Goal: Contribute content: Contribute content

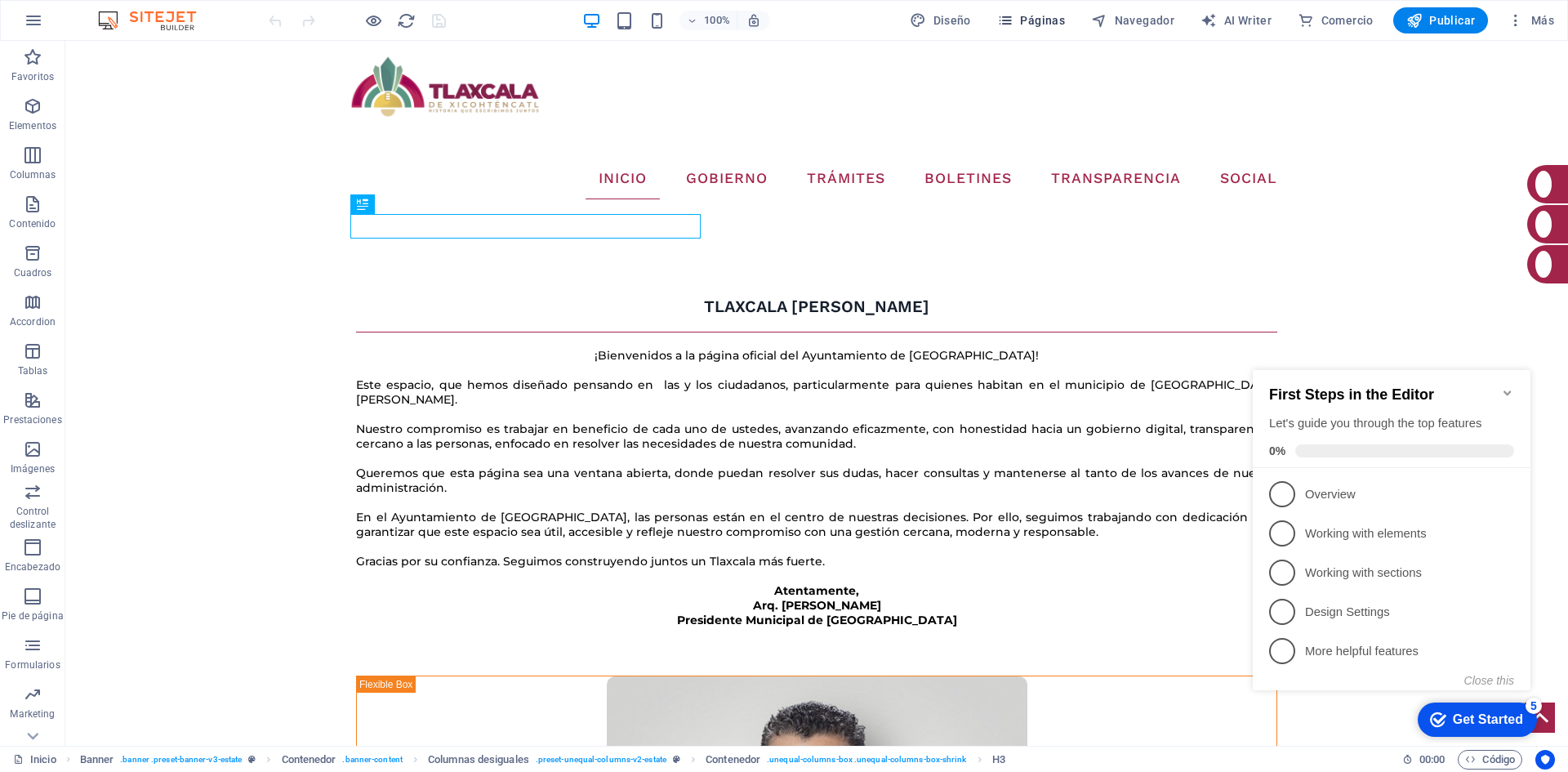
click at [1064, 19] on span "Páginas" at bounding box center [1030, 20] width 68 height 16
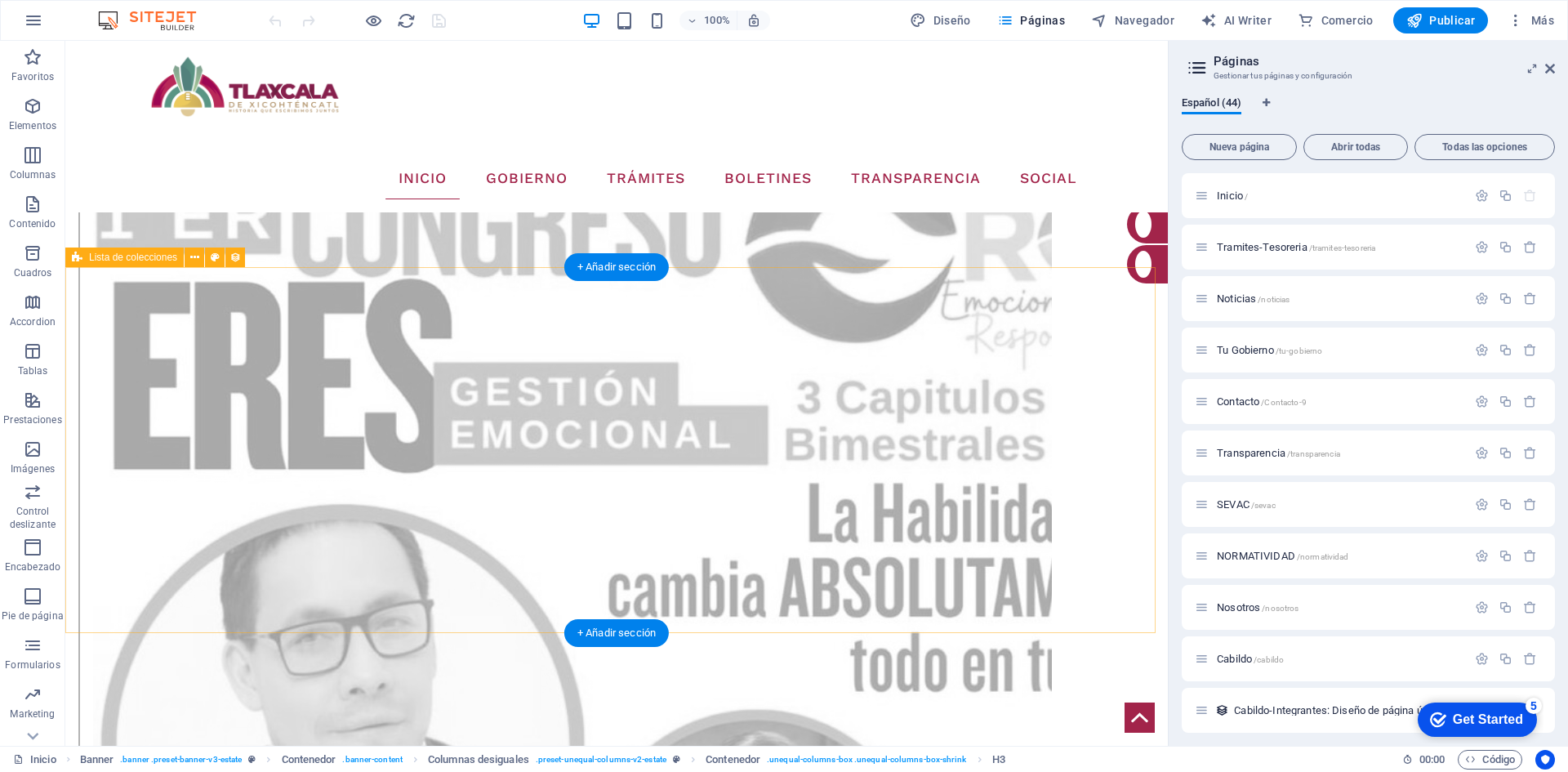
scroll to position [3023, 0]
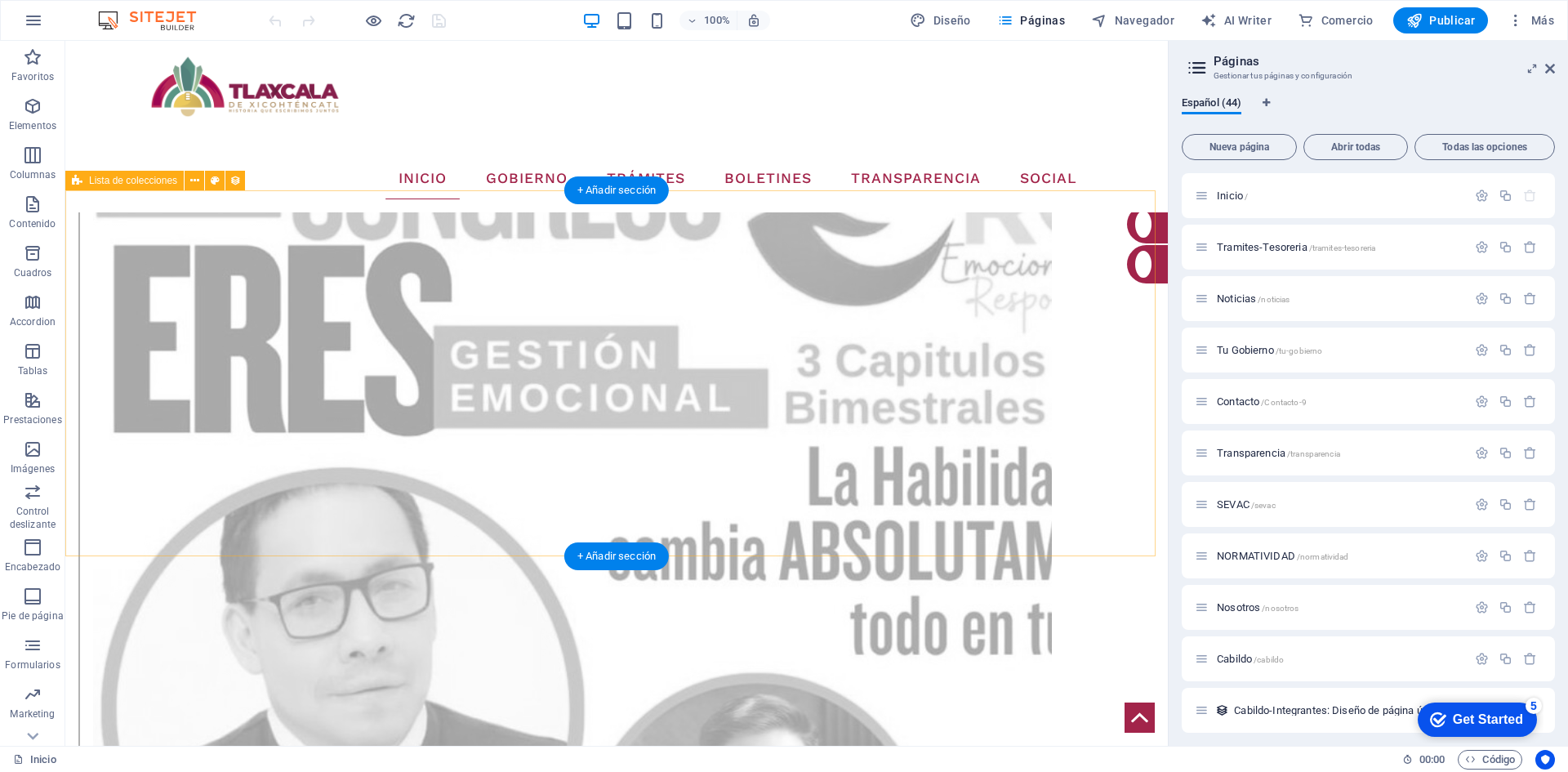
select select "68b78889ec303d56580a2d19"
select select "columns.consecutivo-de-publicacion_DESC"
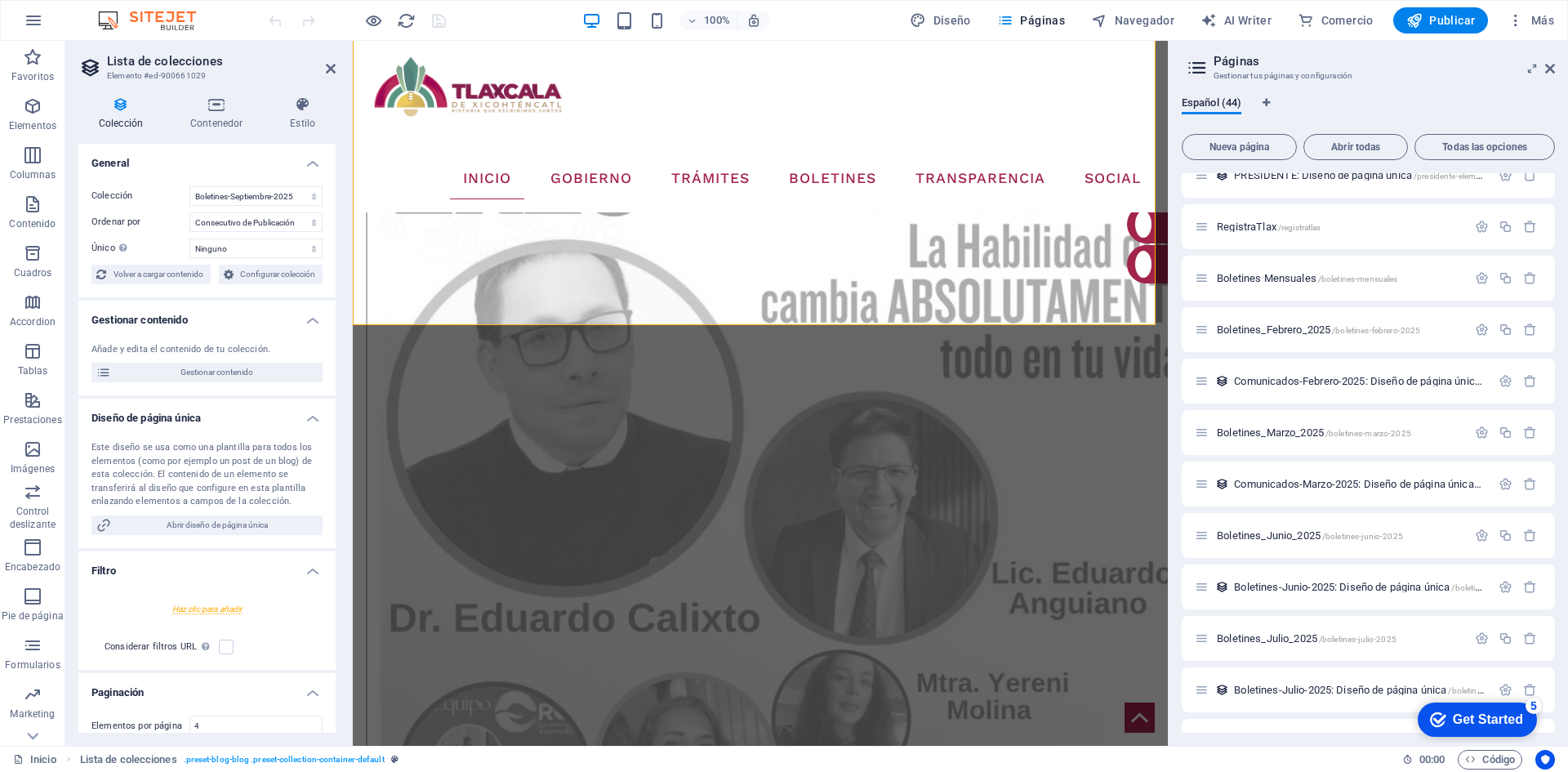
scroll to position [1705, 0]
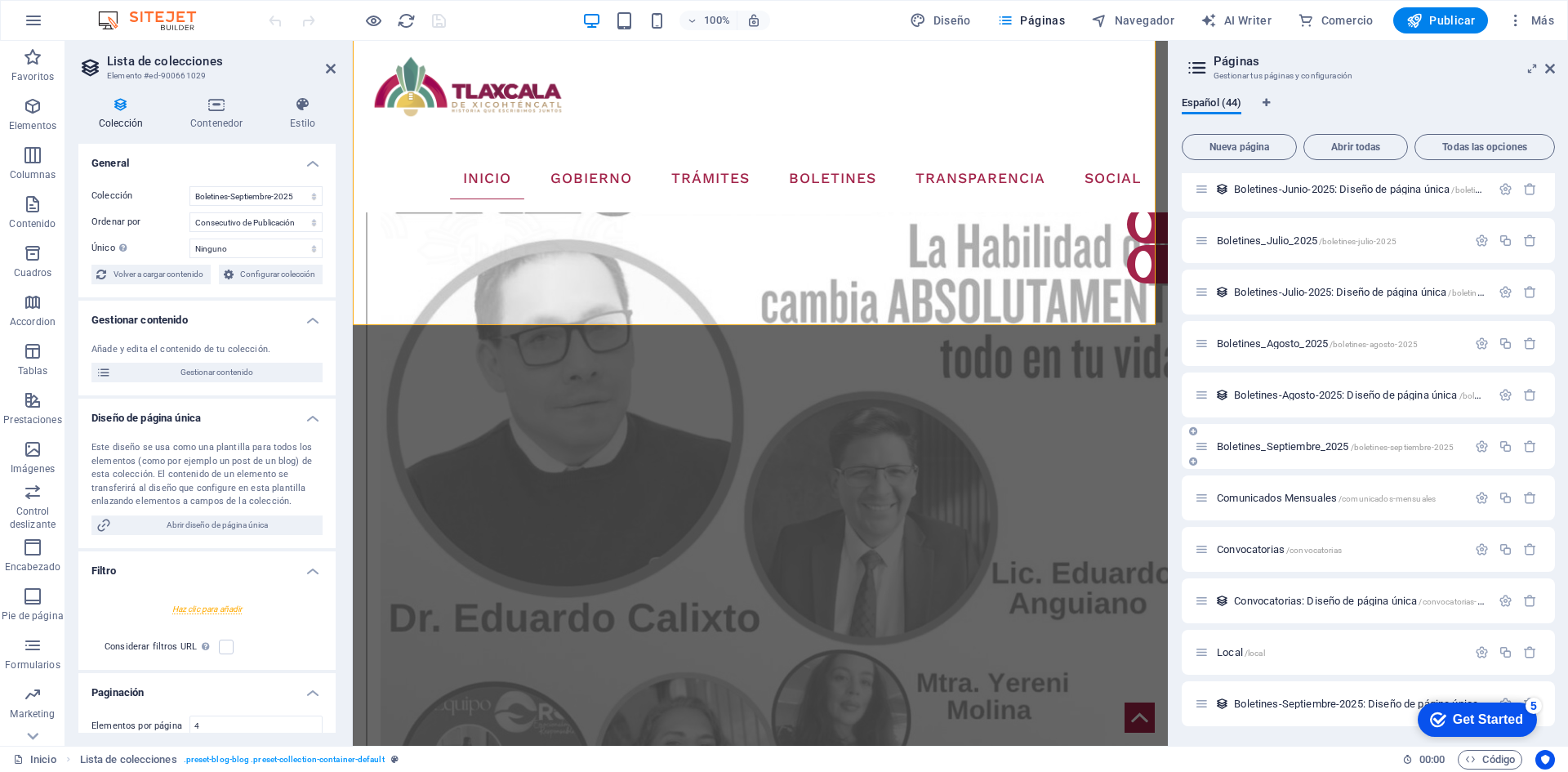
click at [1292, 446] on span "Boletines_Septiembre_2025 /boletines-septiembre-2025" at bounding box center [1334, 446] width 237 height 12
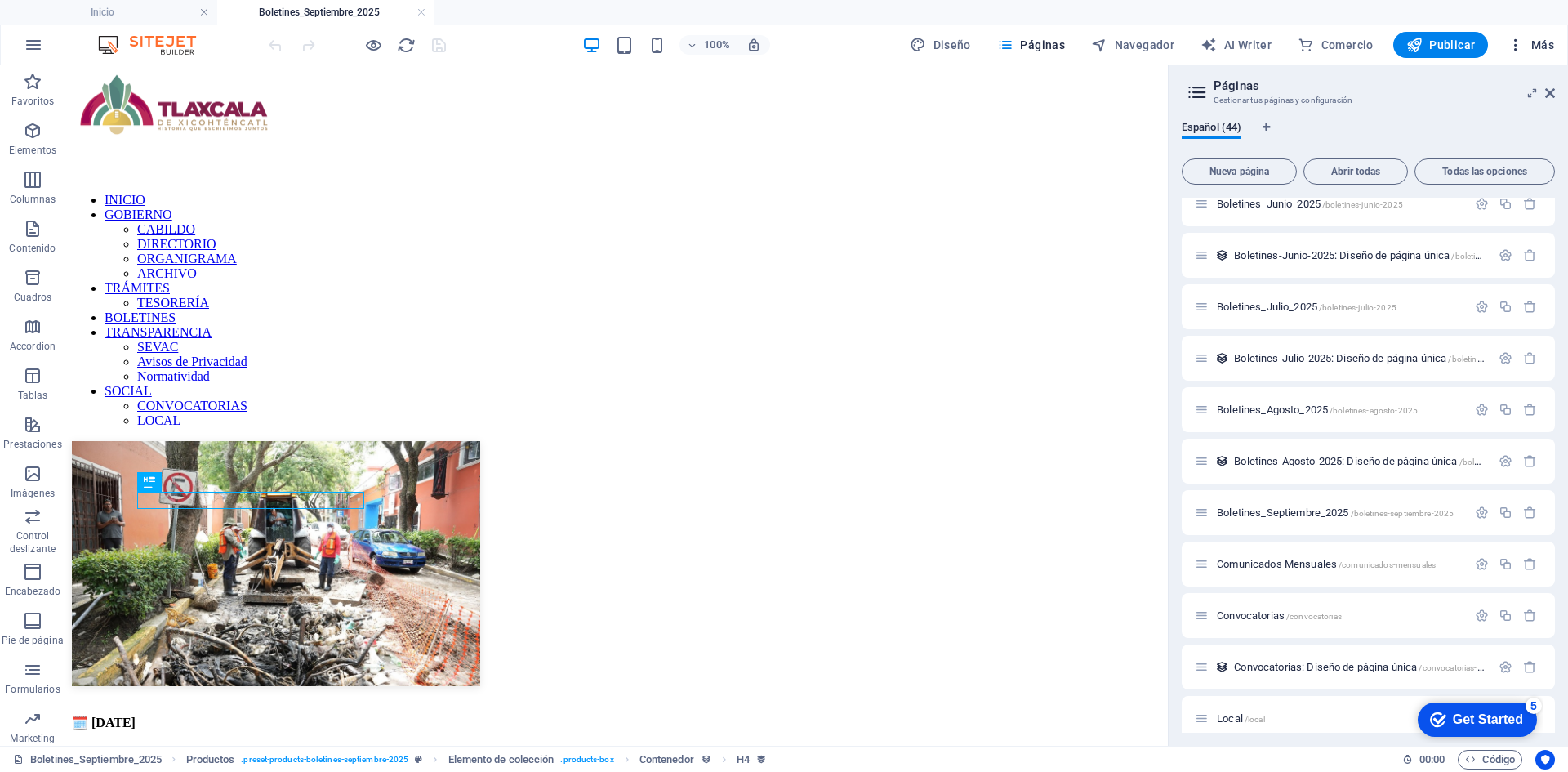
scroll to position [0, 0]
click at [1555, 92] on aside "Páginas Gestionar tus páginas y configuración Español (44) Nueva página Abrir t…" at bounding box center [1367, 406] width 400 height 681
drag, startPoint x: 1464, startPoint y: 32, endPoint x: 1551, endPoint y: 93, distance: 106.3
click at [0, 0] on icon at bounding box center [0, 0] width 0 height 0
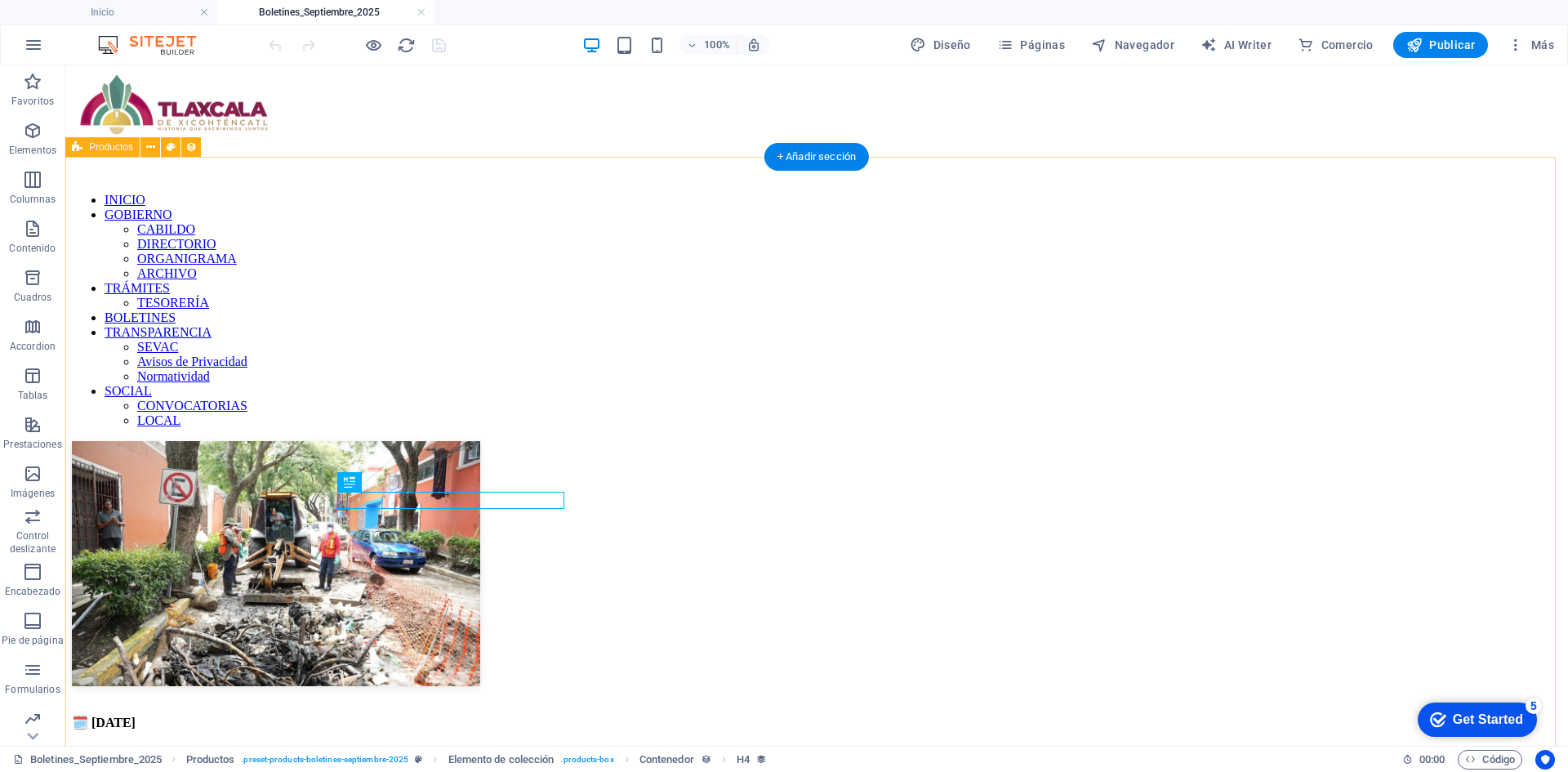
select select "68b78889ec303d56580a2d19"
select select "columns.consecutivo-de-publicacion_DESC"
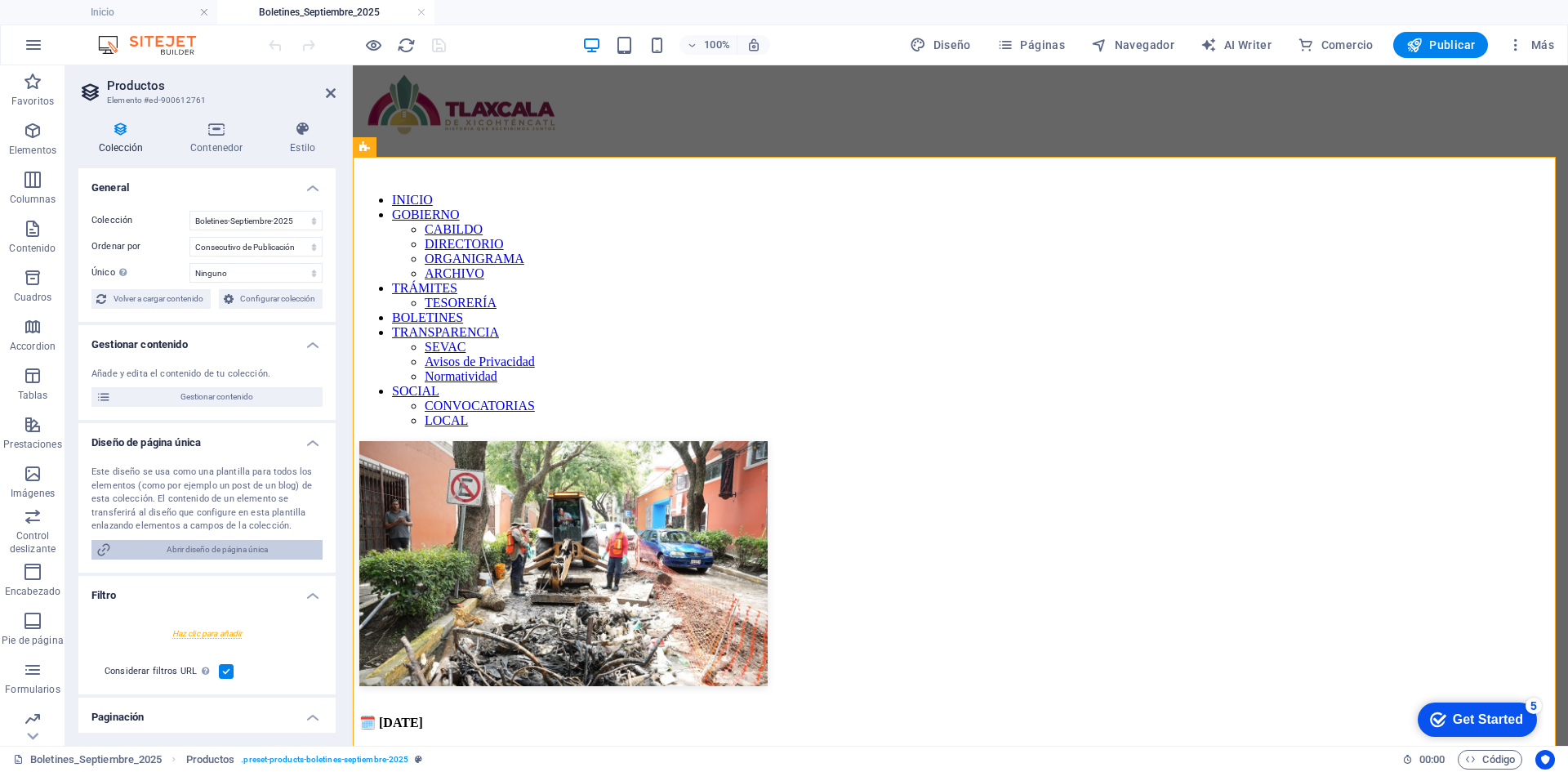
click at [219, 554] on span "Abrir diseño de página única" at bounding box center [217, 550] width 201 height 19
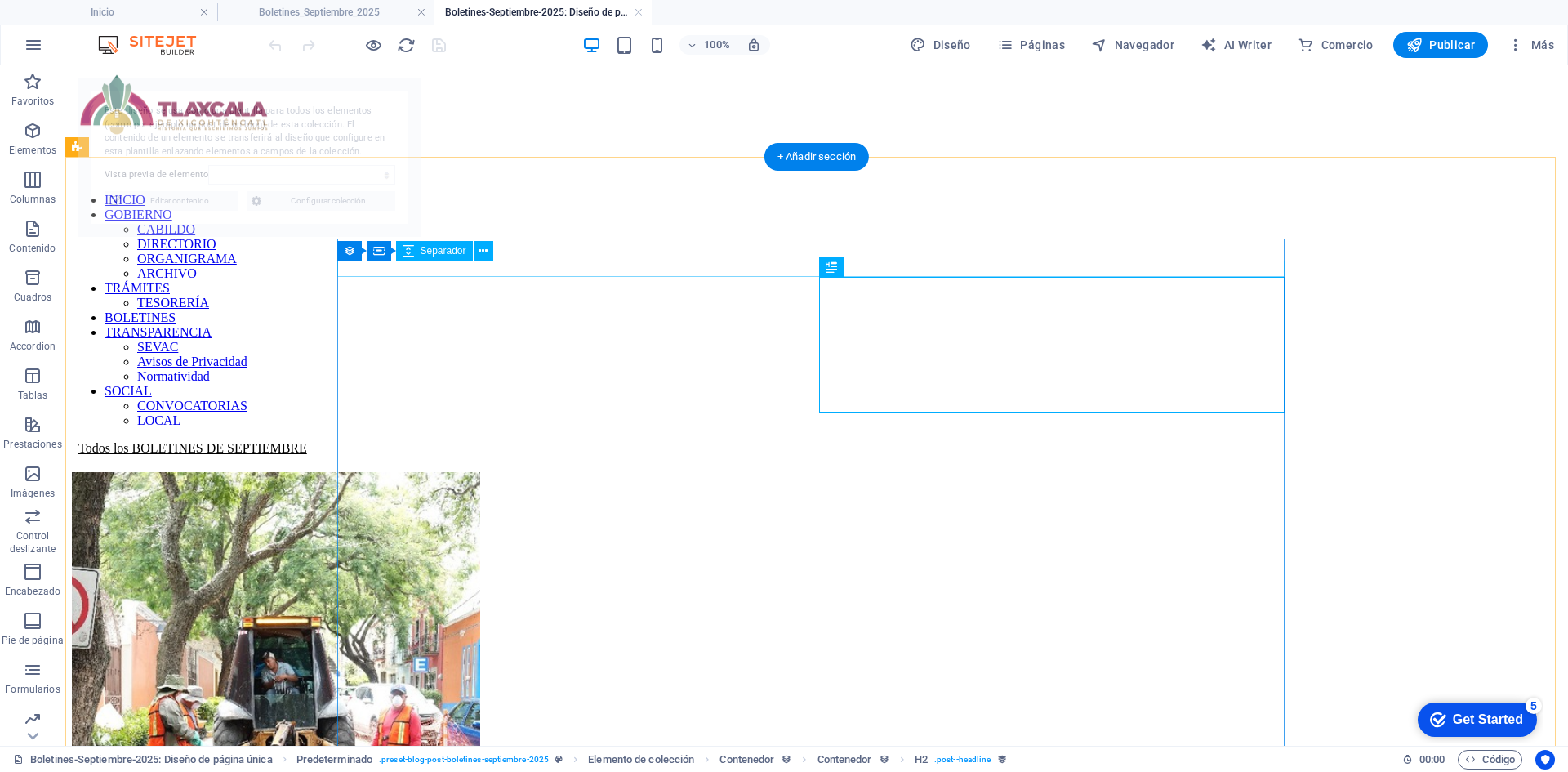
select select "68b86cc74cb86fdec10bf22b"
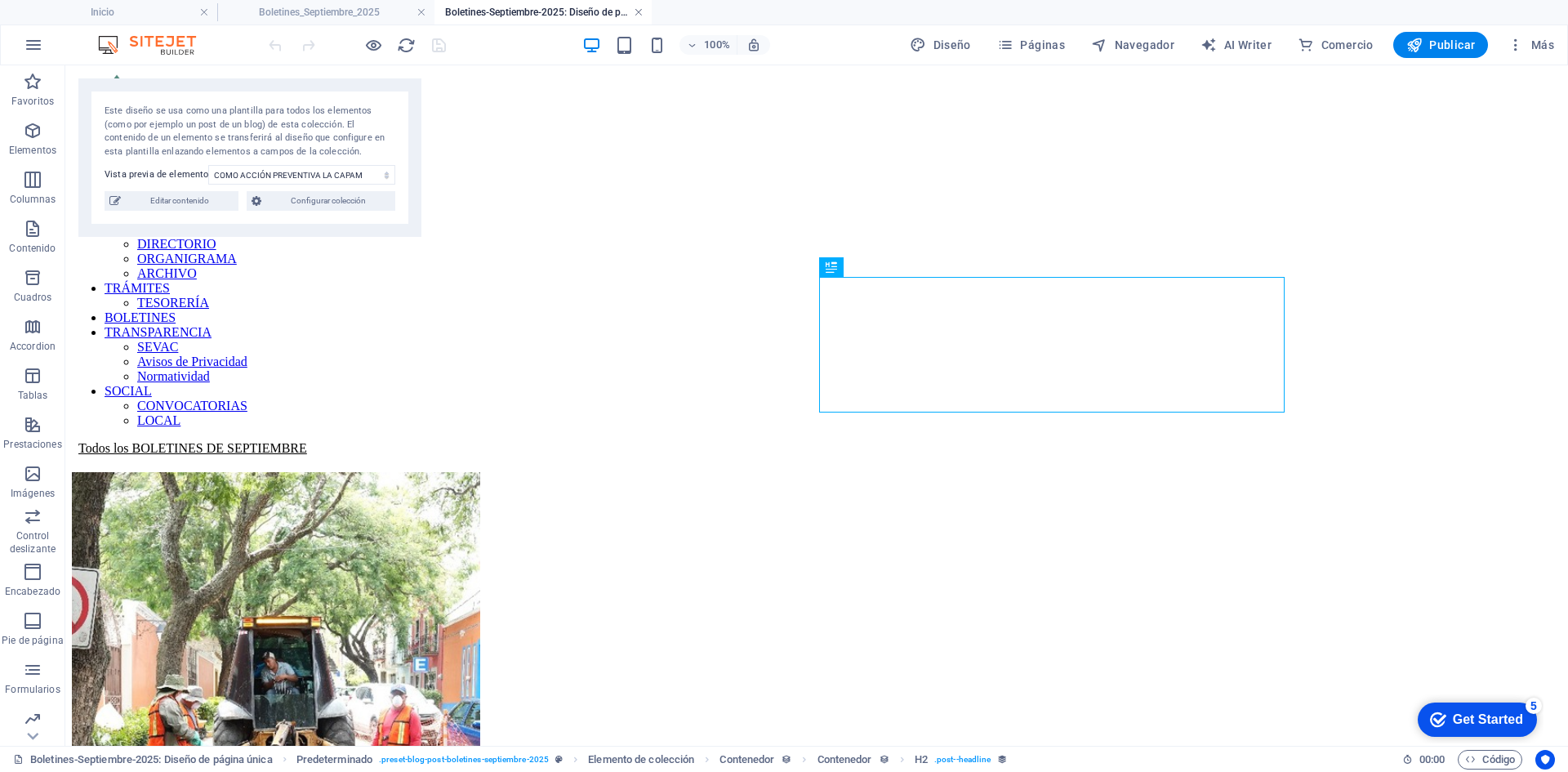
click at [637, 9] on link at bounding box center [638, 12] width 10 height 15
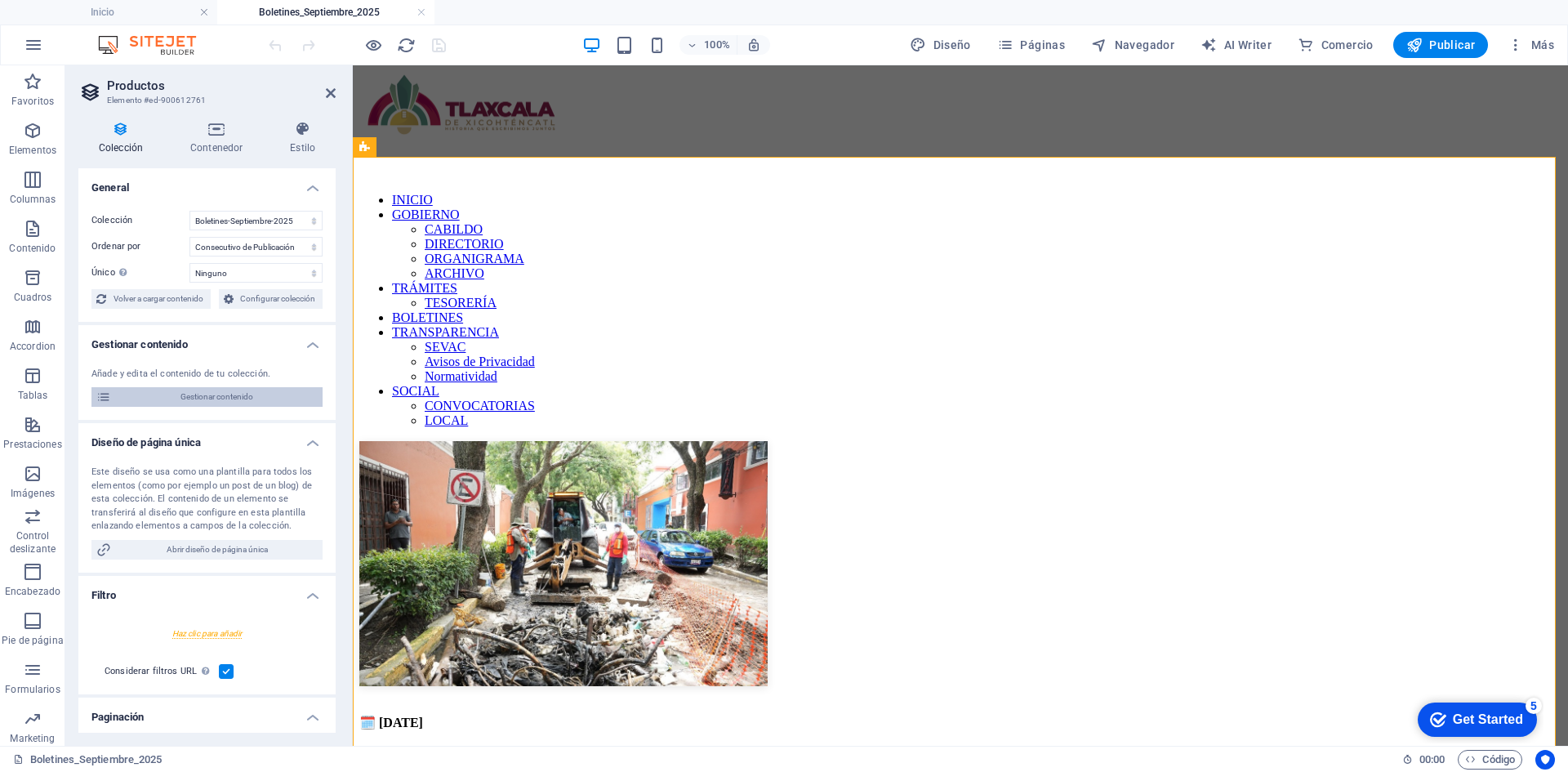
click at [213, 393] on span "Gestionar contenido" at bounding box center [217, 397] width 201 height 19
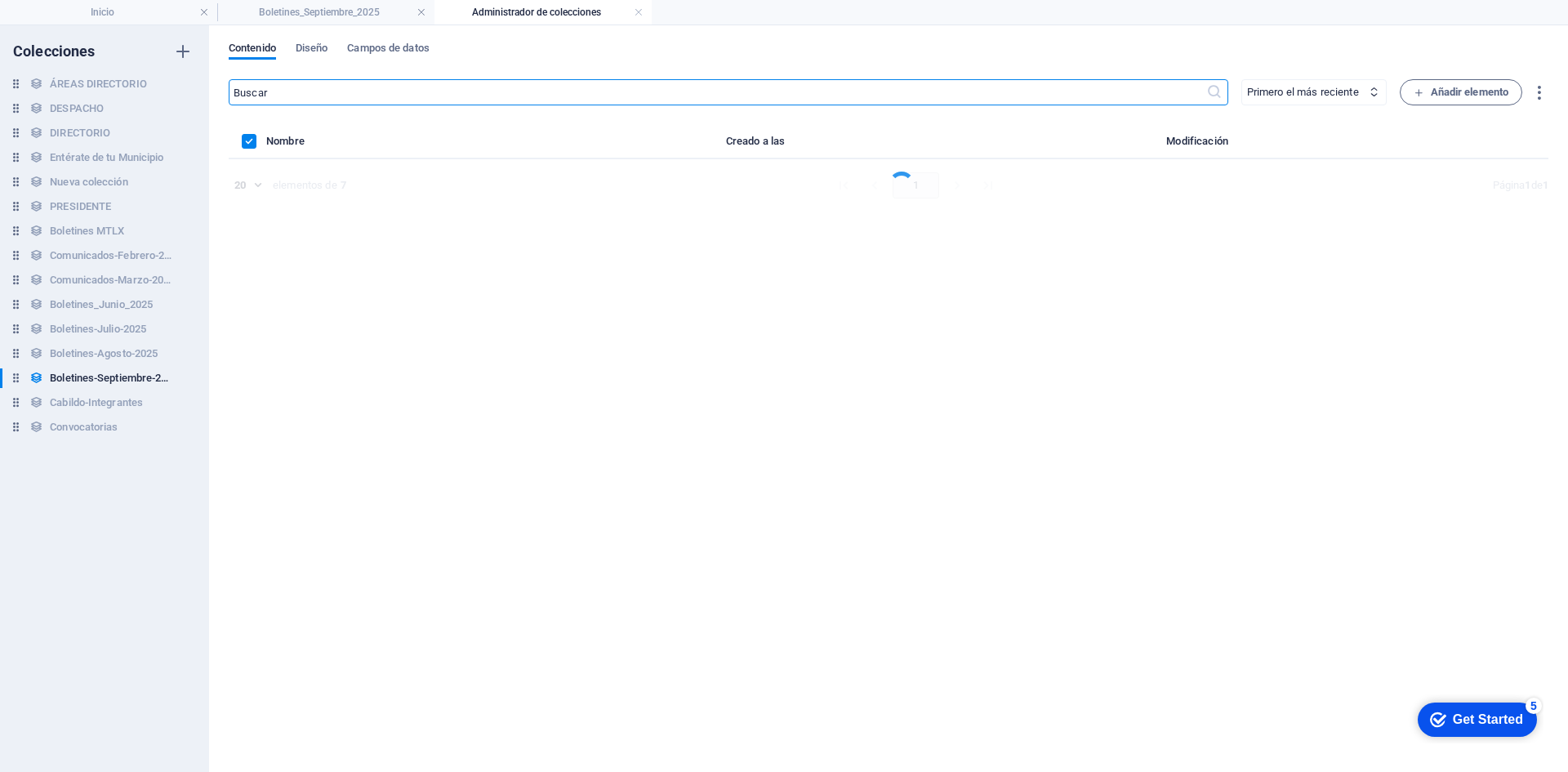
select select "columns.consecutivo-de-publicacion_DESC"
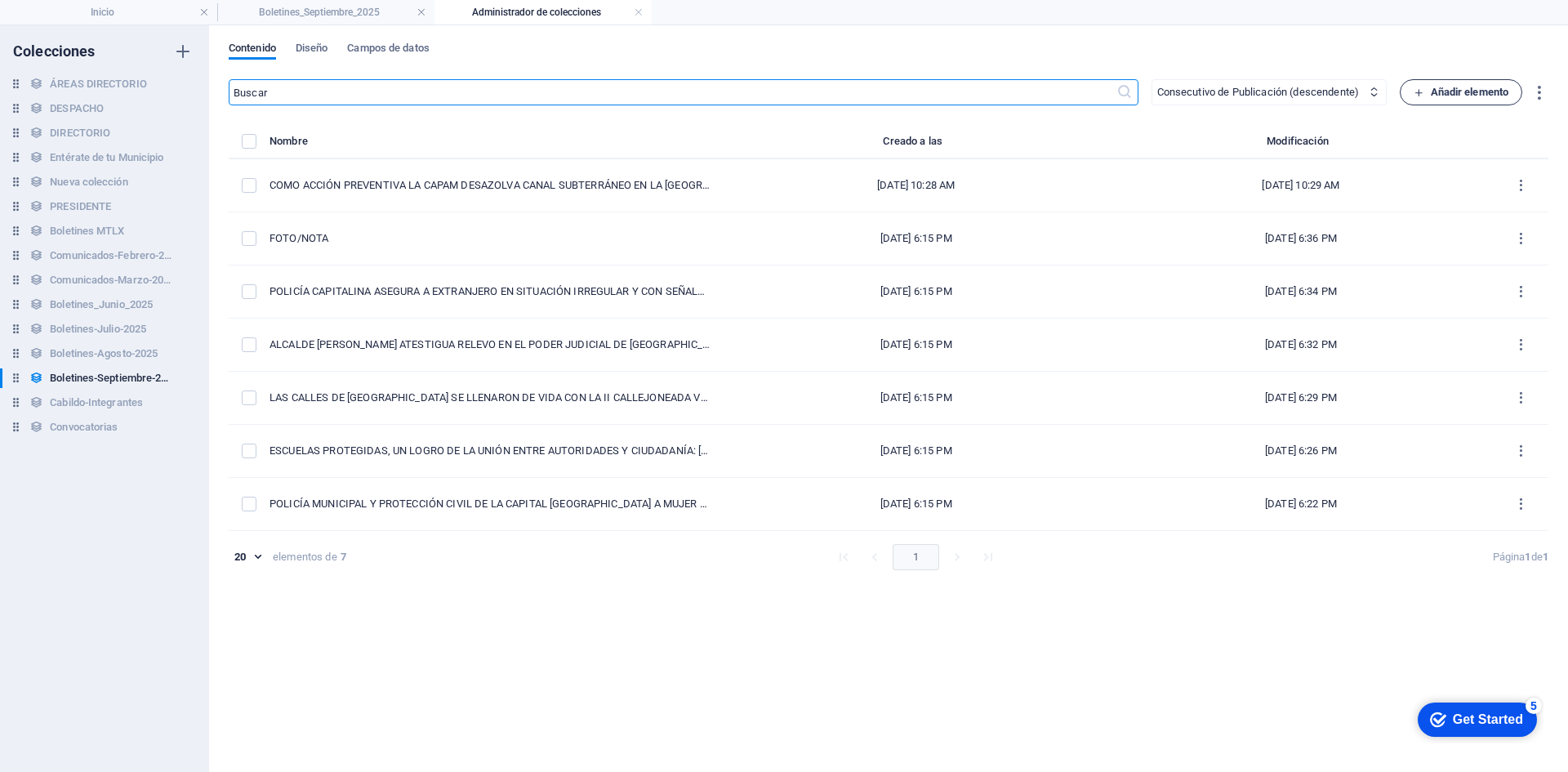
click at [1482, 97] on span "Añadir elemento" at bounding box center [1462, 92] width 96 height 19
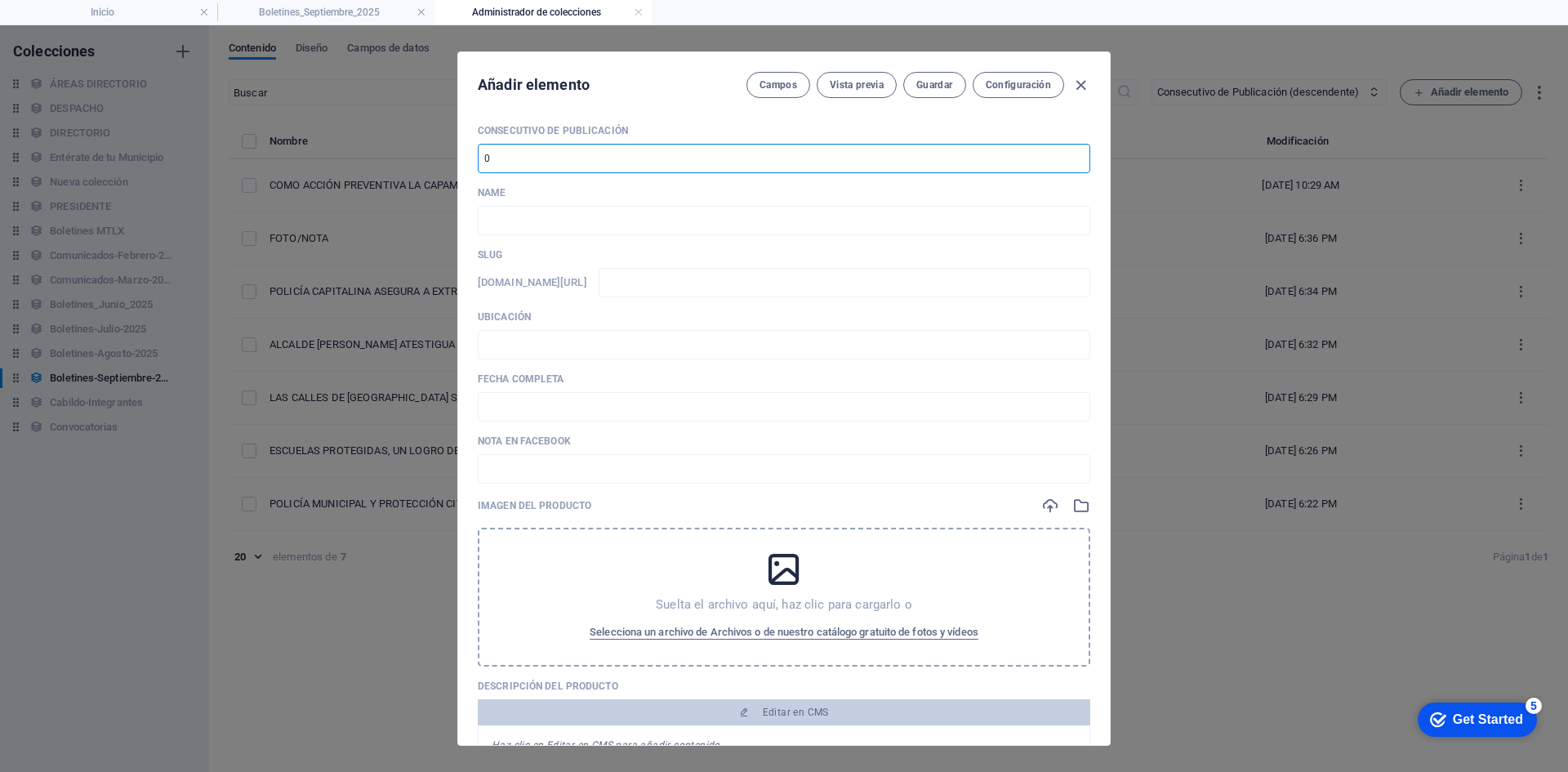
click at [581, 160] on input "number" at bounding box center [783, 158] width 612 height 30
type input "8"
click at [561, 222] on input "text" at bounding box center [783, 221] width 612 height 30
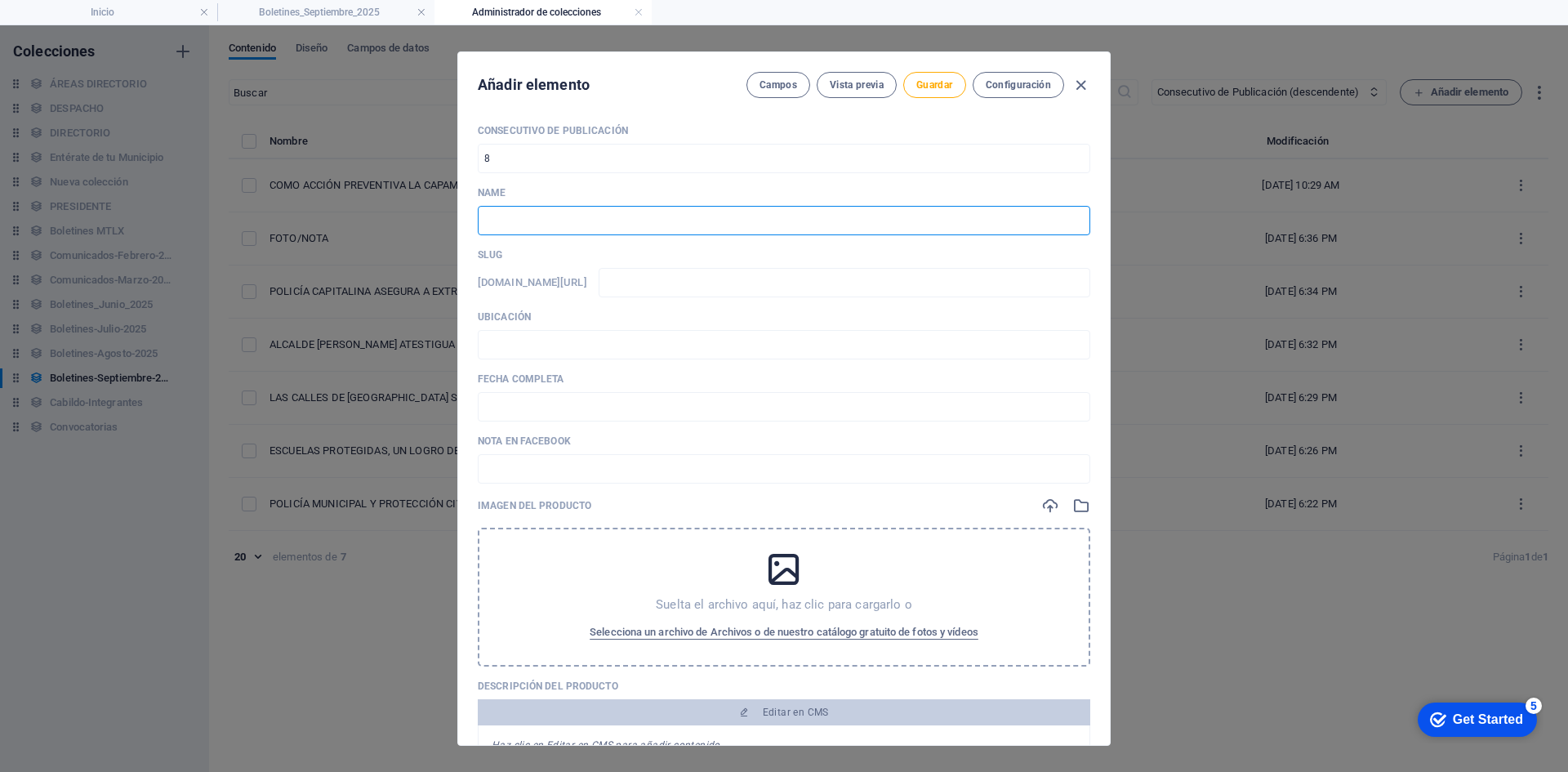
paste input "ALCALDE [PERSON_NAME] Y GOBERNADORA [PERSON_NAME] ESFUERZOS EN FAVOR DE ADULTOS…"
type input "ALCALDE [PERSON_NAME] Y GOBERNADORA [PERSON_NAME] ESFUERZOS EN FAVOR DE ADULTOS…"
type input "alcalde-[PERSON_NAME]-y-gobernadora-[PERSON_NAME]-esfuerzos-en-favor-de-adultos…"
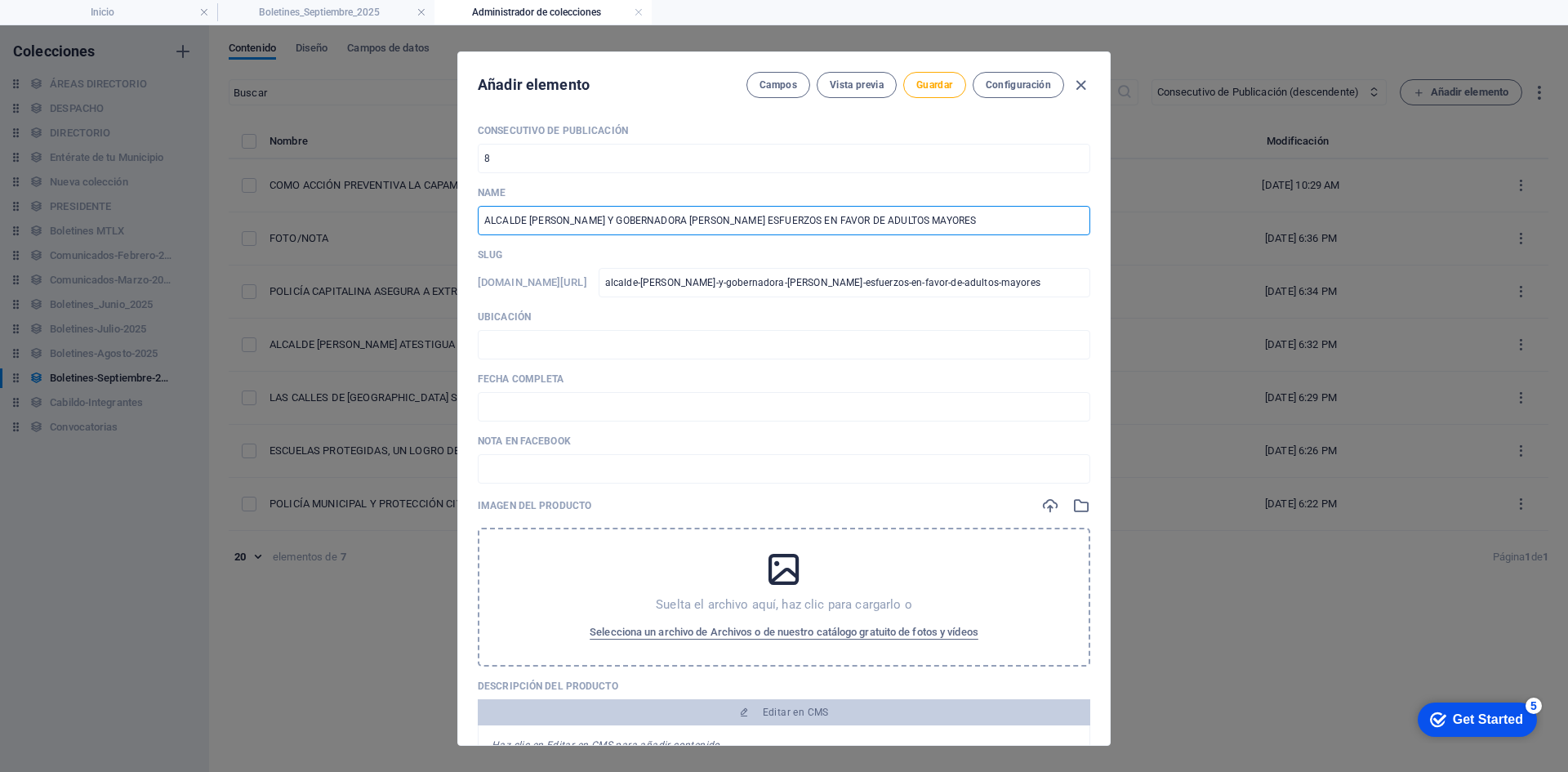
type input "ALCALDE [PERSON_NAME] Y GOBERNADORA [PERSON_NAME] ESFUERZOS EN FAVOR DE ADULTOS…"
click at [589, 470] on input "text" at bounding box center [783, 469] width 612 height 30
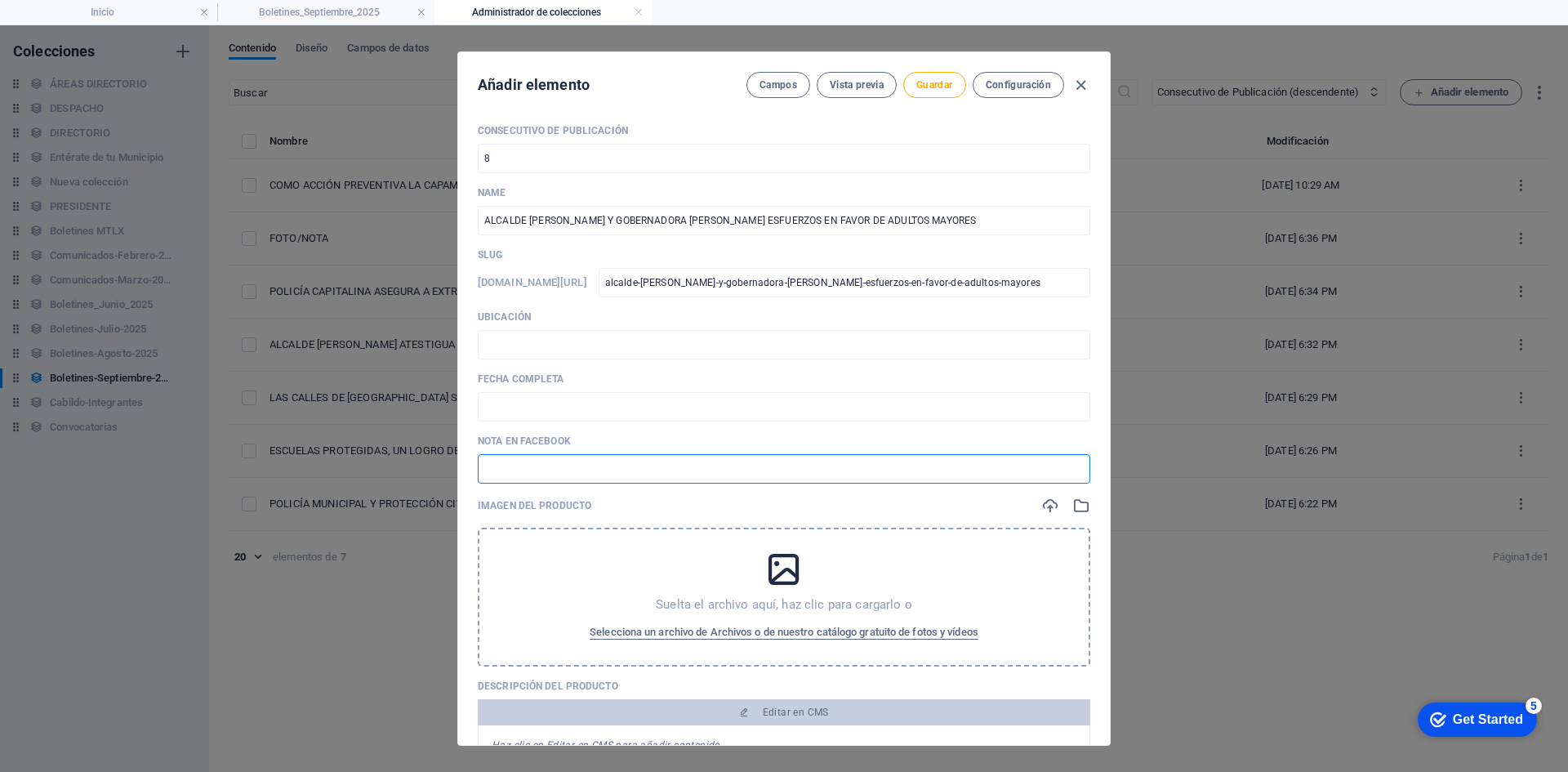
paste input "[URL][DOMAIN_NAME]"
type input "[URL][DOMAIN_NAME]"
click at [510, 343] on input "text" at bounding box center [783, 344] width 612 height 30
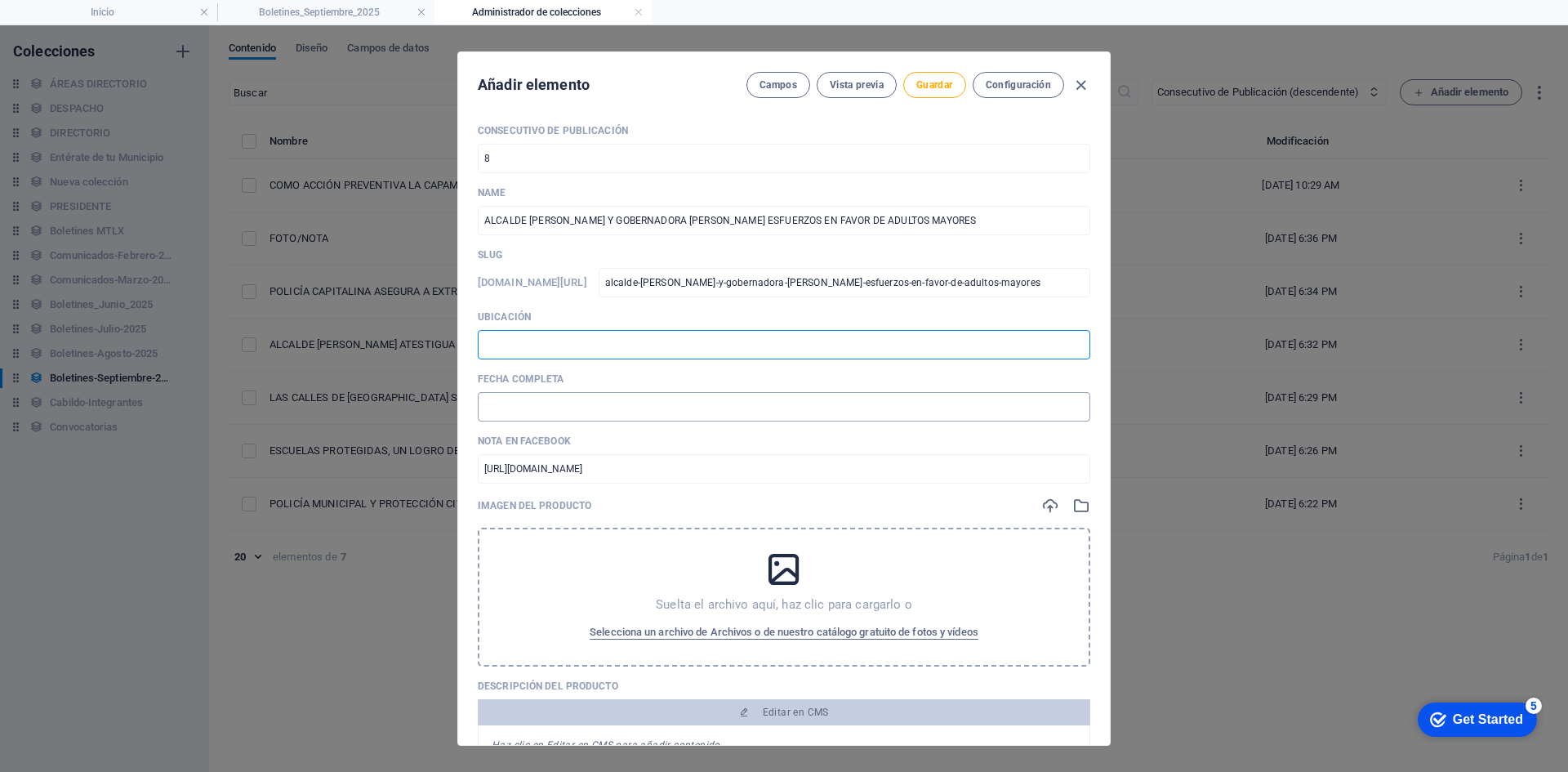
click at [551, 400] on input "text" at bounding box center [783, 407] width 612 height 30
click at [549, 333] on input "text" at bounding box center [783, 344] width 612 height 30
type input "📍 TLAXCALA"
click at [572, 406] on input "text" at bounding box center [783, 407] width 612 height 30
drag, startPoint x: 566, startPoint y: 406, endPoint x: 502, endPoint y: 413, distance: 64.4
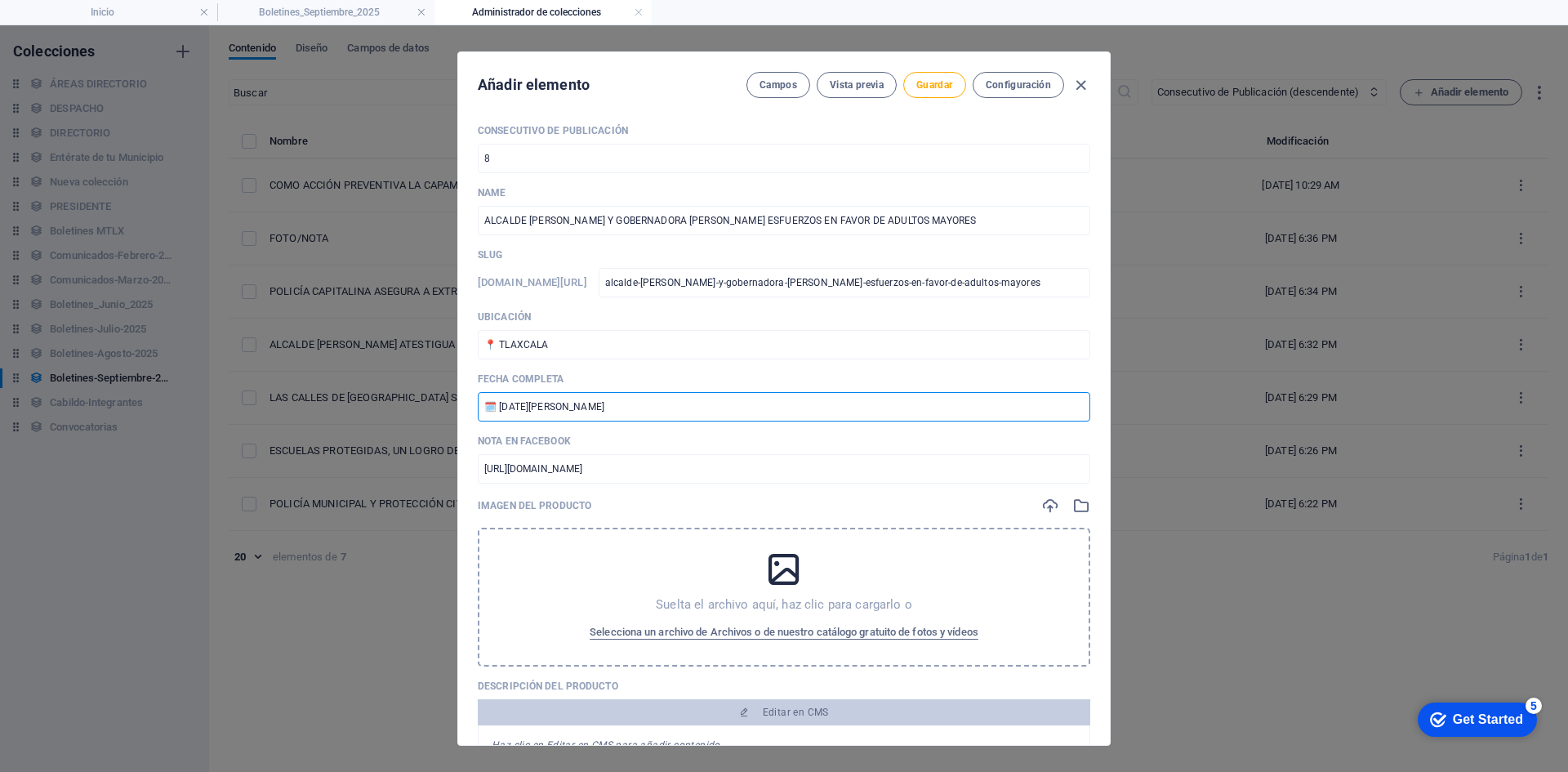
click at [502, 413] on input "🗓️ [DATE][PERSON_NAME]" at bounding box center [783, 407] width 612 height 30
type input "🗓️ [DATE]"
click at [1037, 500] on div "Imagen del producto" at bounding box center [783, 505] width 612 height 18
click at [1044, 500] on icon "button" at bounding box center [1049, 505] width 18 height 18
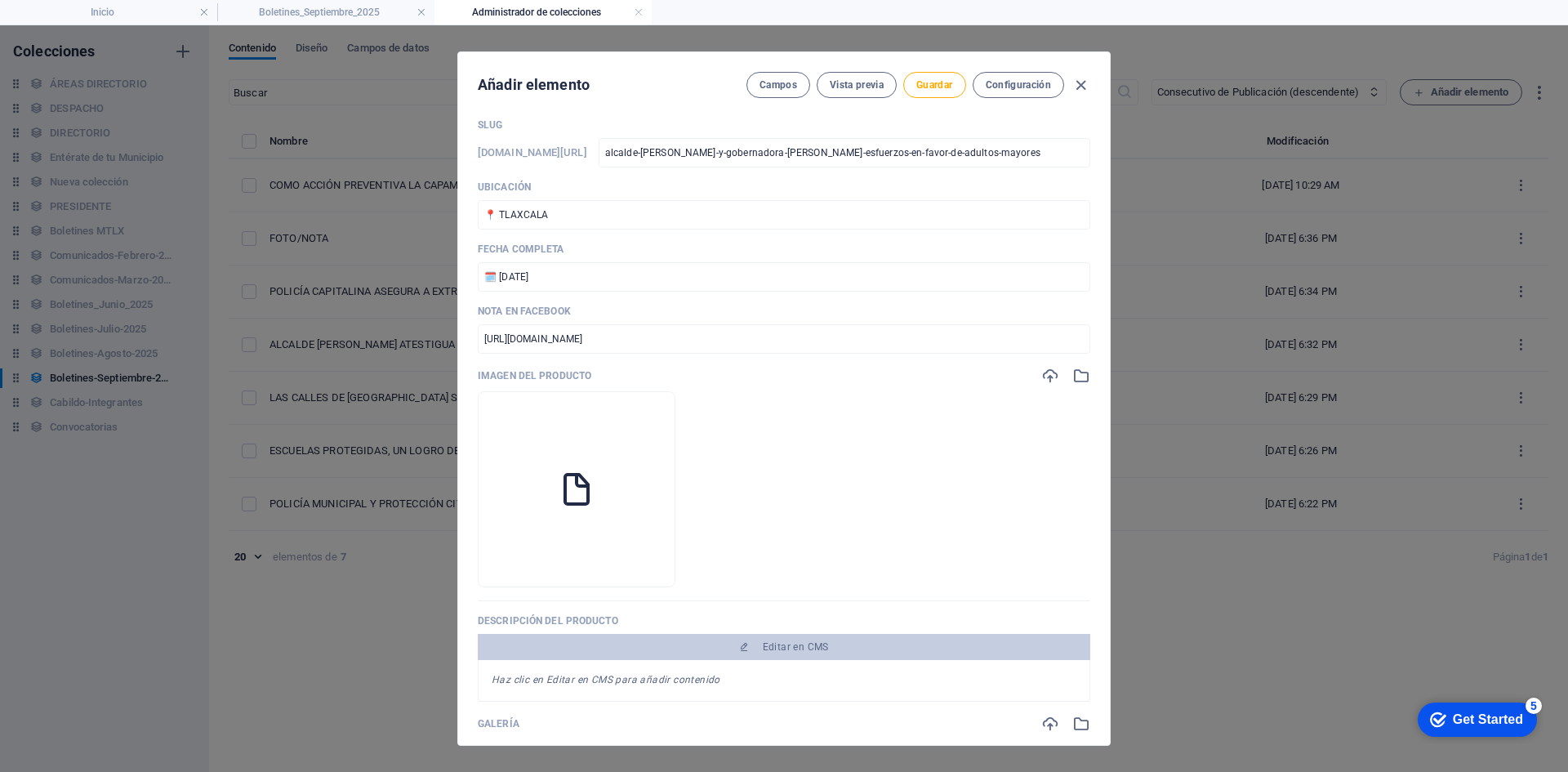
scroll to position [246, 0]
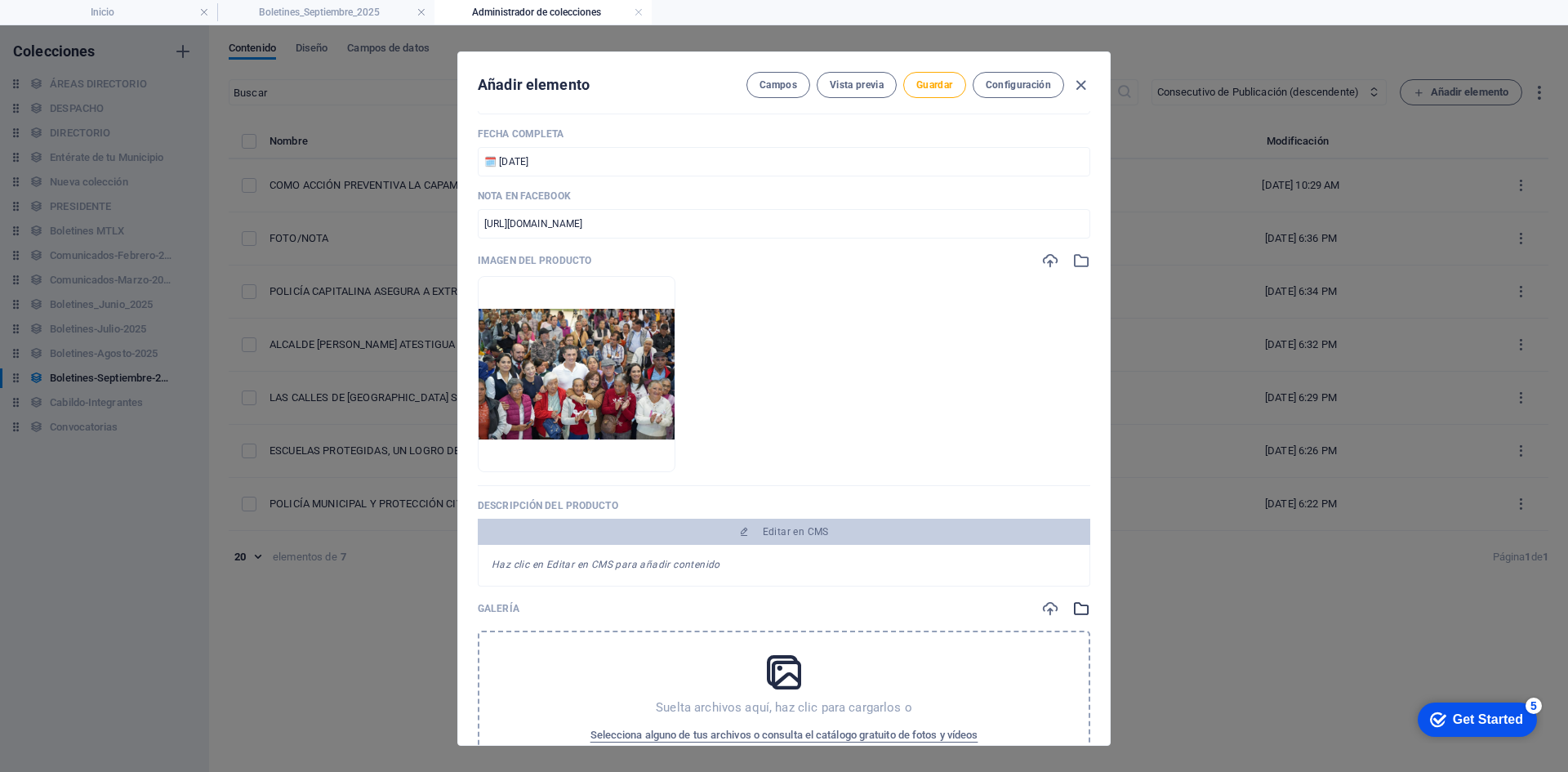
click at [1073, 607] on icon "button" at bounding box center [1080, 608] width 18 height 18
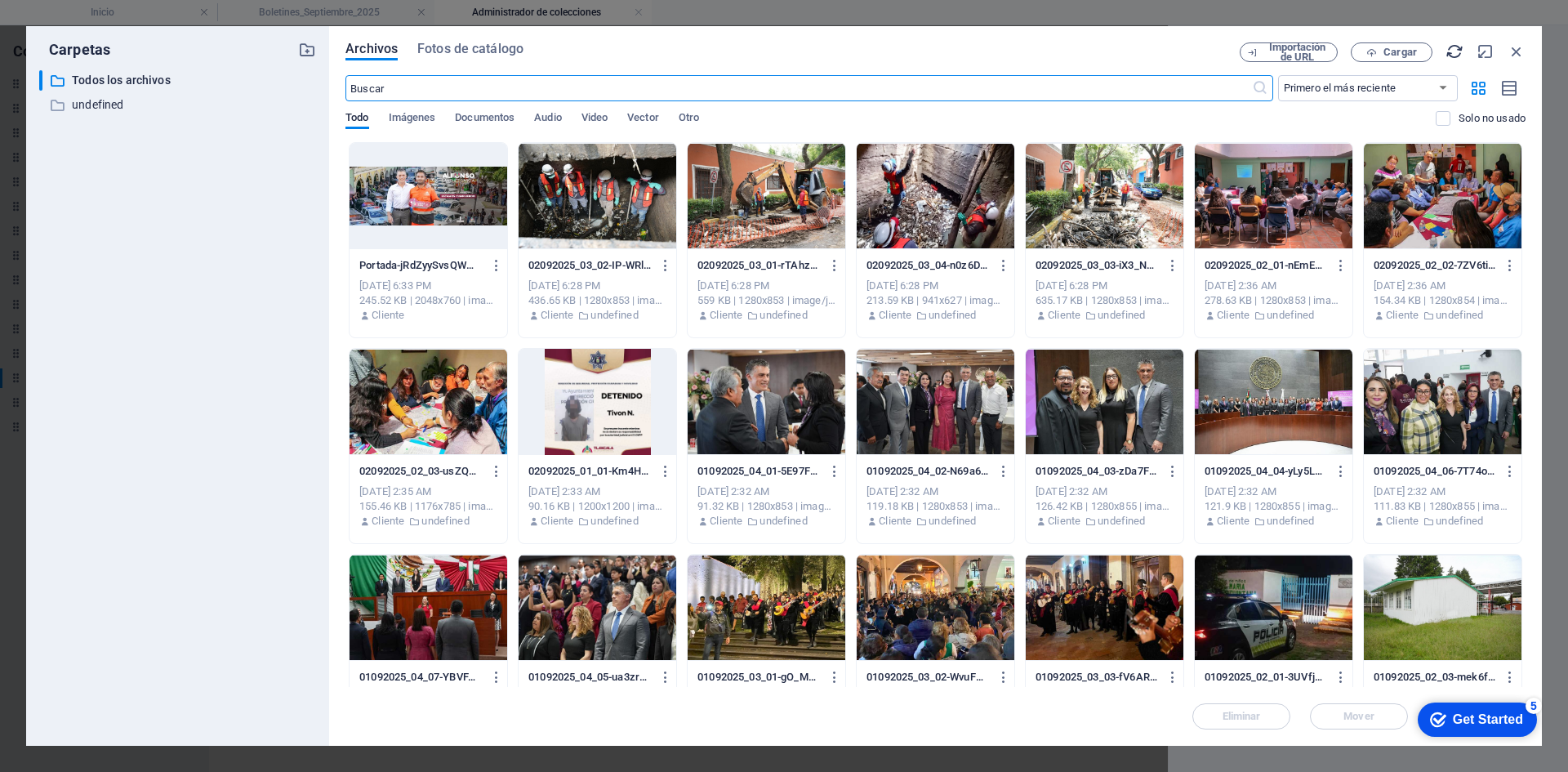
click at [1446, 50] on icon "button" at bounding box center [1454, 51] width 18 height 18
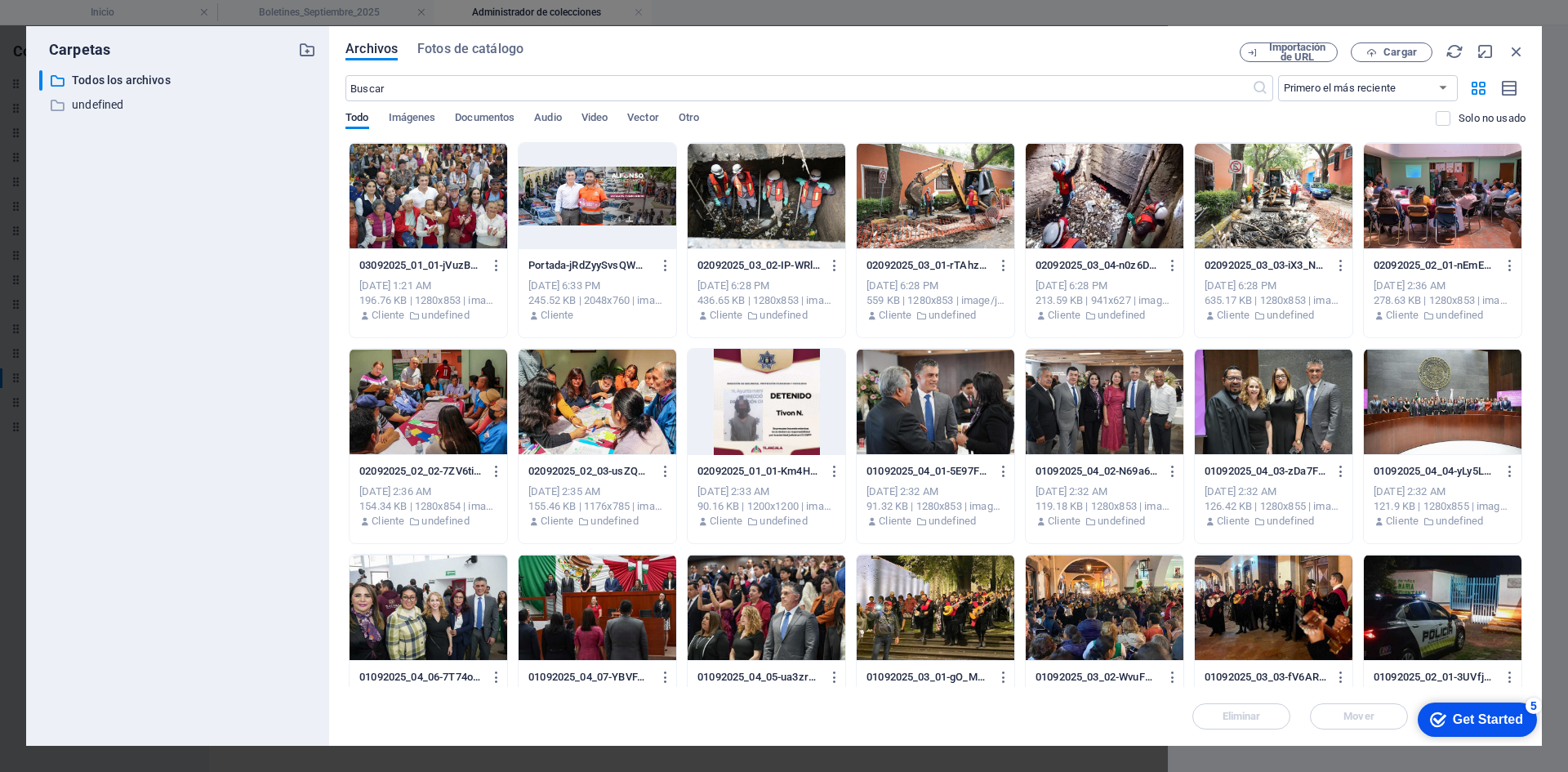
click at [456, 207] on div at bounding box center [428, 196] width 157 height 106
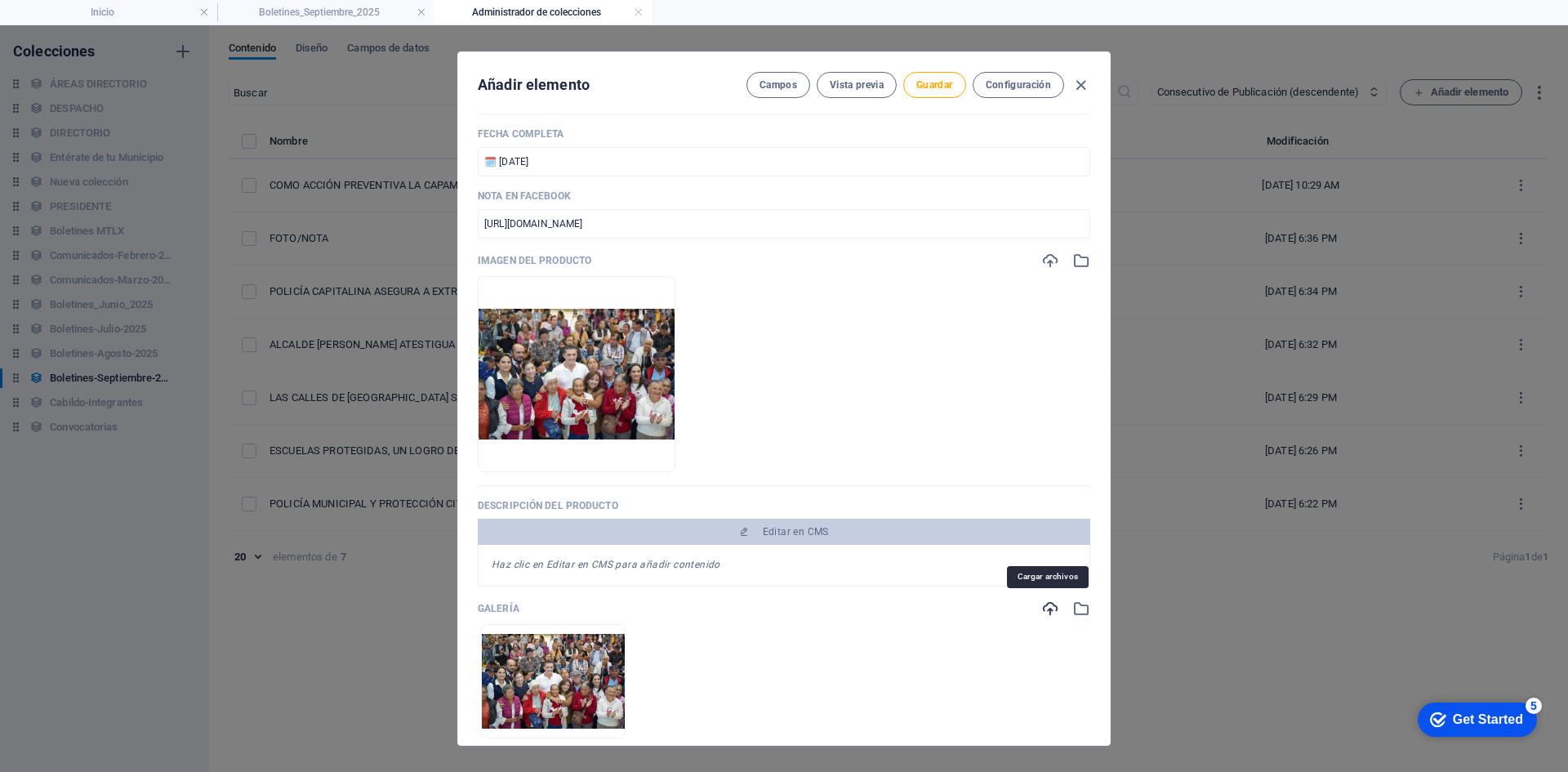
click at [1044, 612] on icon "button" at bounding box center [1049, 608] width 18 height 18
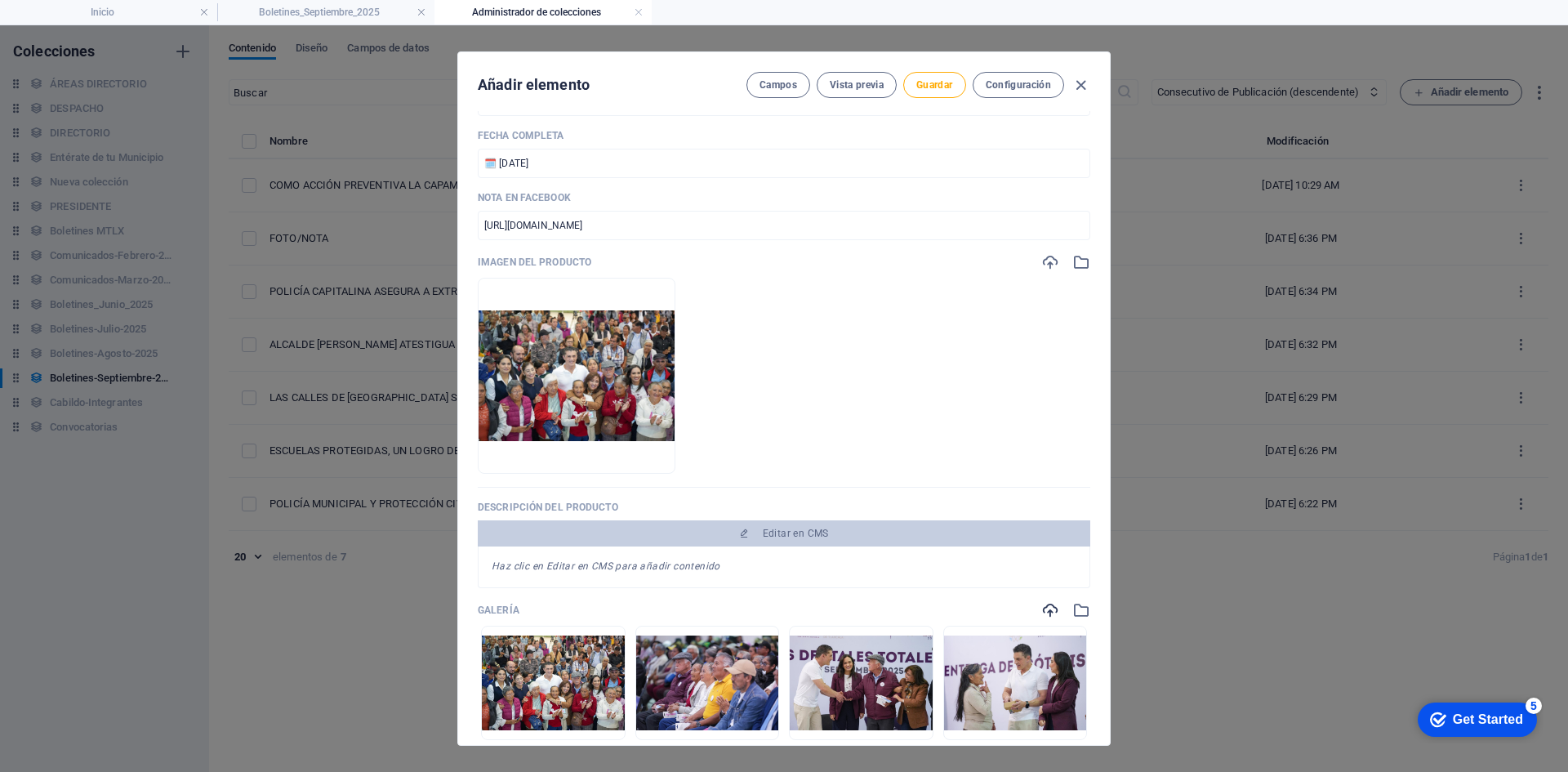
scroll to position [163, 0]
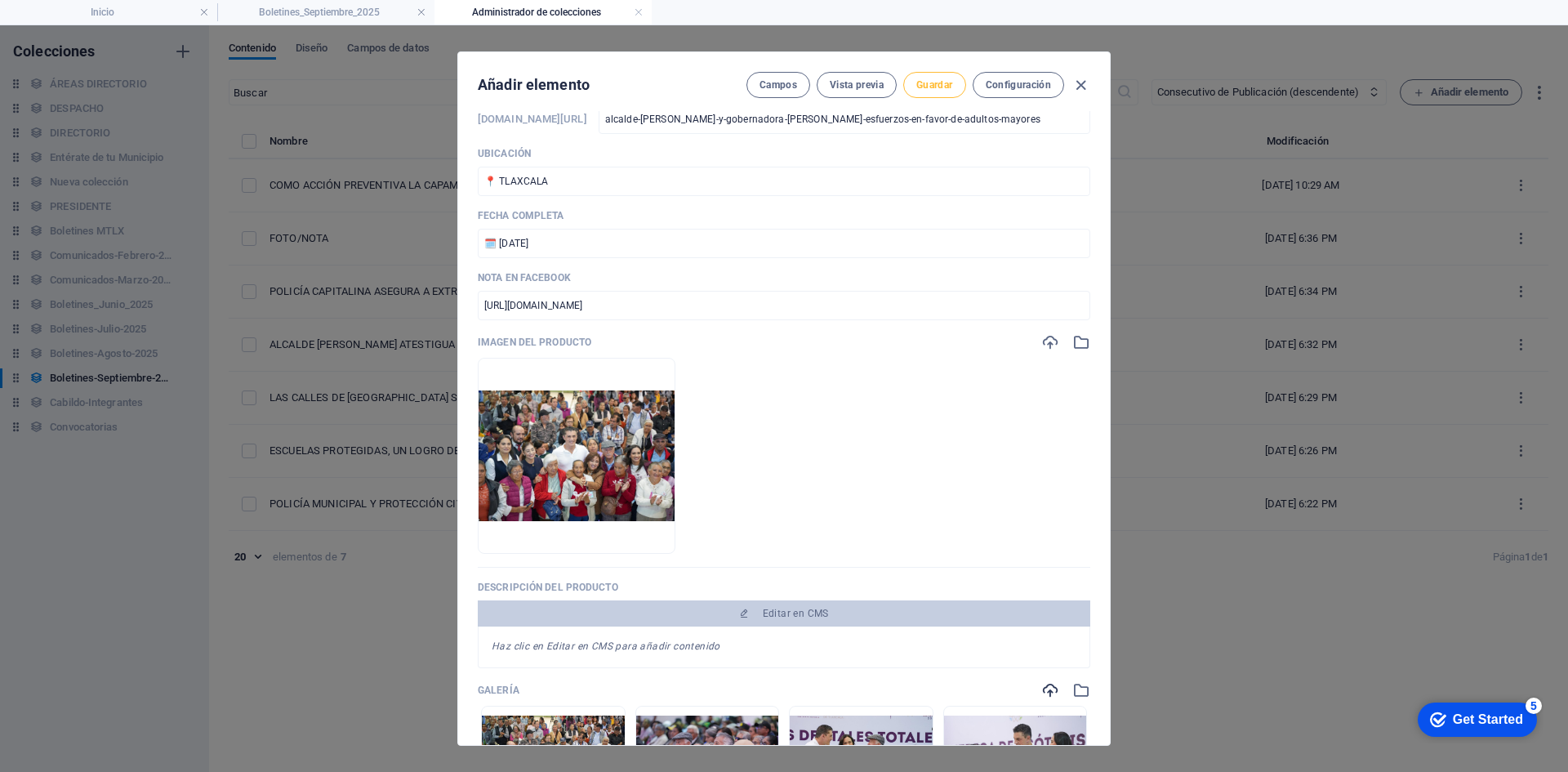
click at [942, 86] on span "Guardar" at bounding box center [934, 85] width 35 height 13
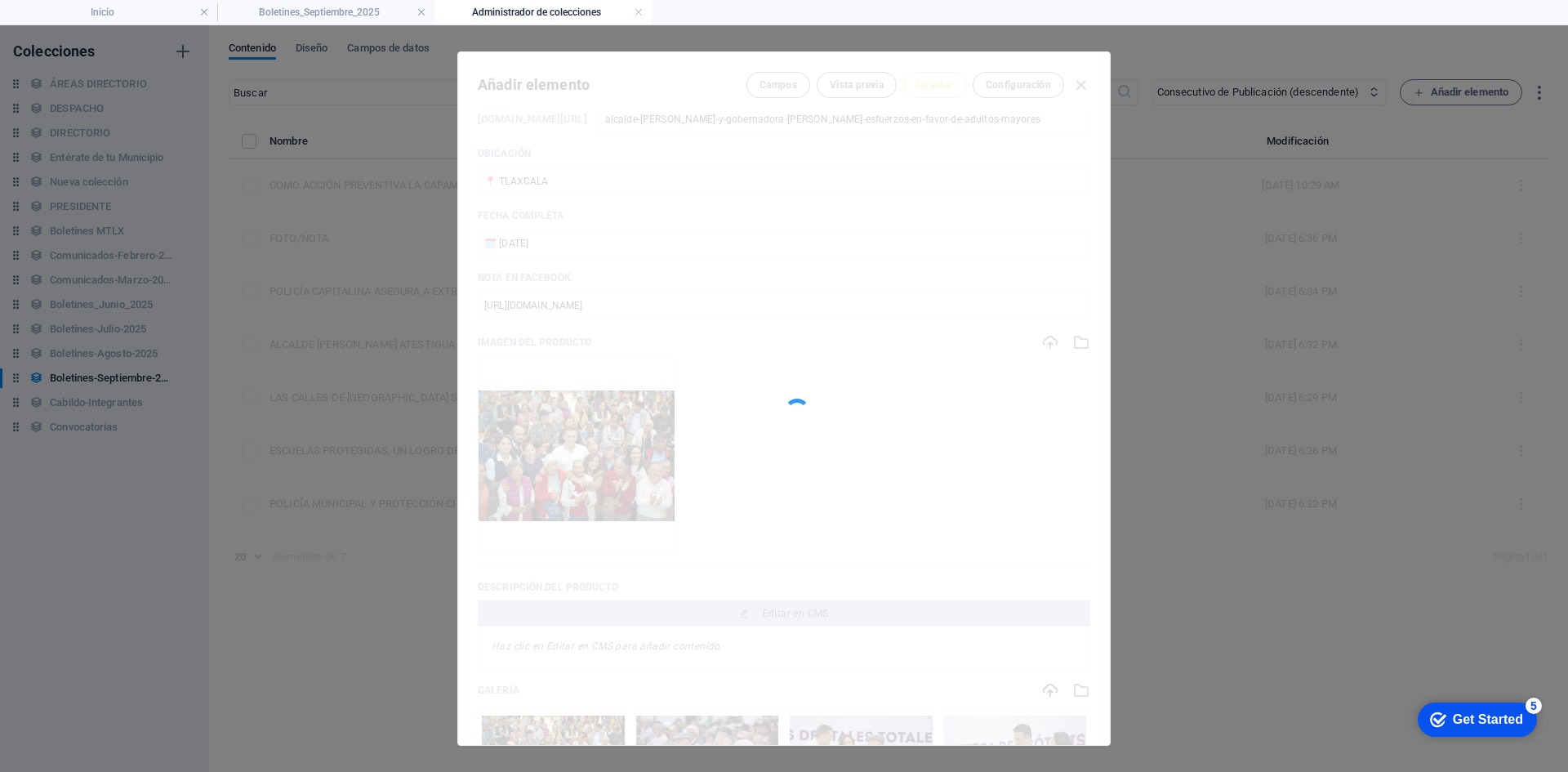
type input "alcalde-[PERSON_NAME]-y-gobernadora-[PERSON_NAME]-esfuerzos-en-favor-de-adultos…"
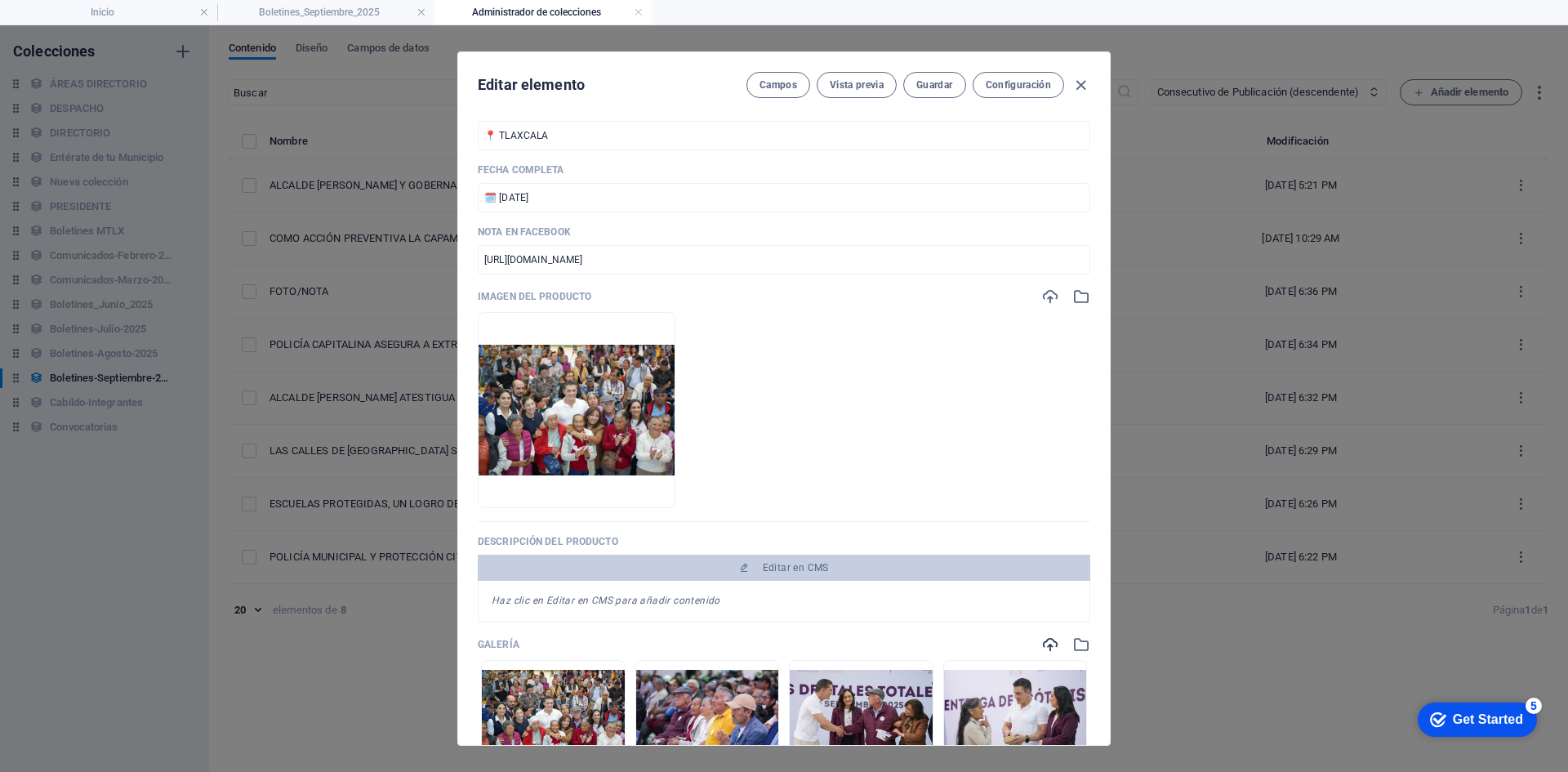
scroll to position [246, 0]
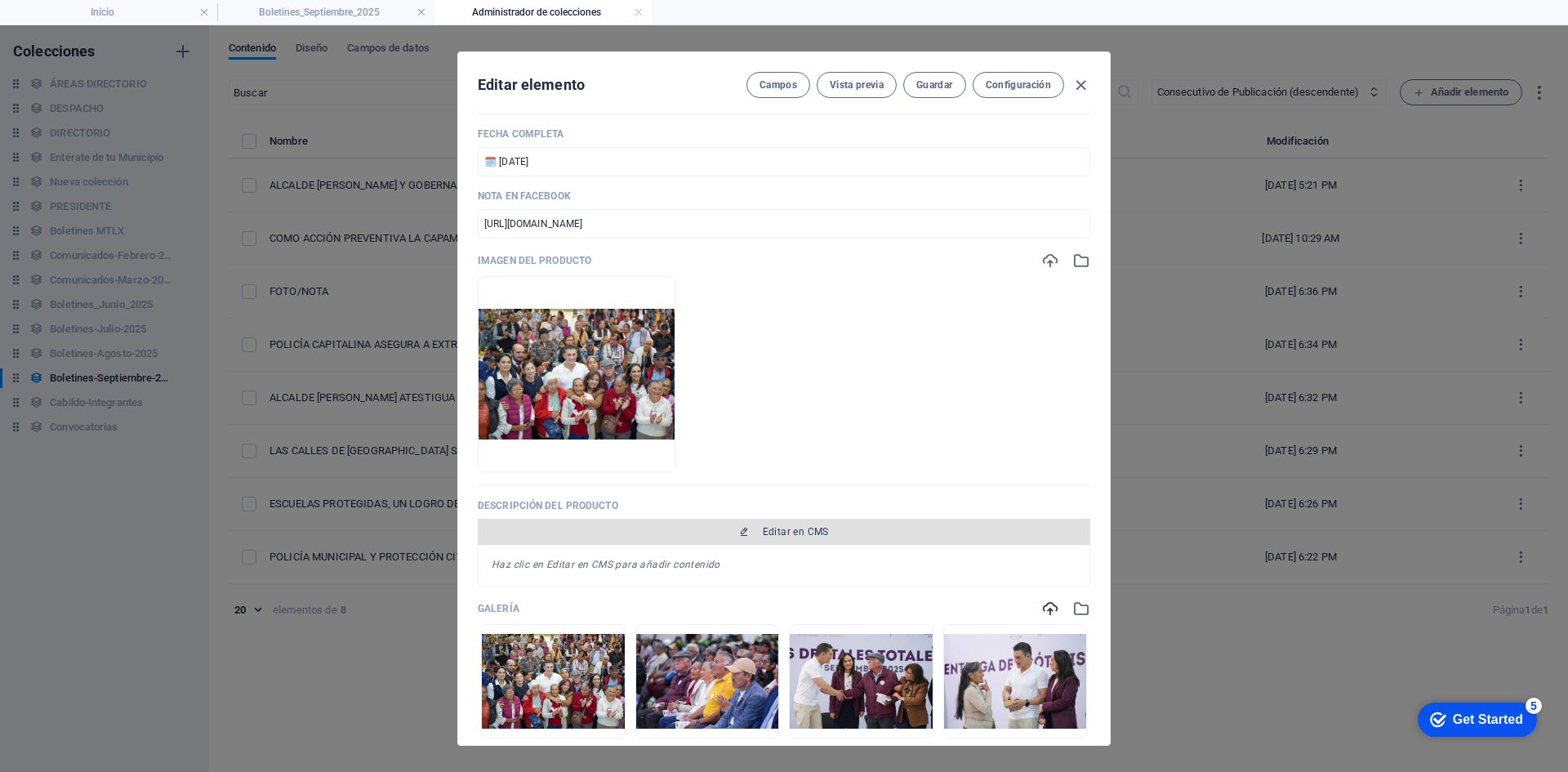
click at [807, 535] on span "Editar en CMS" at bounding box center [796, 532] width 66 height 13
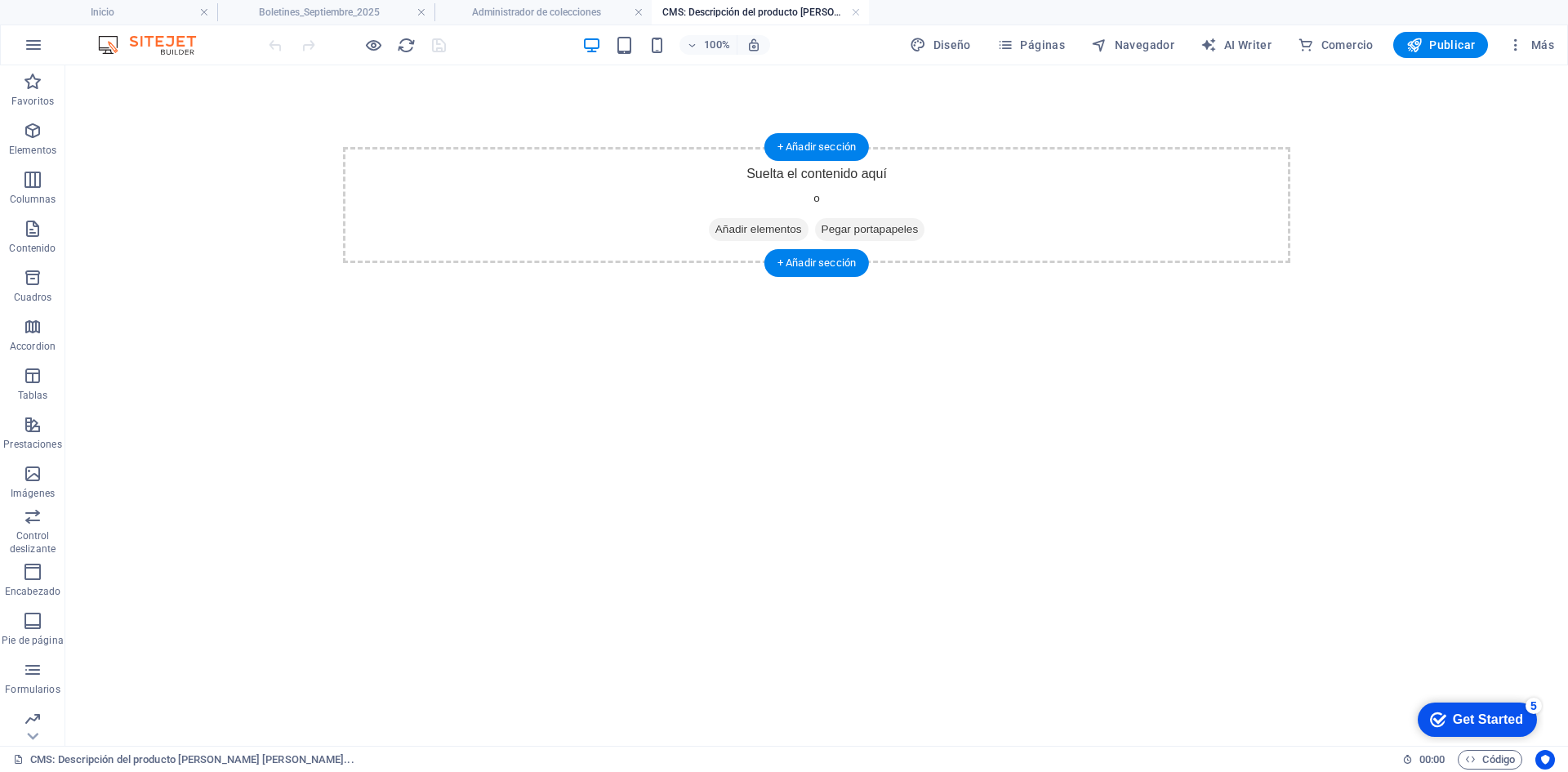
scroll to position [0, 0]
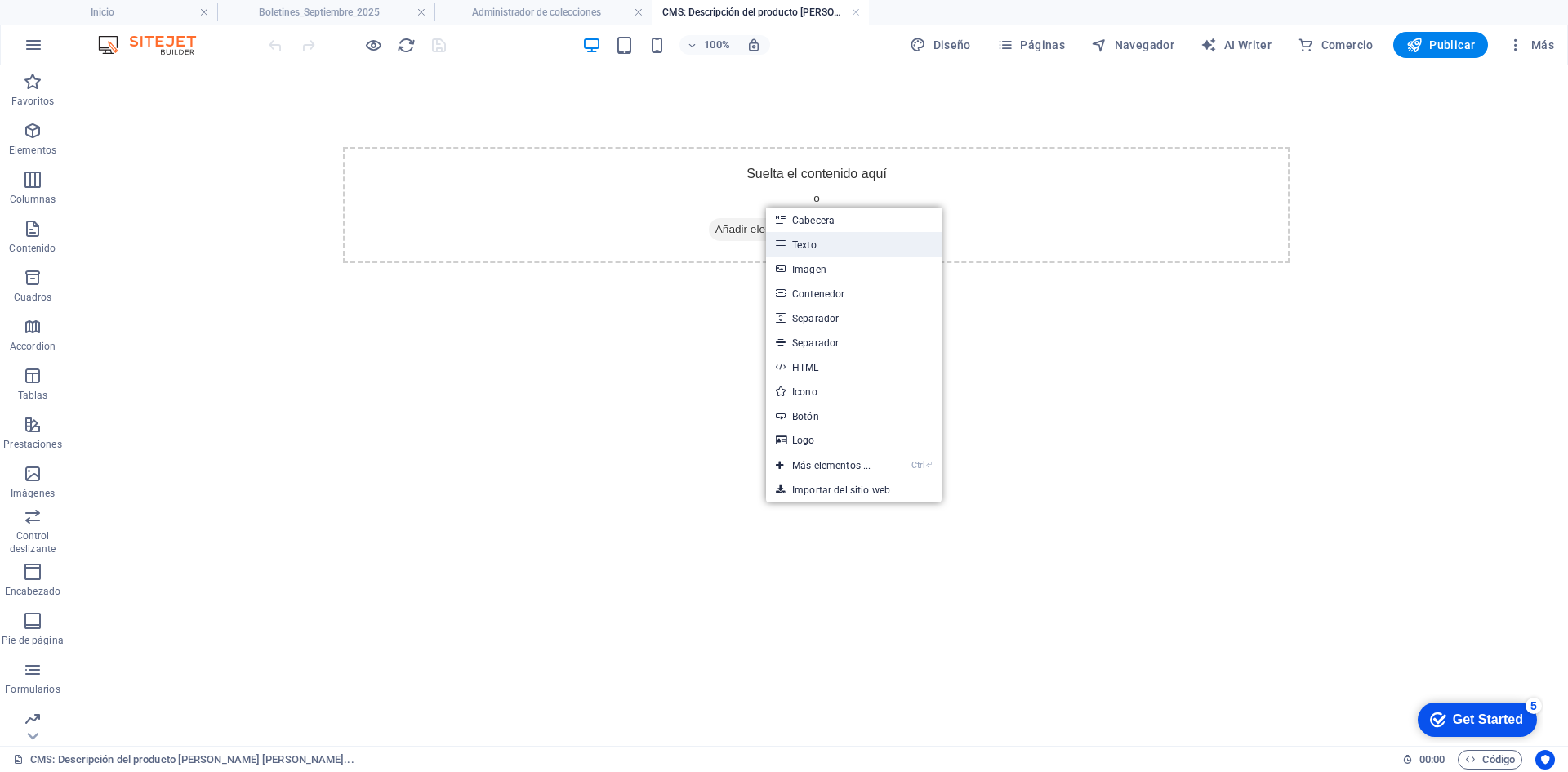
click at [830, 254] on link "Texto" at bounding box center [853, 245] width 175 height 25
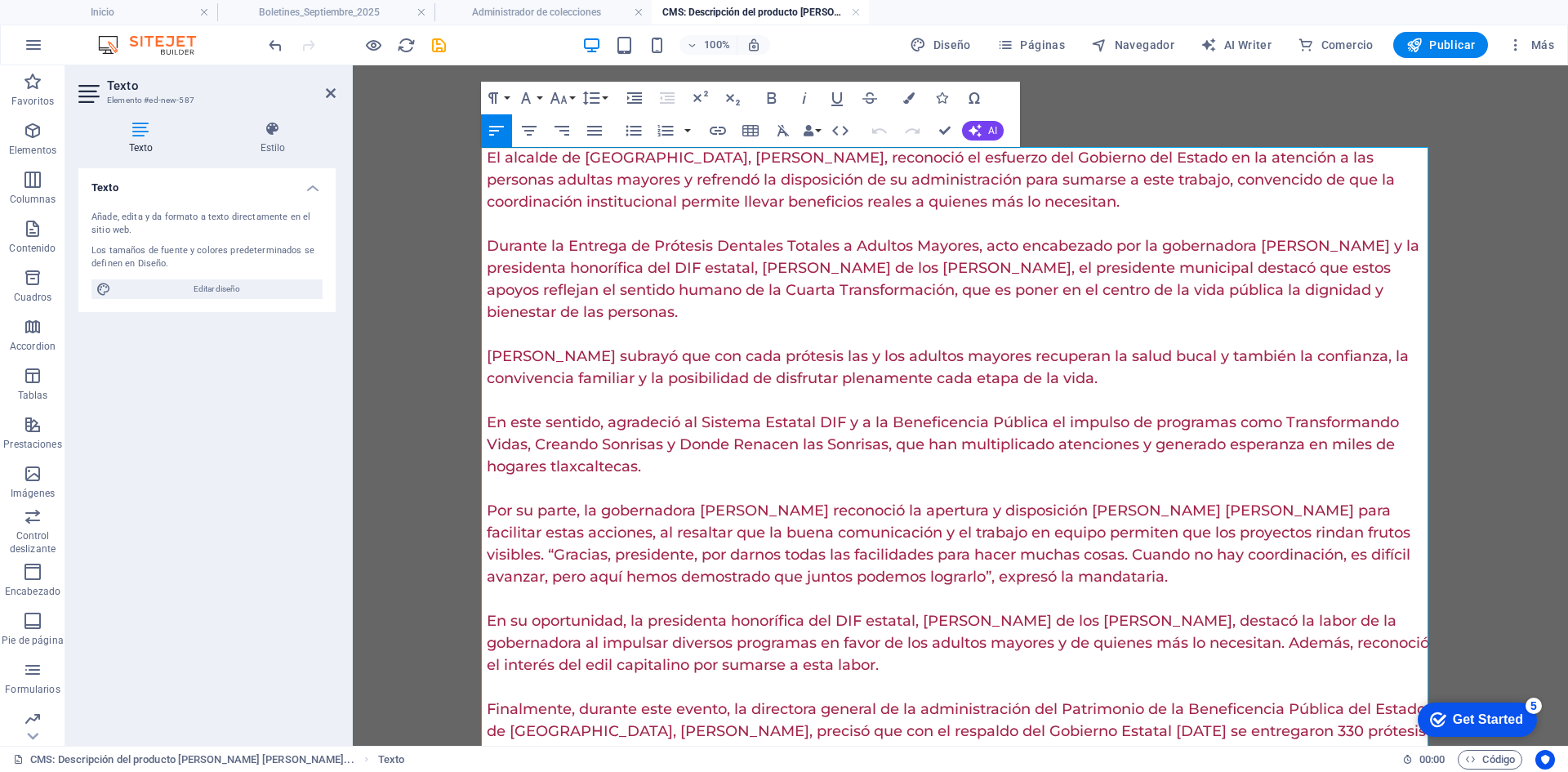
scroll to position [41792, 3]
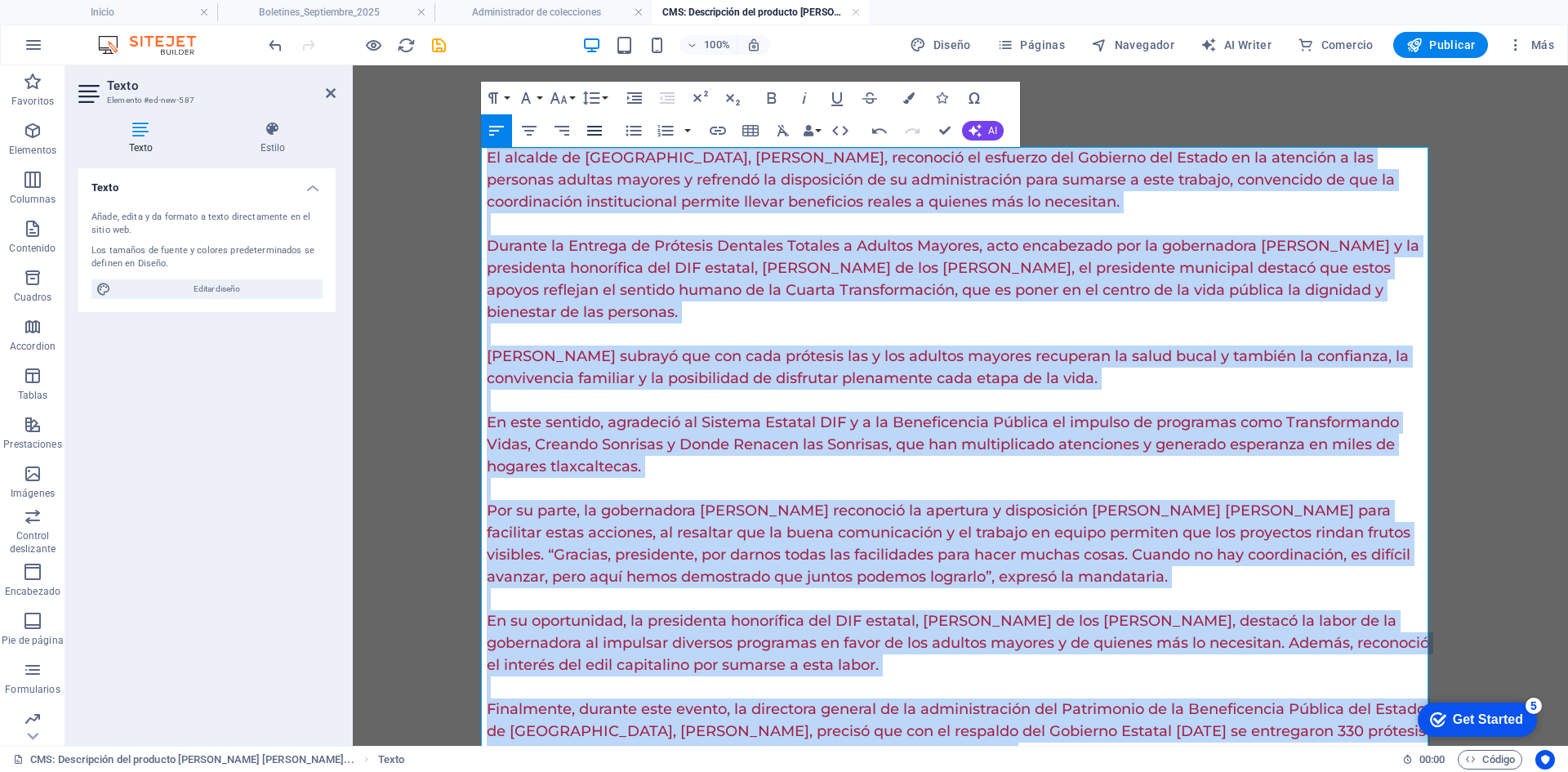
click at [599, 134] on icon "button" at bounding box center [593, 130] width 14 height 10
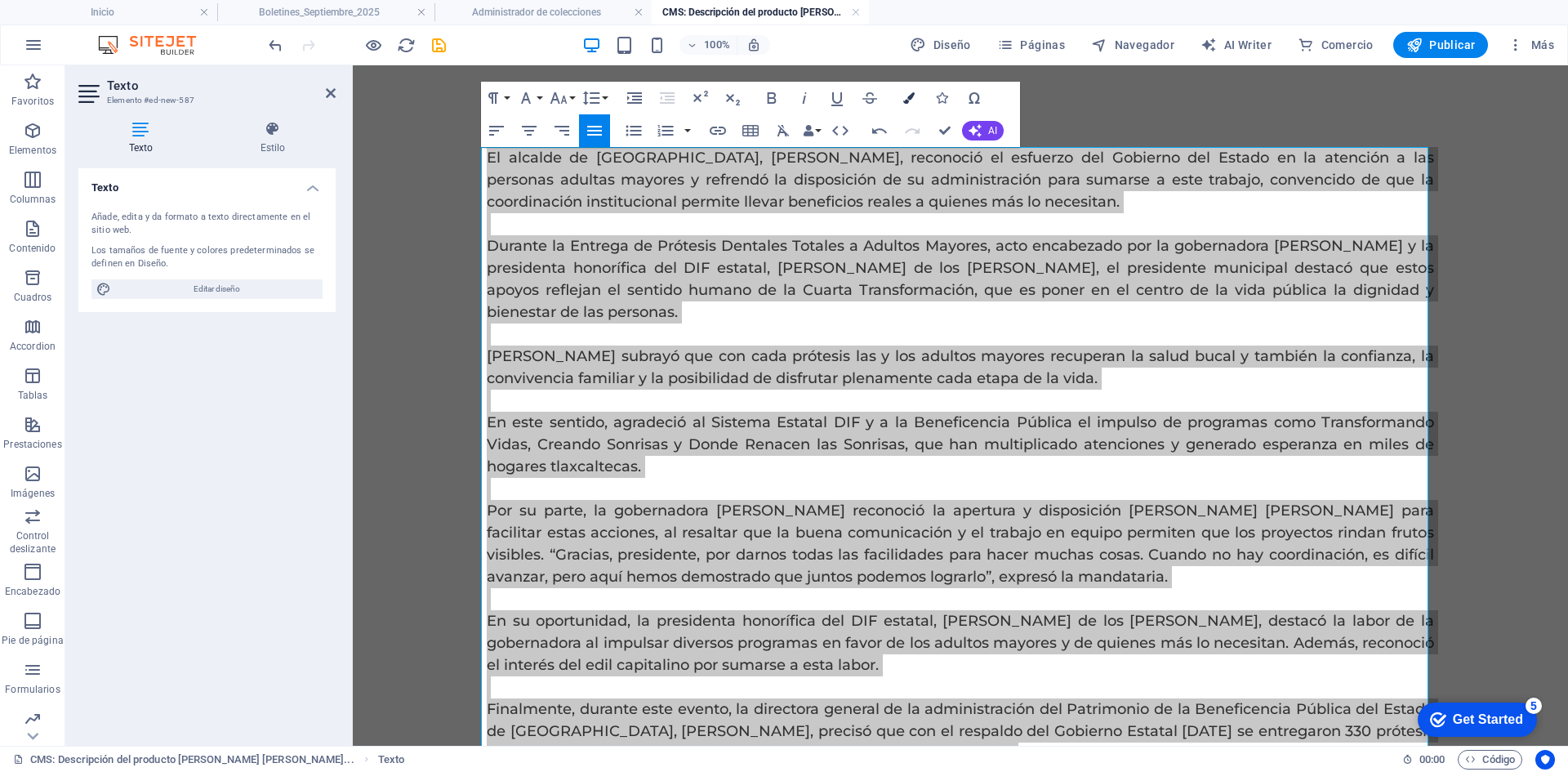
click at [904, 99] on icon "button" at bounding box center [909, 98] width 12 height 12
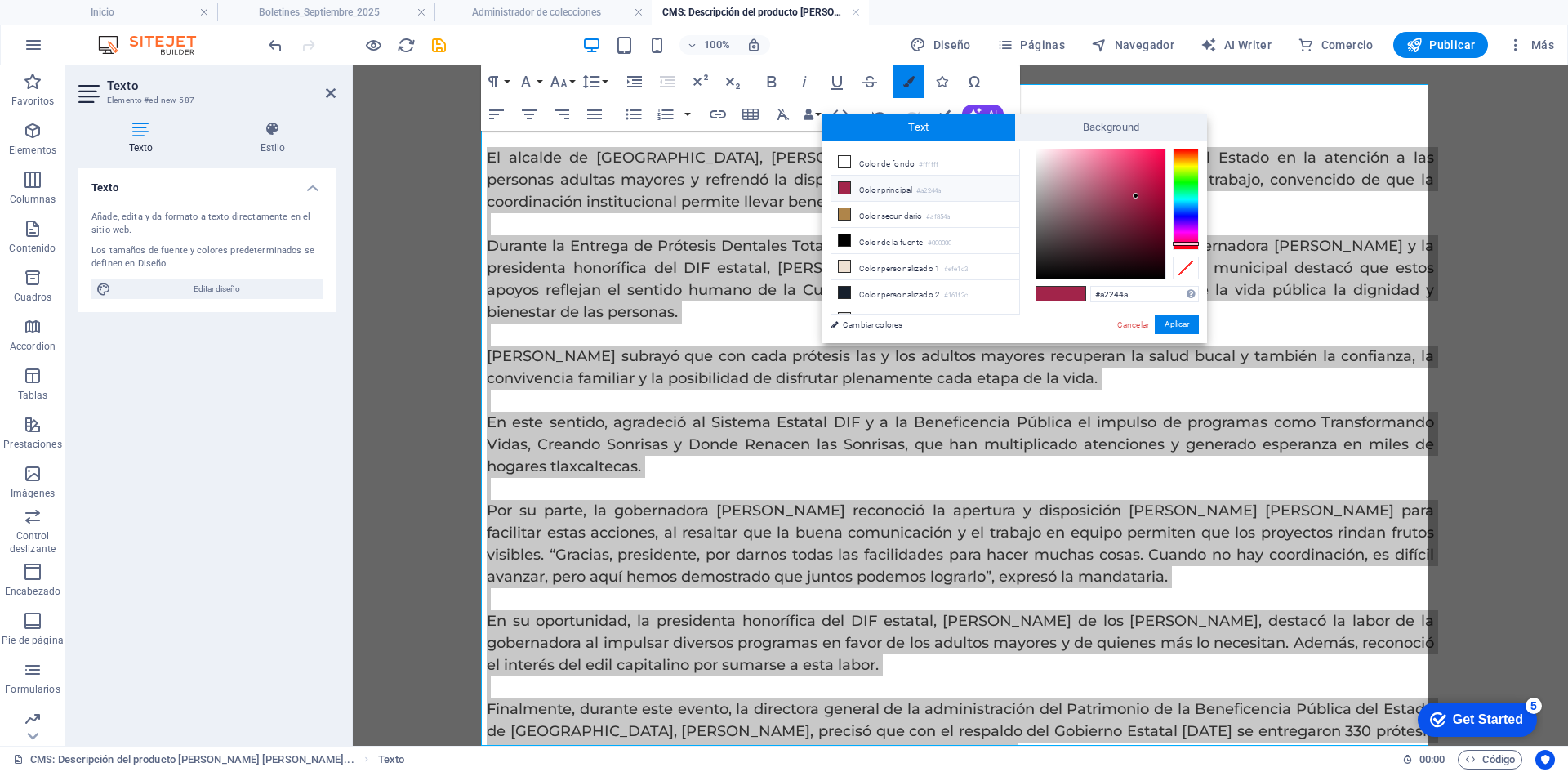
scroll to position [63, 0]
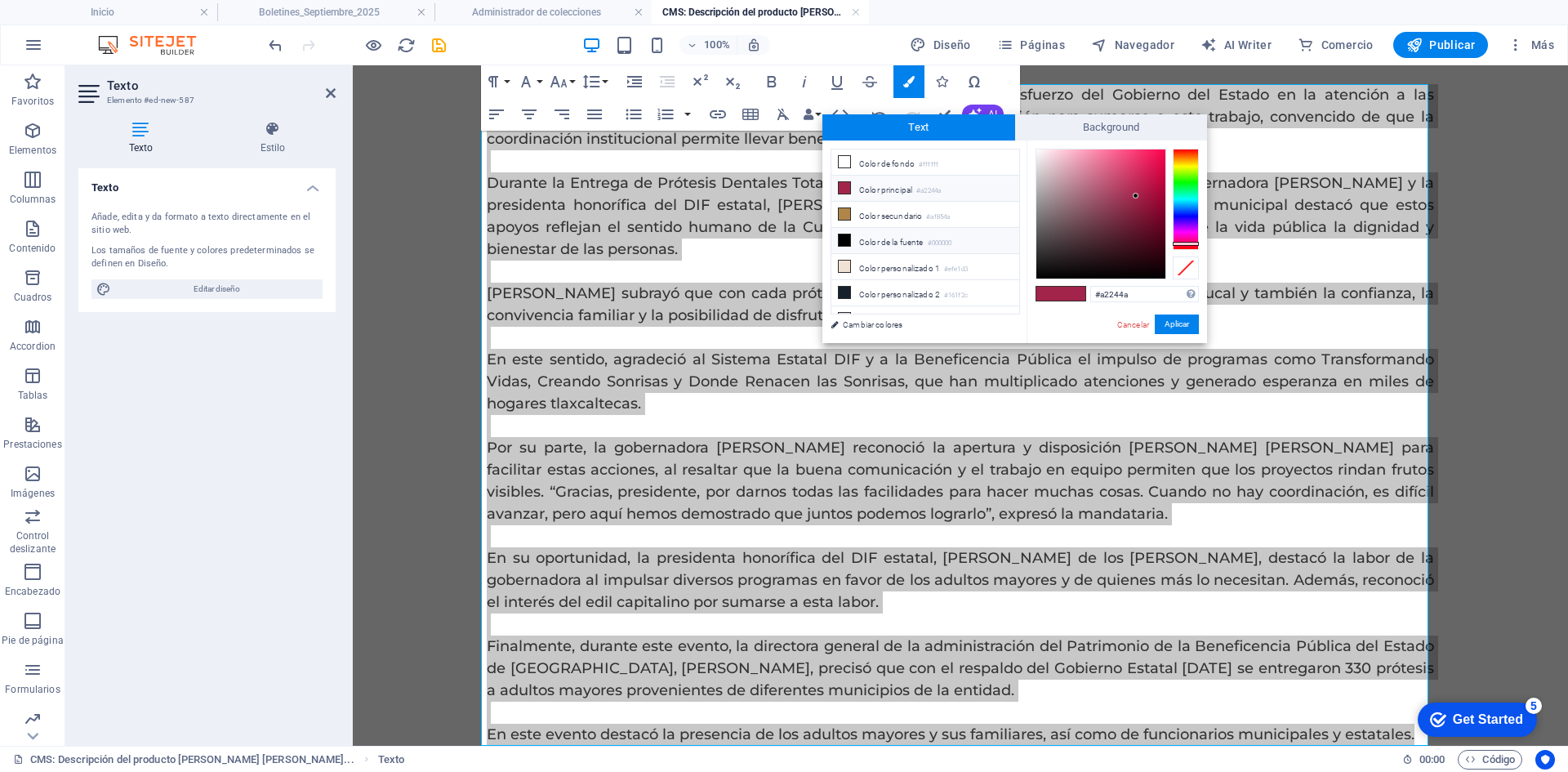
click at [881, 234] on li "Color de la fuente #000000" at bounding box center [925, 241] width 188 height 26
type input "#000000"
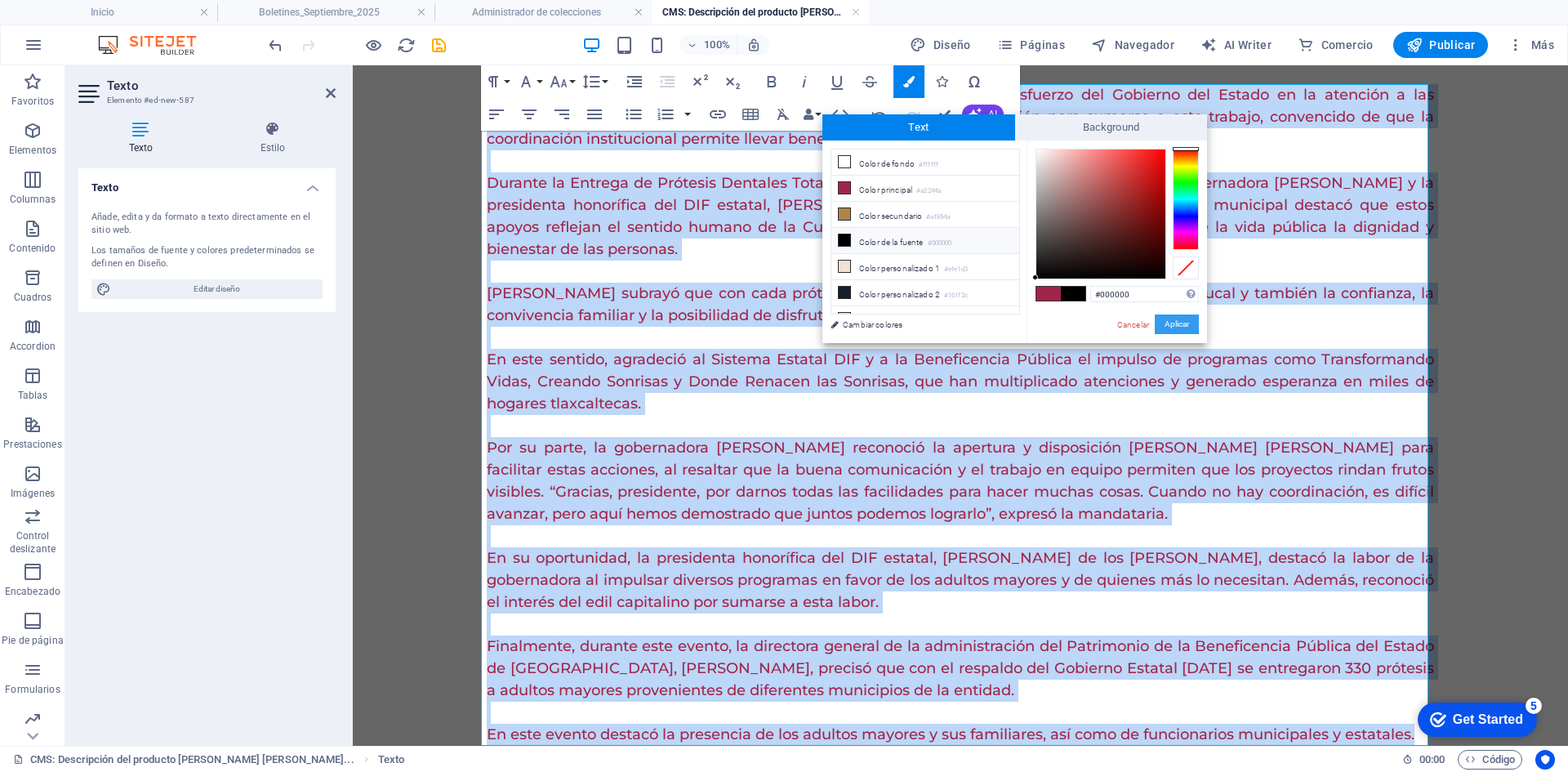
click at [1180, 328] on button "Aplicar" at bounding box center [1176, 324] width 44 height 19
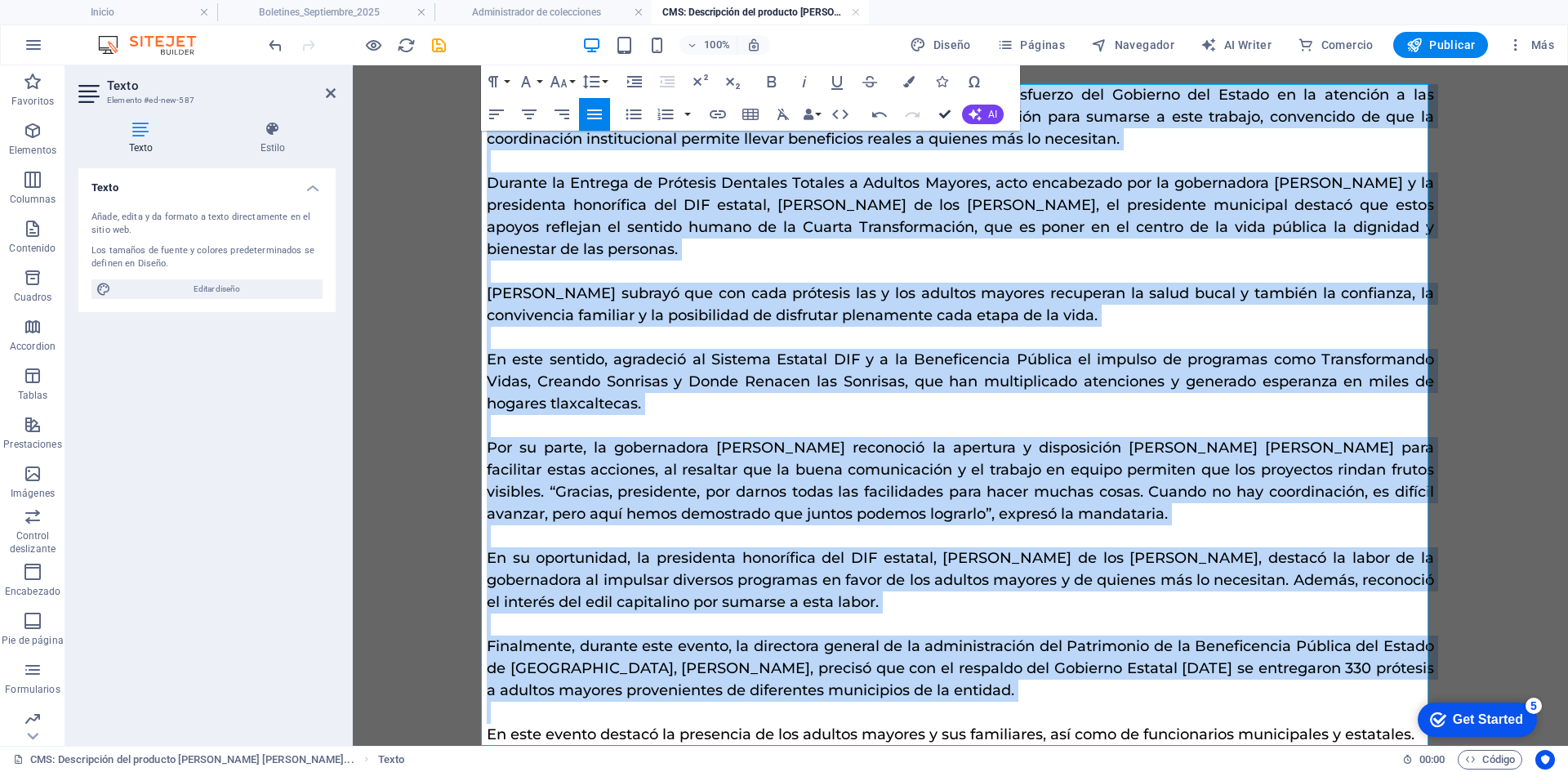
drag, startPoint x: 942, startPoint y: 121, endPoint x: 435, endPoint y: 6, distance: 519.9
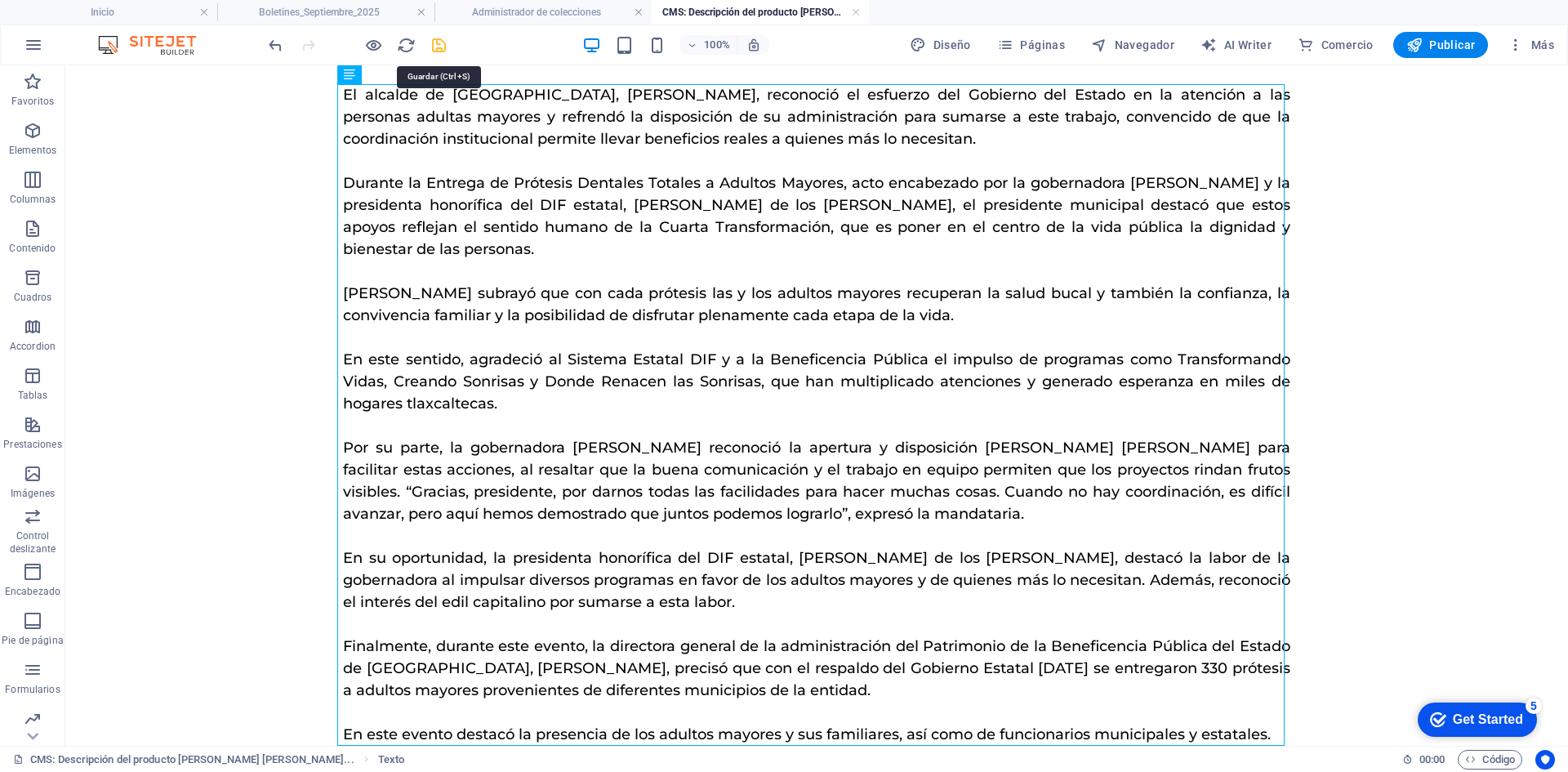
click at [442, 49] on icon "save" at bounding box center [439, 45] width 19 height 19
click at [851, 12] on link at bounding box center [856, 12] width 10 height 15
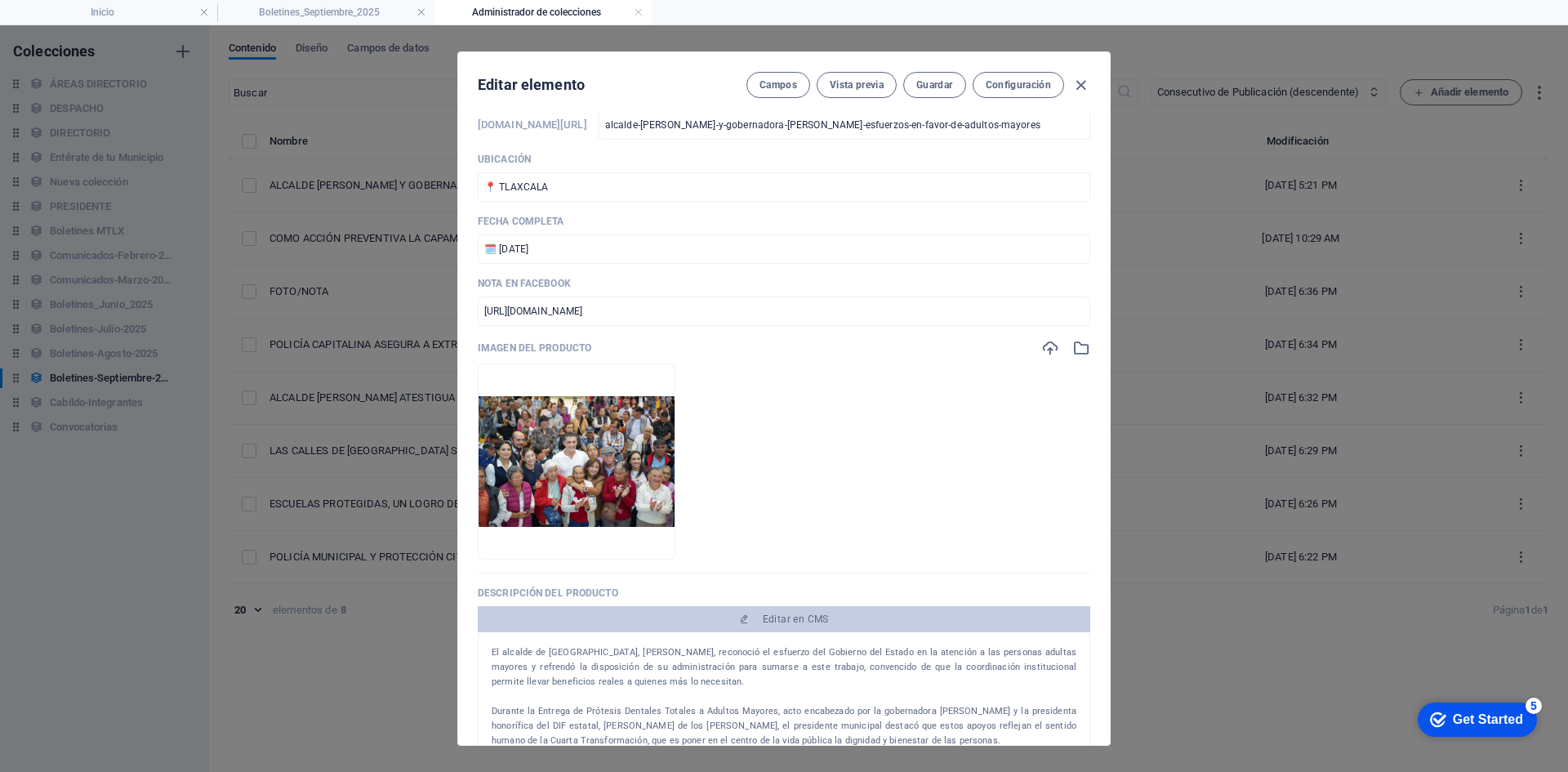
scroll to position [0, 0]
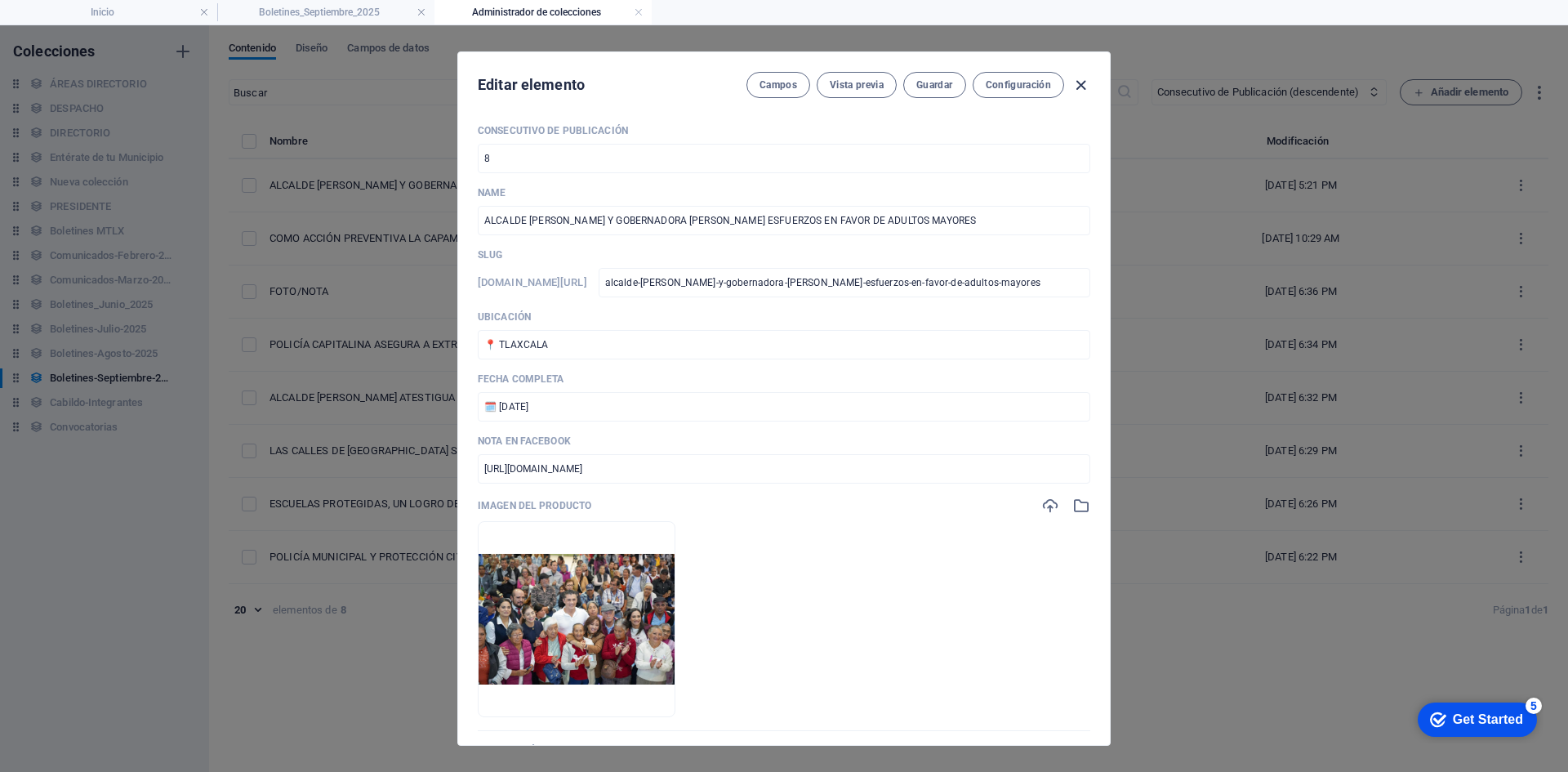
click at [1077, 82] on icon "button" at bounding box center [1081, 85] width 19 height 19
type input "alcalde-[PERSON_NAME]-y-gobernadora-[PERSON_NAME]-esfuerzos-en-favor-de-adultos…"
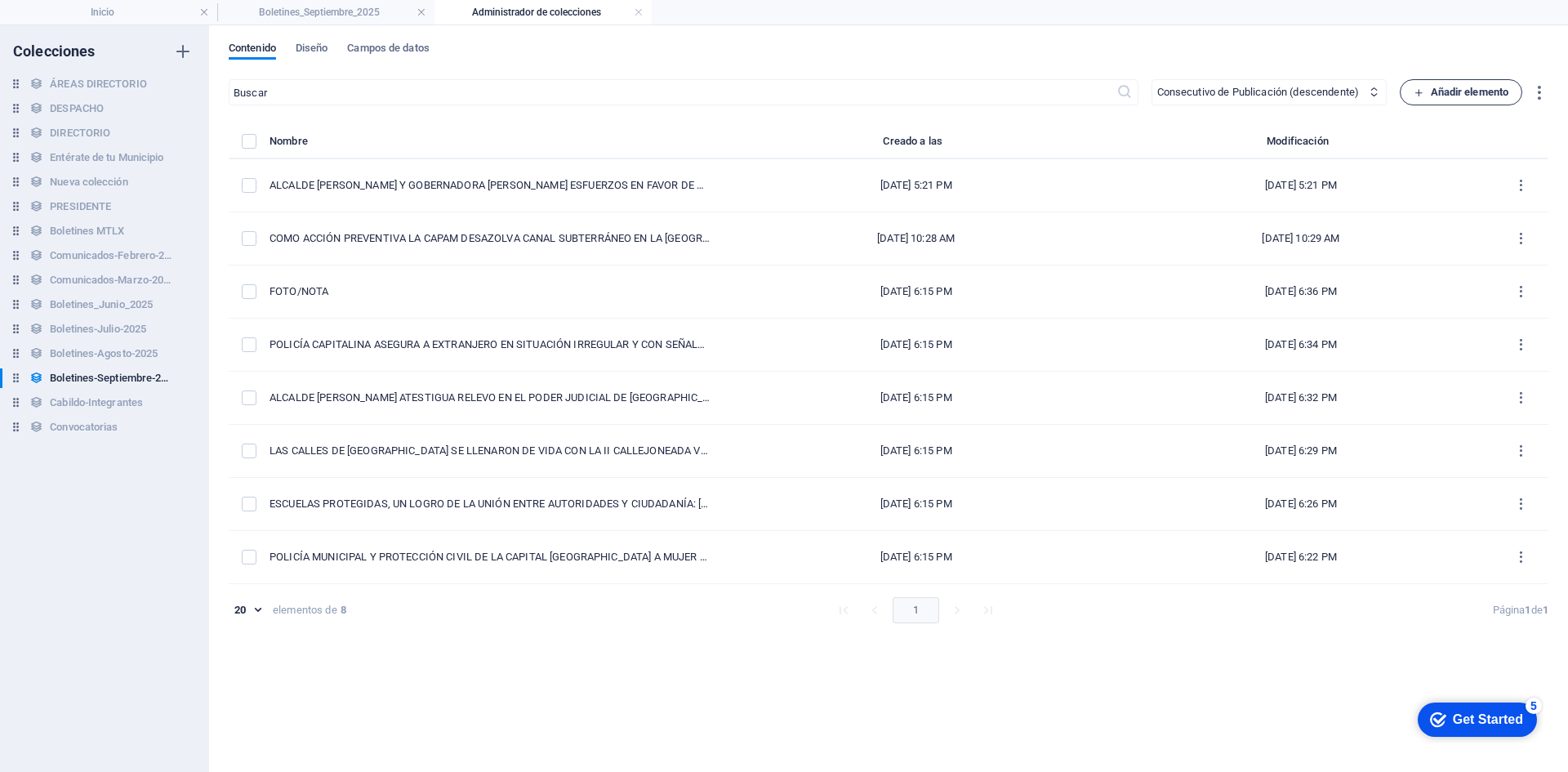
click at [1442, 91] on span "Añadir elemento" at bounding box center [1462, 92] width 96 height 19
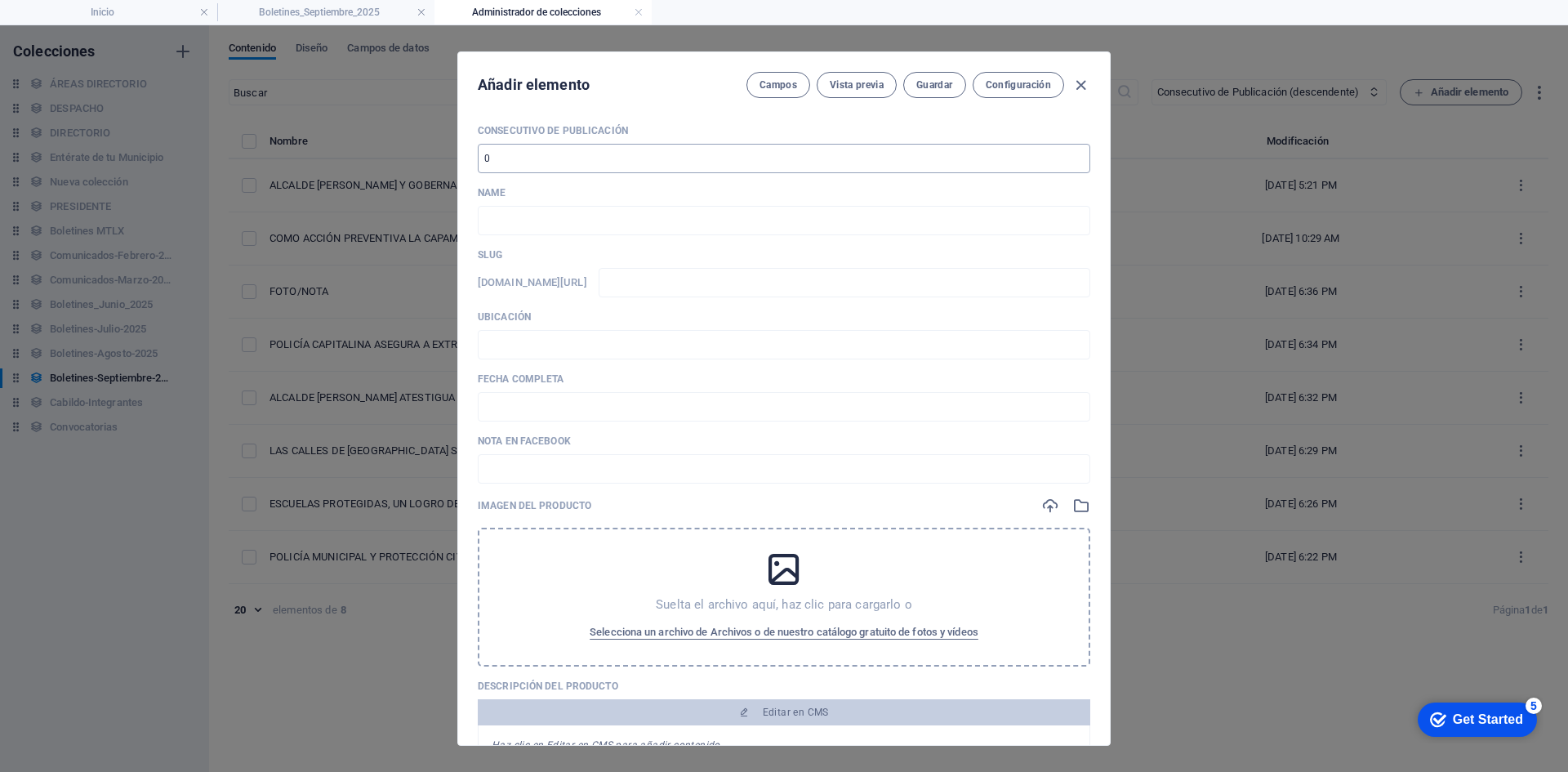
click at [519, 168] on input "number" at bounding box center [783, 158] width 612 height 30
type input "9"
click at [626, 245] on div "Consecutivo de Publicación 9 ​ Name ​ Slug [DOMAIN_NAME][URL] ​ Ubicación ​ Fec…" at bounding box center [783, 575] width 612 height 904
click at [630, 230] on input "text" at bounding box center [783, 221] width 612 height 30
click at [577, 224] on input "text" at bounding box center [783, 221] width 612 height 30
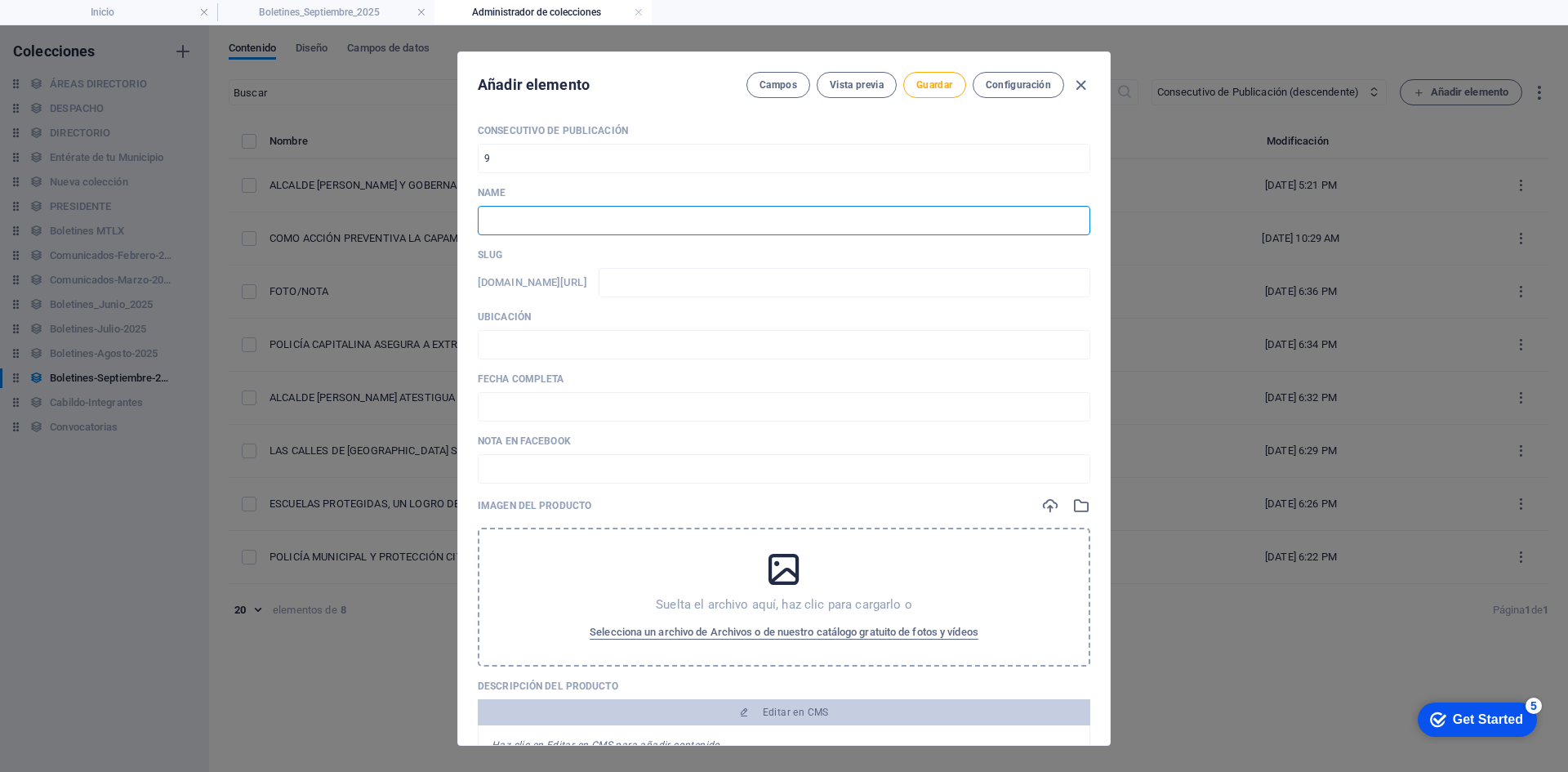
click at [565, 223] on input "text" at bounding box center [783, 221] width 612 height 30
paste input "POLICÍA DE TLAXCALA DETIENE A HOMBRE SEÑALADO DE INTENTAR ROBAR UN DOMICILIO"
type input "POLICÍA DE TLAXCALA DETIENE A HOMBRE SEÑALADO DE INTENTAR ROBAR UN DOMICILIO"
type input "policia-de-tlaxcala-detiene-a-hombre-senalado-de-intentar-robar-un-domicilio"
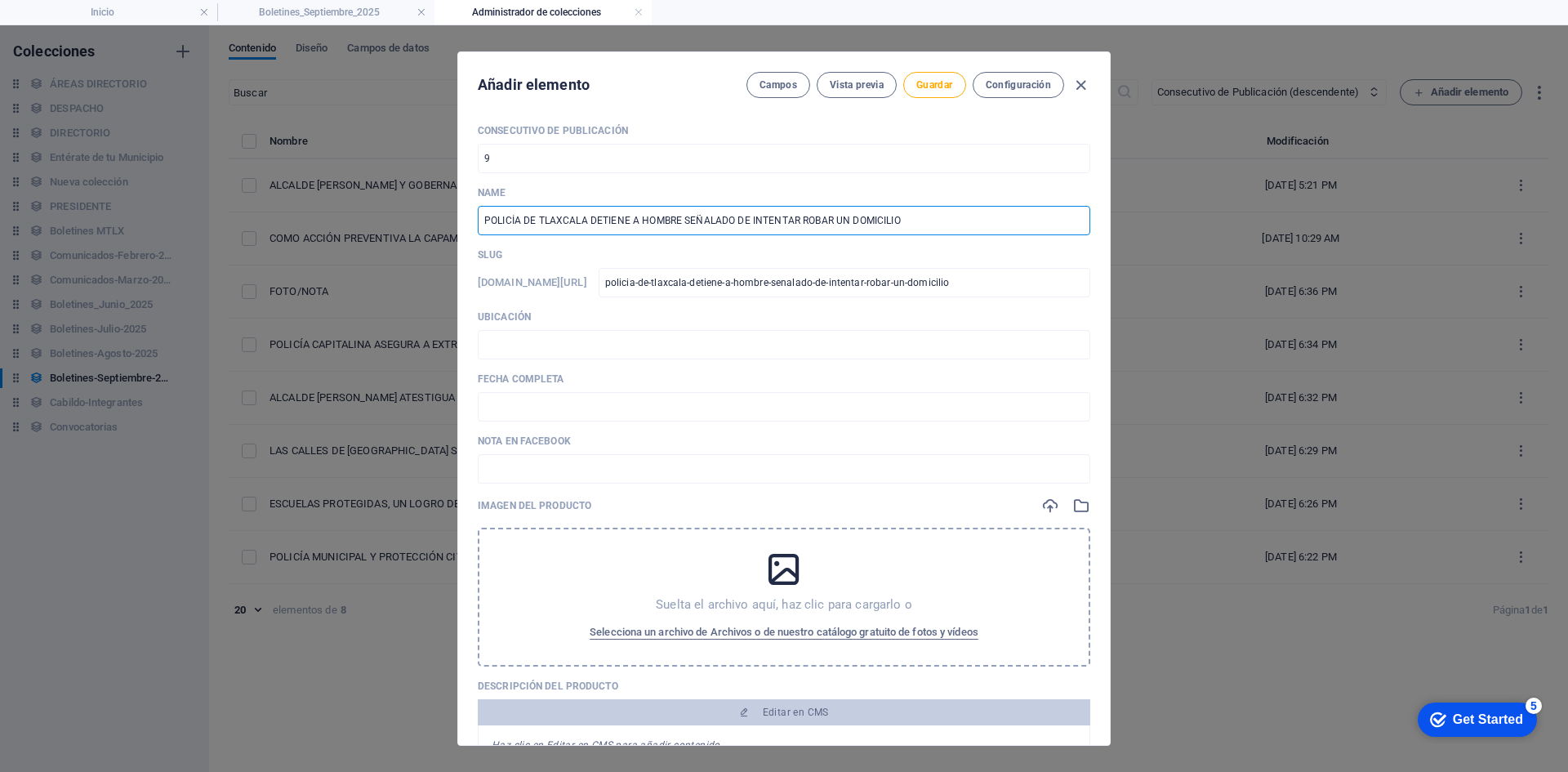
type input "POLICÍA DE TLAXCALA DETIENE A HOMBRE SEÑALADO DE INTENTAR ROBAR UN DOMICILIO"
click at [544, 348] on input "text" at bounding box center [783, 344] width 612 height 30
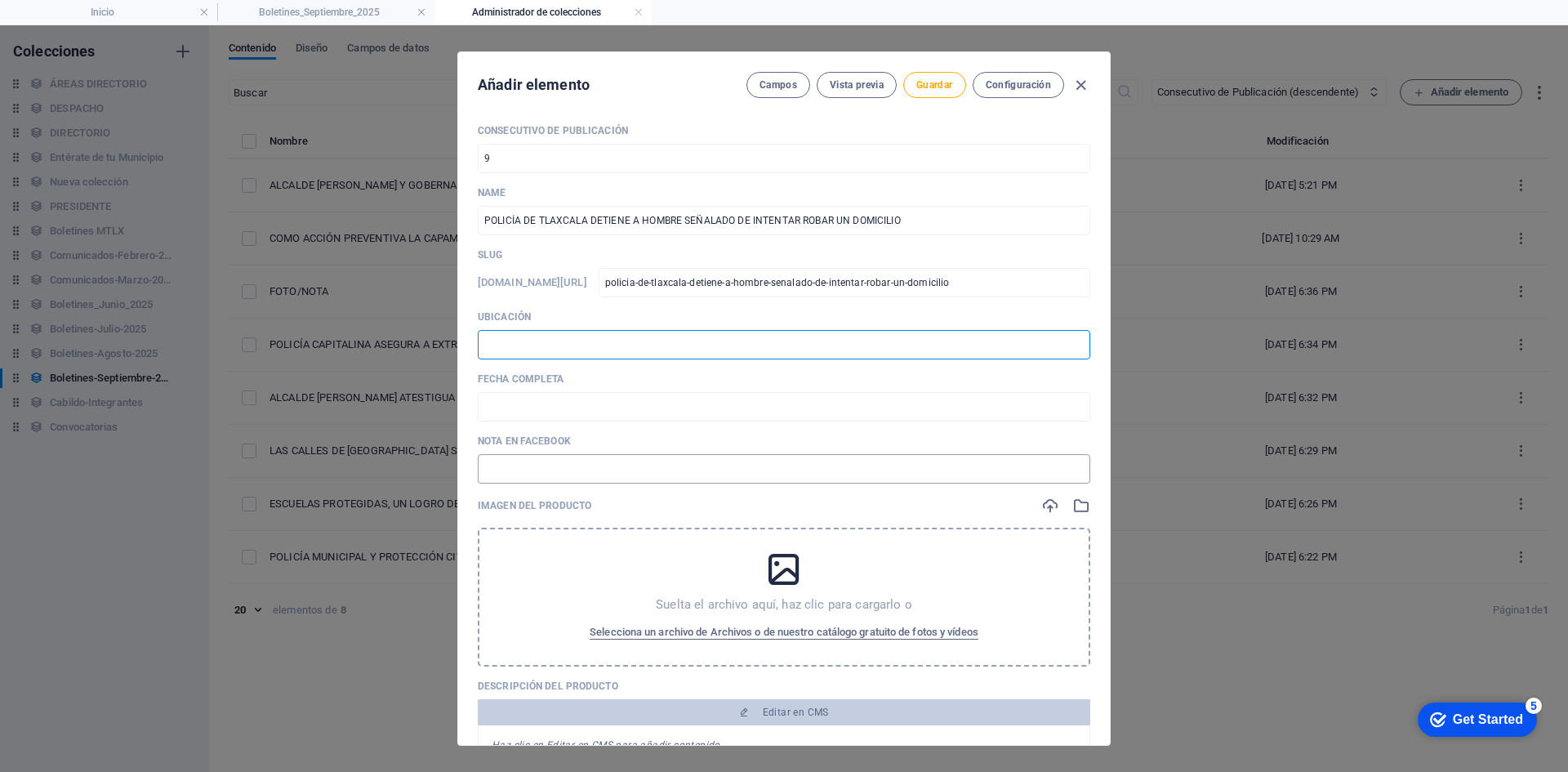
click at [520, 474] on input "text" at bounding box center [783, 469] width 612 height 30
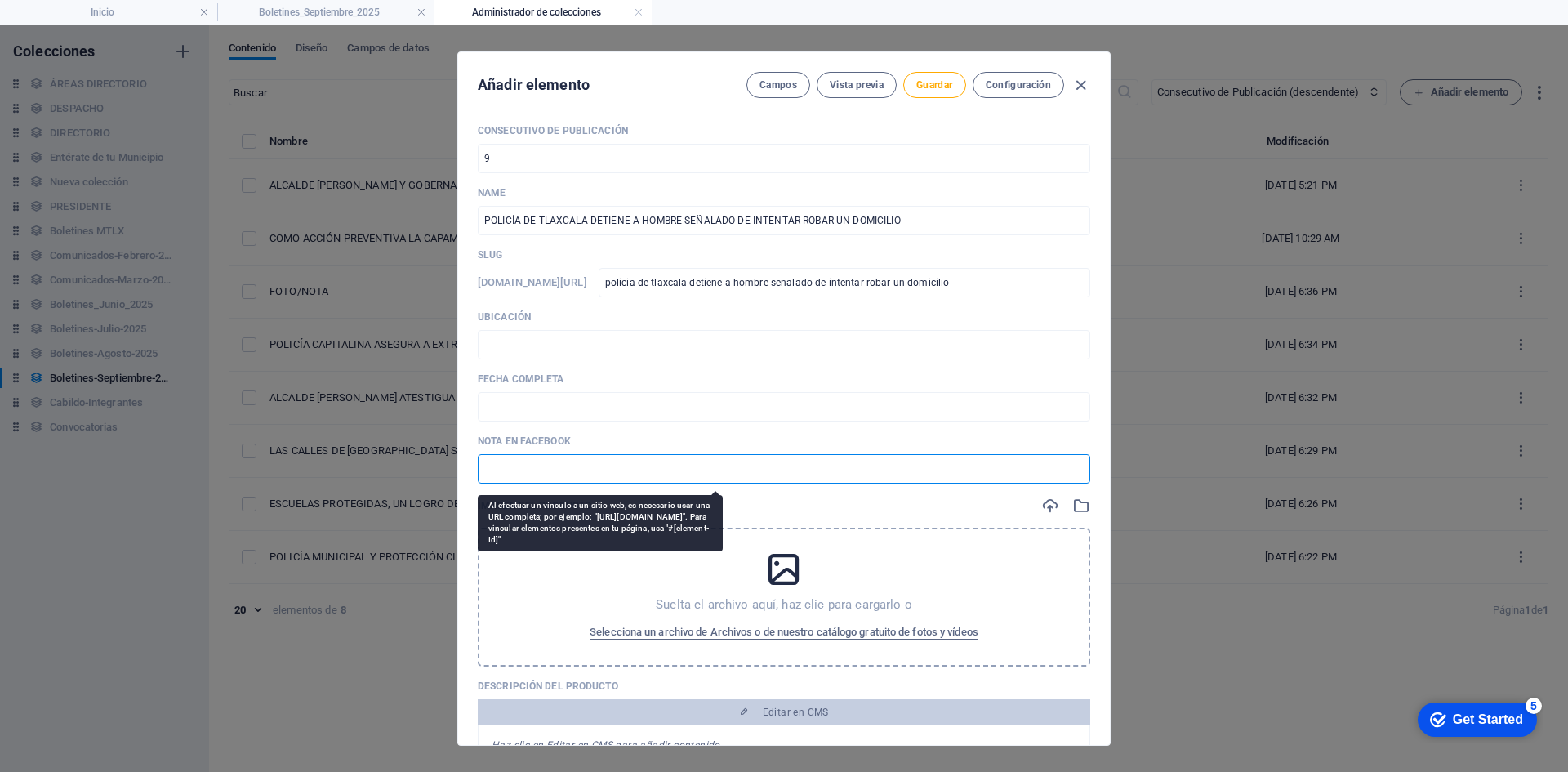
paste input "[URL][DOMAIN_NAME]"
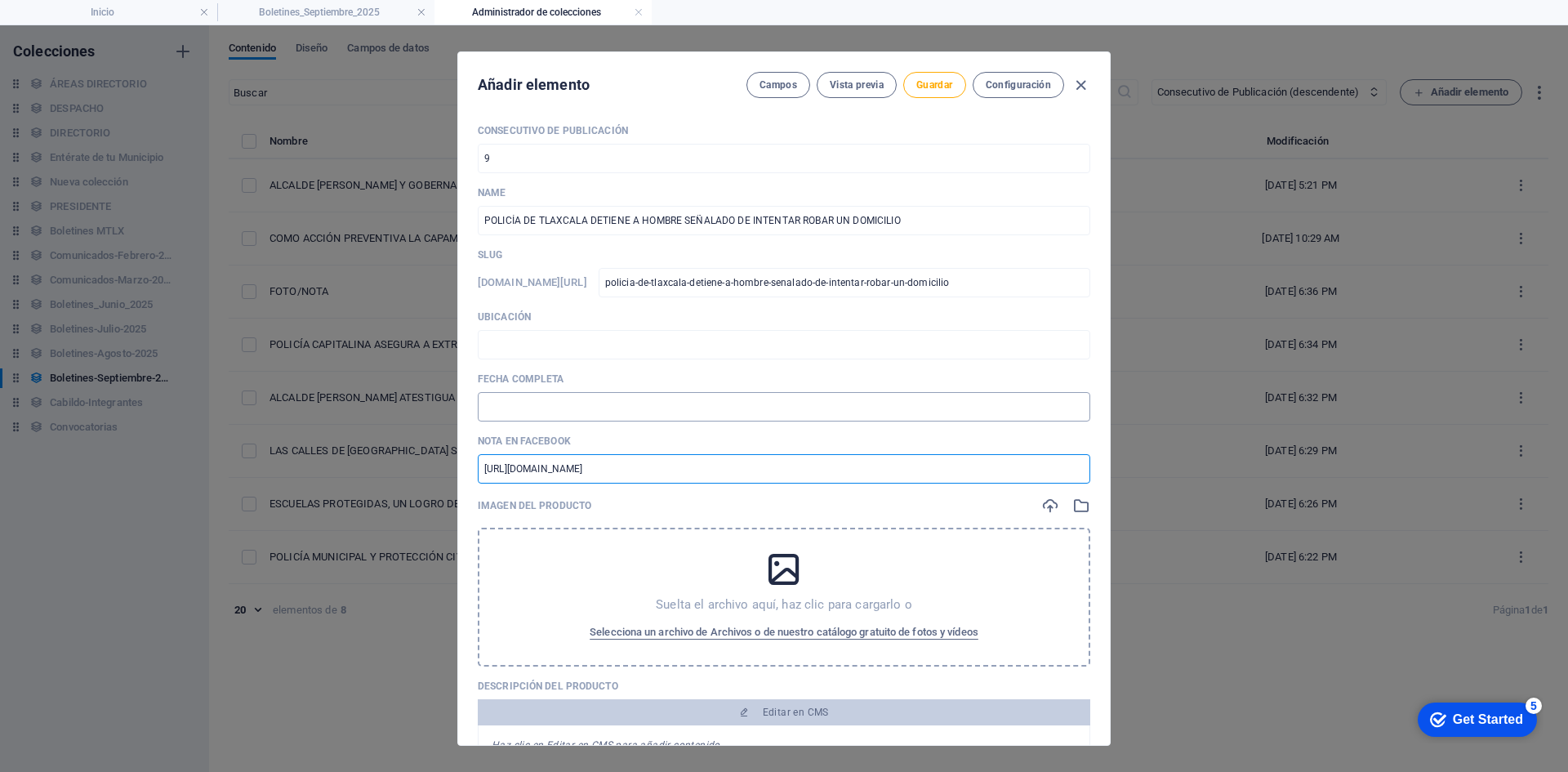
type input "[URL][DOMAIN_NAME]"
click at [540, 409] on input "text" at bounding box center [783, 407] width 612 height 30
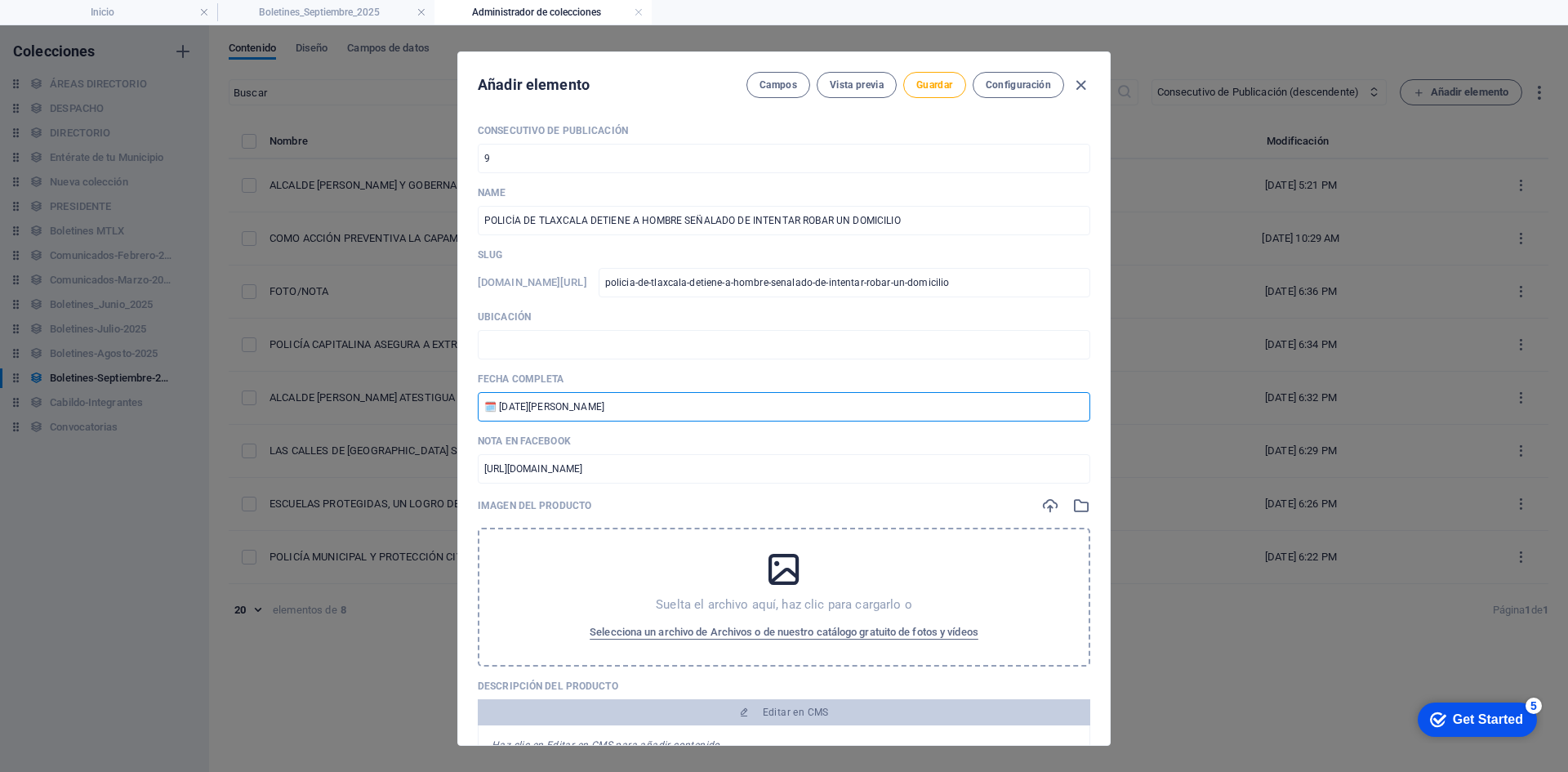
drag, startPoint x: 565, startPoint y: 410, endPoint x: 500, endPoint y: 412, distance: 65.0
click at [500, 412] on input "🗓️ [DATE][PERSON_NAME]" at bounding box center [783, 407] width 612 height 30
type input "🗓️ [DATE]"
click at [533, 340] on input "text" at bounding box center [783, 344] width 612 height 30
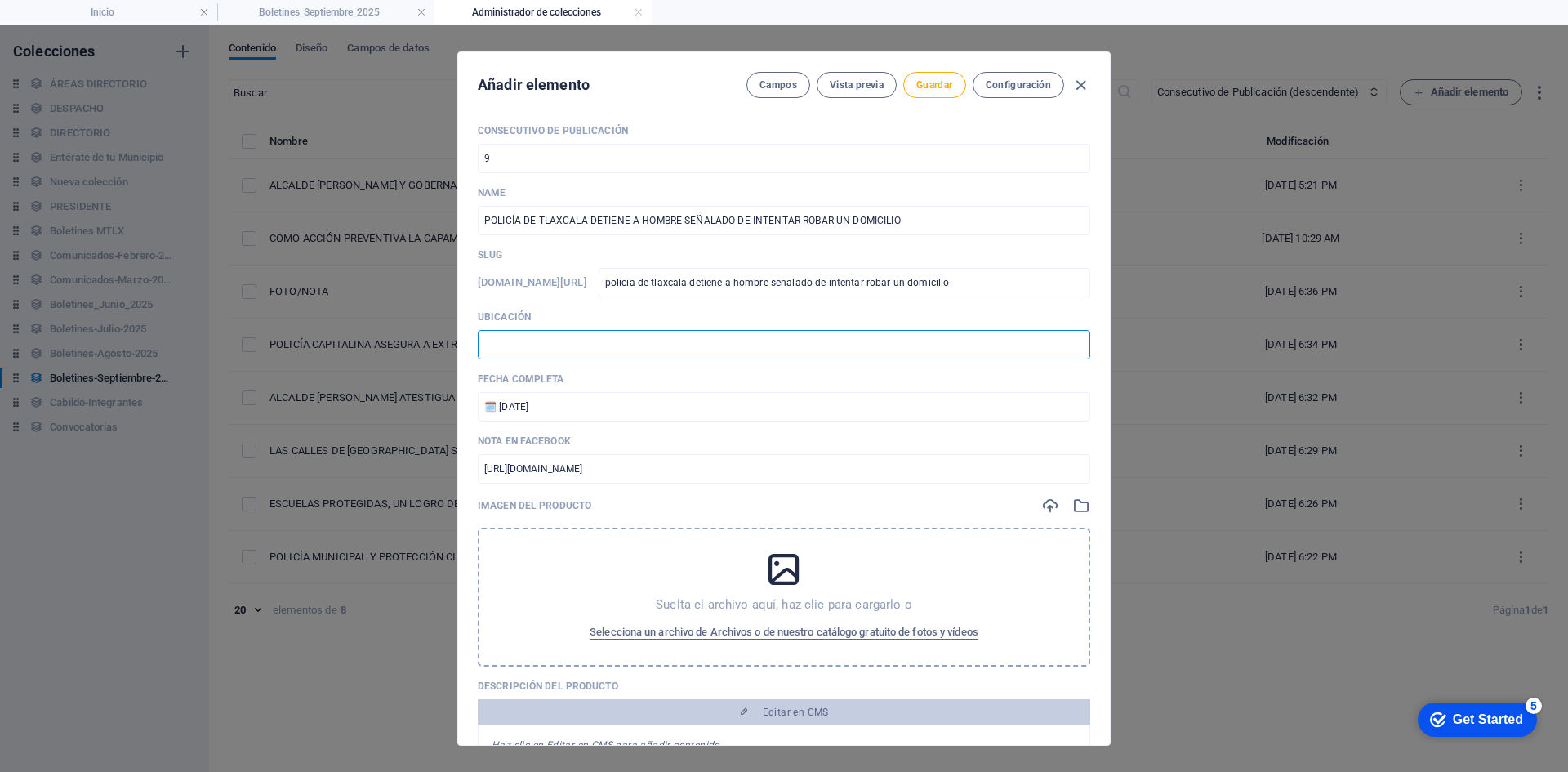
type input "📍 TLAXCALA [PERSON_NAME]"
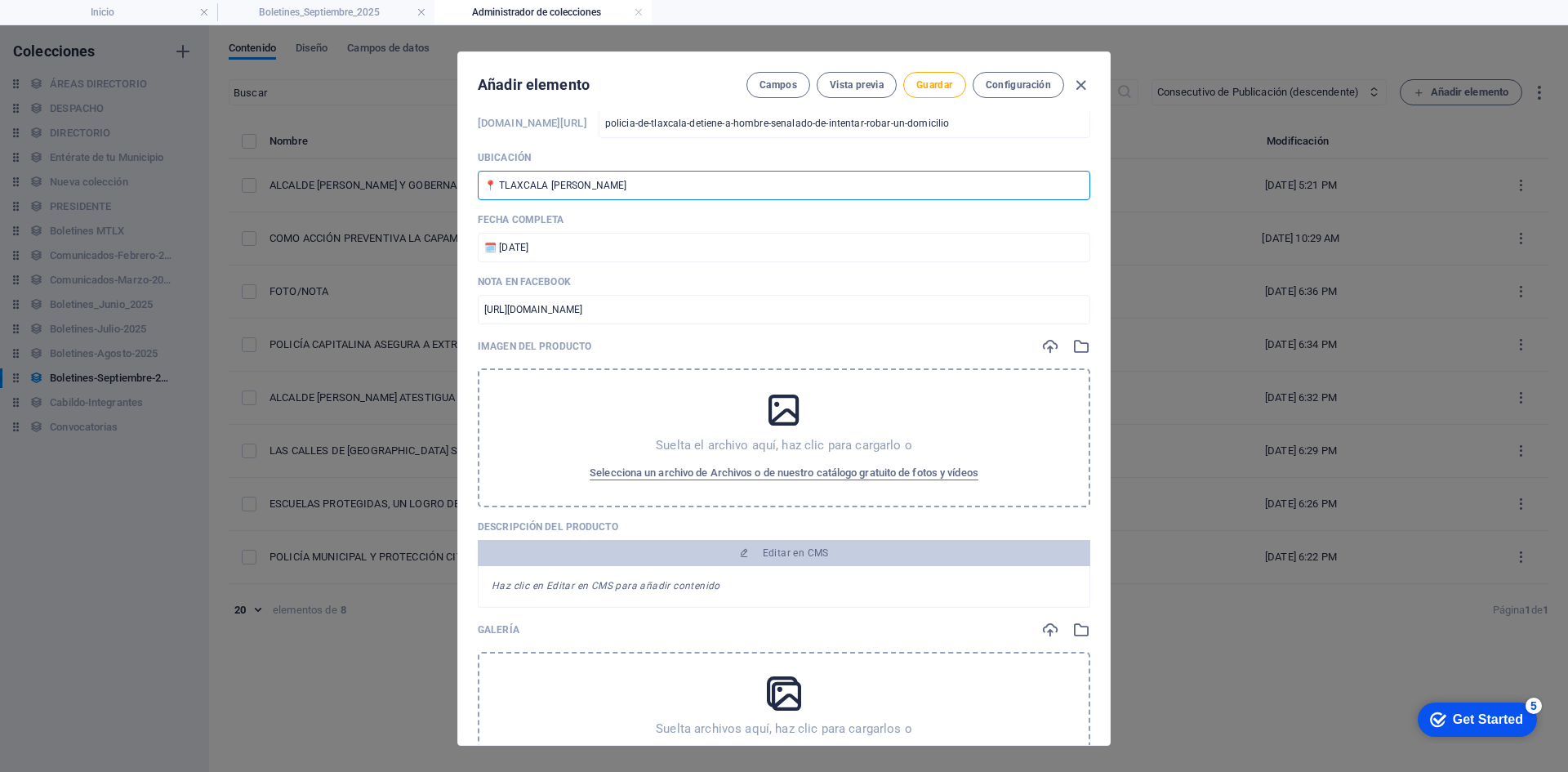
scroll to position [163, 0]
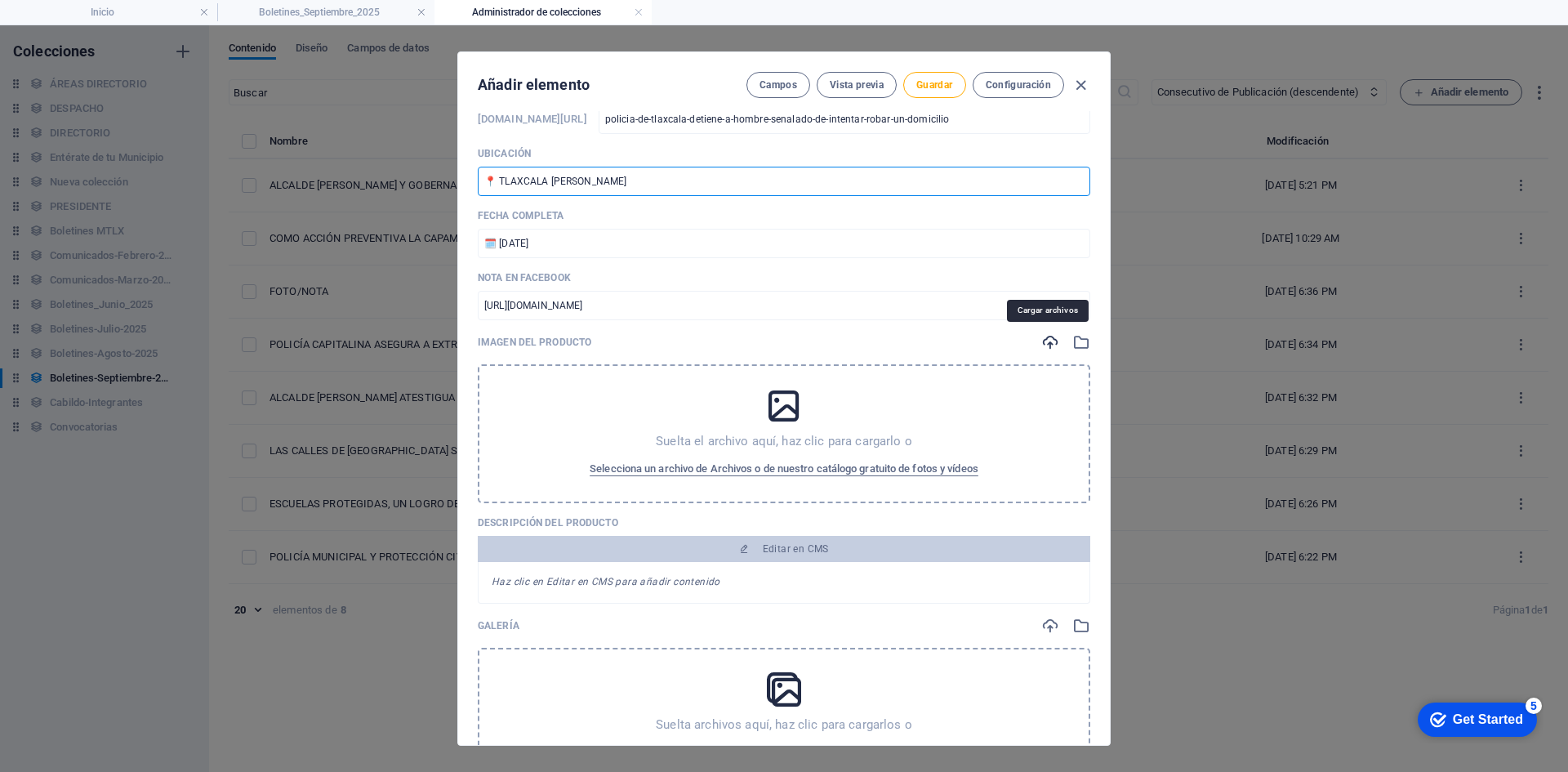
click at [1054, 346] on icon "button" at bounding box center [1049, 342] width 18 height 18
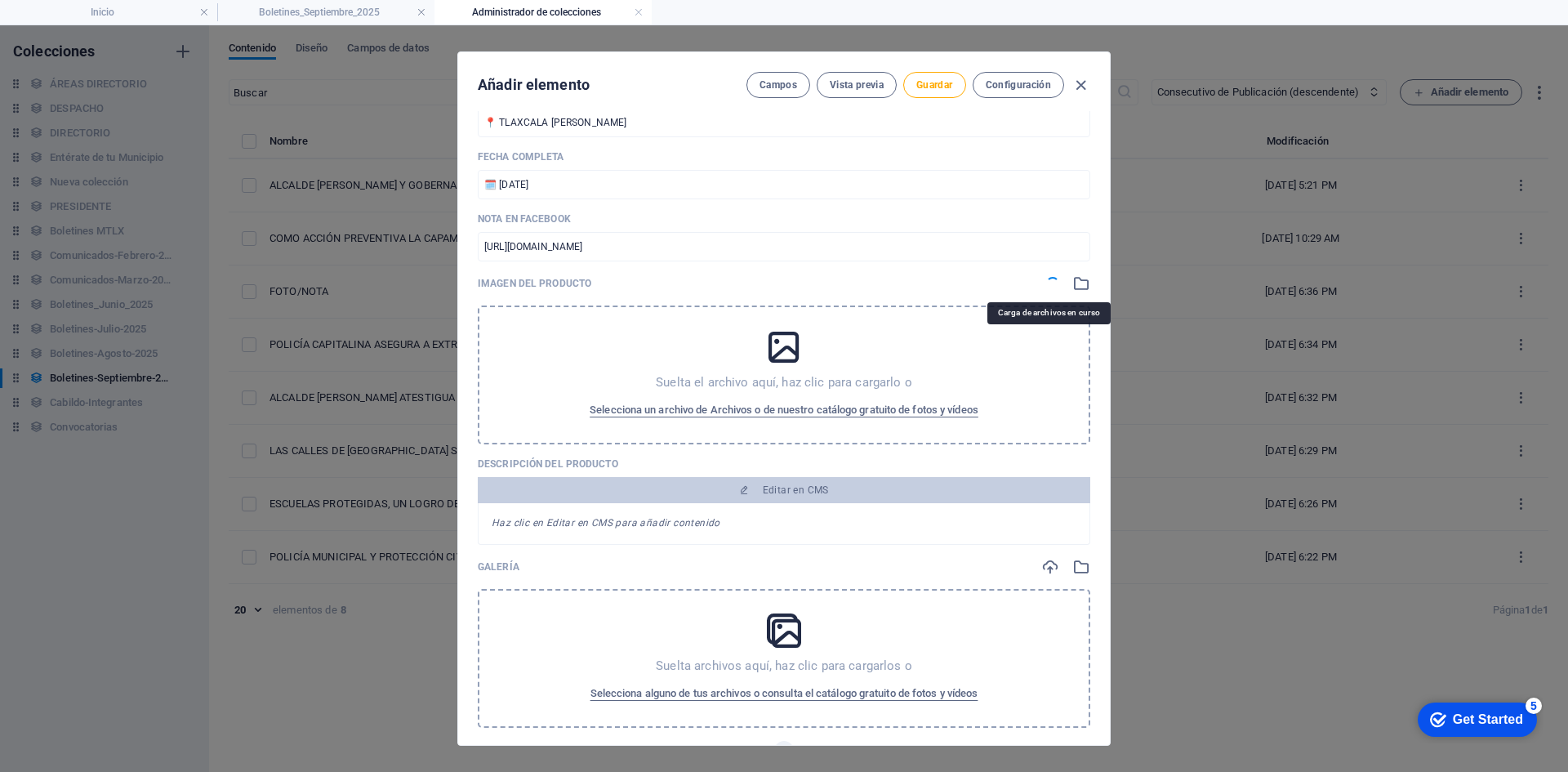
scroll to position [246, 0]
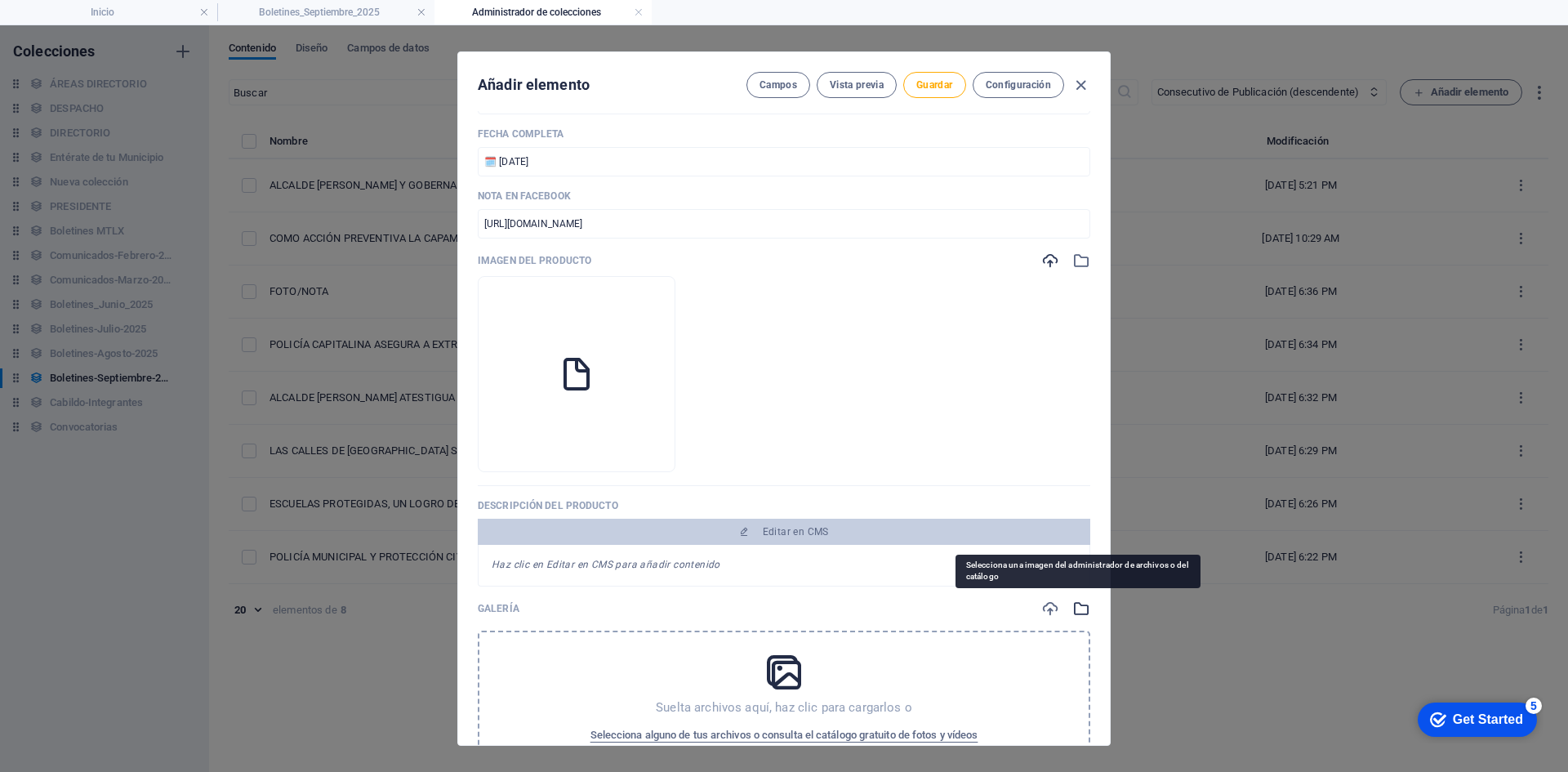
click at [1074, 608] on icon "button" at bounding box center [1080, 608] width 18 height 18
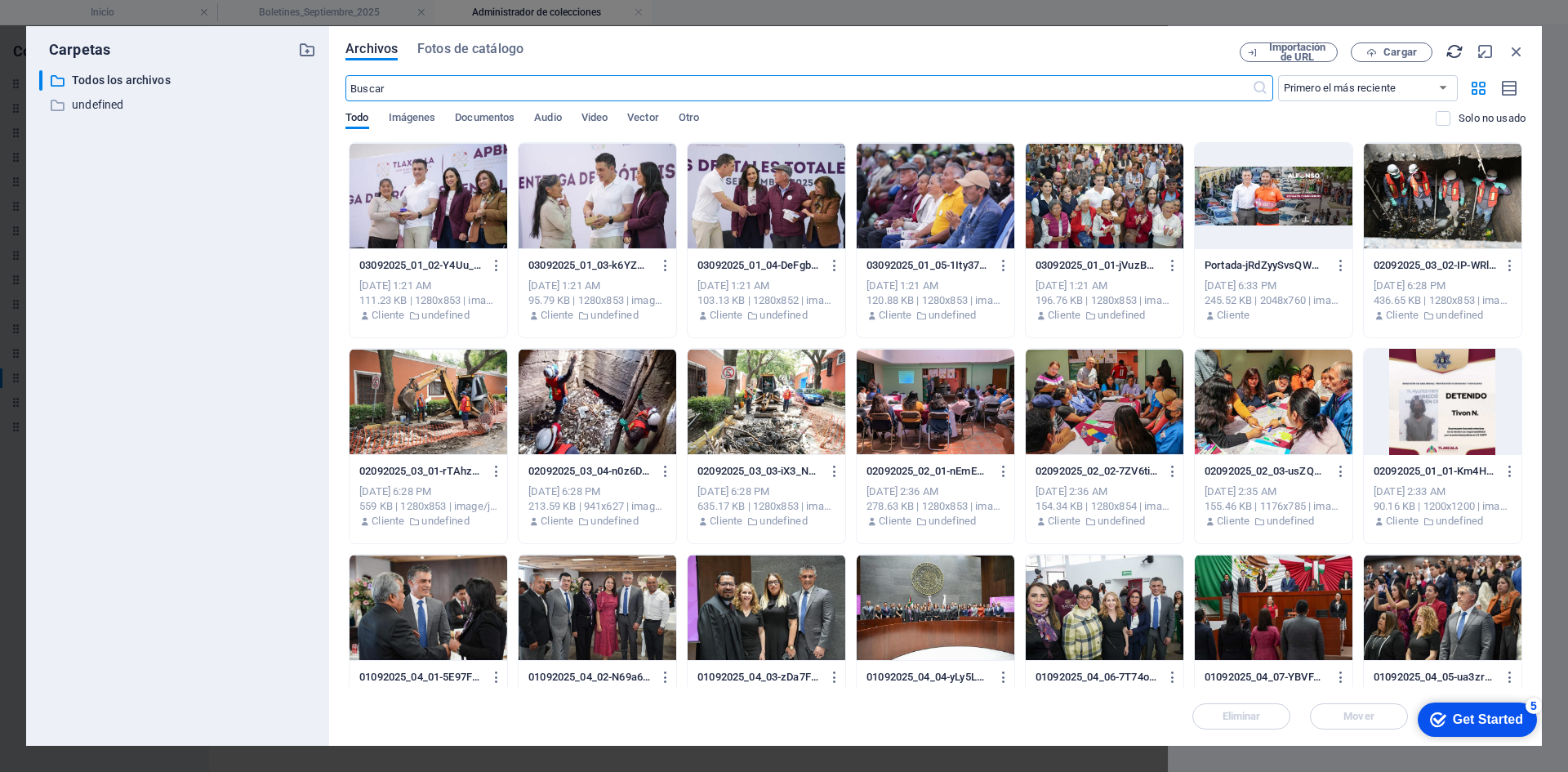
click at [1454, 50] on icon "button" at bounding box center [1454, 51] width 18 height 18
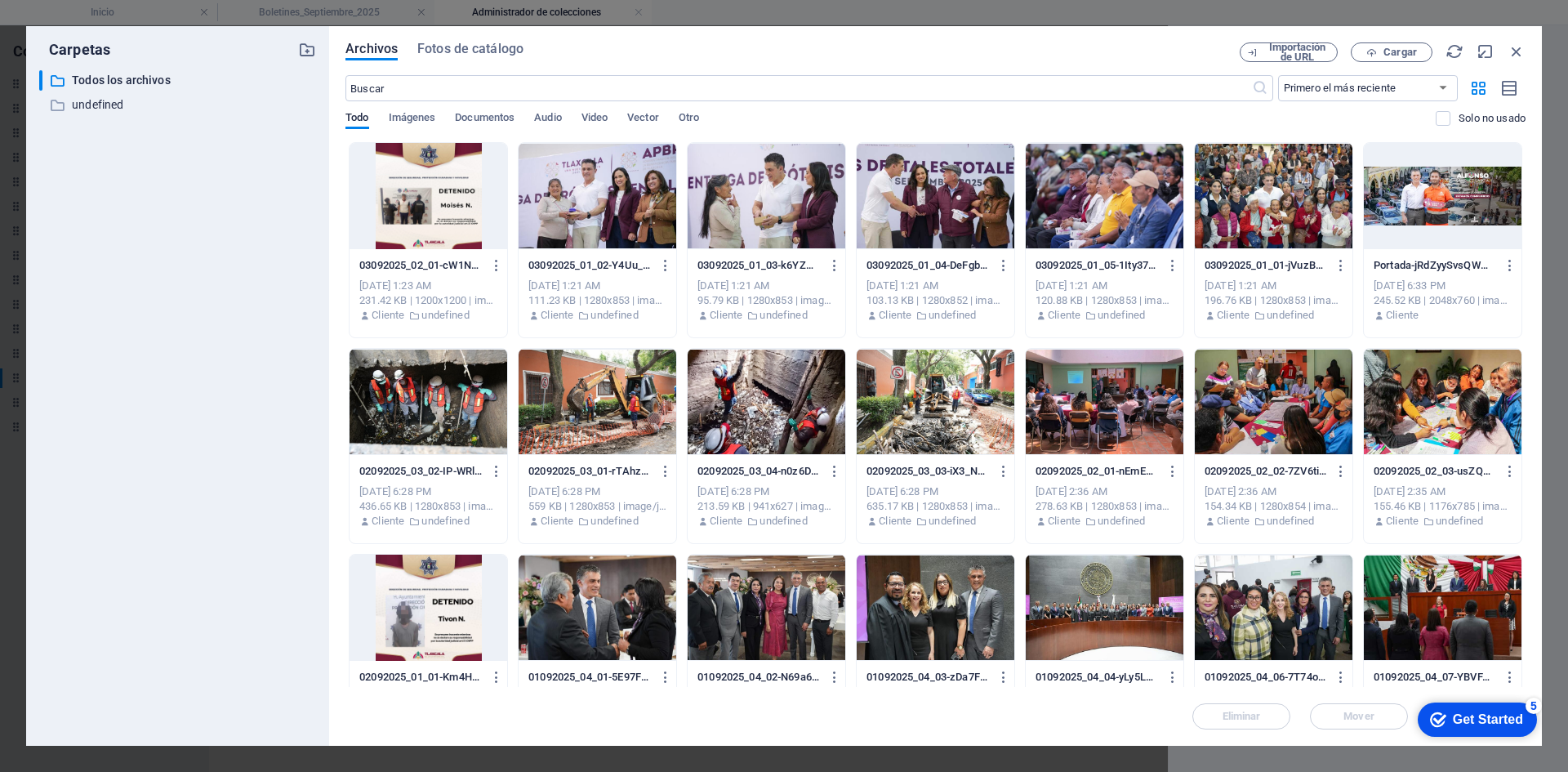
click at [444, 182] on div at bounding box center [428, 196] width 157 height 106
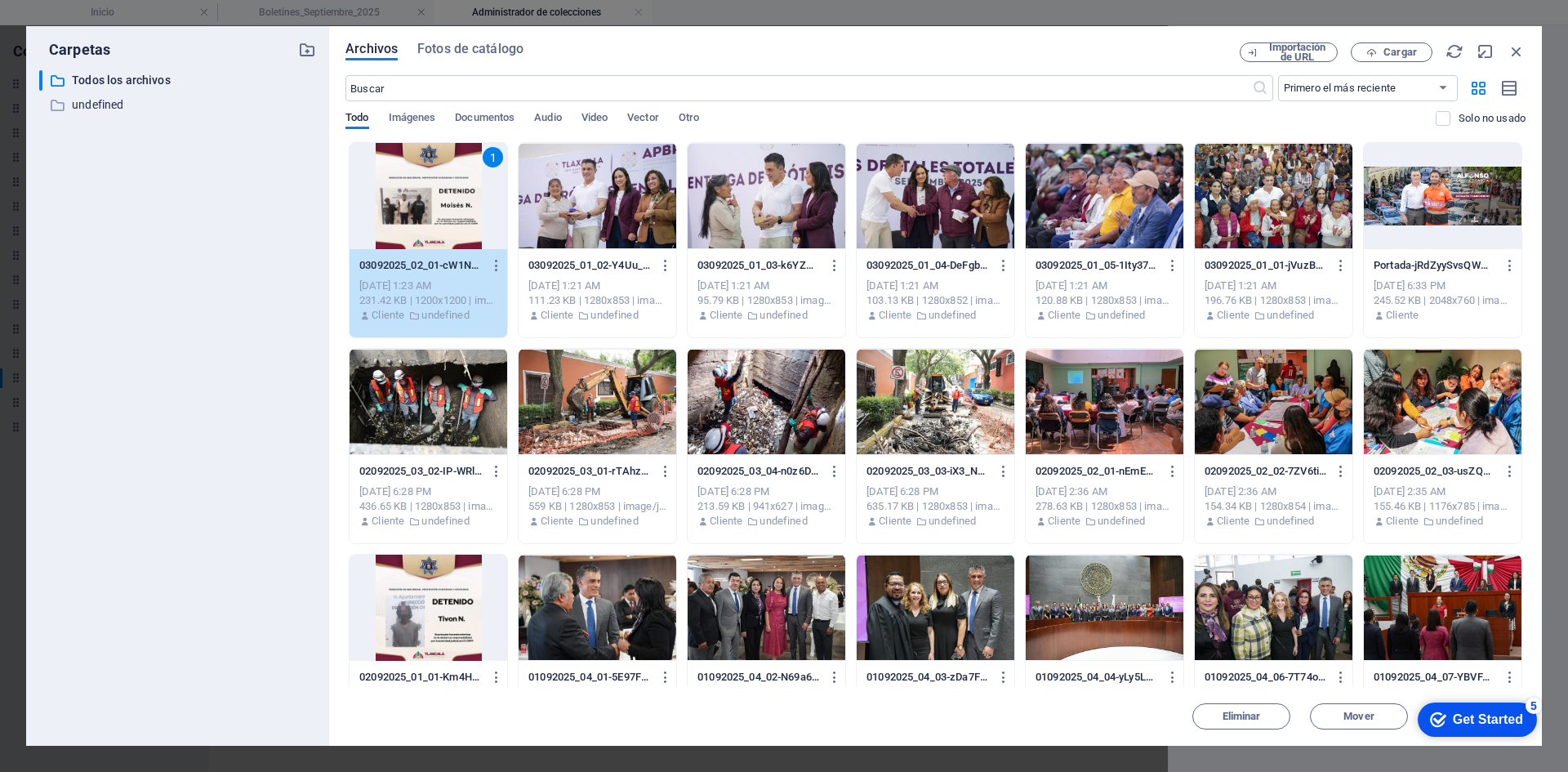
click at [444, 182] on div "1" at bounding box center [428, 196] width 157 height 106
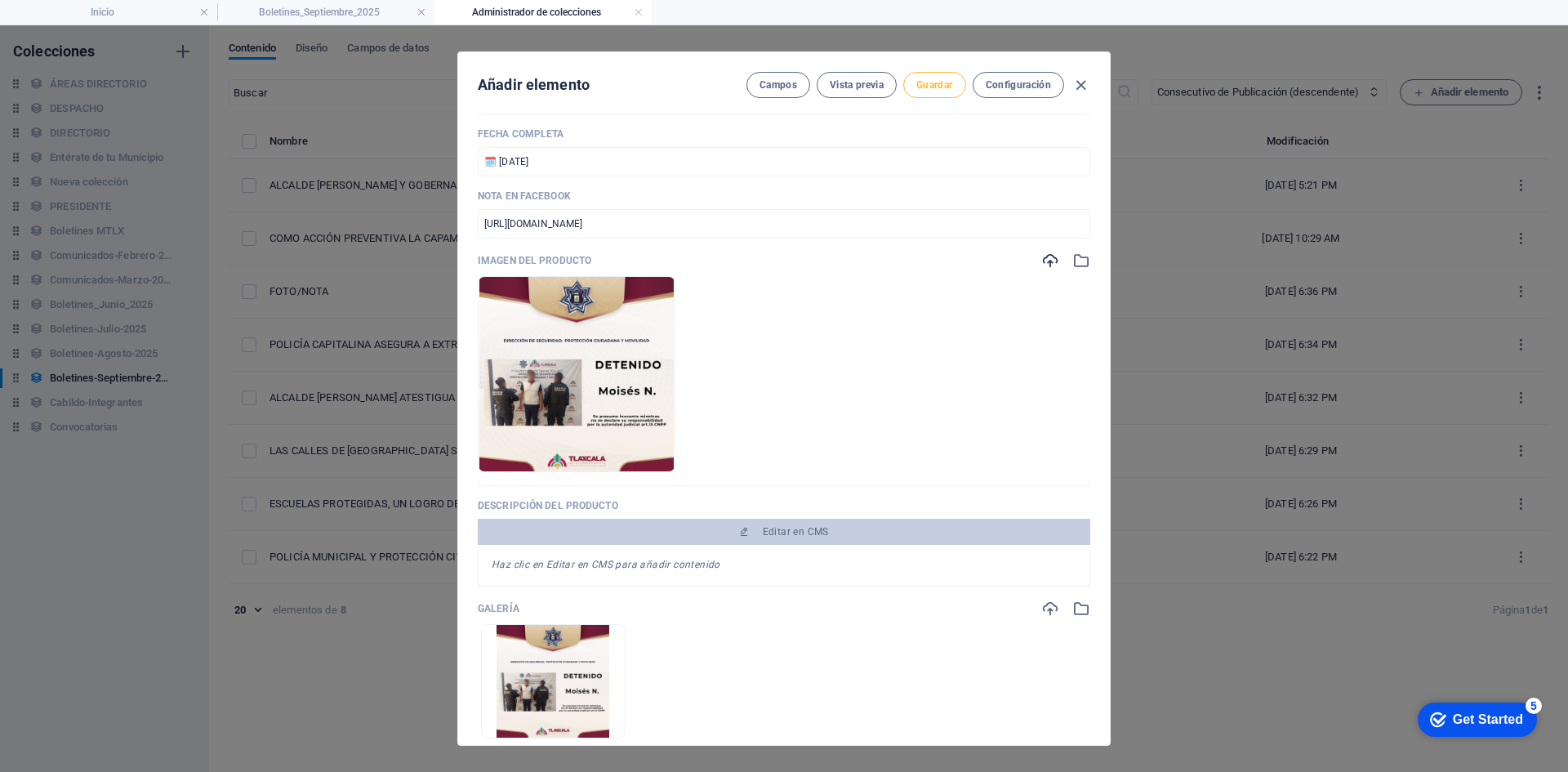
click at [919, 83] on span "Guardar" at bounding box center [934, 85] width 35 height 13
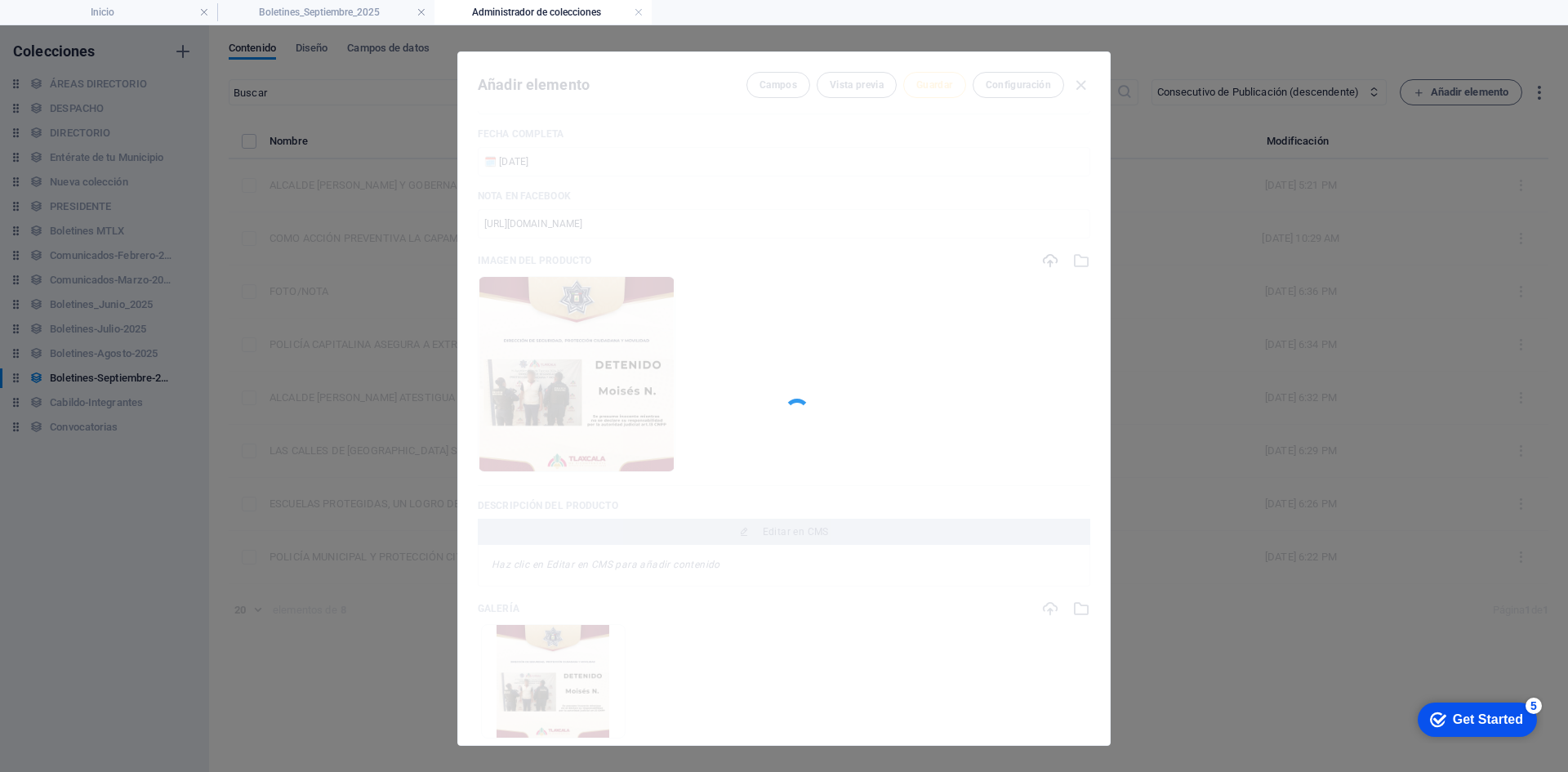
type input "policia-de-tlaxcala-detiene-a-hombre-senalado-de-intentar-robar-un-domicilio"
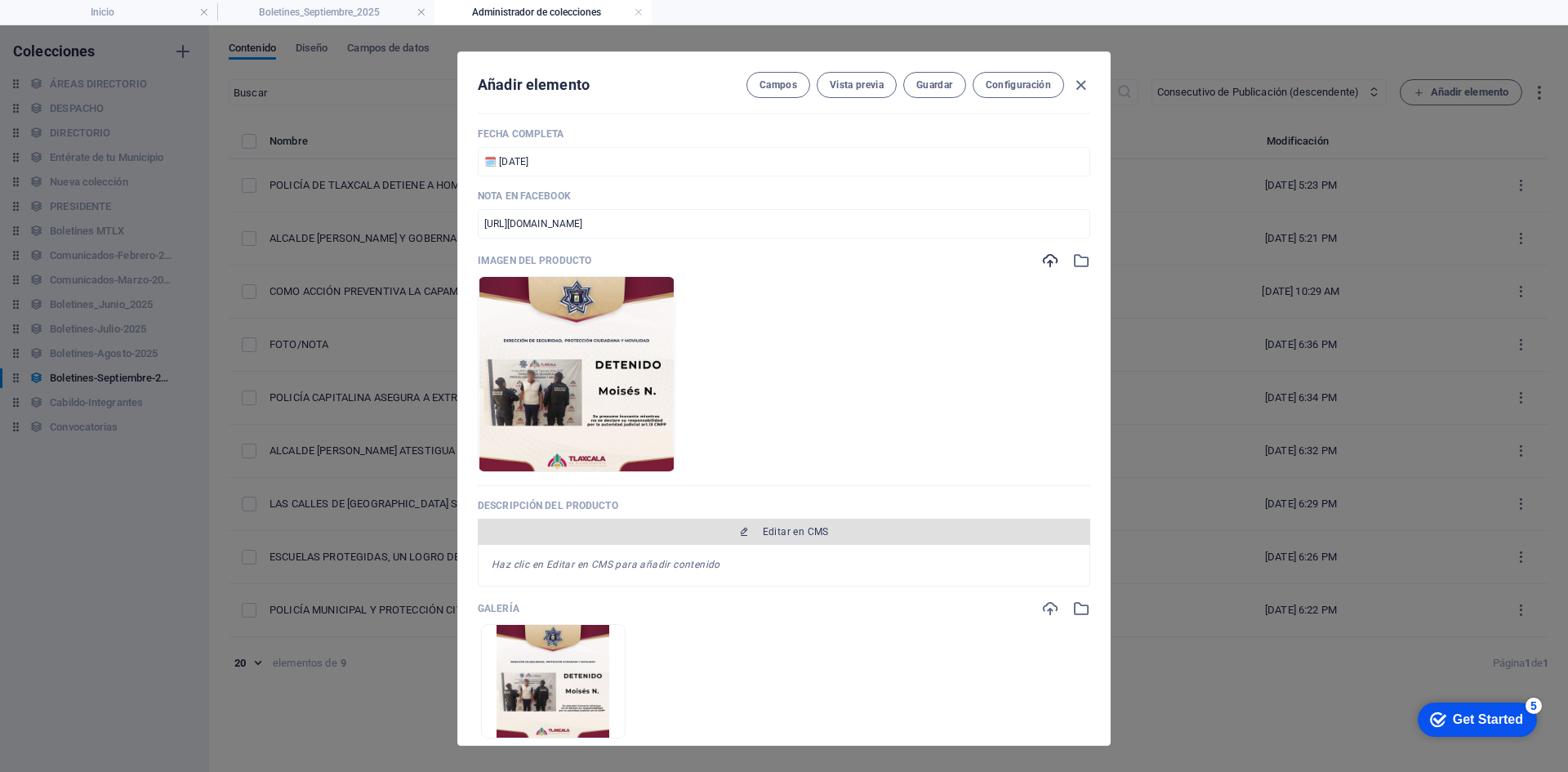
click at [810, 529] on span "Editar en CMS" at bounding box center [796, 532] width 66 height 13
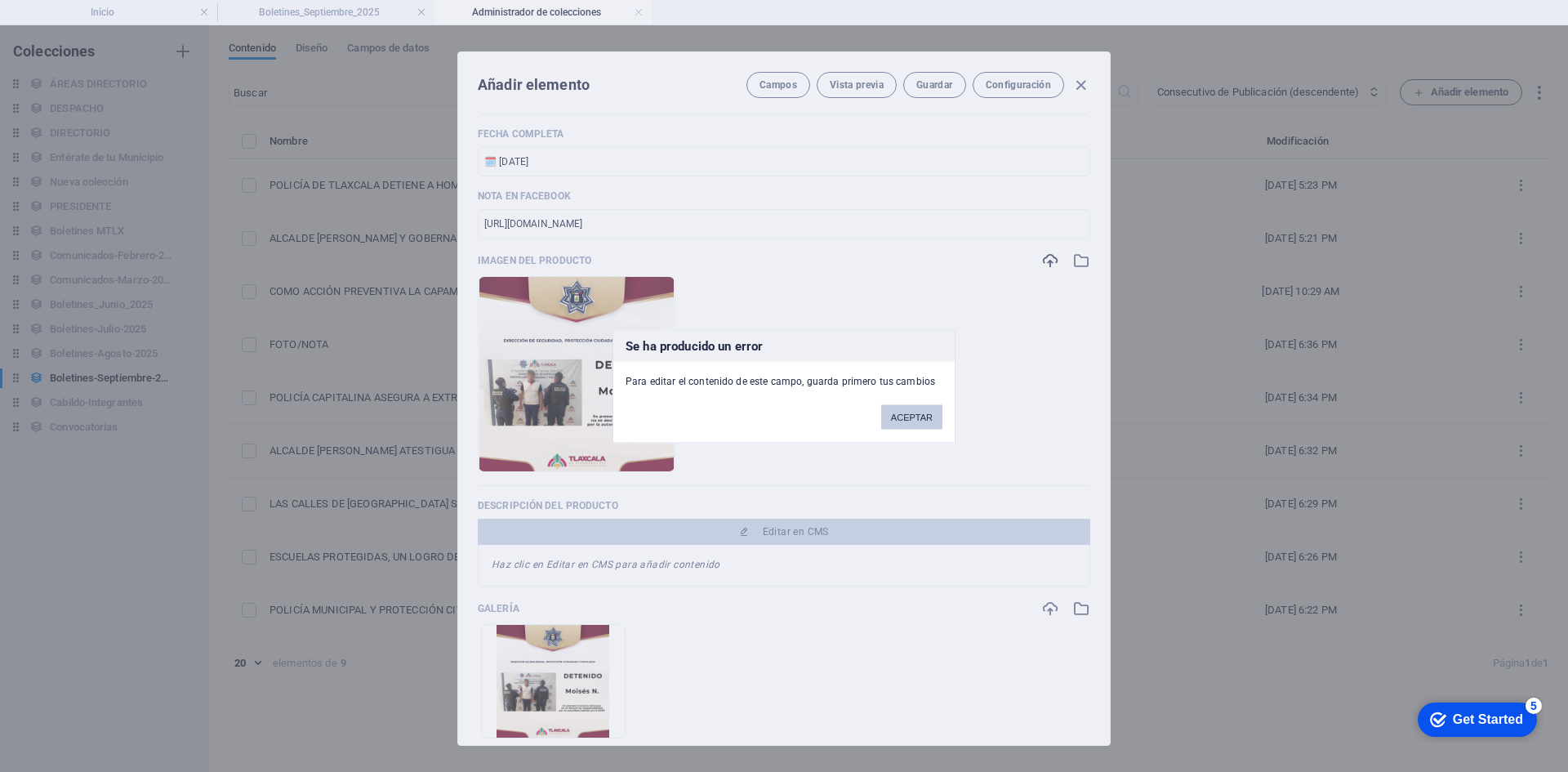
click at [917, 419] on button "ACEPTAR" at bounding box center [911, 417] width 61 height 25
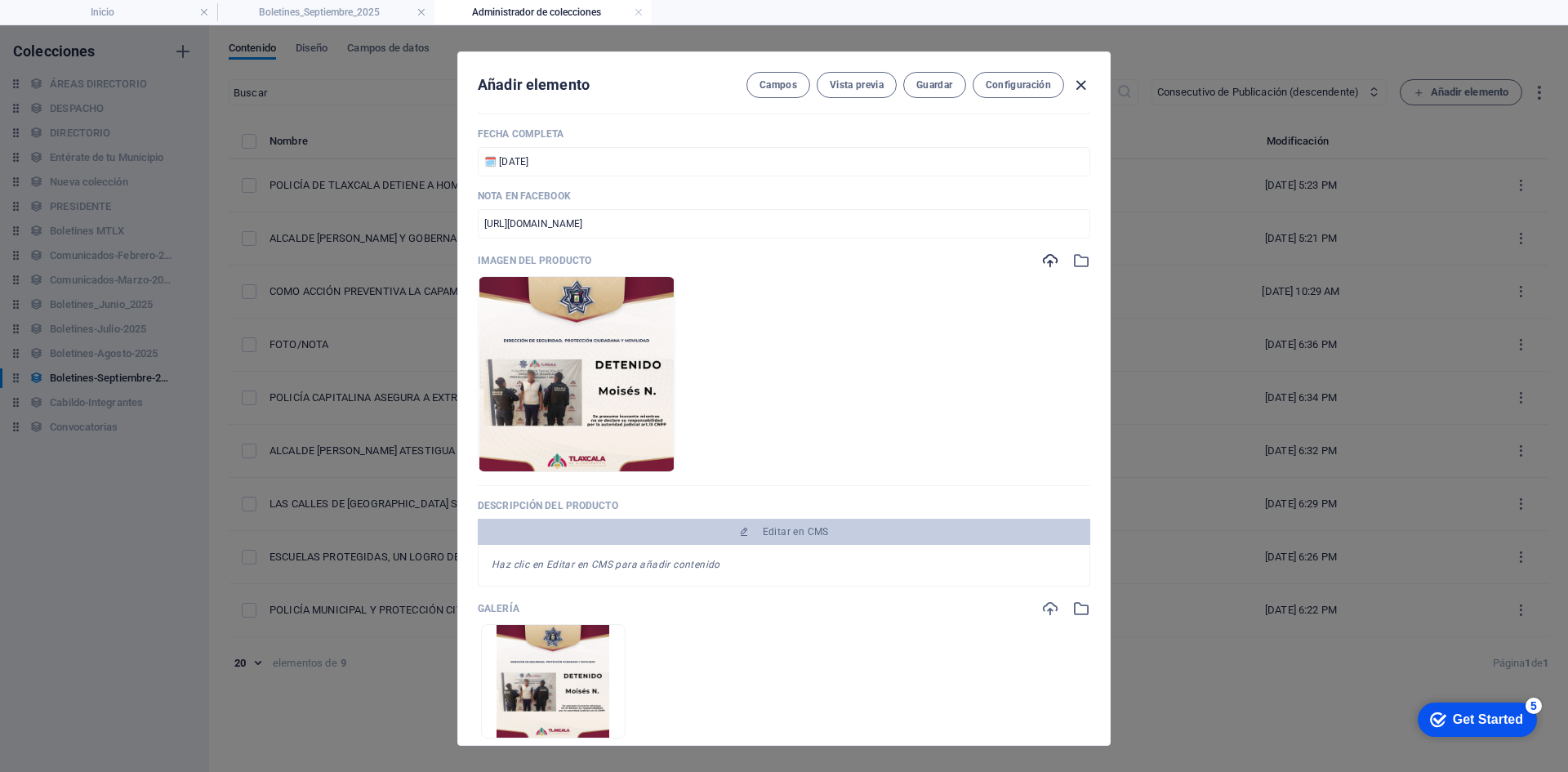
click at [1072, 80] on icon "button" at bounding box center [1081, 85] width 19 height 19
type input "policia-de-tlaxcala-detiene-a-hombre-senalado-de-intentar-robar-un-domicilio"
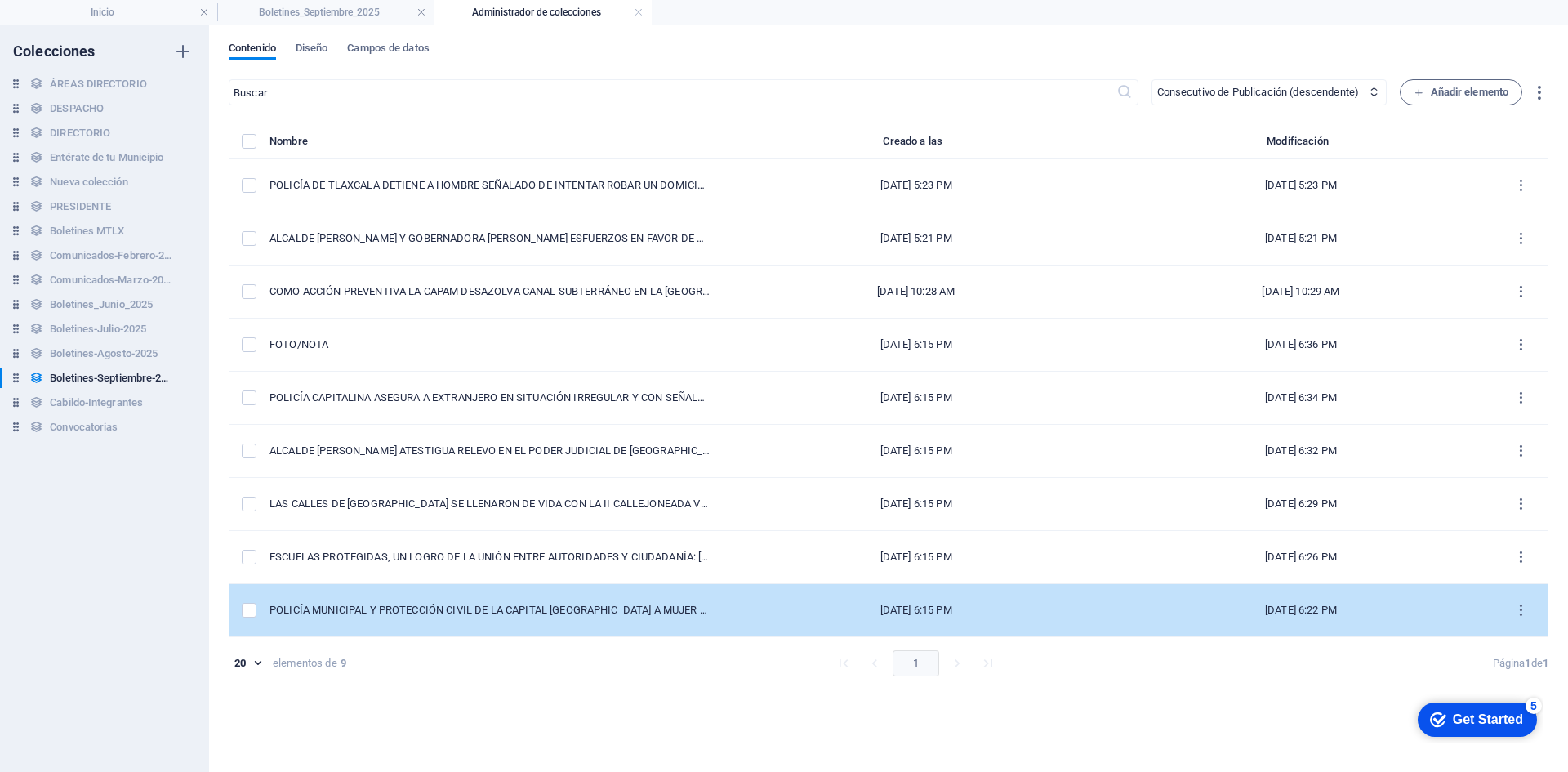
click at [555, 603] on div "POLICÍA MUNICIPAL Y PROTECCIÓN CIVIL DE LA CAPITAL [GEOGRAPHIC_DATA] A MUJER CO…" at bounding box center [490, 610] width 441 height 14
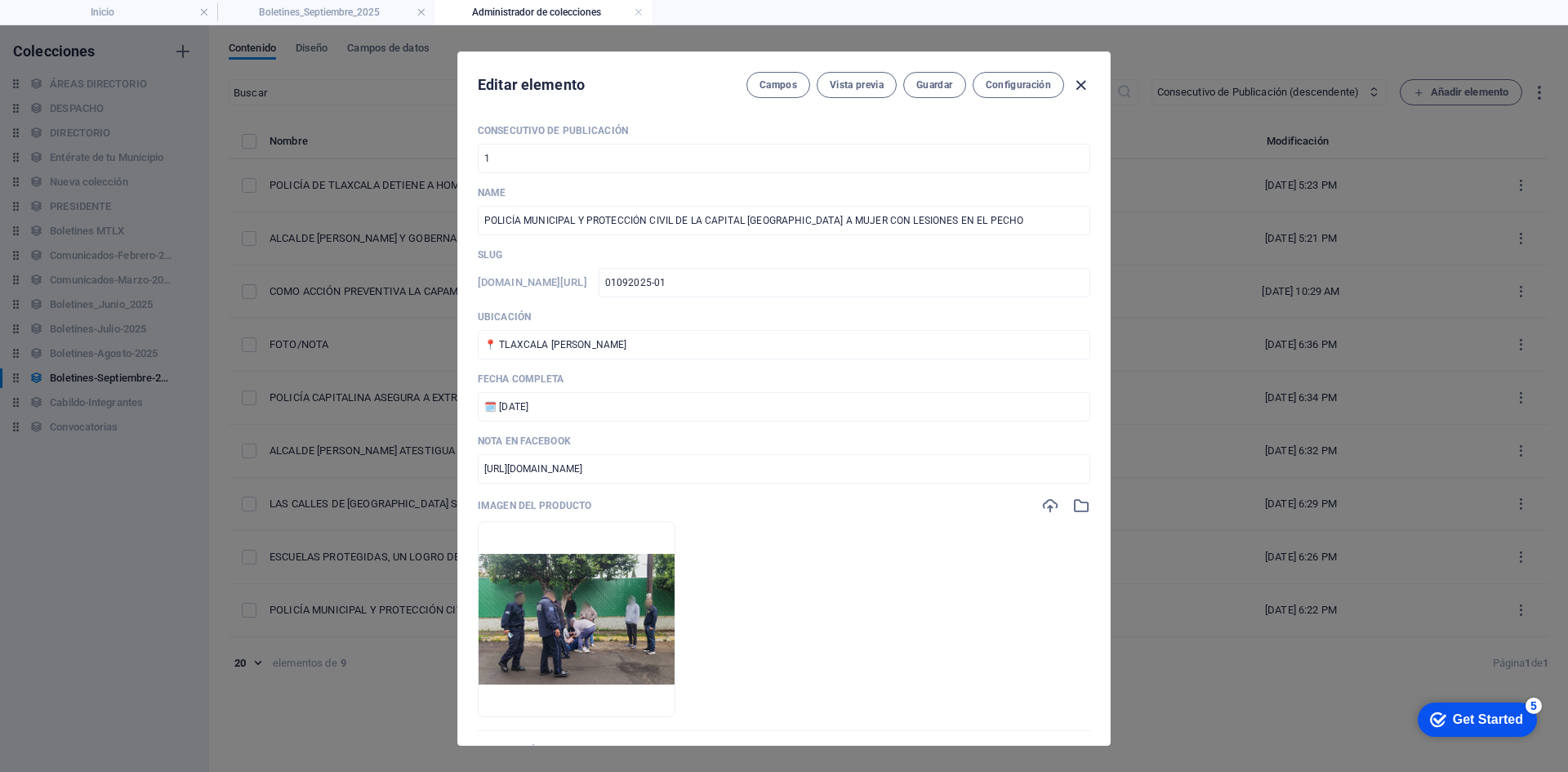
click at [1083, 86] on icon "button" at bounding box center [1081, 85] width 19 height 19
type input "policia-municipal-y-proteccion-civil-de-la-capital-atienden-a-mujer-con-lesione…"
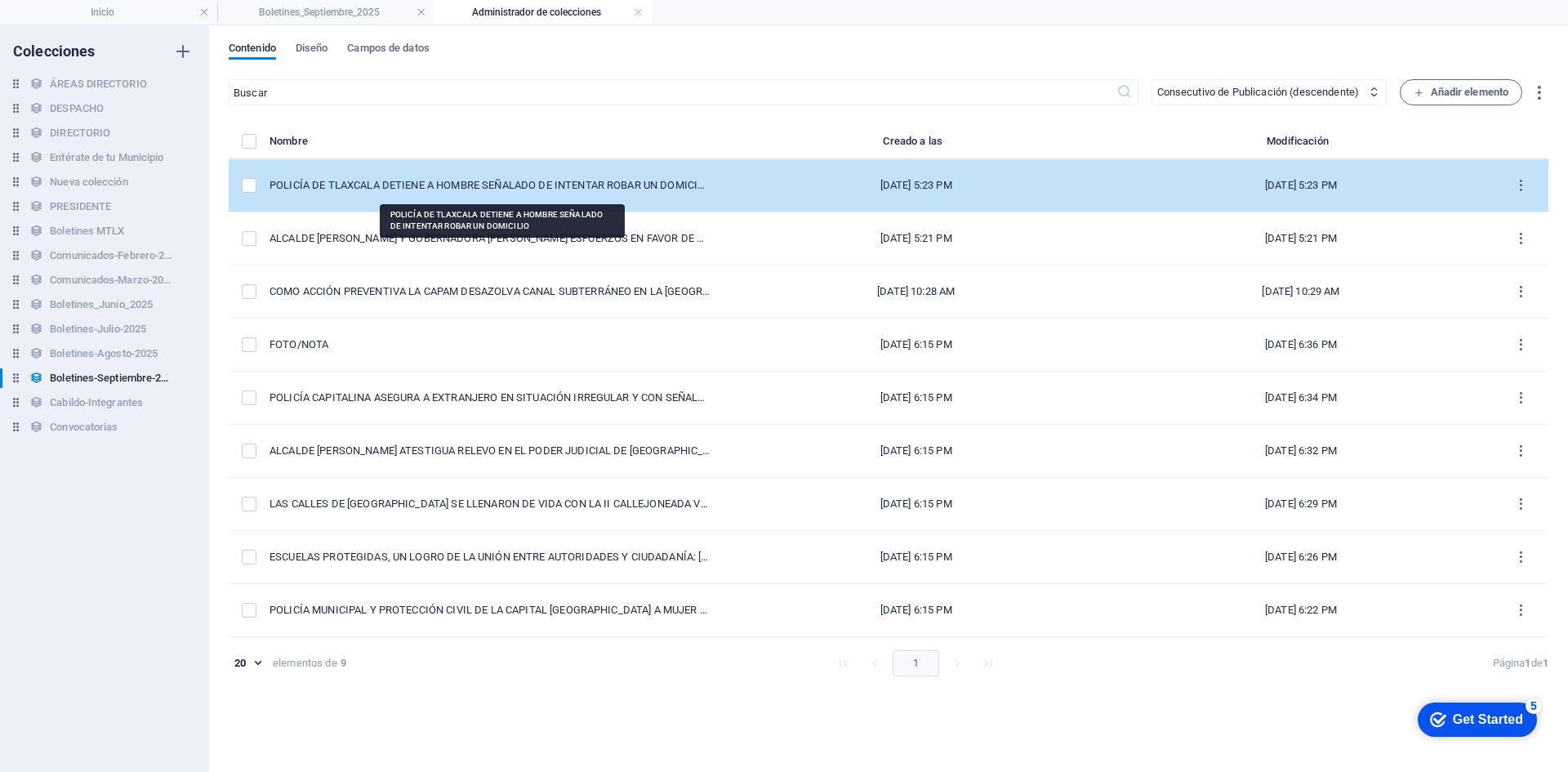
click at [409, 185] on div "POLICÍA DE TLAXCALA DETIENE A HOMBRE SEÑALADO DE INTENTAR ROBAR UN DOMICILIO" at bounding box center [490, 185] width 441 height 14
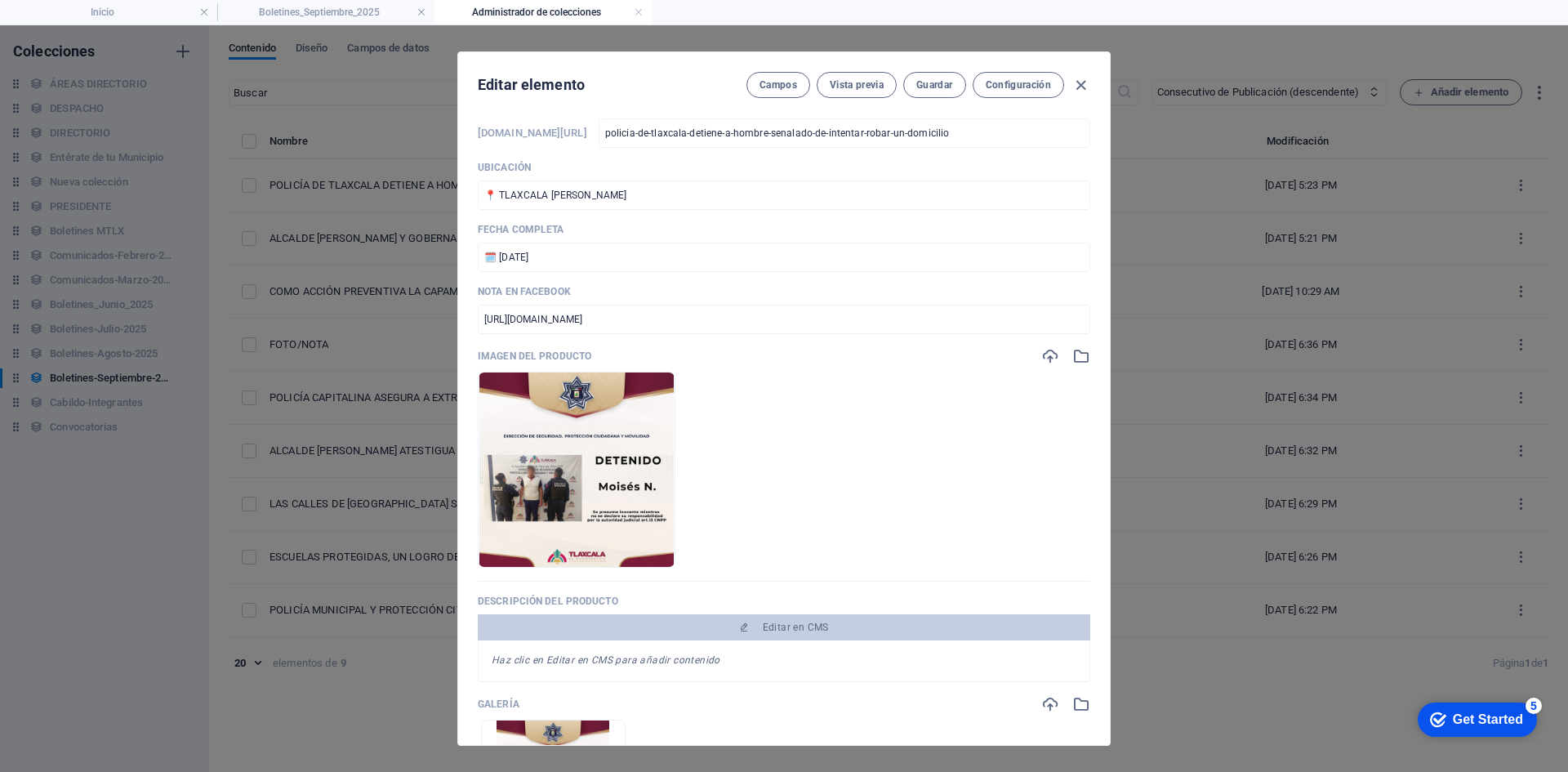
scroll to position [409, 0]
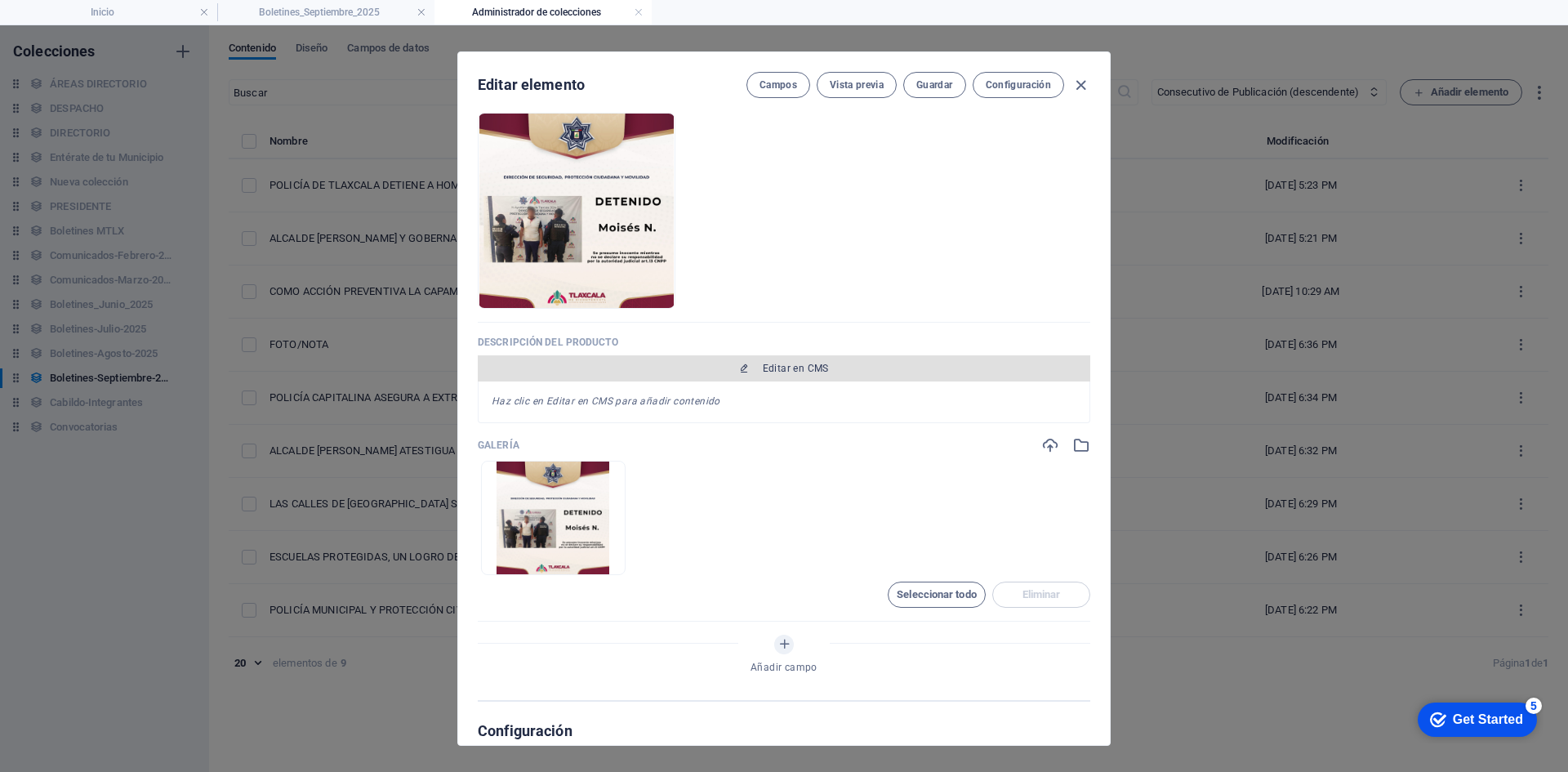
click at [777, 359] on button "Editar en CMS" at bounding box center [783, 368] width 612 height 26
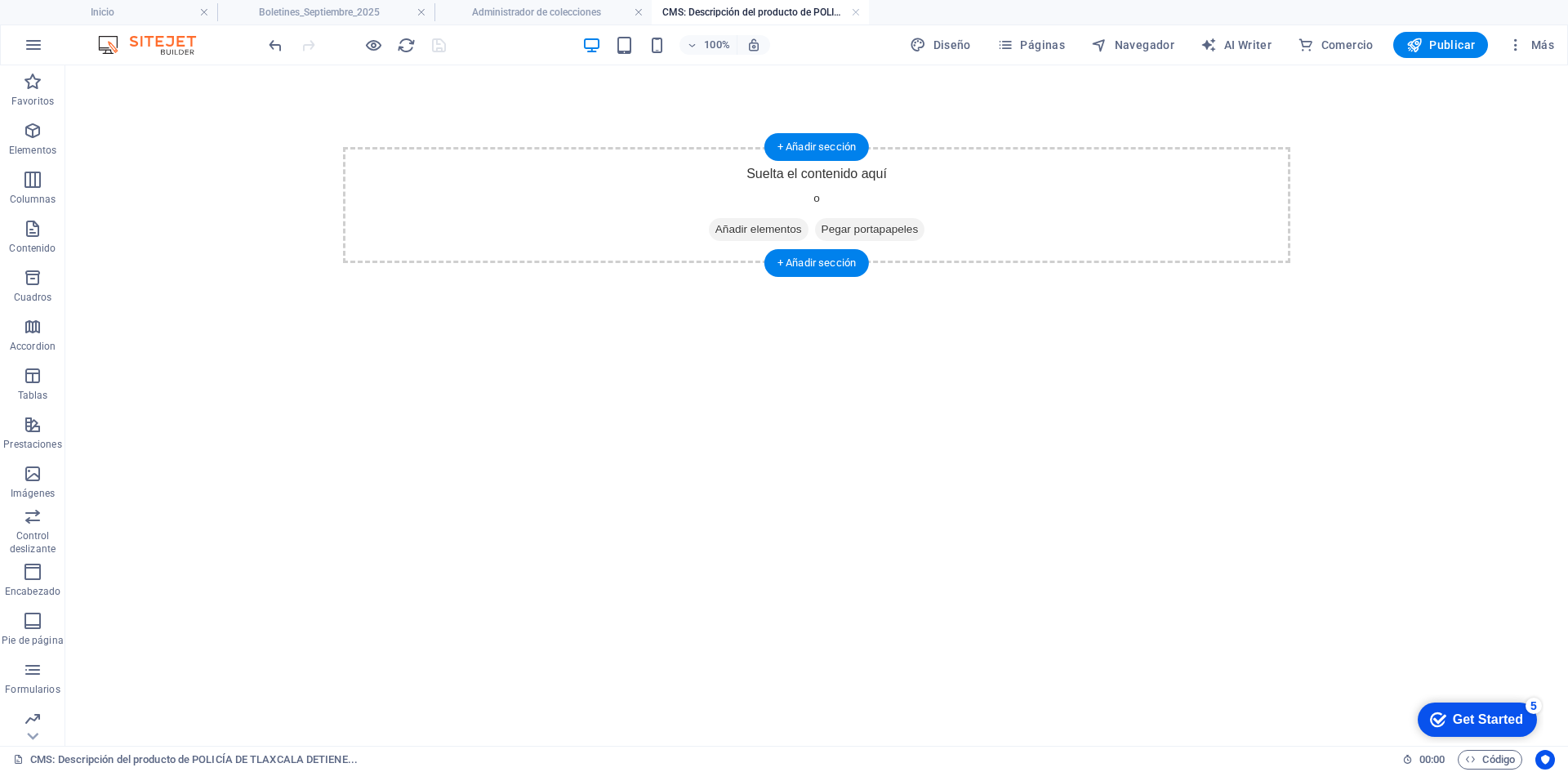
scroll to position [0, 0]
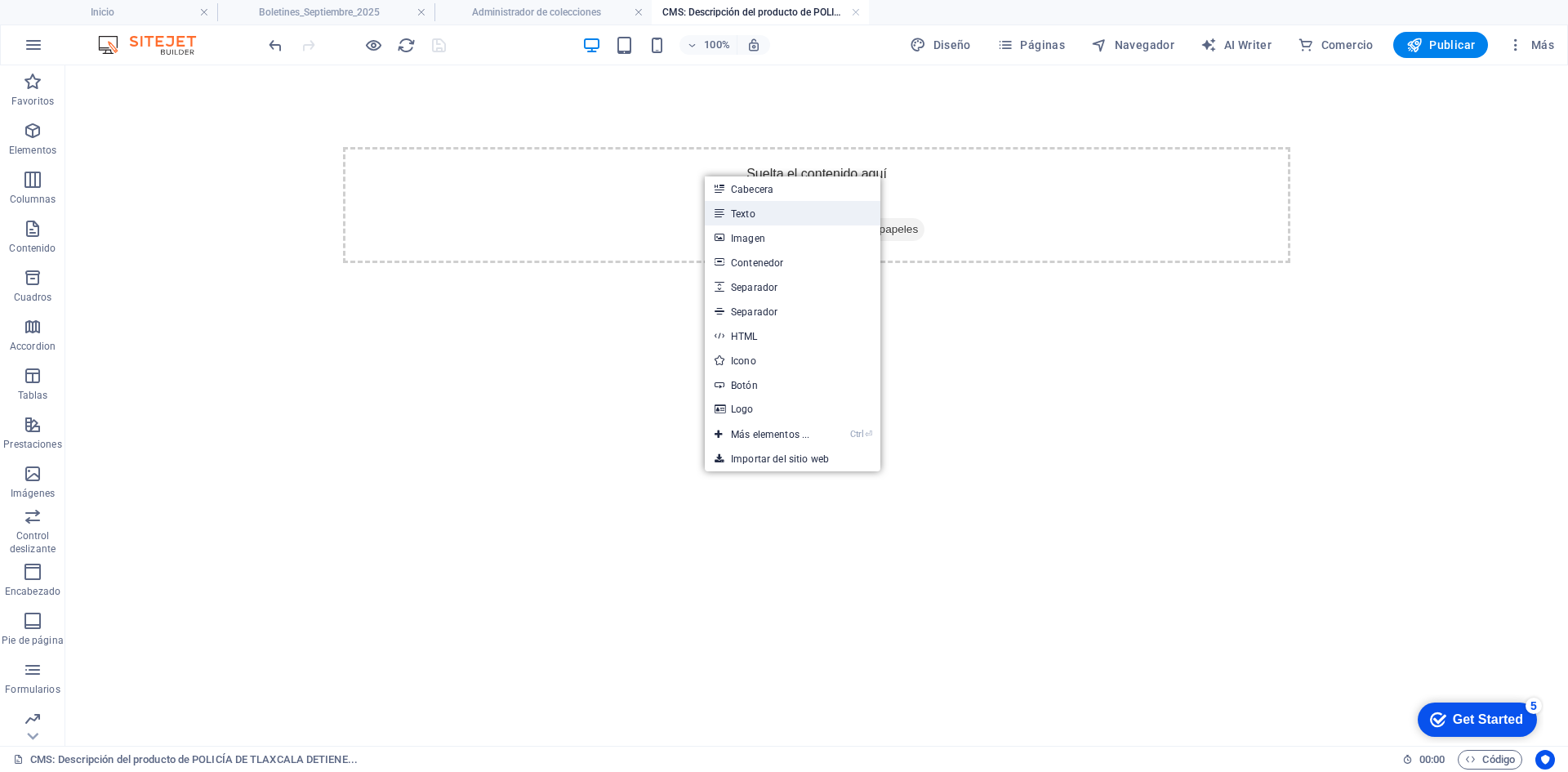
click at [749, 207] on link "Texto" at bounding box center [792, 214] width 175 height 25
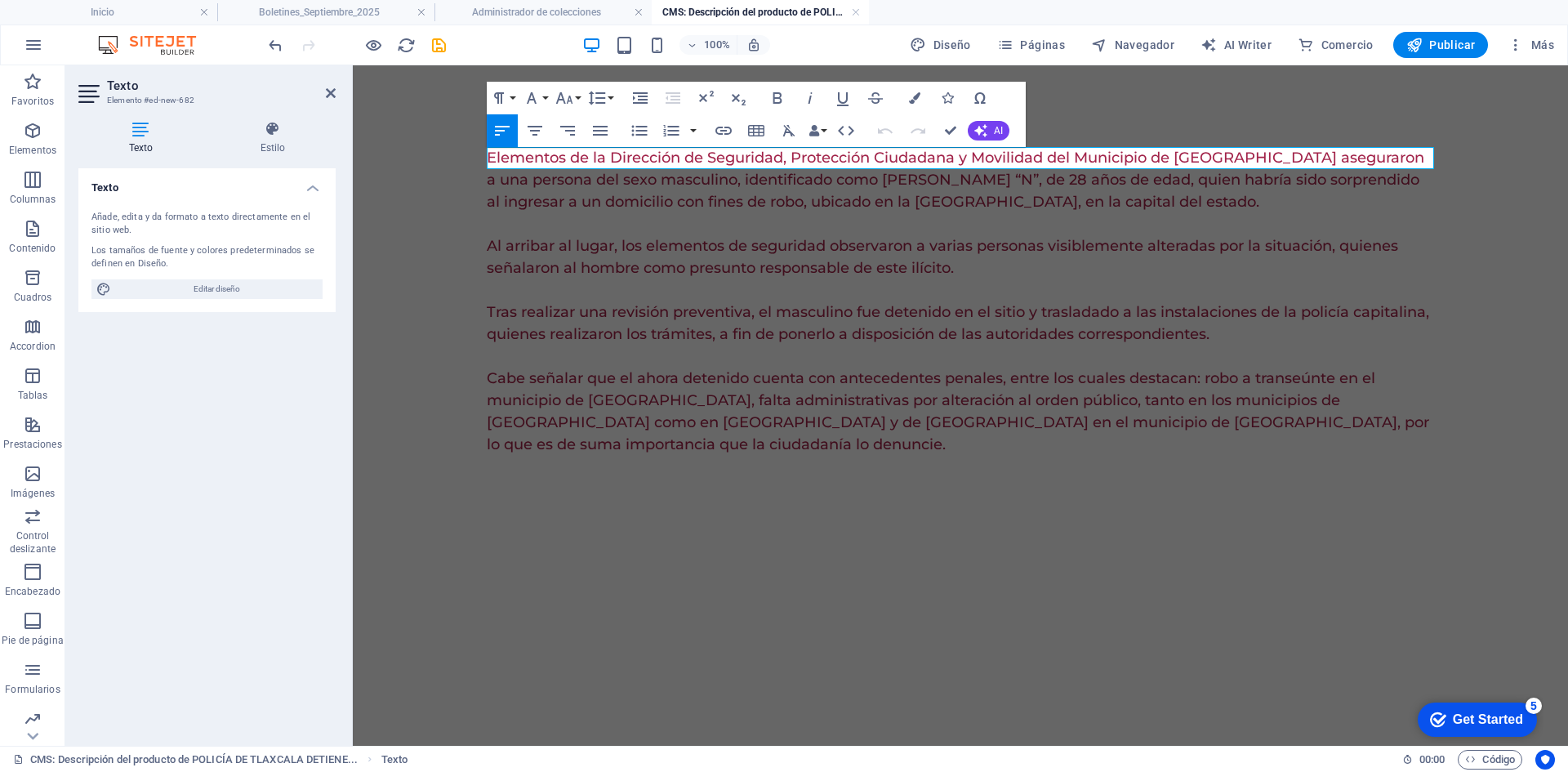
scroll to position [18877, 3]
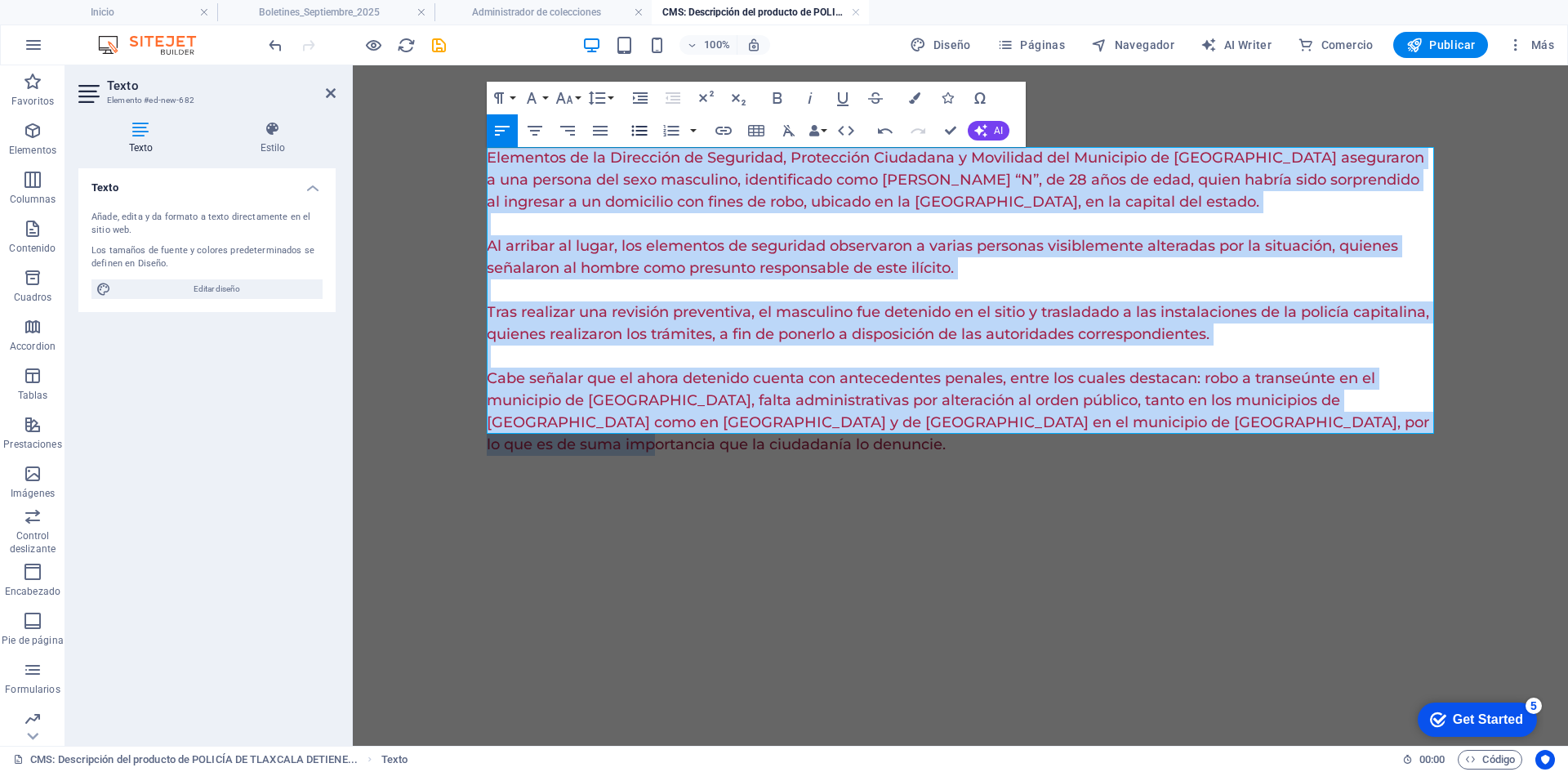
click at [602, 129] on icon "button" at bounding box center [600, 130] width 19 height 19
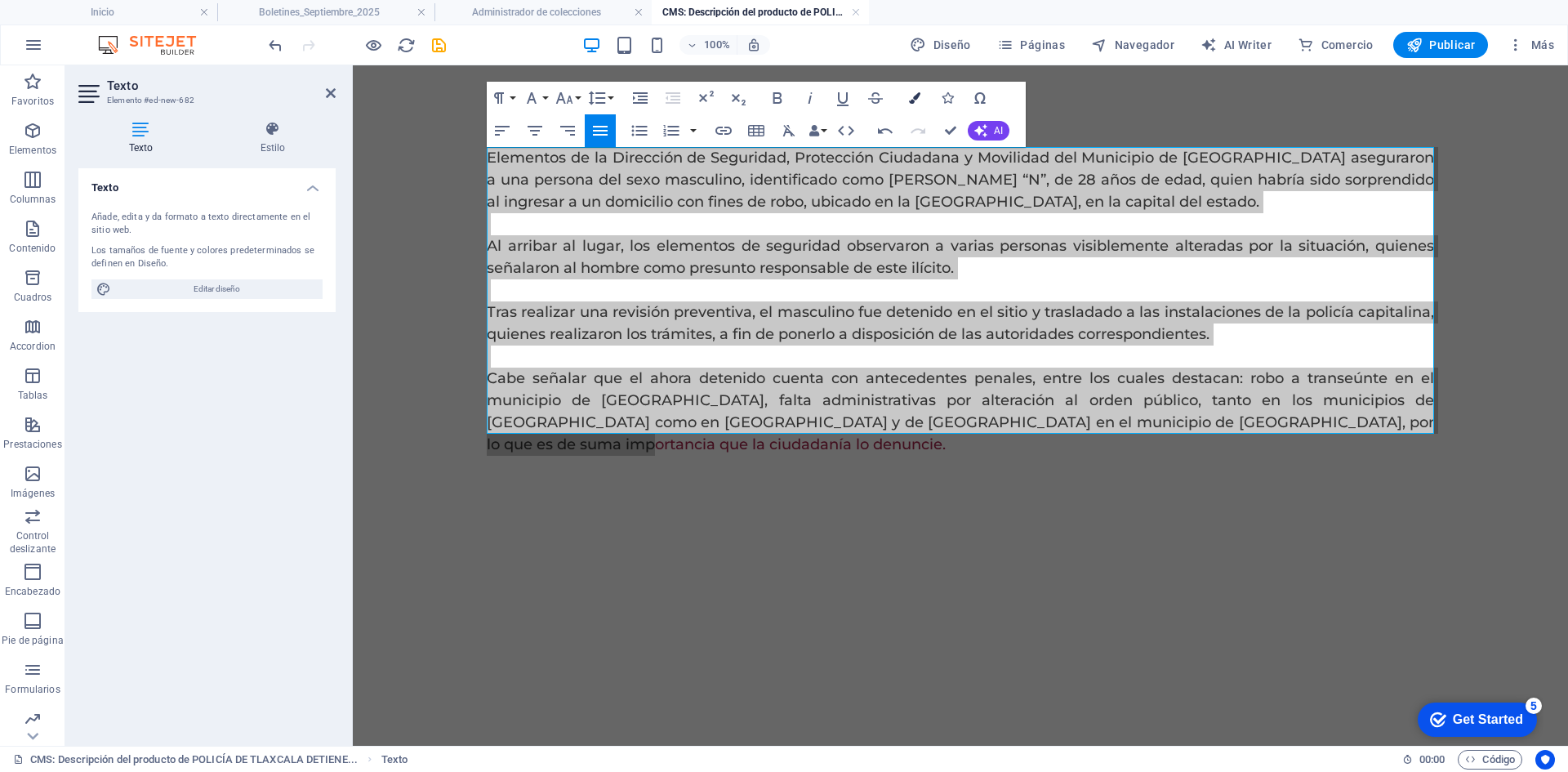
click at [922, 96] on button "Colors" at bounding box center [914, 98] width 31 height 33
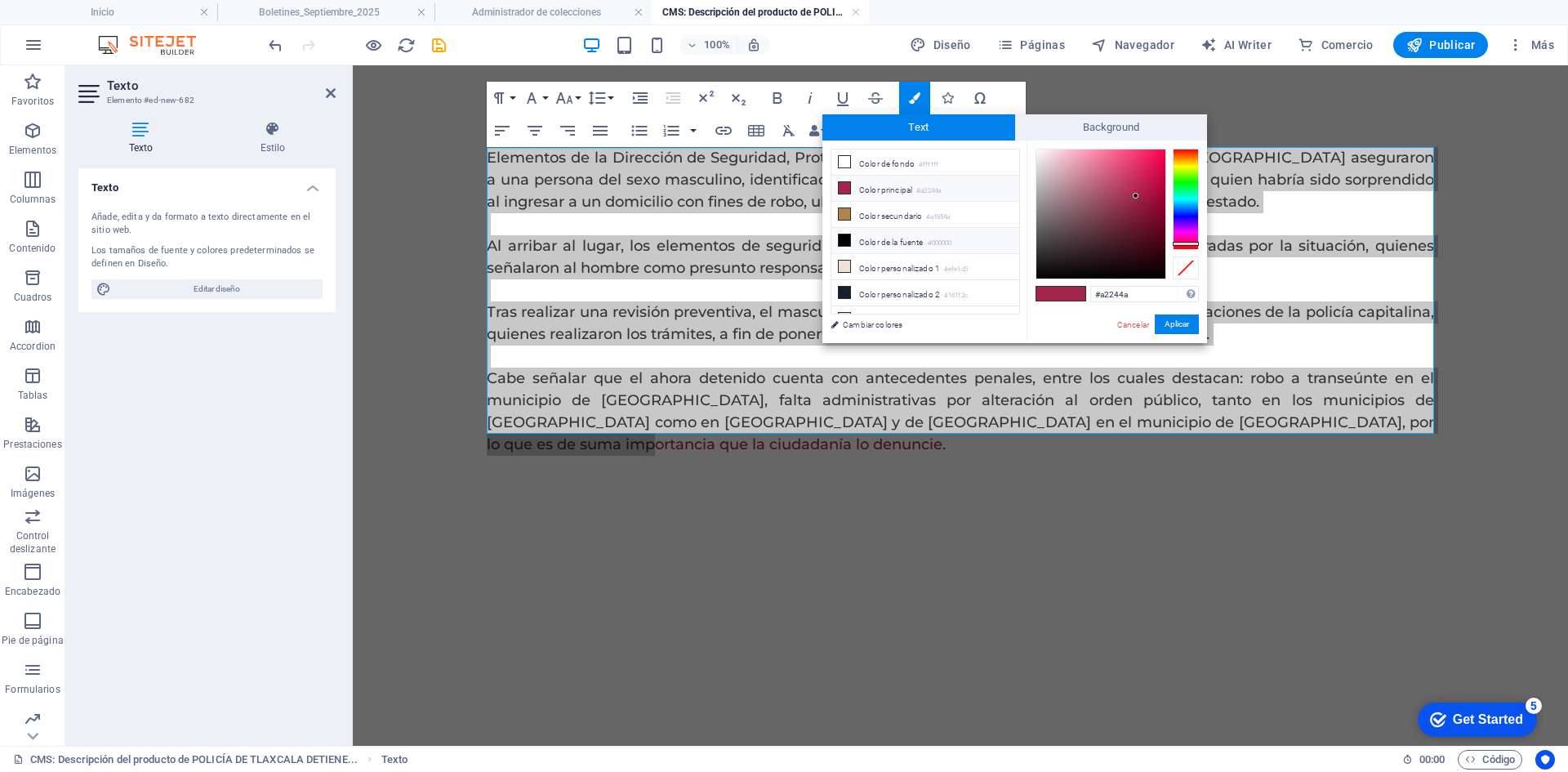
click at [871, 240] on li "Color de la fuente #000000" at bounding box center [925, 241] width 188 height 26
type input "#000000"
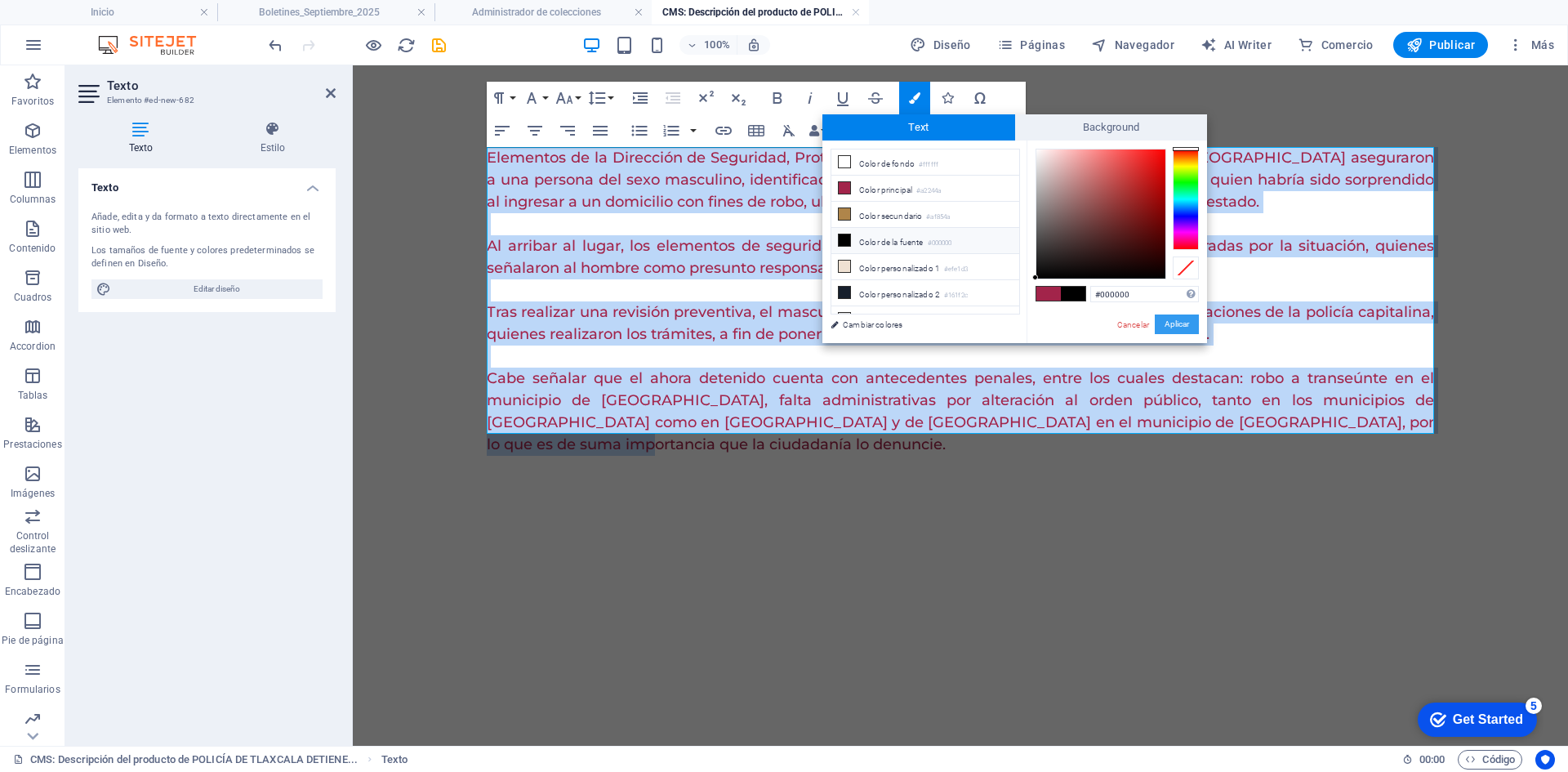
click at [1186, 325] on button "Aplicar" at bounding box center [1176, 324] width 44 height 19
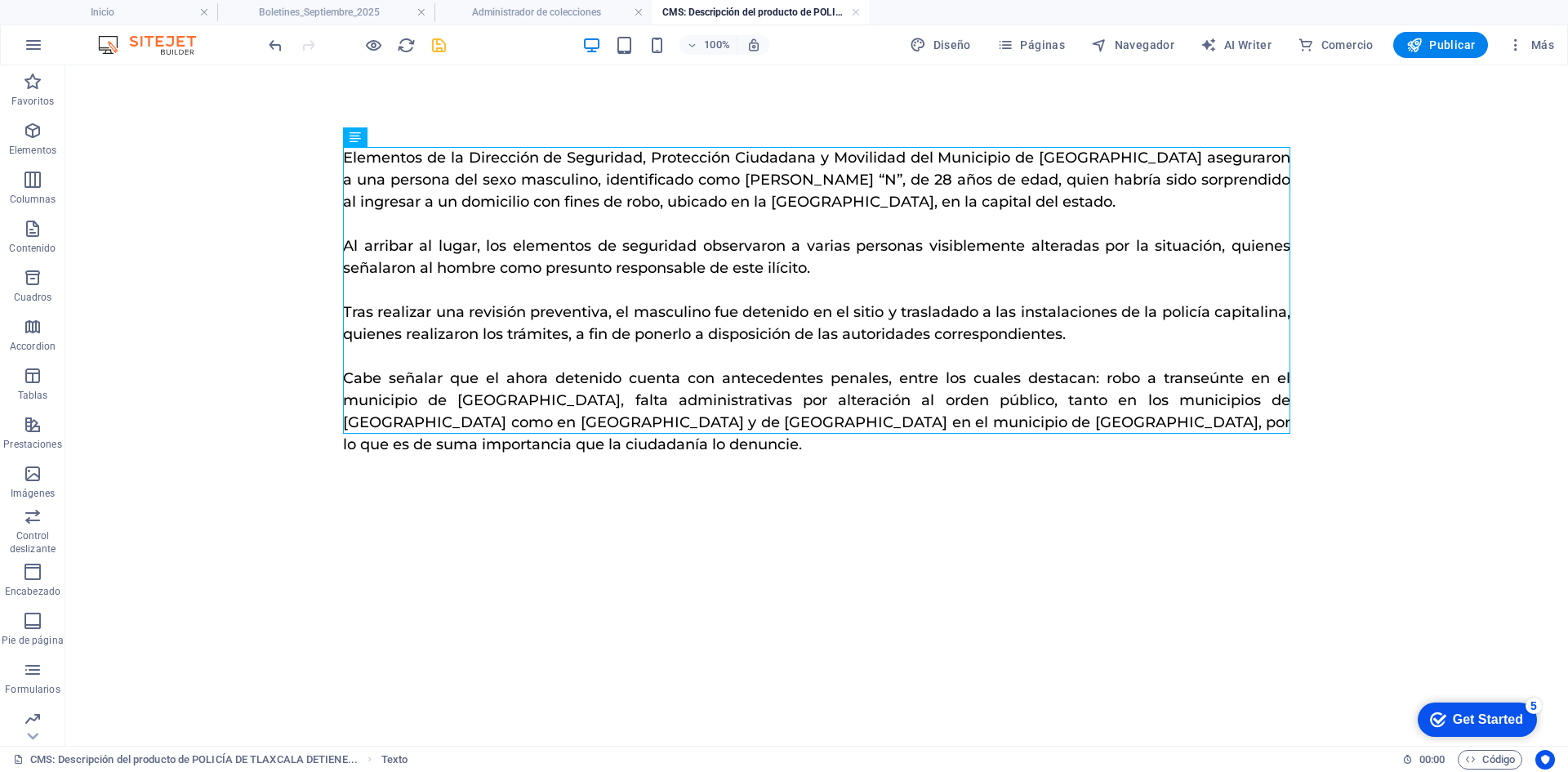
click at [447, 44] on icon "save" at bounding box center [439, 45] width 19 height 19
click at [851, 8] on link at bounding box center [856, 12] width 10 height 15
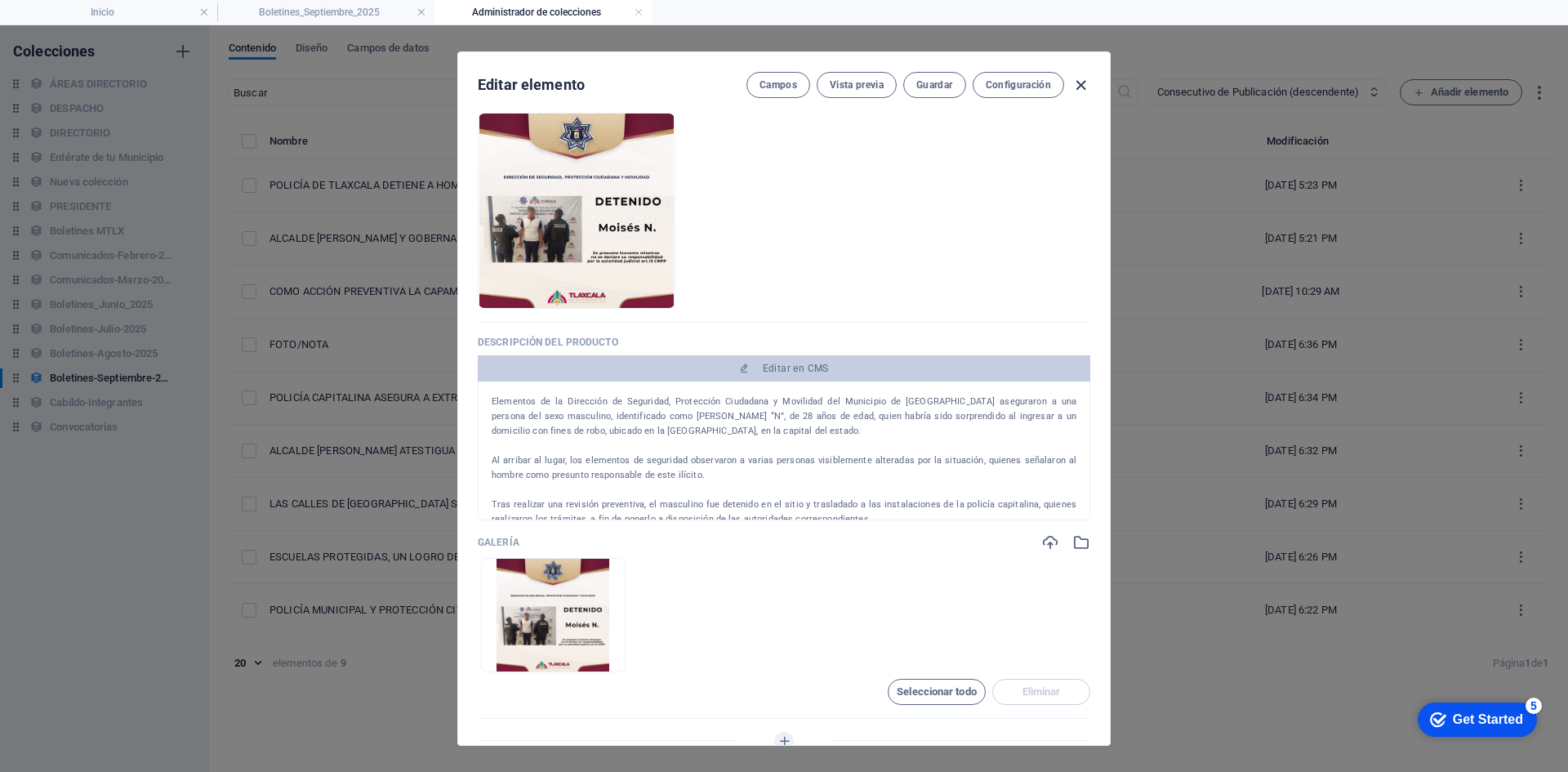
click at [1080, 88] on icon "button" at bounding box center [1081, 85] width 19 height 19
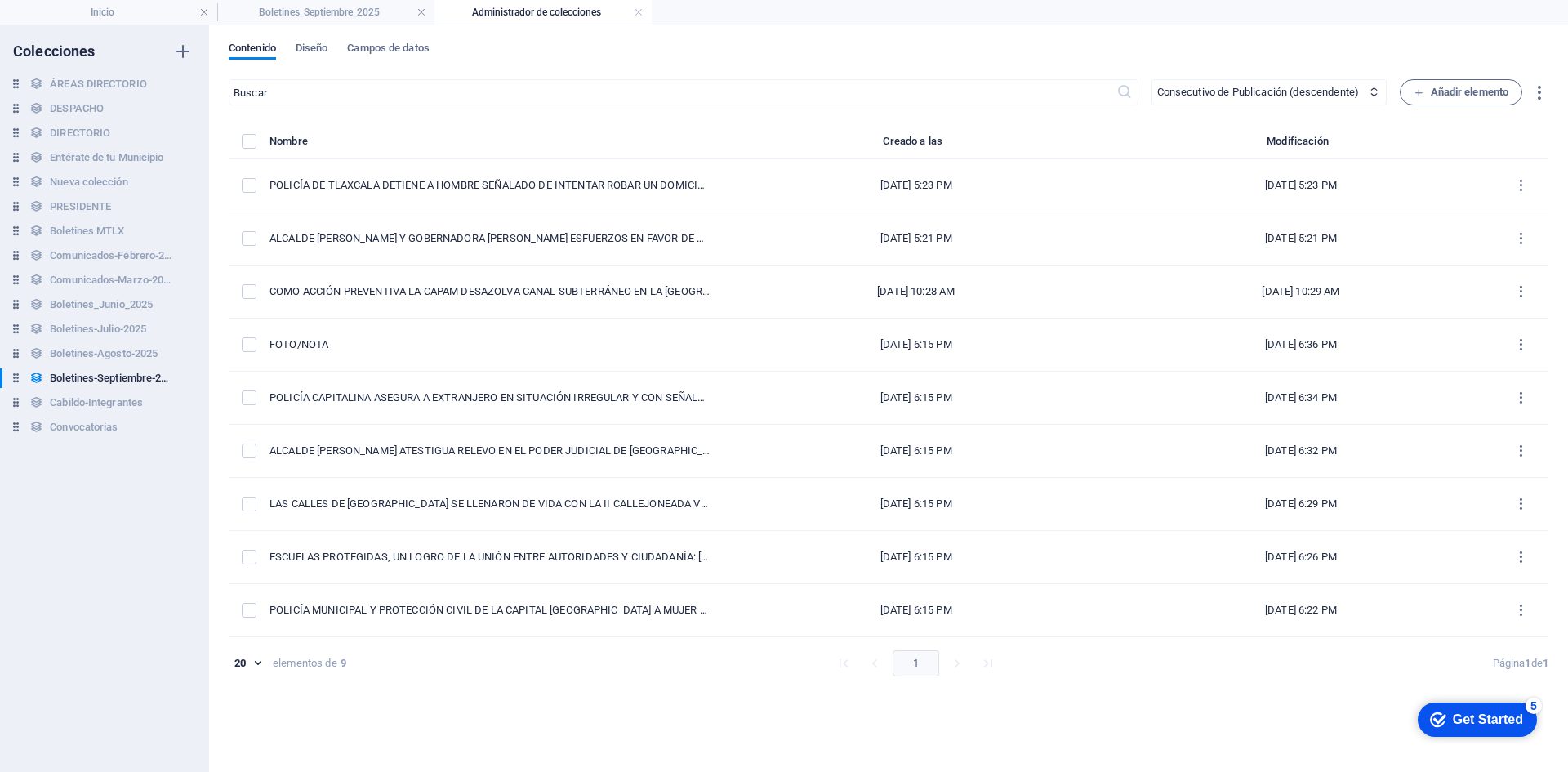
type input "policia-de-tlaxcala-detiene-a-hombre-senalado-de-intentar-robar-un-domicilio"
click at [1463, 97] on span "Añadir elemento" at bounding box center [1462, 92] width 96 height 19
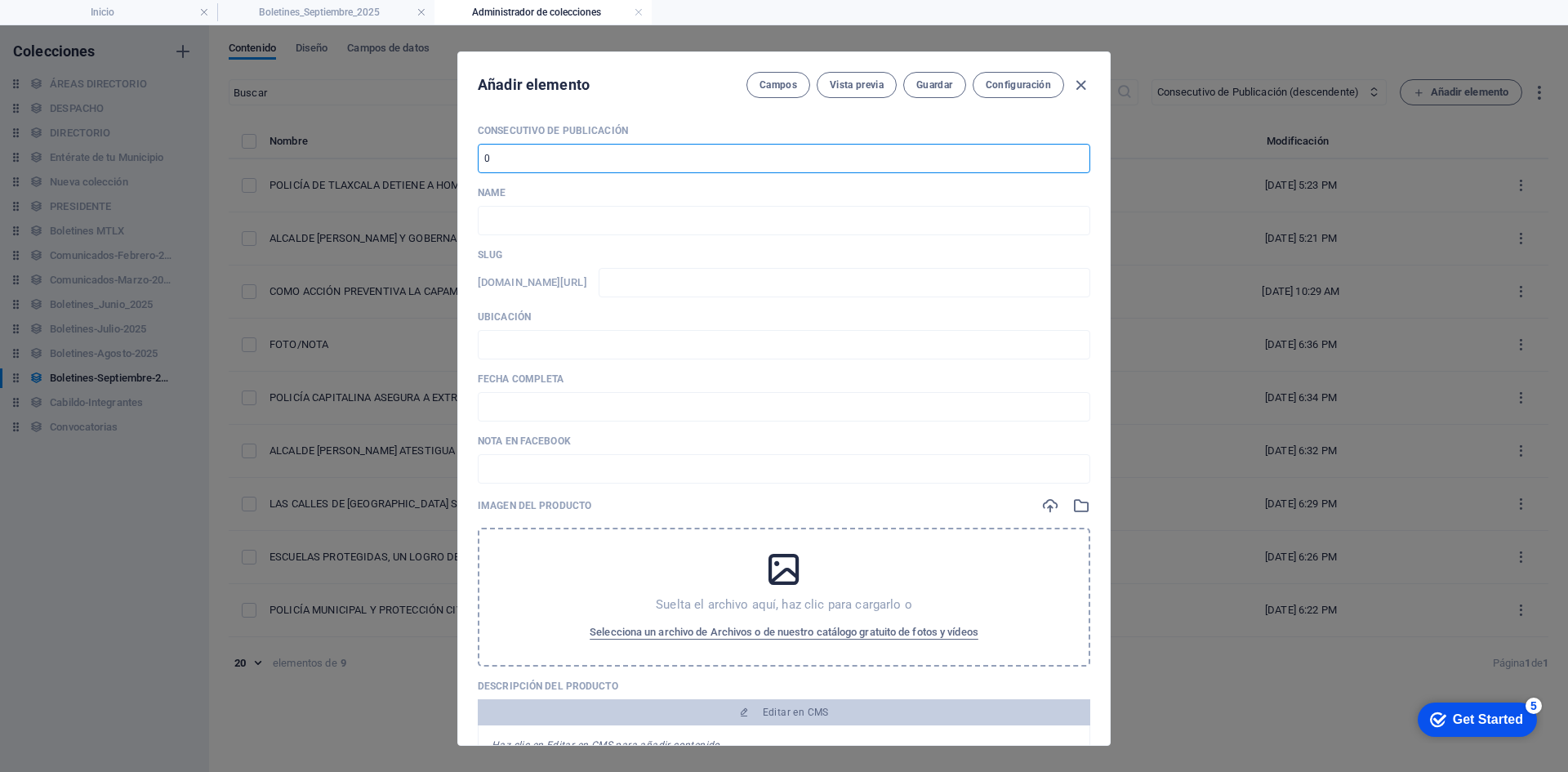
click at [570, 159] on input "number" at bounding box center [783, 158] width 612 height 30
type input "10"
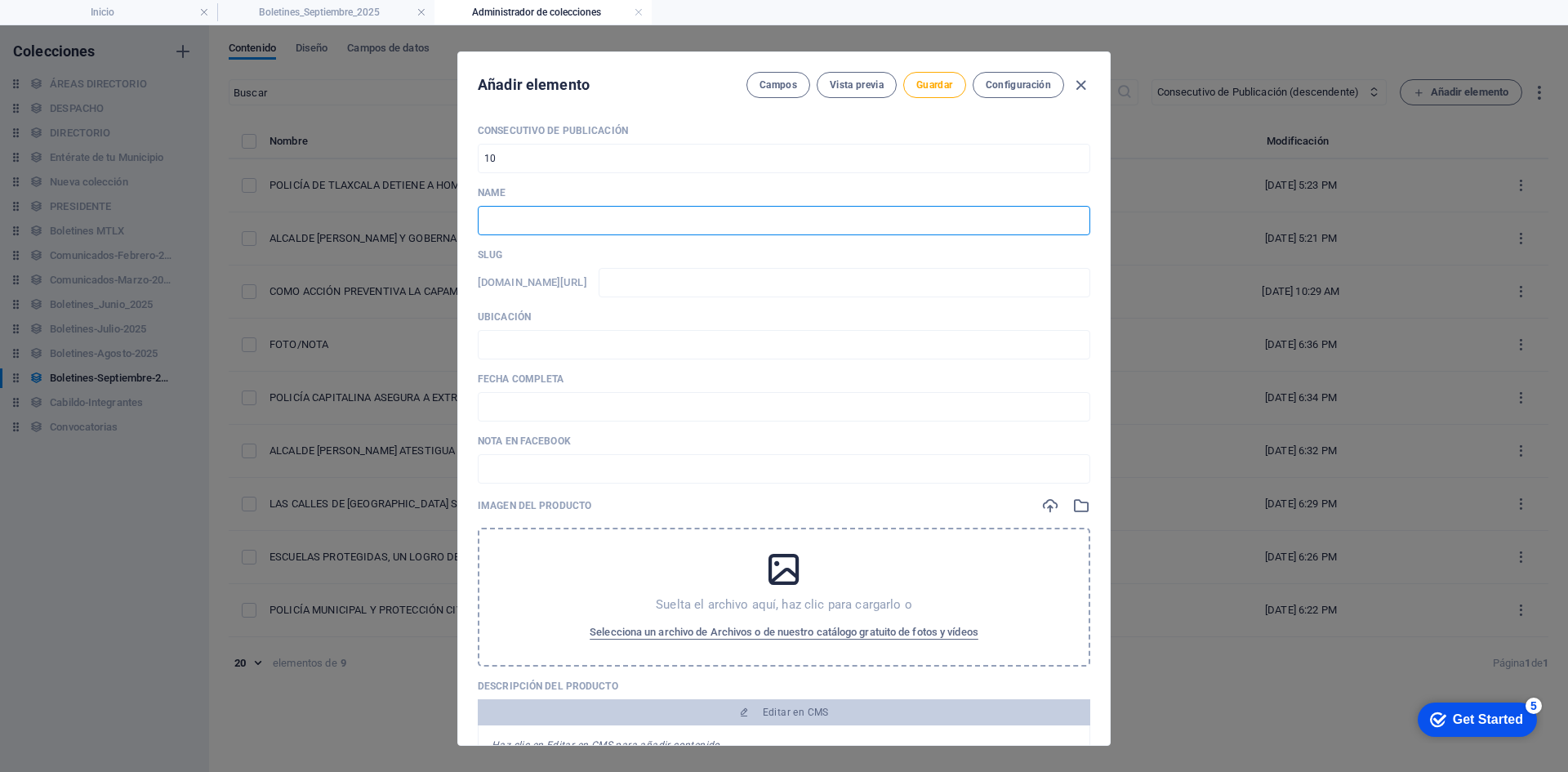
click at [653, 216] on input "text" at bounding box center [783, 221] width 612 height 30
paste input "DA GOBIERNO MUNICIPAL RESPUESTA INMEDIATA ANTE EFECTOS DE [GEOGRAPHIC_DATA] Y G…"
type input "DA GOBIERNO MUNICIPAL RESPUESTA INMEDIATA ANTE EFECTOS DE [GEOGRAPHIC_DATA] Y G…"
type input "da-gobierno-municipal-respuesta-inmediata-ante-efectos-de-fuerte-lluvia-y-grani…"
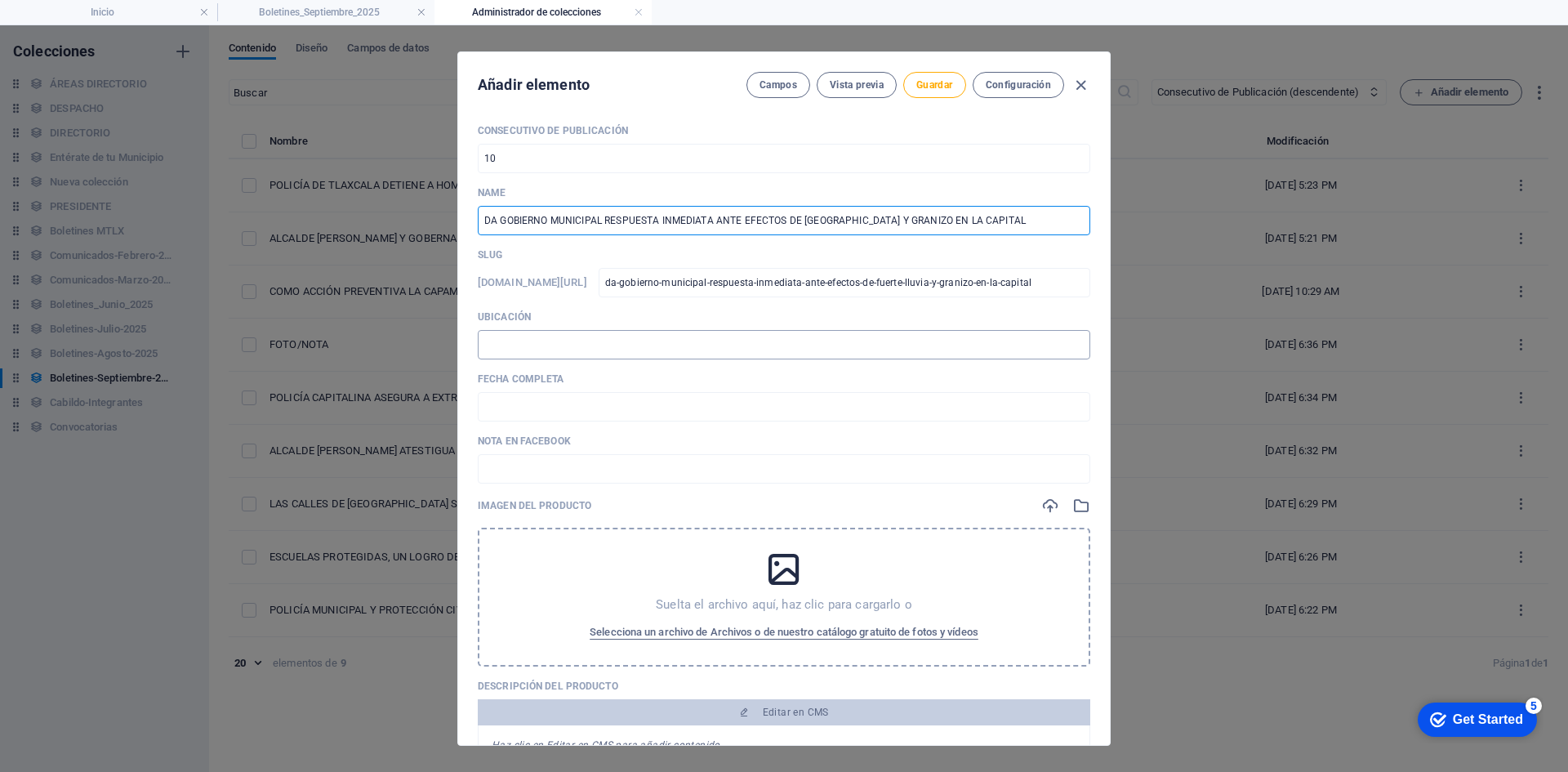
type input "DA GOBIERNO MUNICIPAL RESPUESTA INMEDIATA ANTE EFECTOS DE [GEOGRAPHIC_DATA] Y G…"
click at [586, 344] on input "text" at bounding box center [783, 344] width 612 height 30
type input "📍 TLAXCALA [PERSON_NAME]"
click at [576, 460] on input "text" at bounding box center [783, 469] width 612 height 30
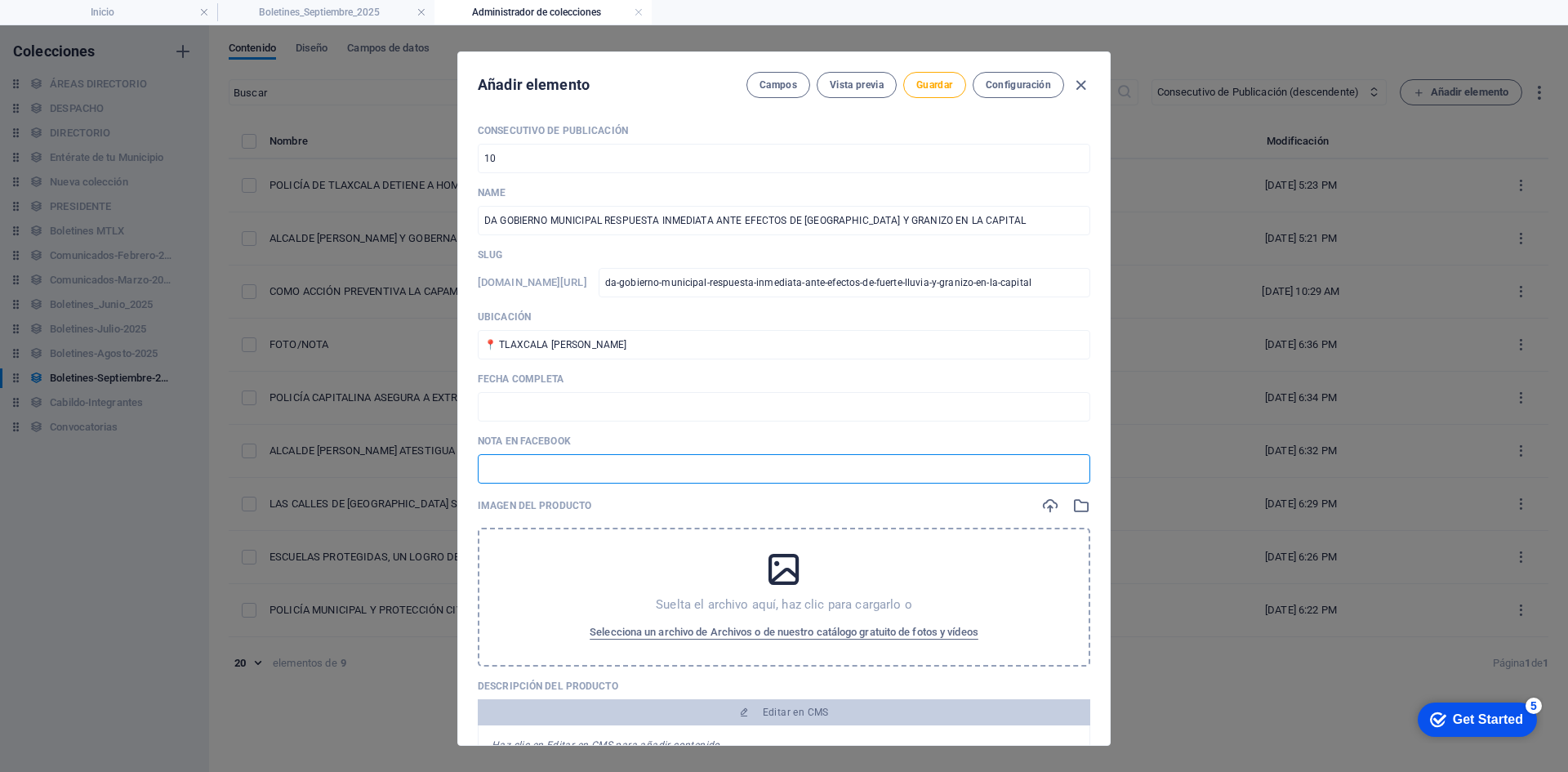
paste input "[URL][DOMAIN_NAME]"
type input "[URL][DOMAIN_NAME]"
click at [528, 410] on input "text" at bounding box center [783, 407] width 612 height 30
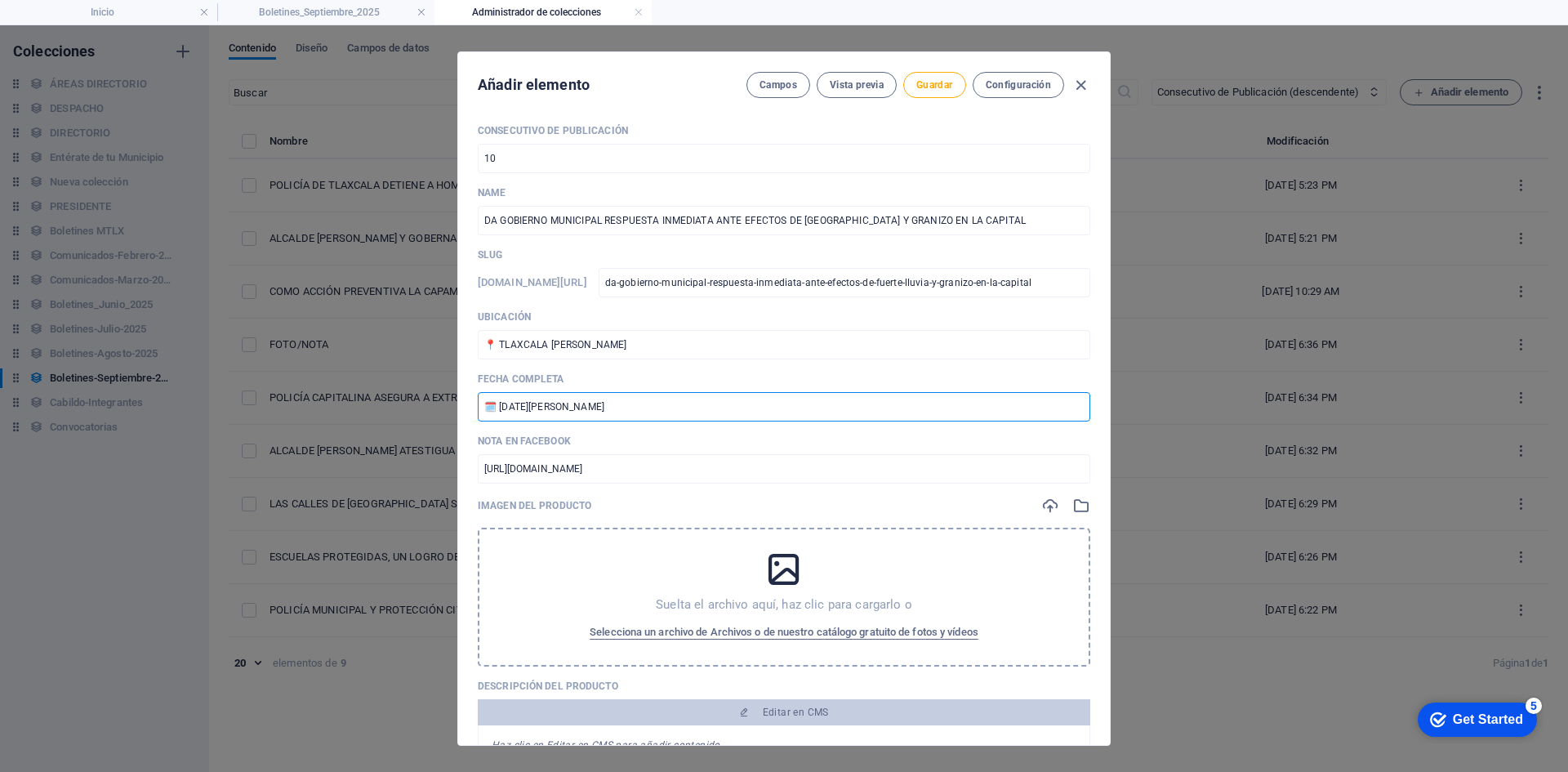
drag, startPoint x: 566, startPoint y: 410, endPoint x: 499, endPoint y: 408, distance: 67.0
click at [499, 408] on input "🗓️ [DATE][PERSON_NAME]" at bounding box center [783, 407] width 612 height 30
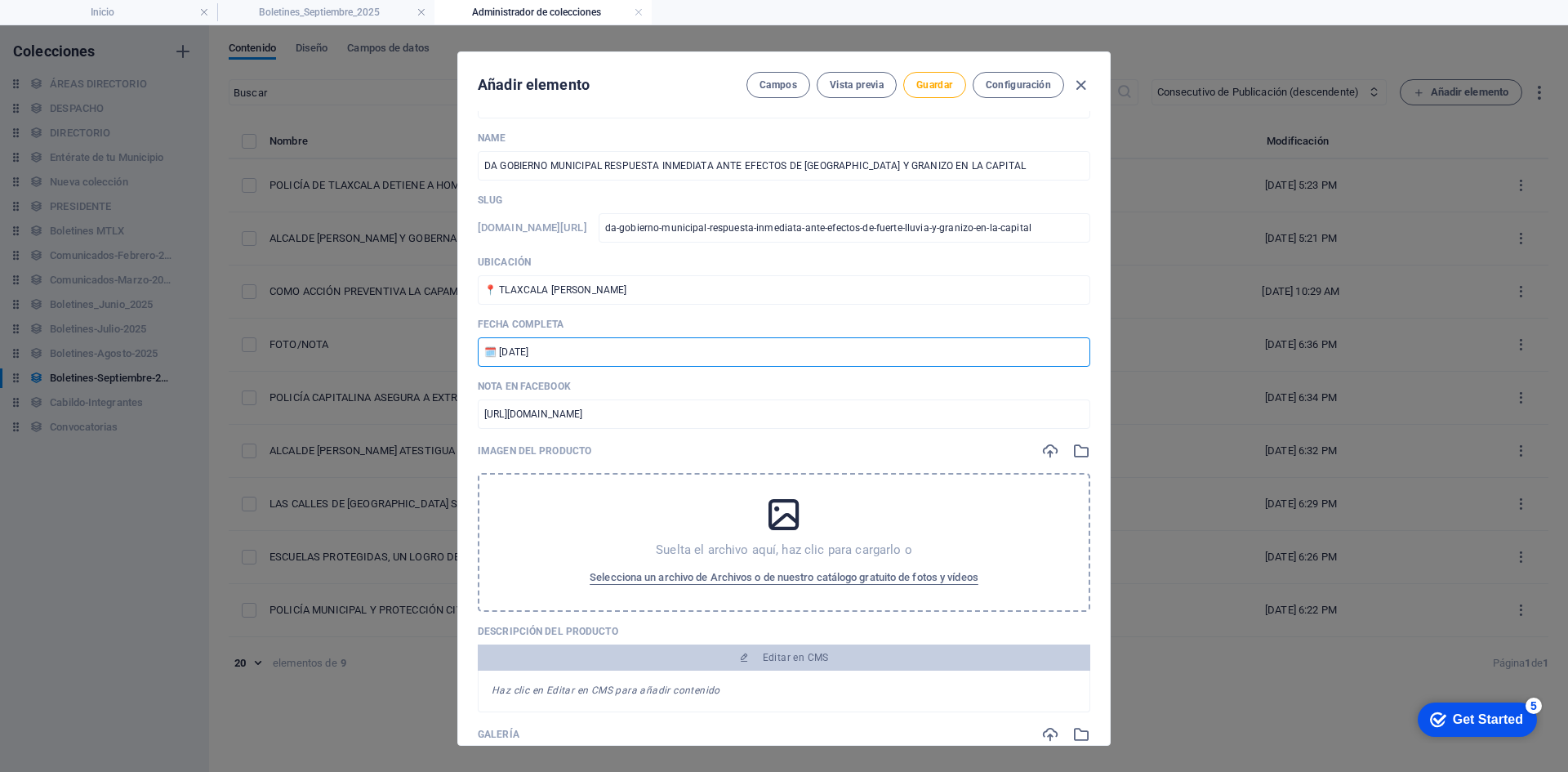
scroll to position [82, 0]
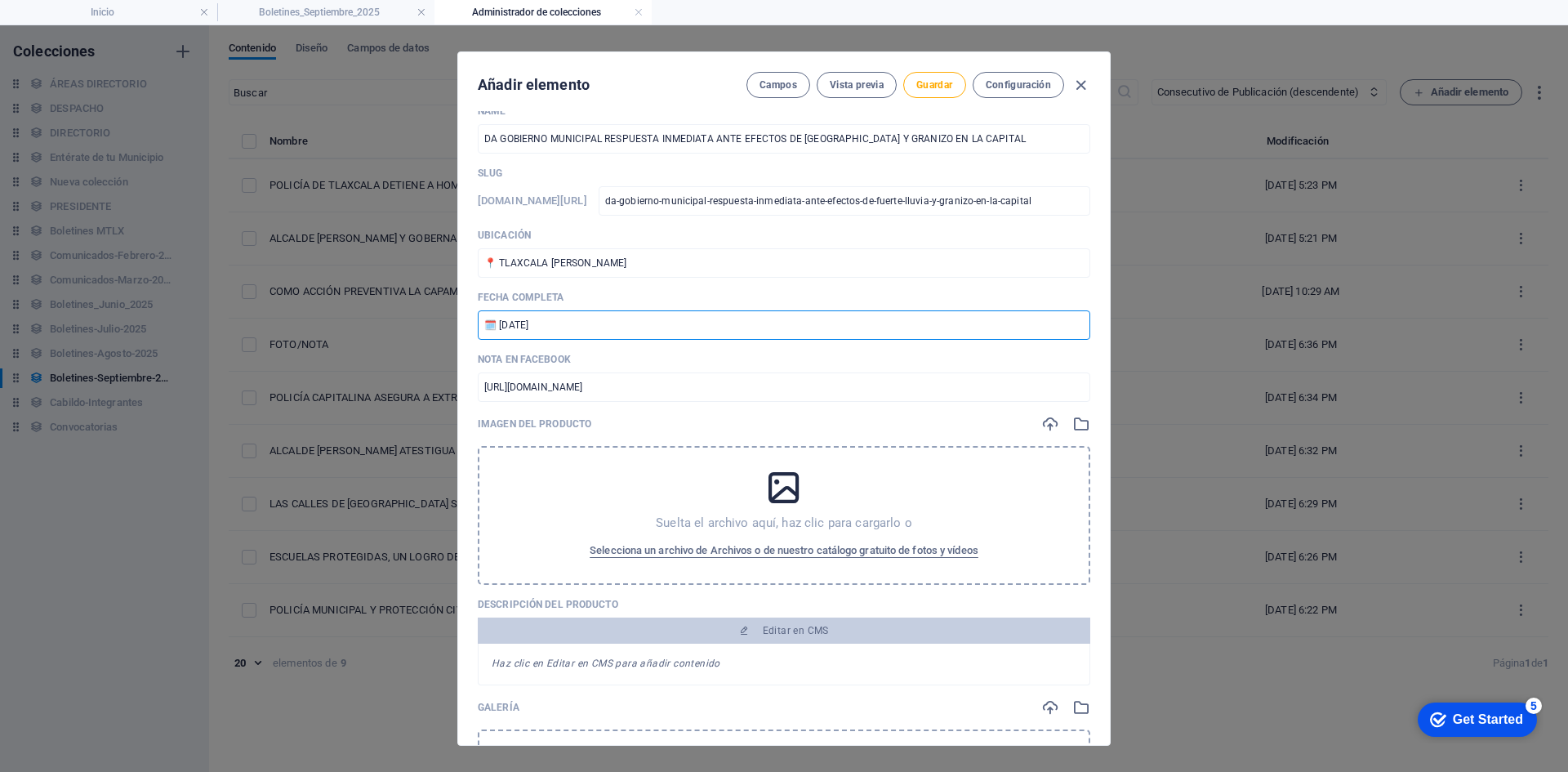
type input "🗓️ [DATE]"
click at [1049, 426] on icon "button" at bounding box center [1049, 424] width 18 height 18
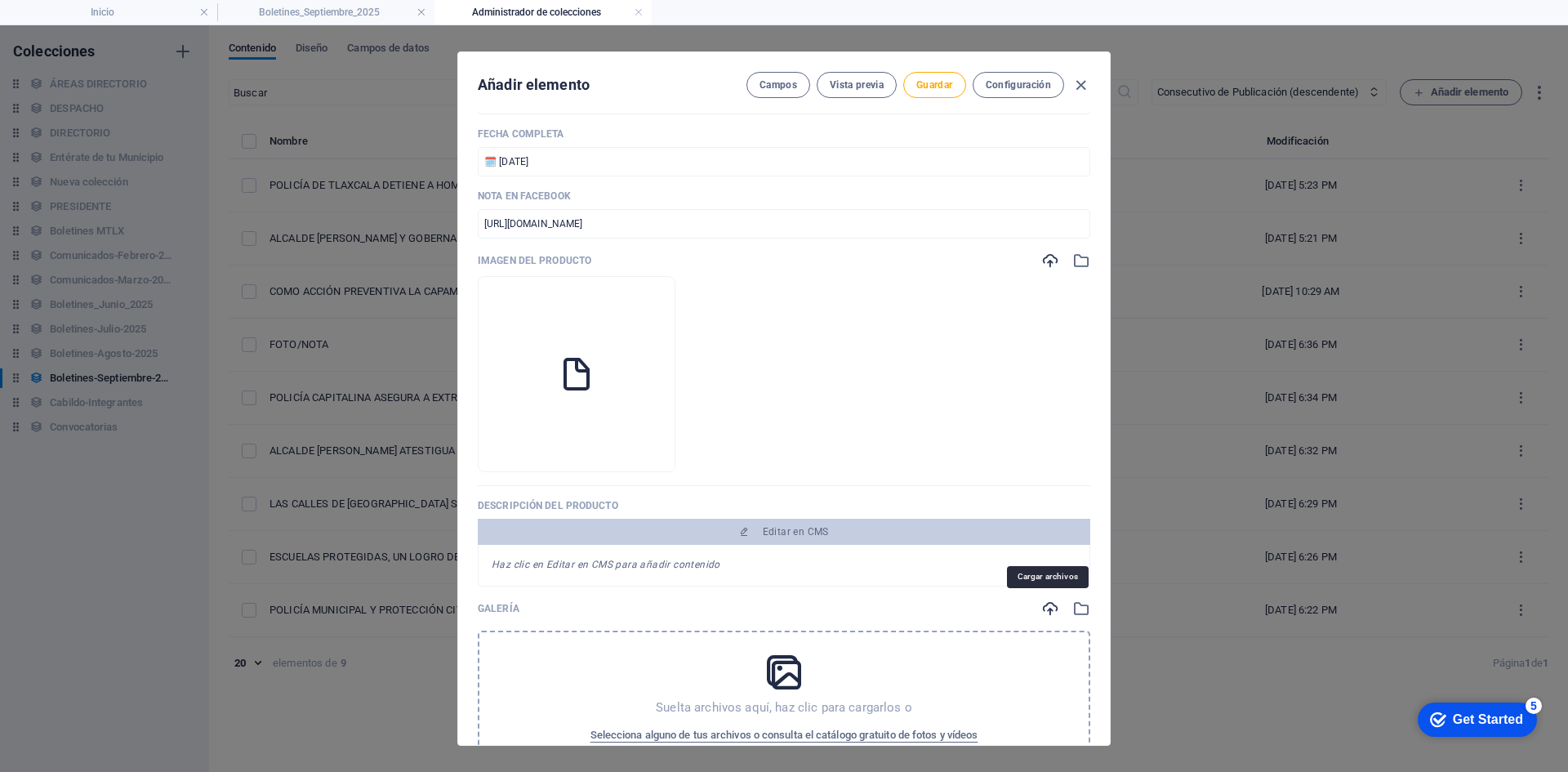
click at [1045, 601] on icon "button" at bounding box center [1049, 608] width 18 height 18
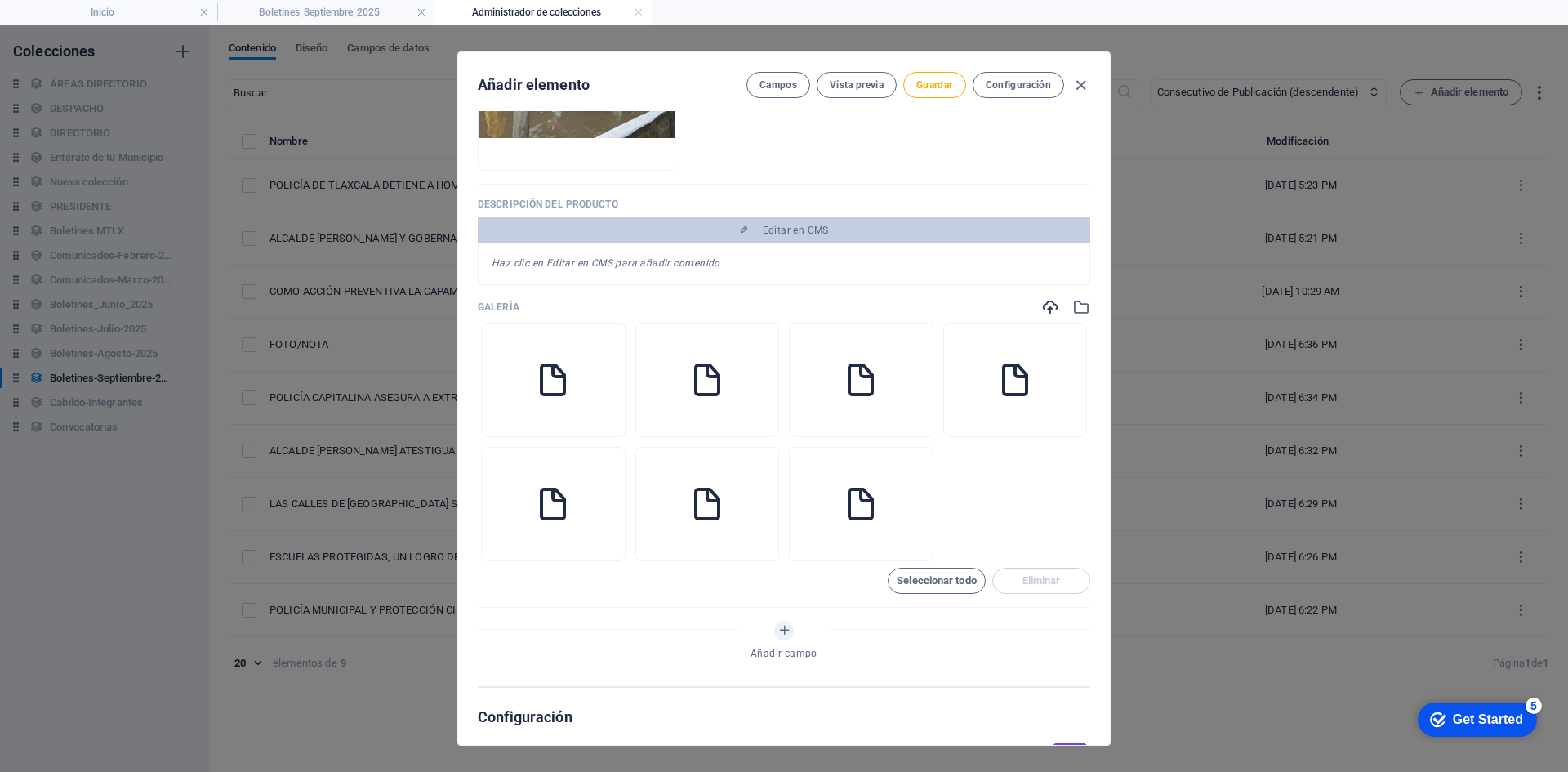
scroll to position [572, 0]
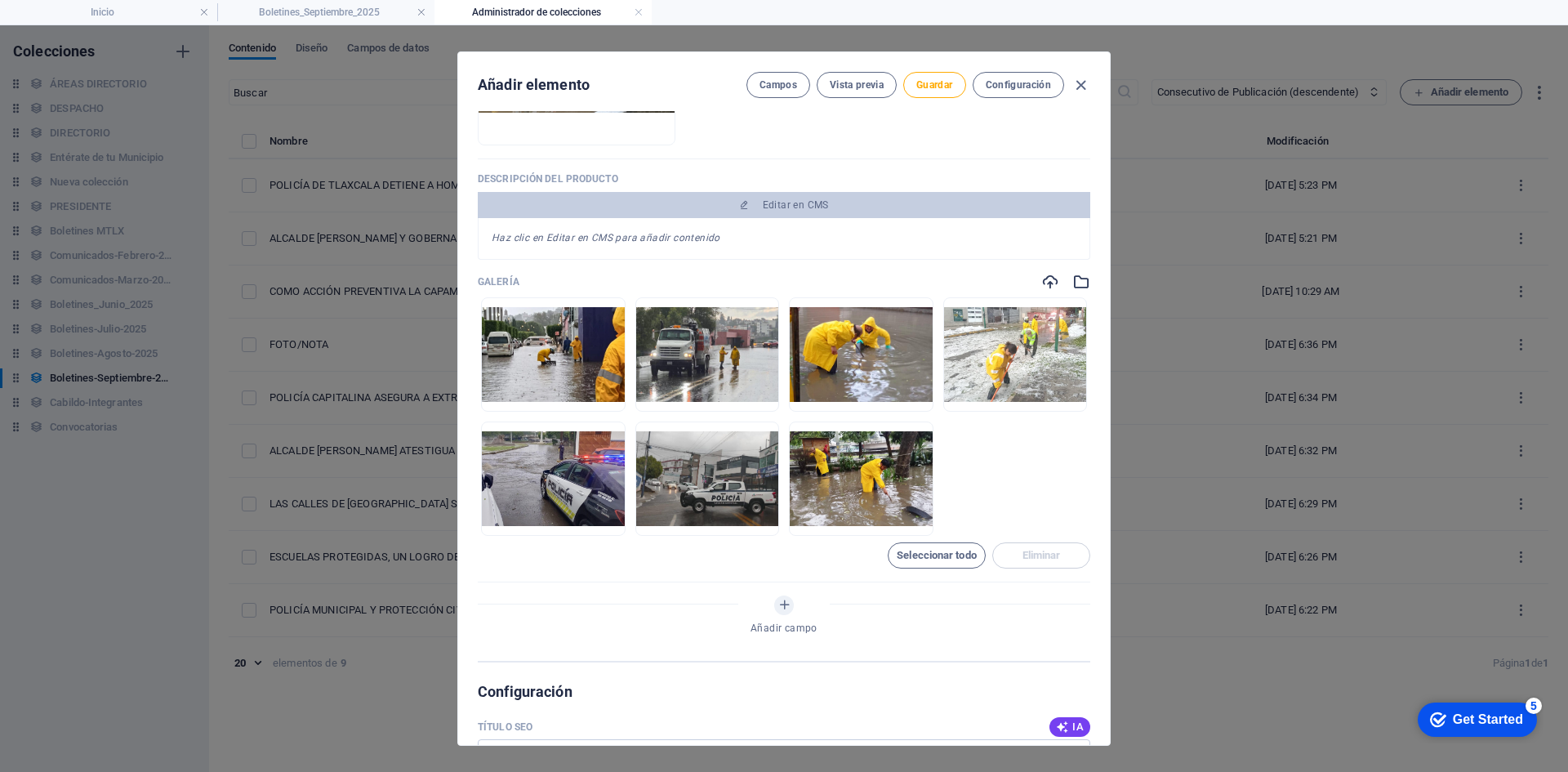
click at [1083, 284] on icon "button" at bounding box center [1080, 282] width 18 height 18
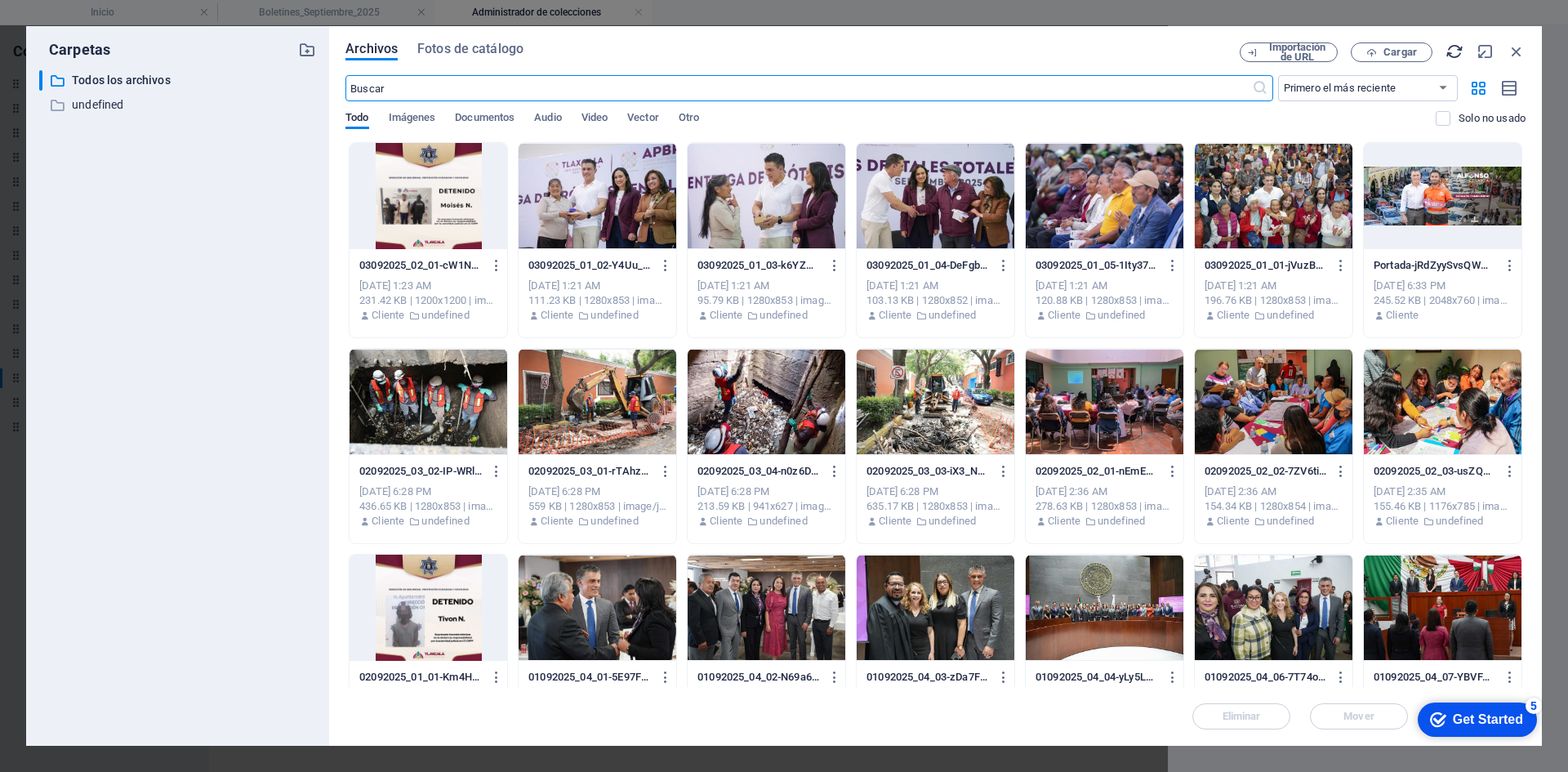
click at [1451, 45] on icon "button" at bounding box center [1454, 51] width 18 height 18
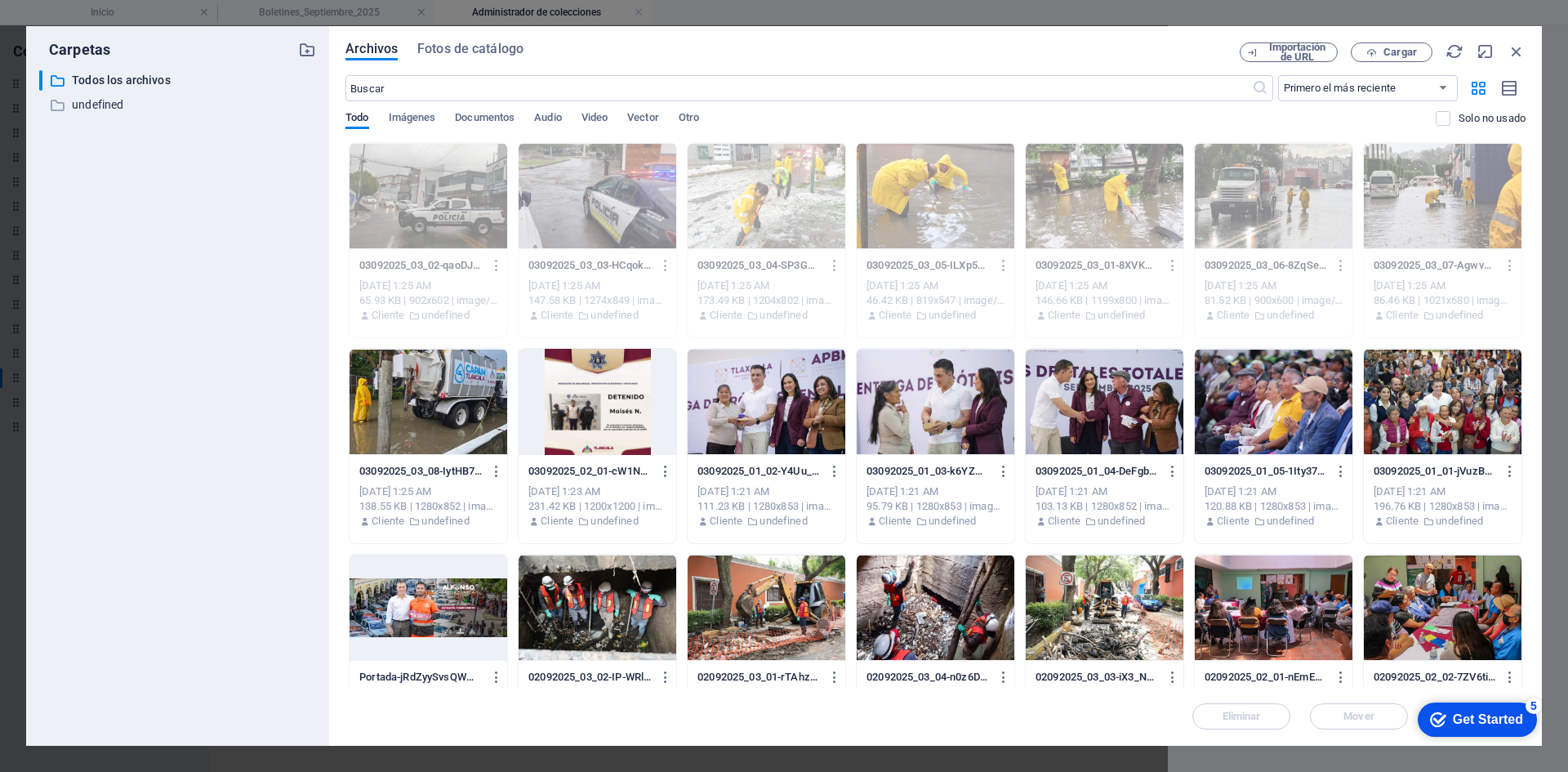
click at [412, 403] on div at bounding box center [428, 402] width 157 height 106
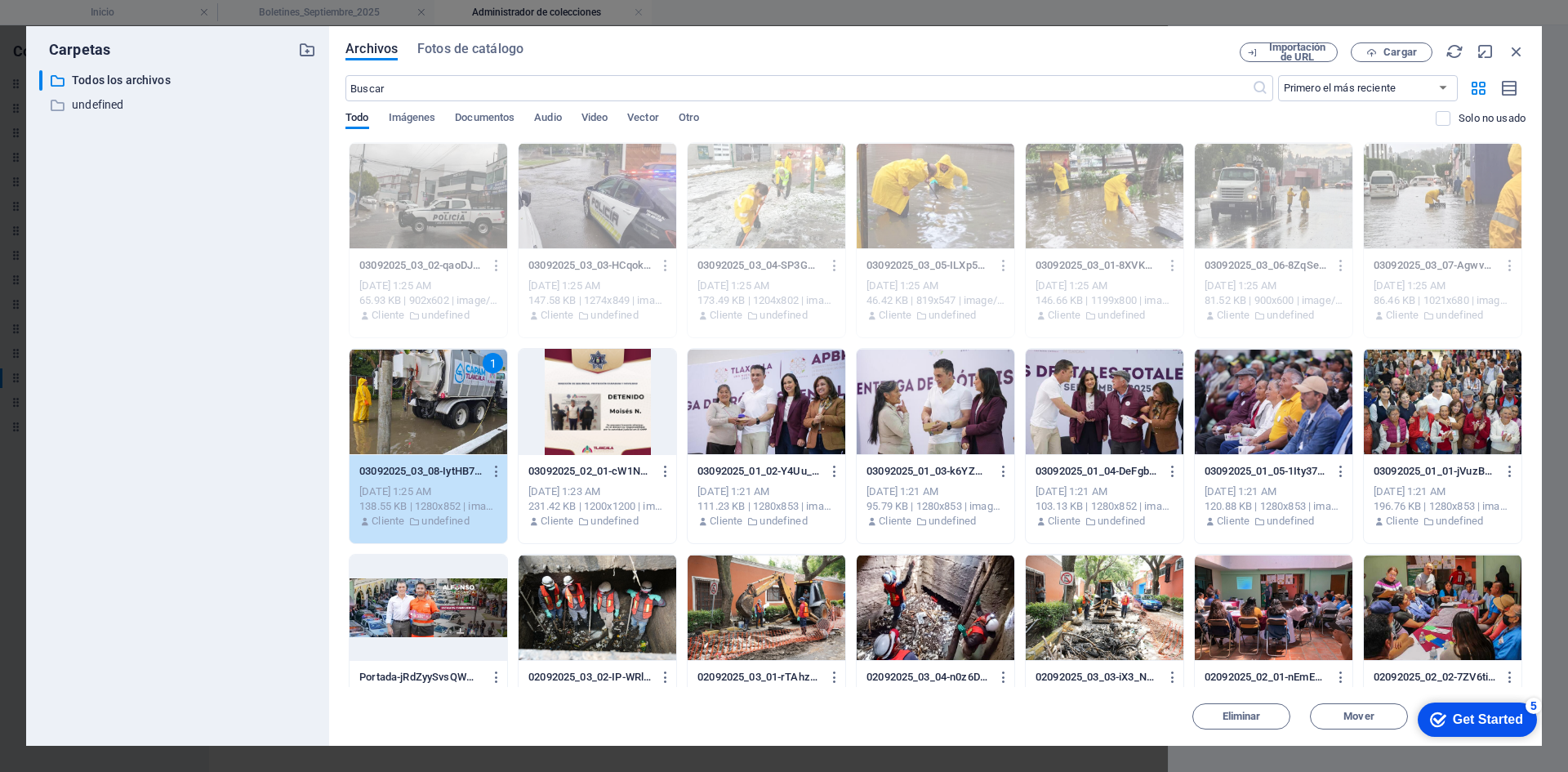
click at [412, 403] on div "1" at bounding box center [428, 402] width 157 height 106
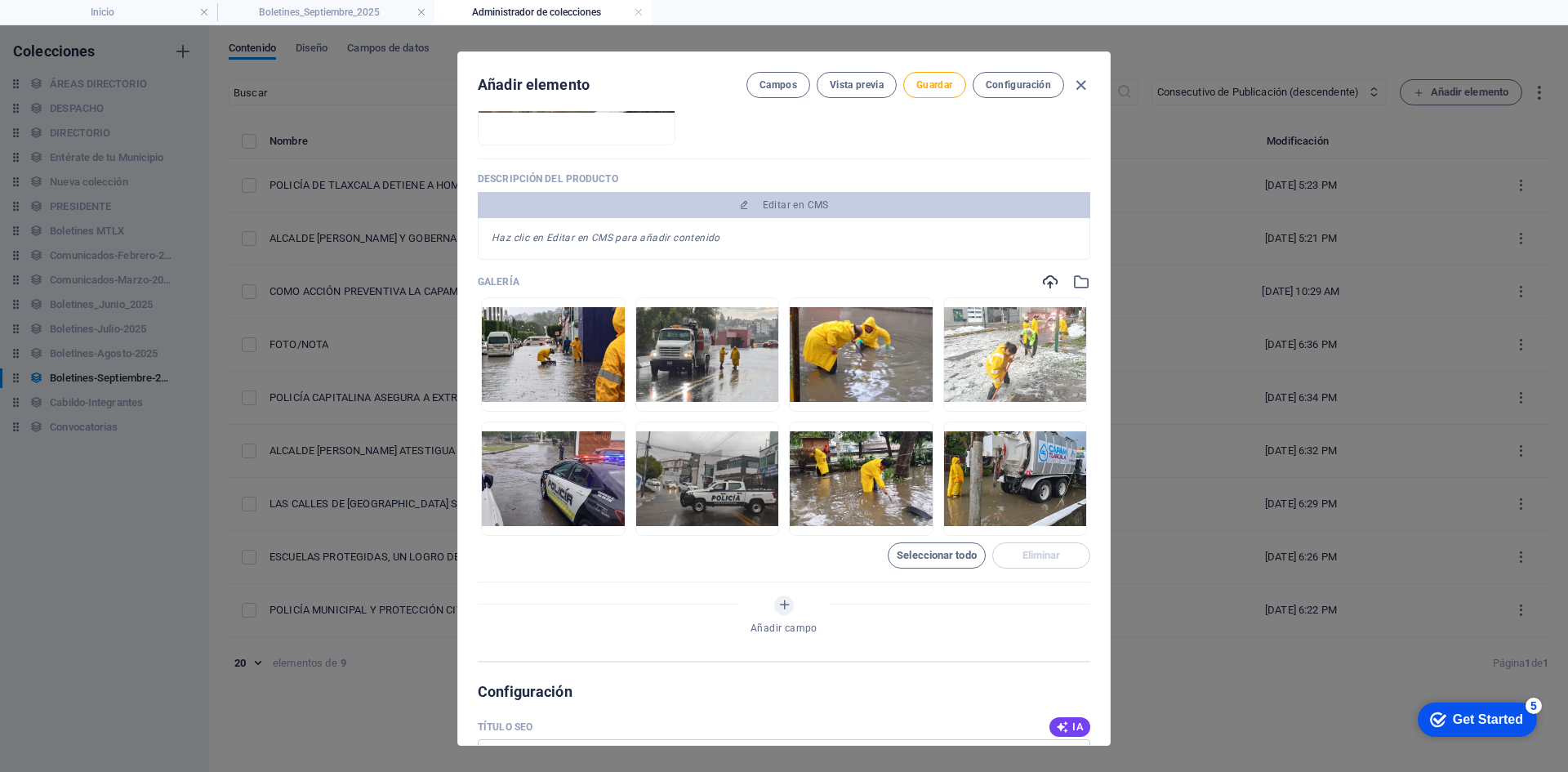
click at [412, 403] on div "Añadir elemento Campos Vista previa Guardar Configuración Consecutivo de Public…" at bounding box center [784, 398] width 1568 height 747
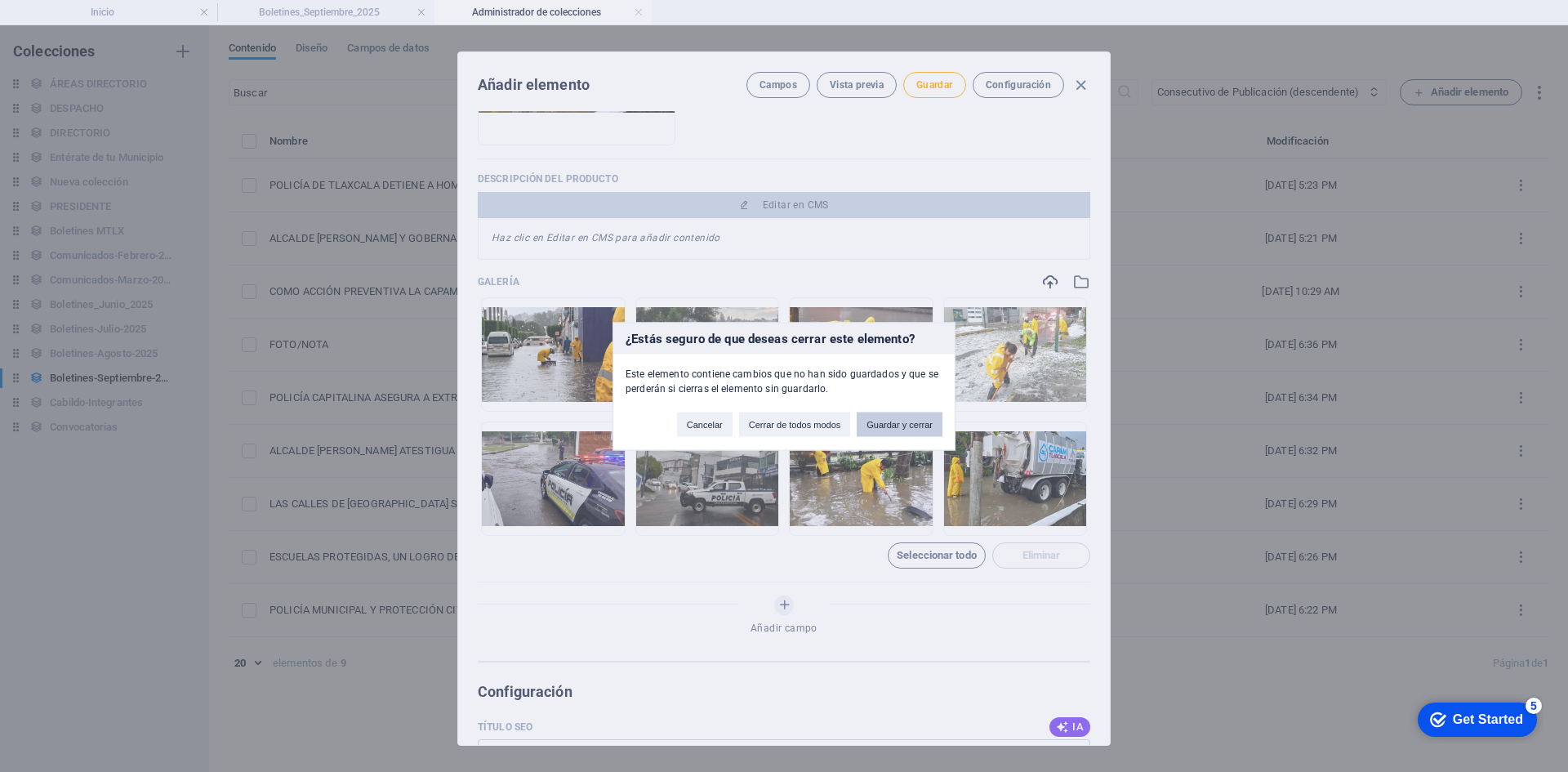
click at [901, 424] on button "Guardar y cerrar" at bounding box center [899, 424] width 85 height 25
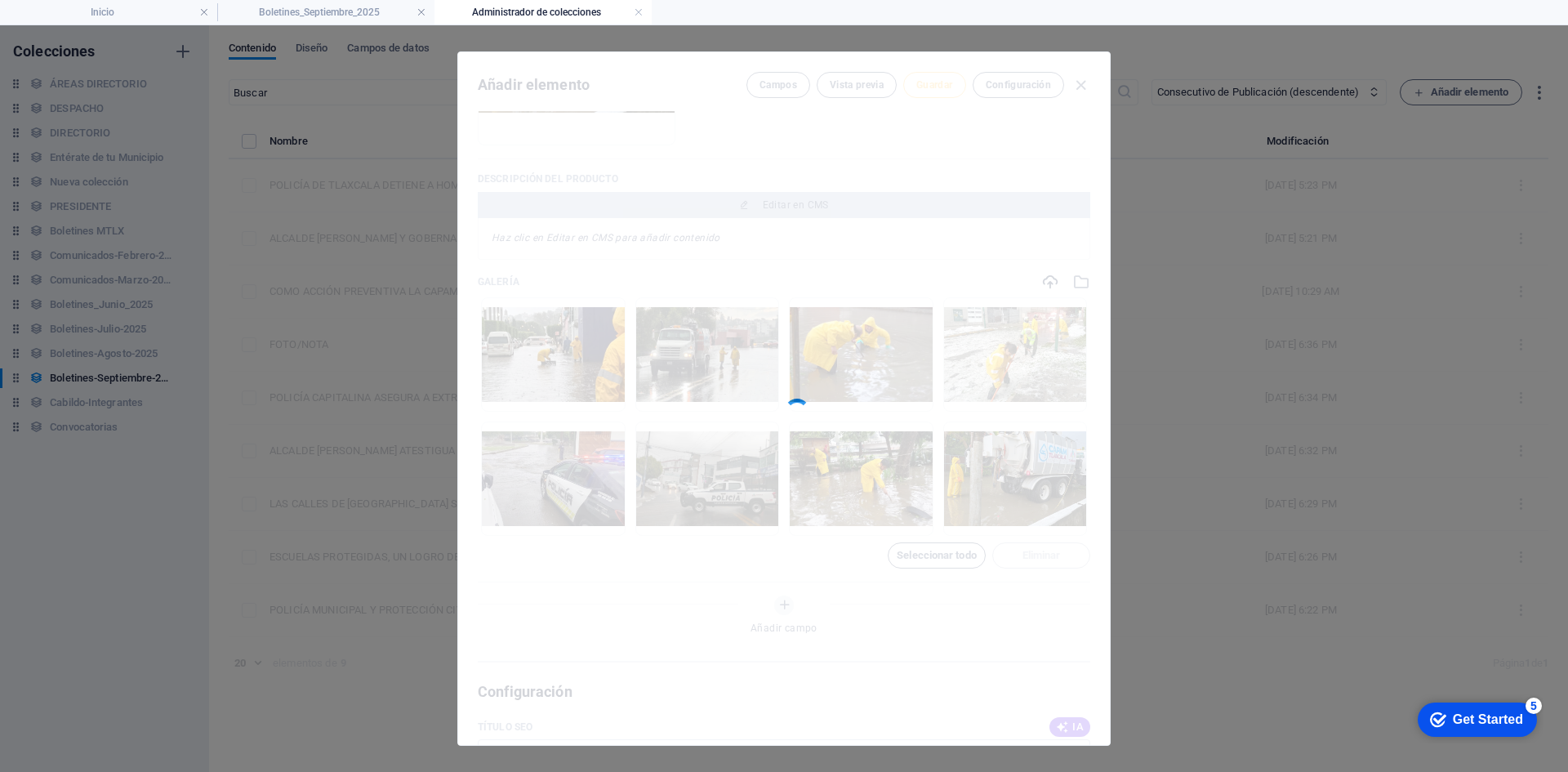
type input "da-gobierno-municipal-respuesta-inmediata-ante-efectos-de-fuerte-lluvia-y-grani…"
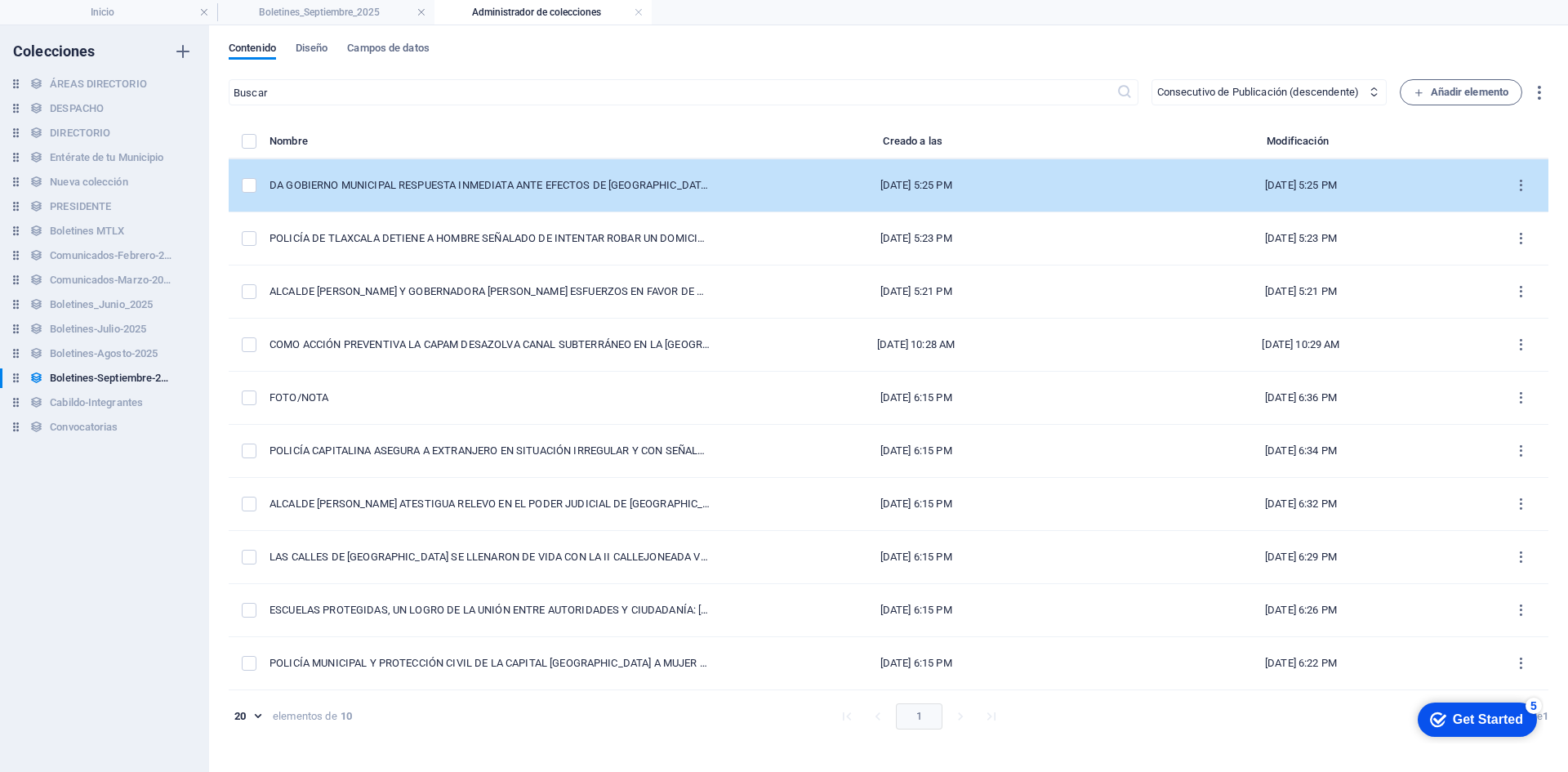
click at [449, 194] on td "DA GOBIERNO MUNICIPAL RESPUESTA INMEDIATA ANTE EFECTOS DE [GEOGRAPHIC_DATA] Y G…" at bounding box center [496, 185] width 454 height 53
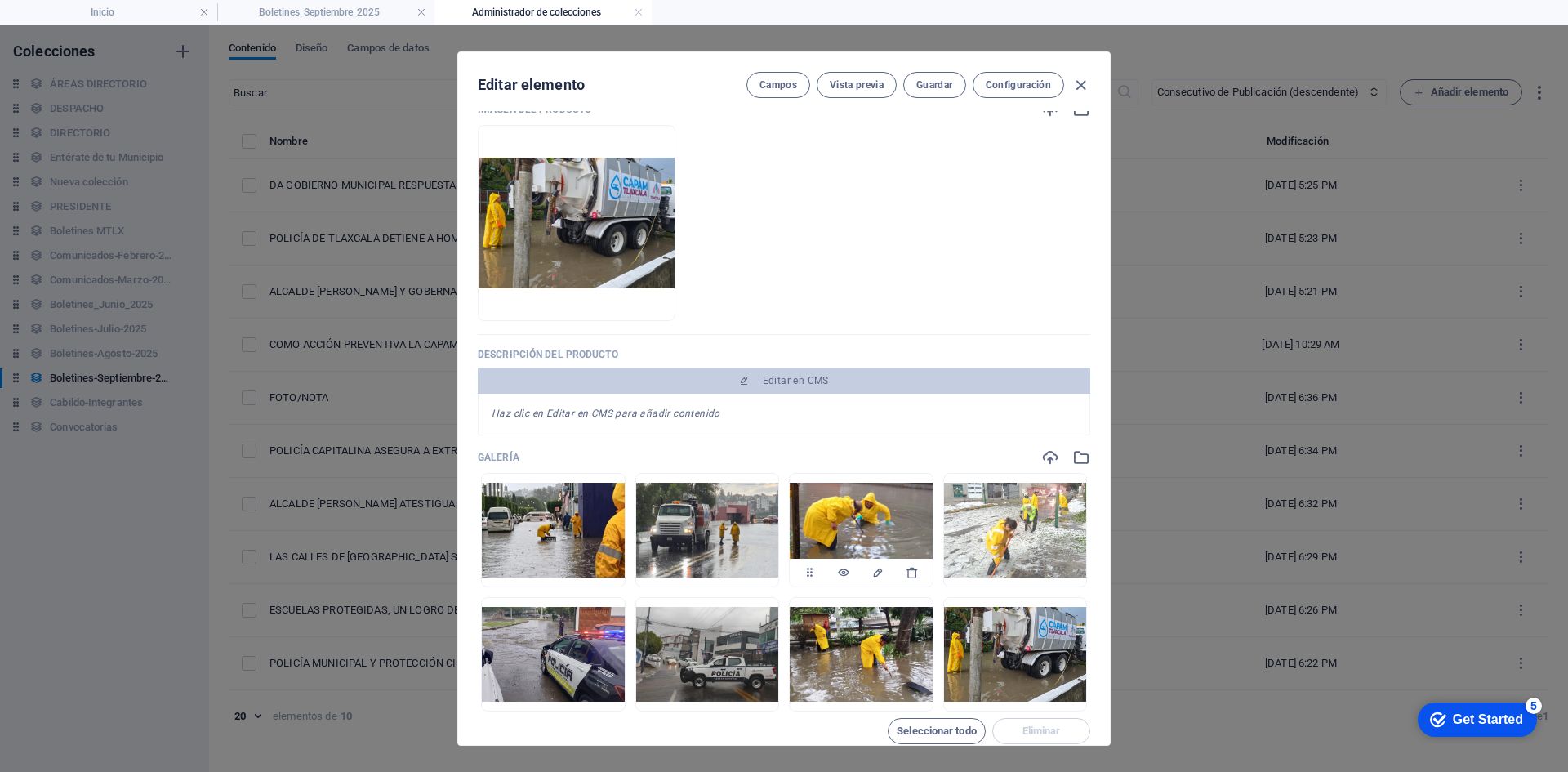
scroll to position [409, 0]
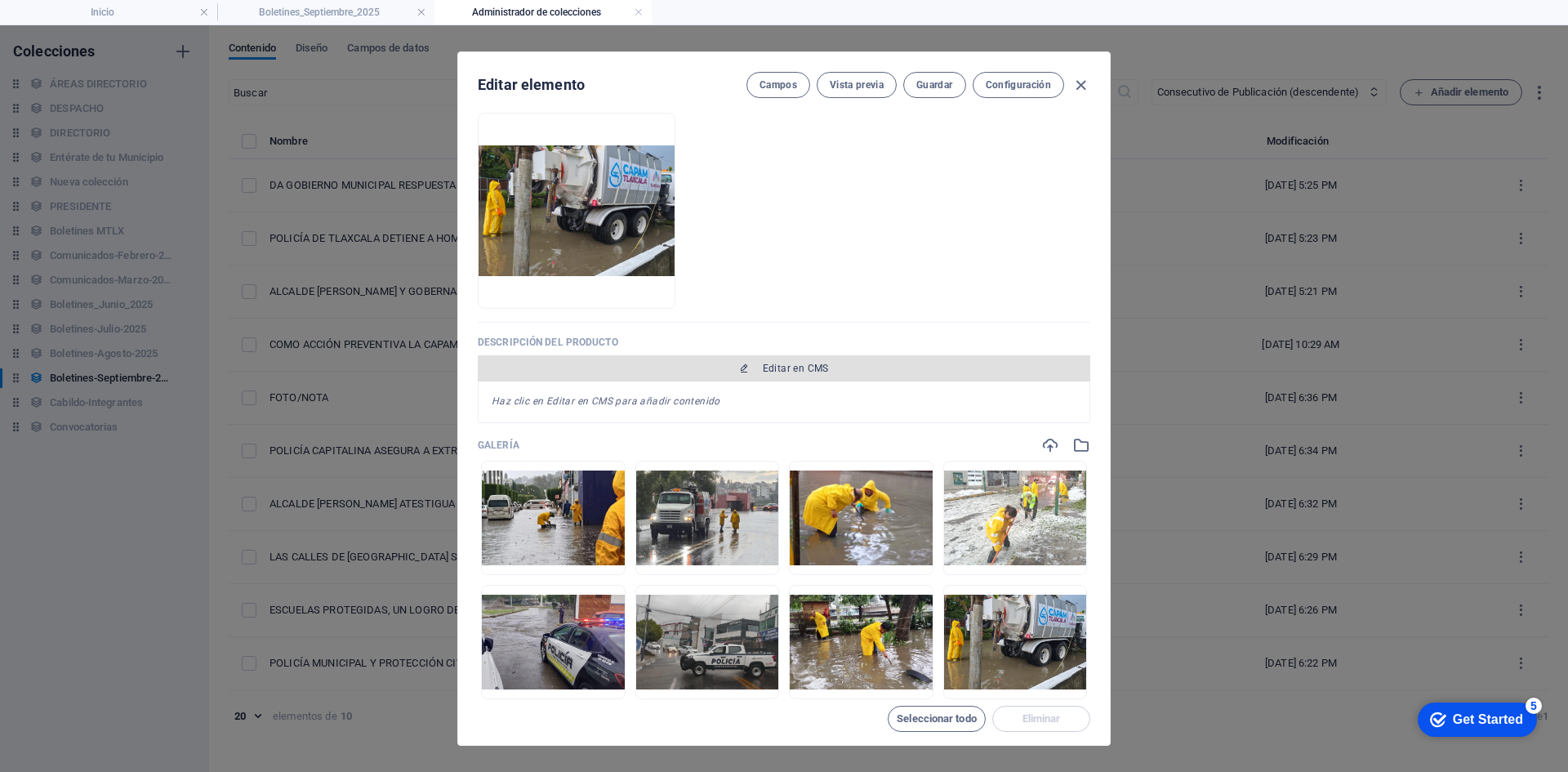
click at [769, 373] on span "Editar en CMS" at bounding box center [796, 368] width 66 height 13
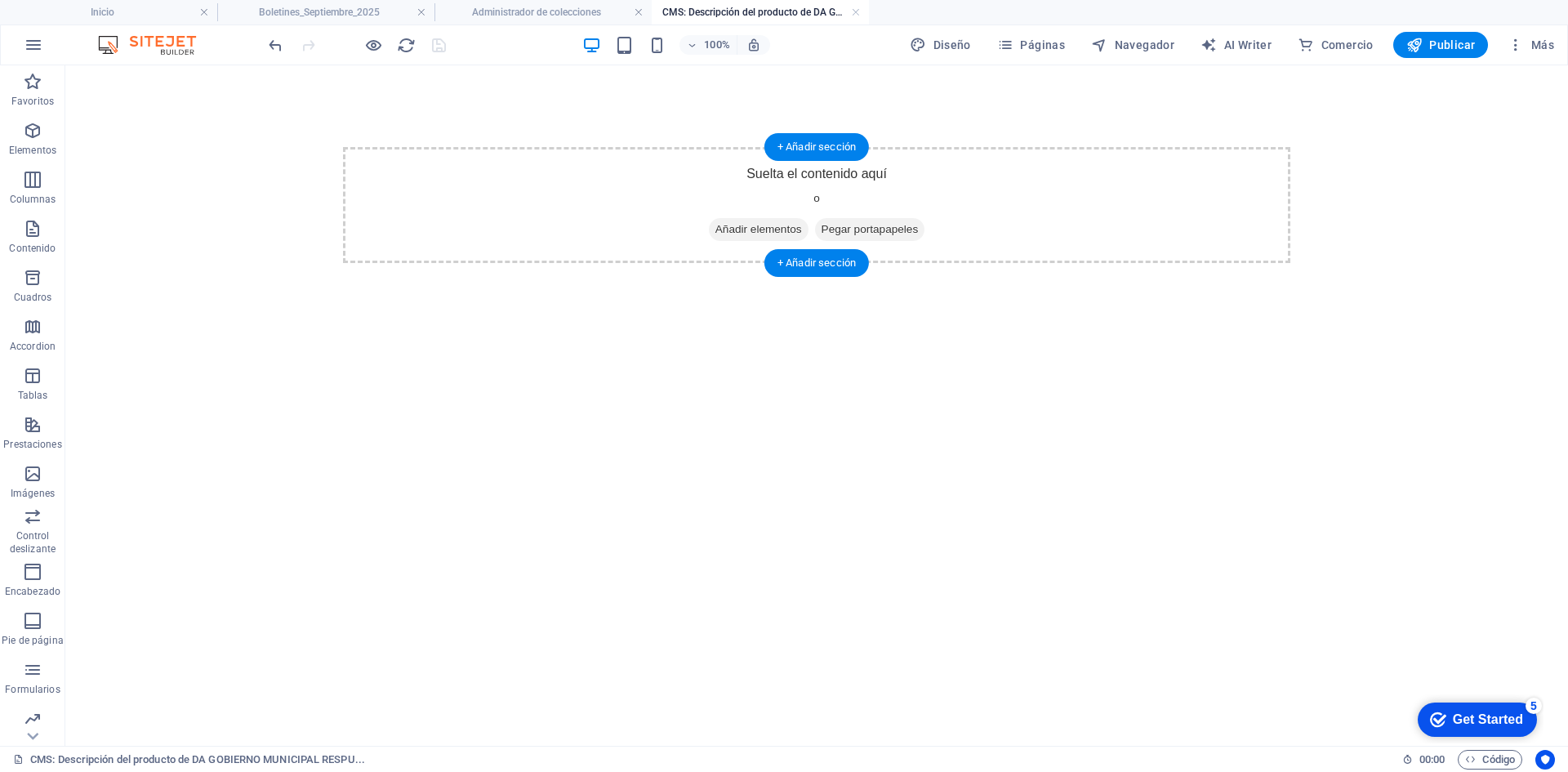
scroll to position [0, 0]
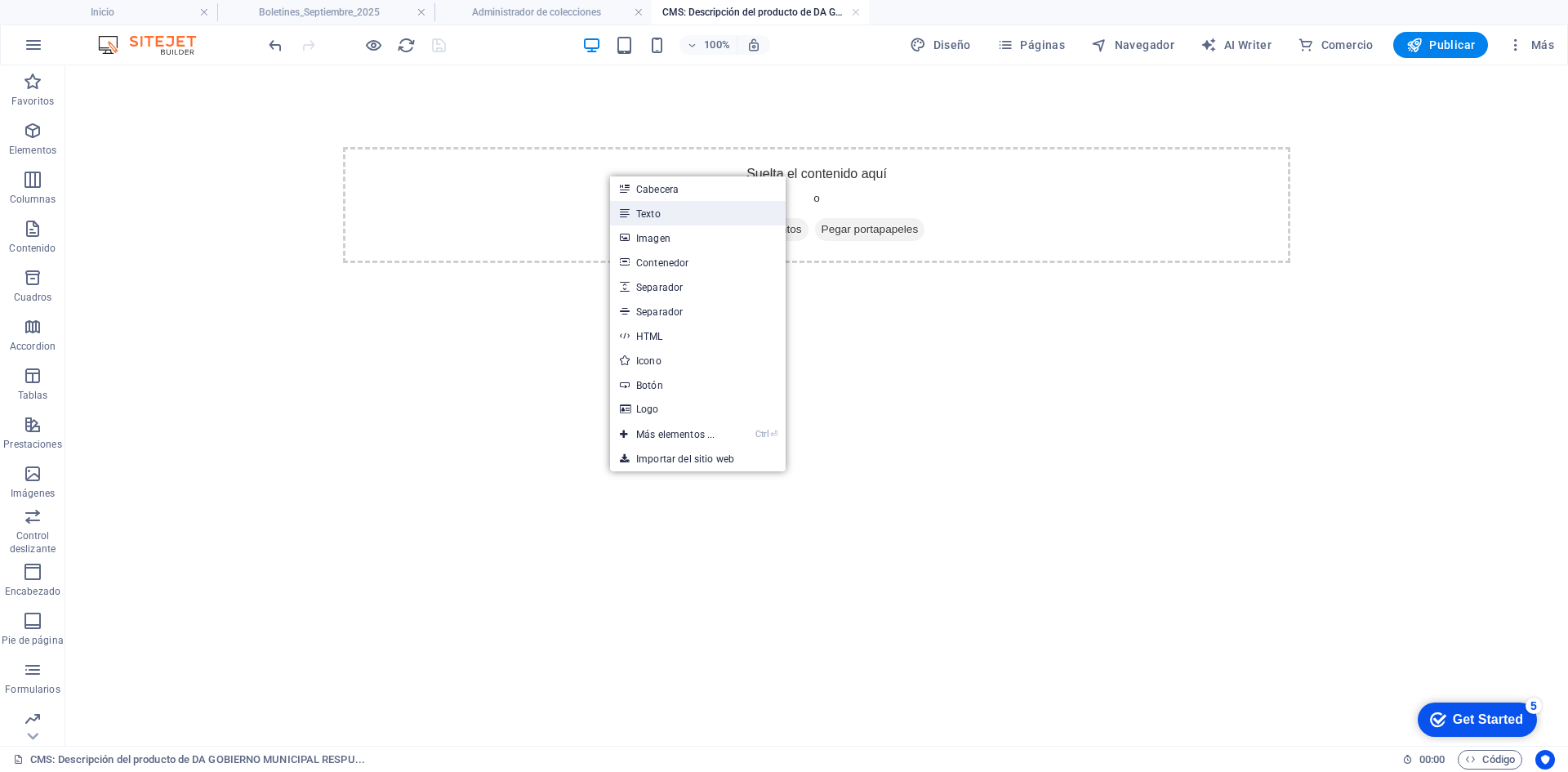
click at [680, 217] on link "Texto" at bounding box center [697, 214] width 175 height 25
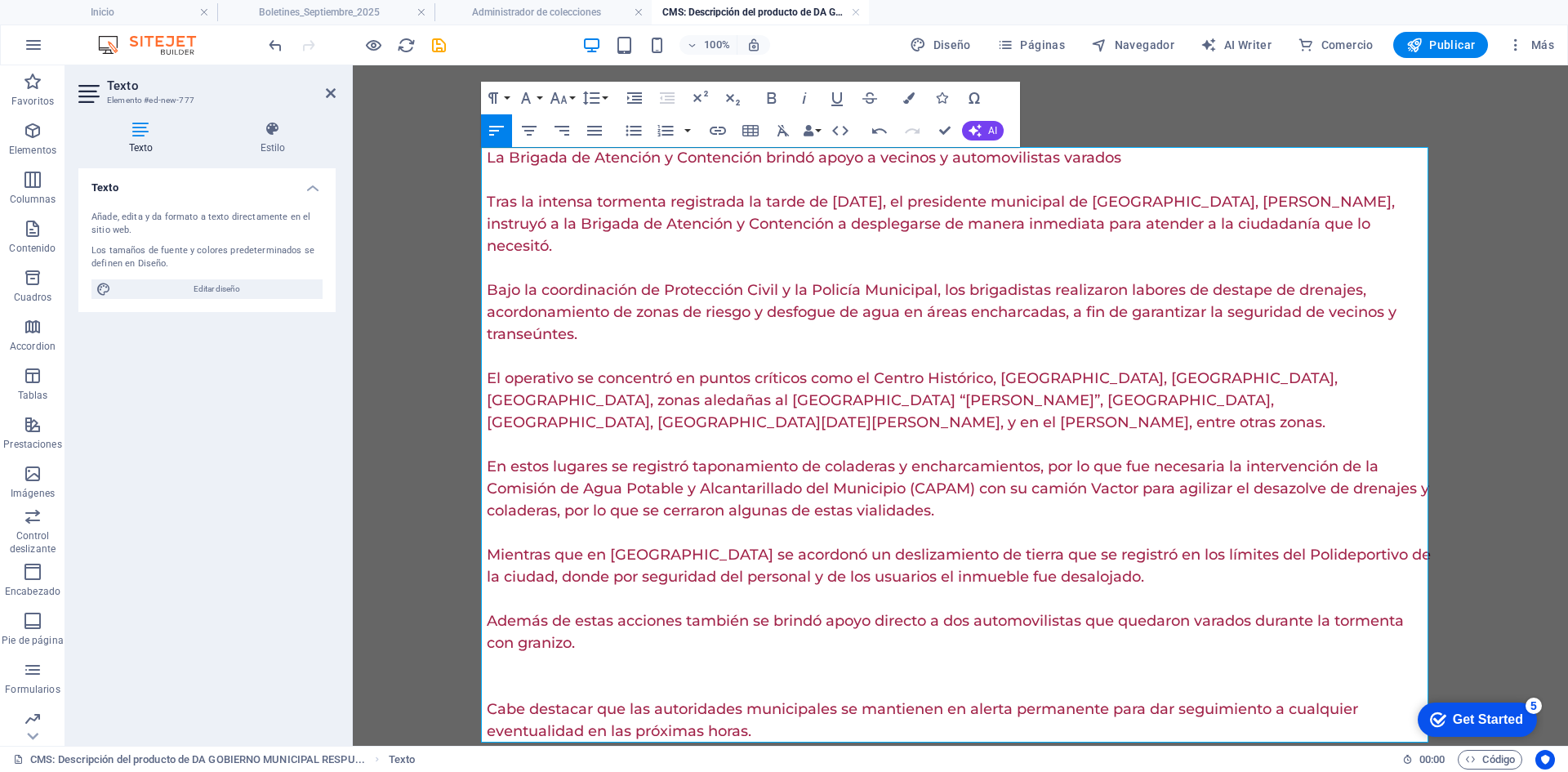
scroll to position [28718, 3]
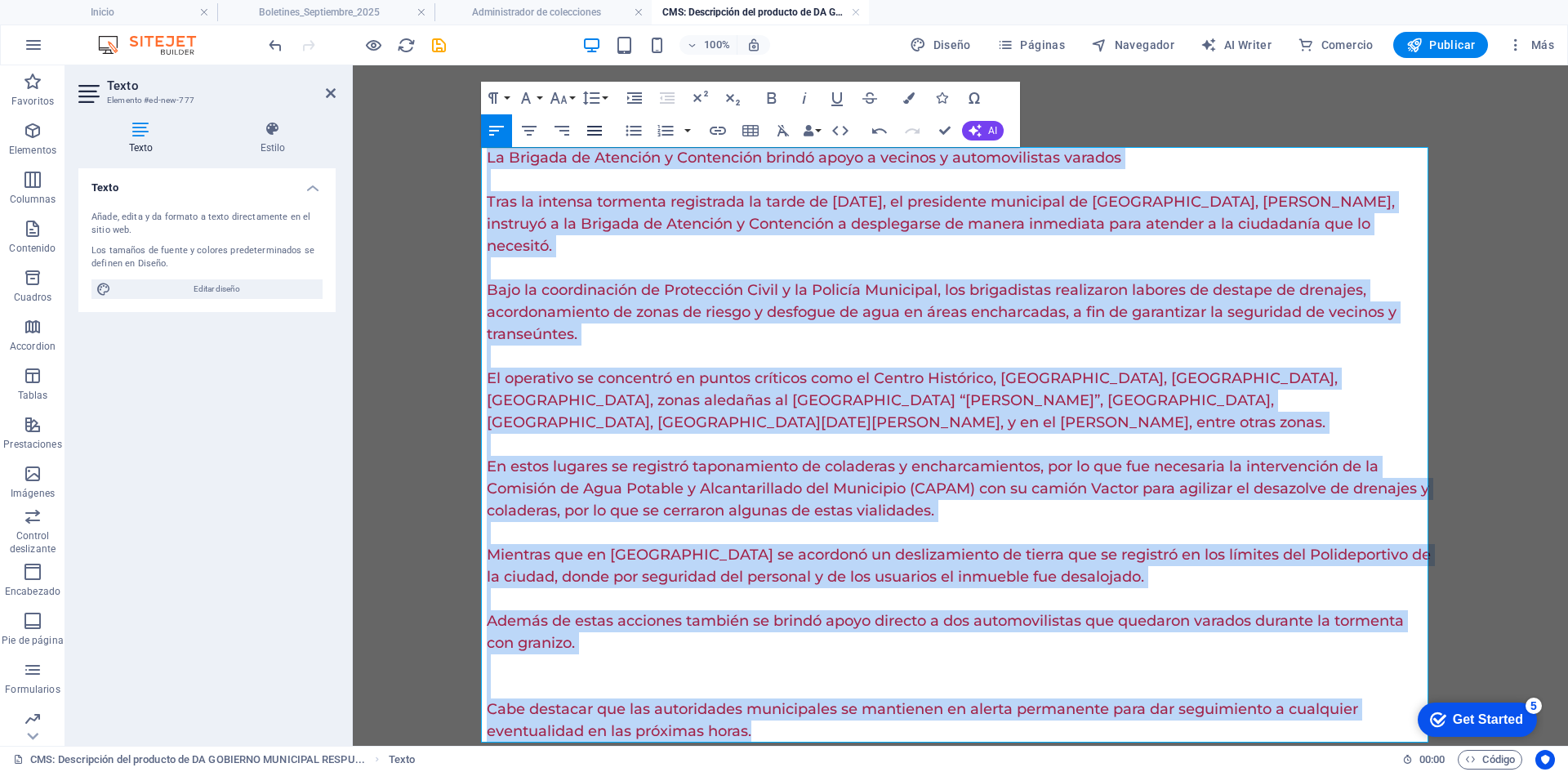
click at [603, 133] on icon "button" at bounding box center [594, 130] width 19 height 19
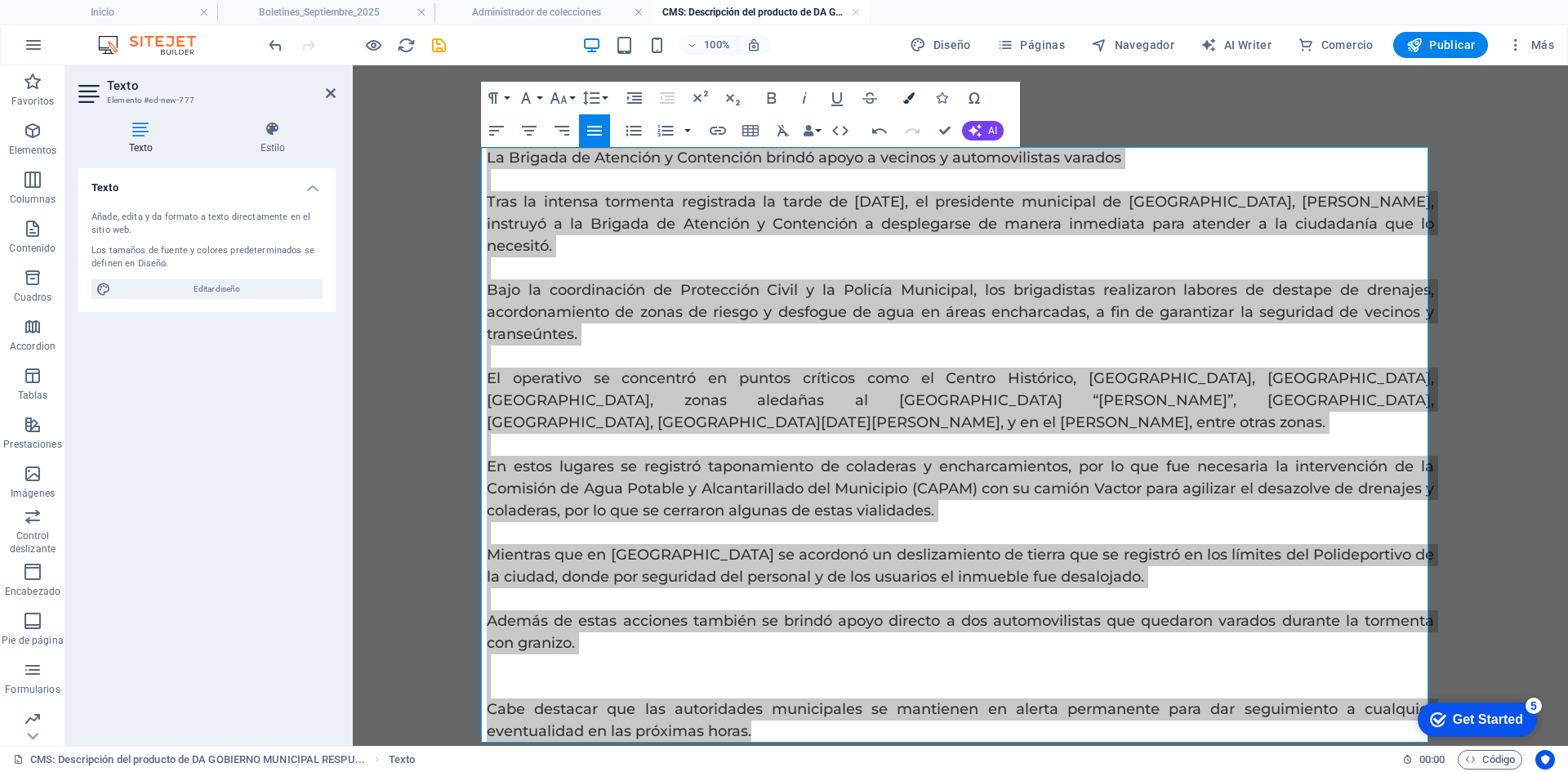
click at [906, 97] on icon "button" at bounding box center [909, 98] width 12 height 12
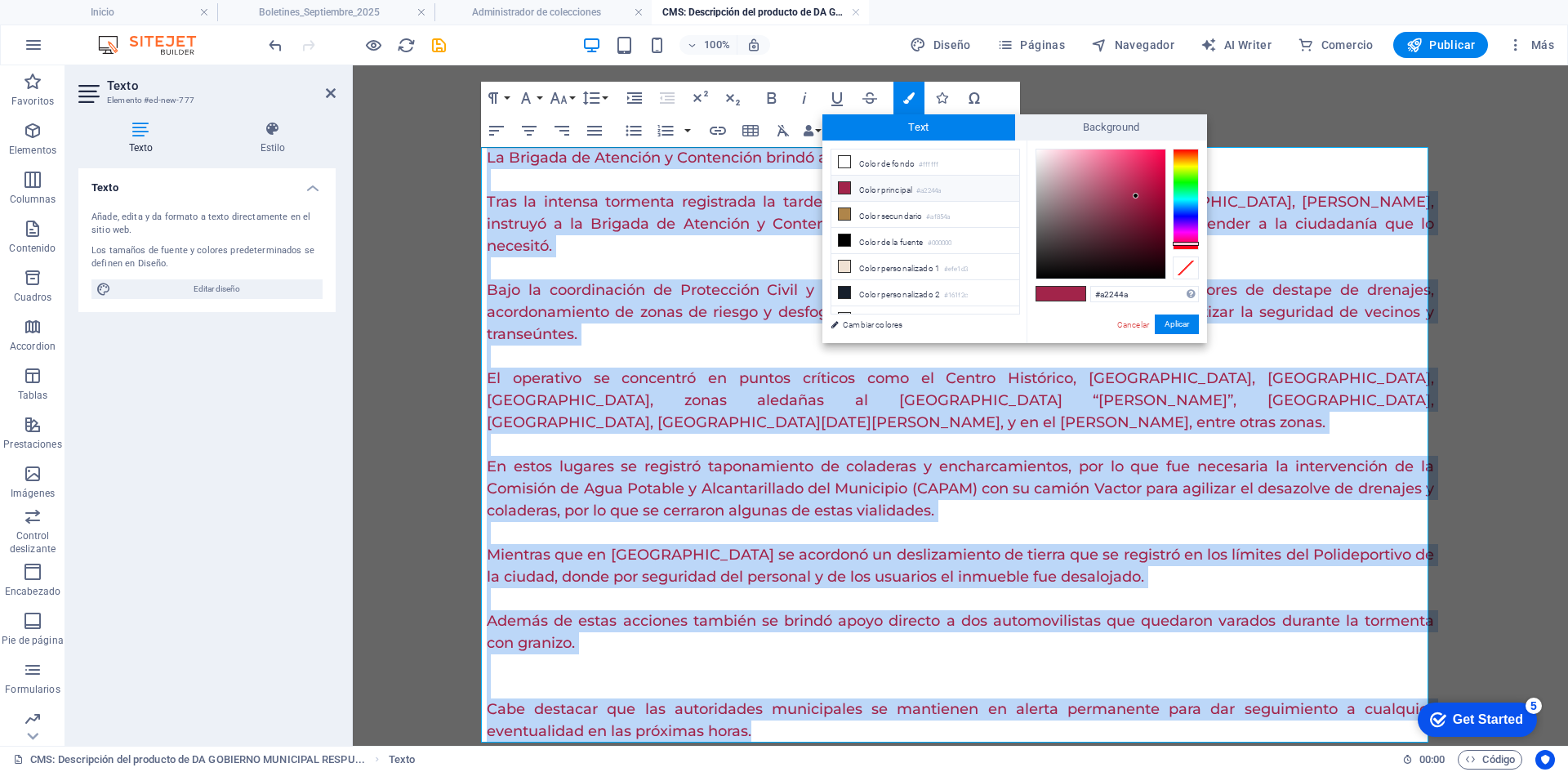
click at [747, 190] on p at bounding box center [960, 179] width 947 height 22
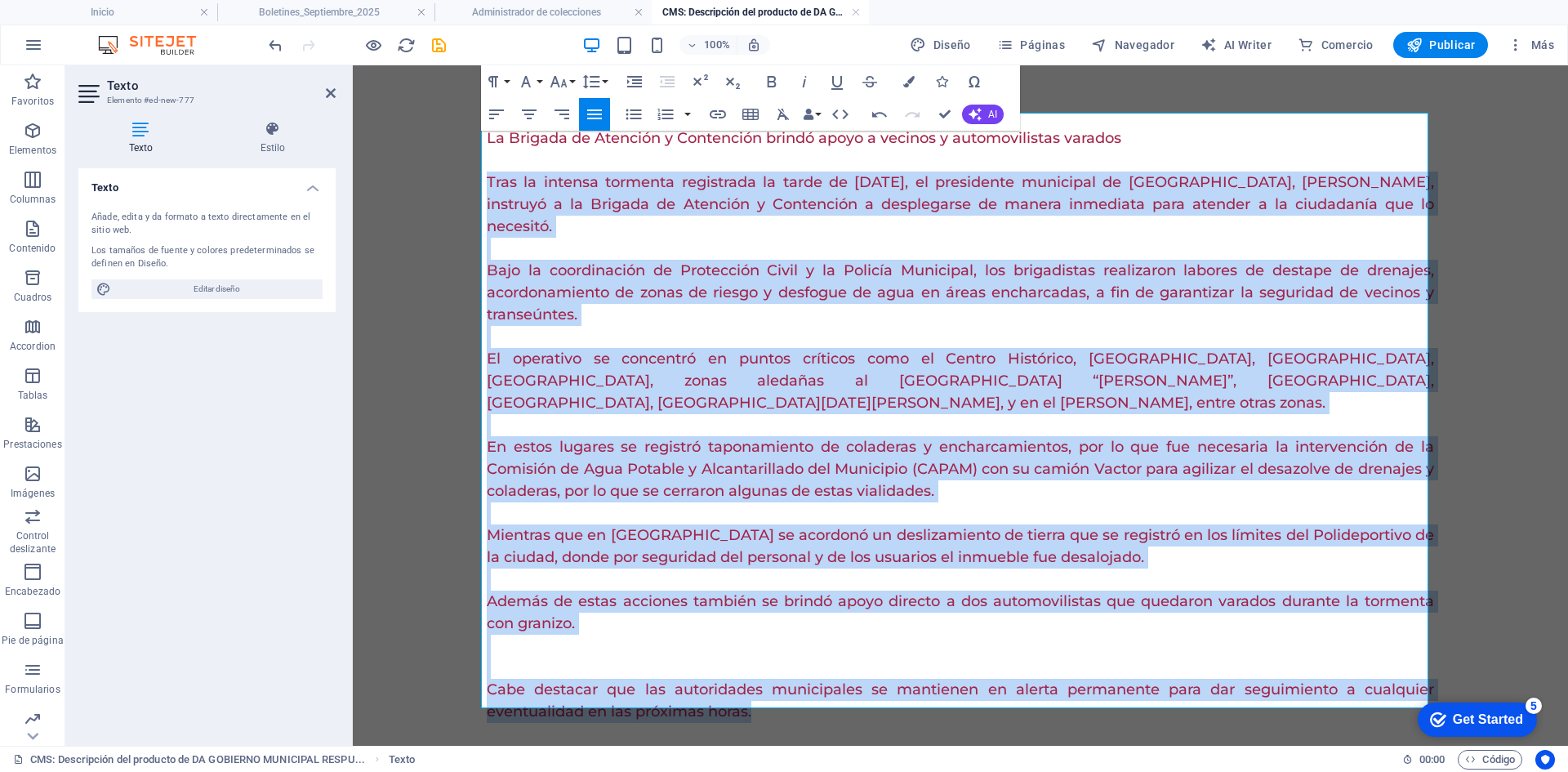
scroll to position [41, 0]
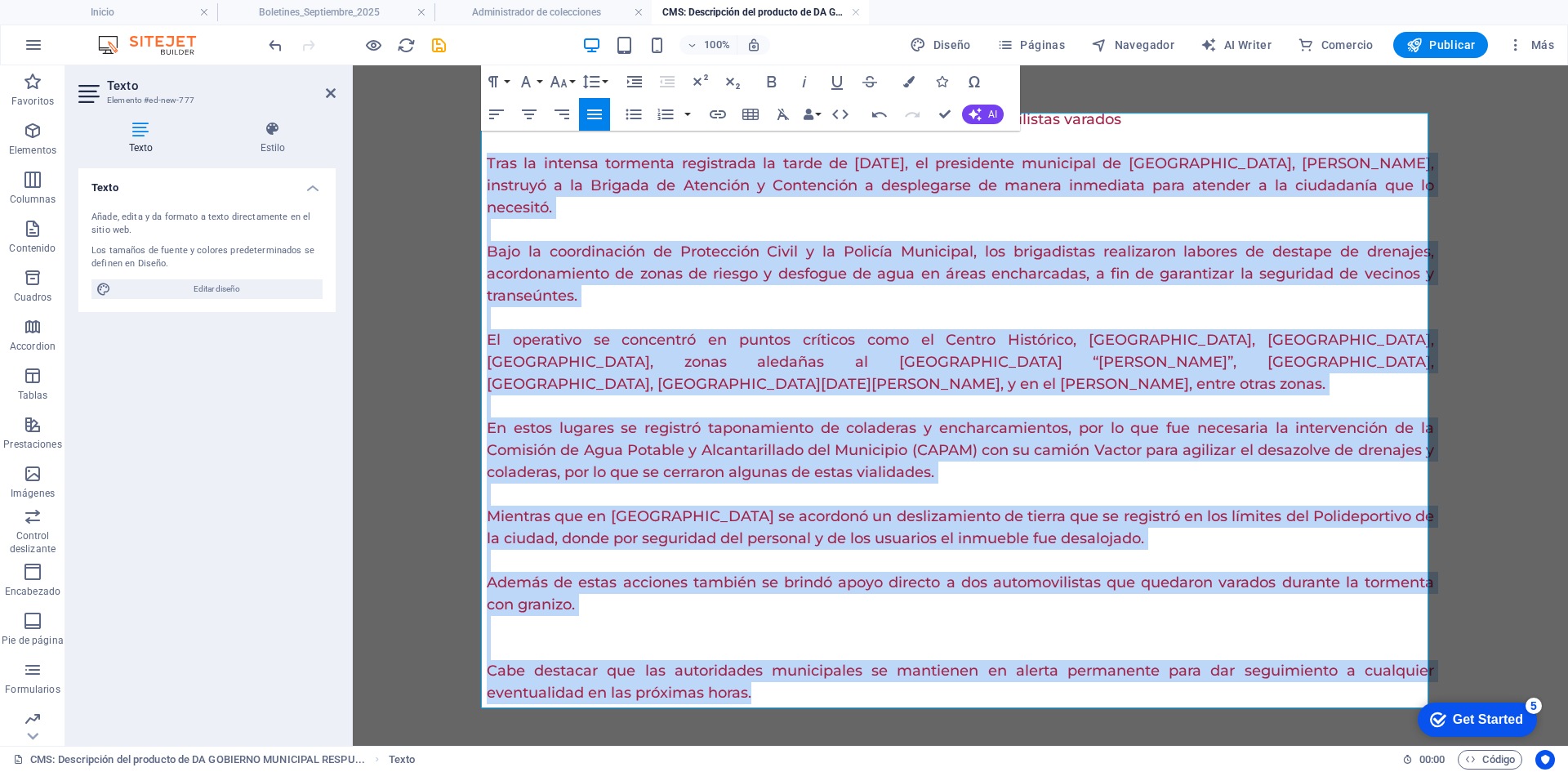
drag, startPoint x: 483, startPoint y: 201, endPoint x: 841, endPoint y: 731, distance: 639.6
click at [841, 731] on div "La Brigada de Atención y Contención brindó apoyo a vecinos y automovilistas var…" at bounding box center [959, 406] width 973 height 759
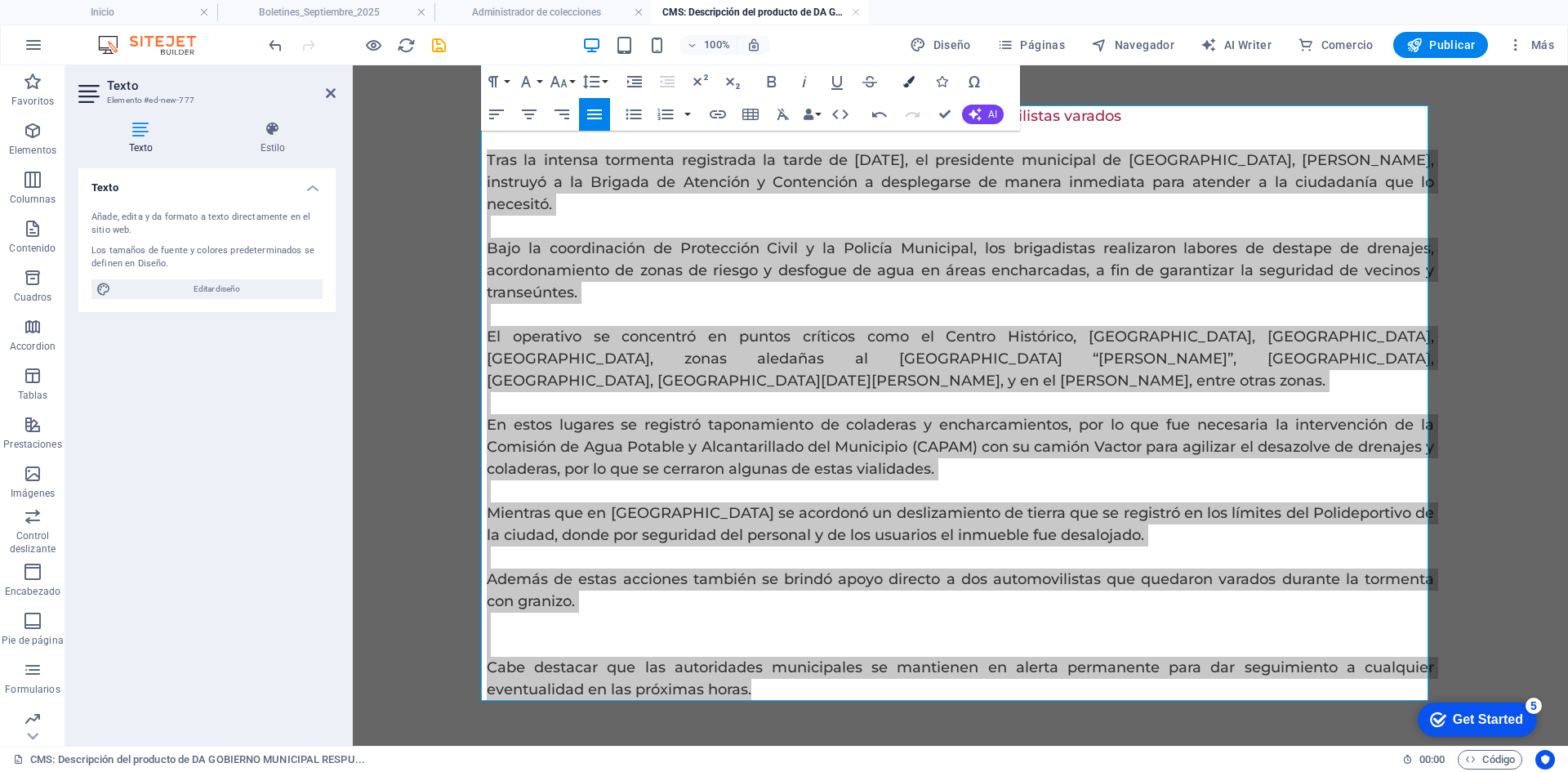
click at [913, 81] on icon "button" at bounding box center [909, 82] width 12 height 12
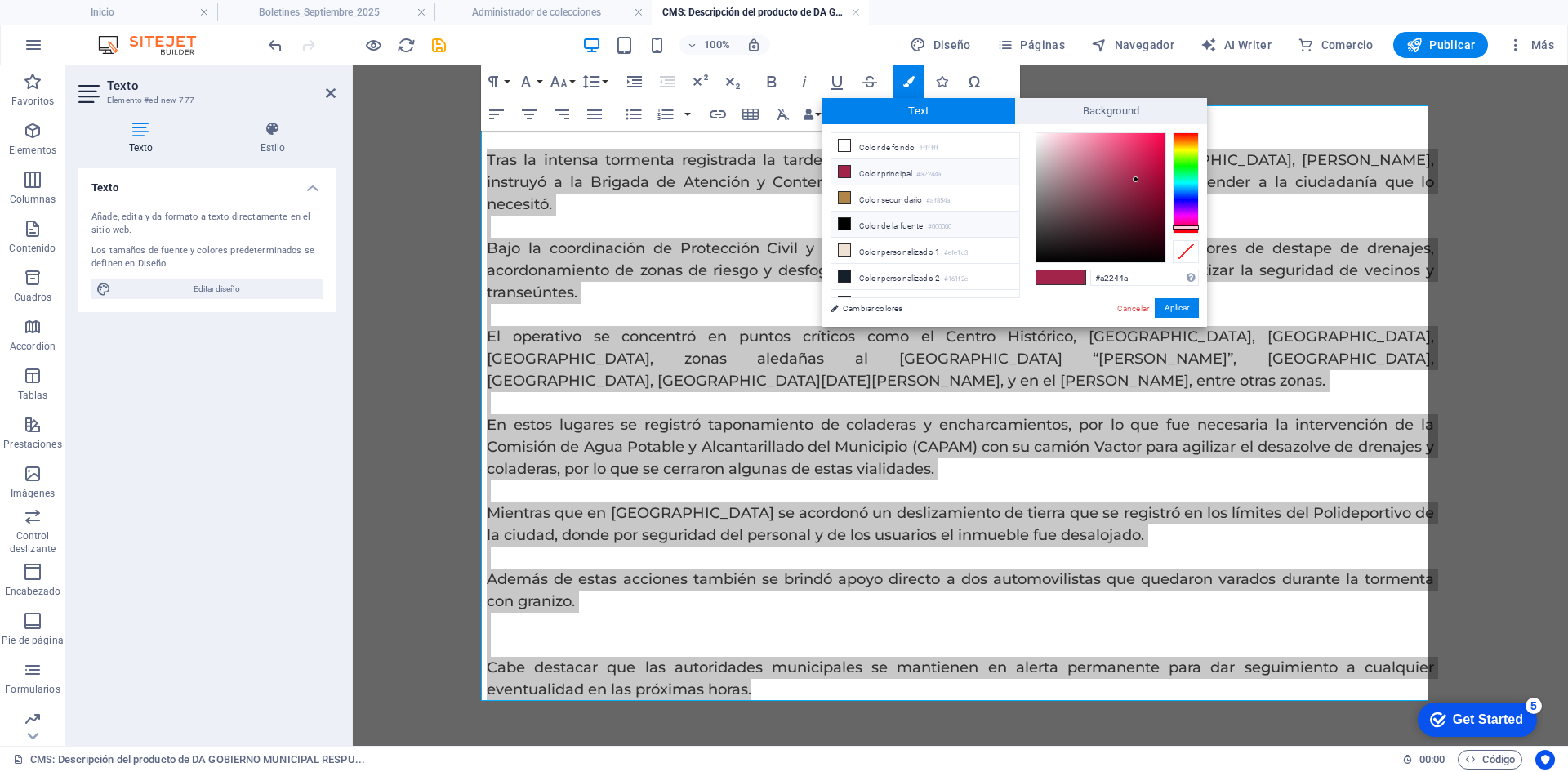
click at [861, 221] on li "Color de la fuente #000000" at bounding box center [925, 224] width 188 height 26
type input "#000000"
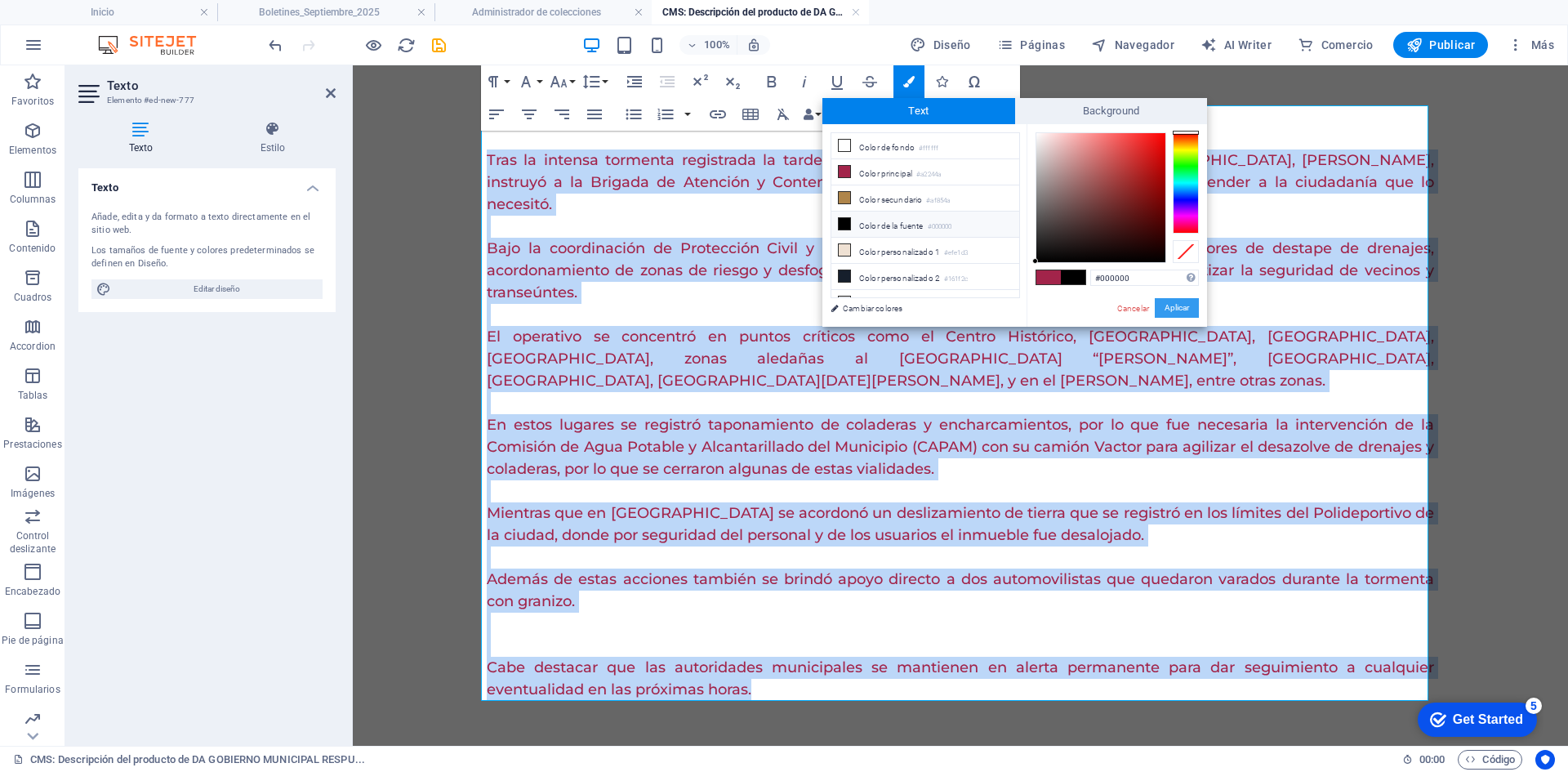
click at [1184, 312] on button "Aplicar" at bounding box center [1176, 308] width 44 height 19
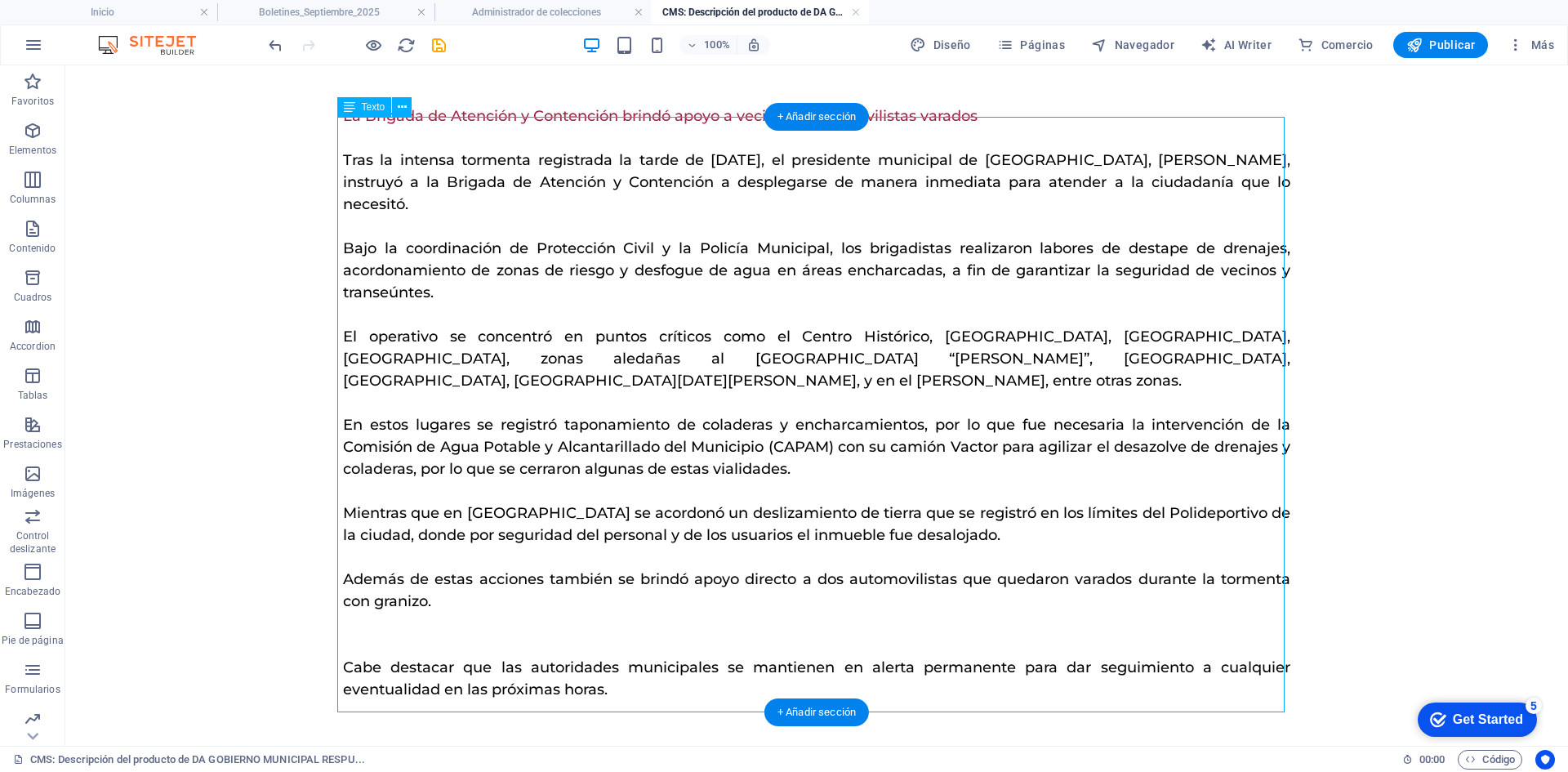
scroll to position [0, 0]
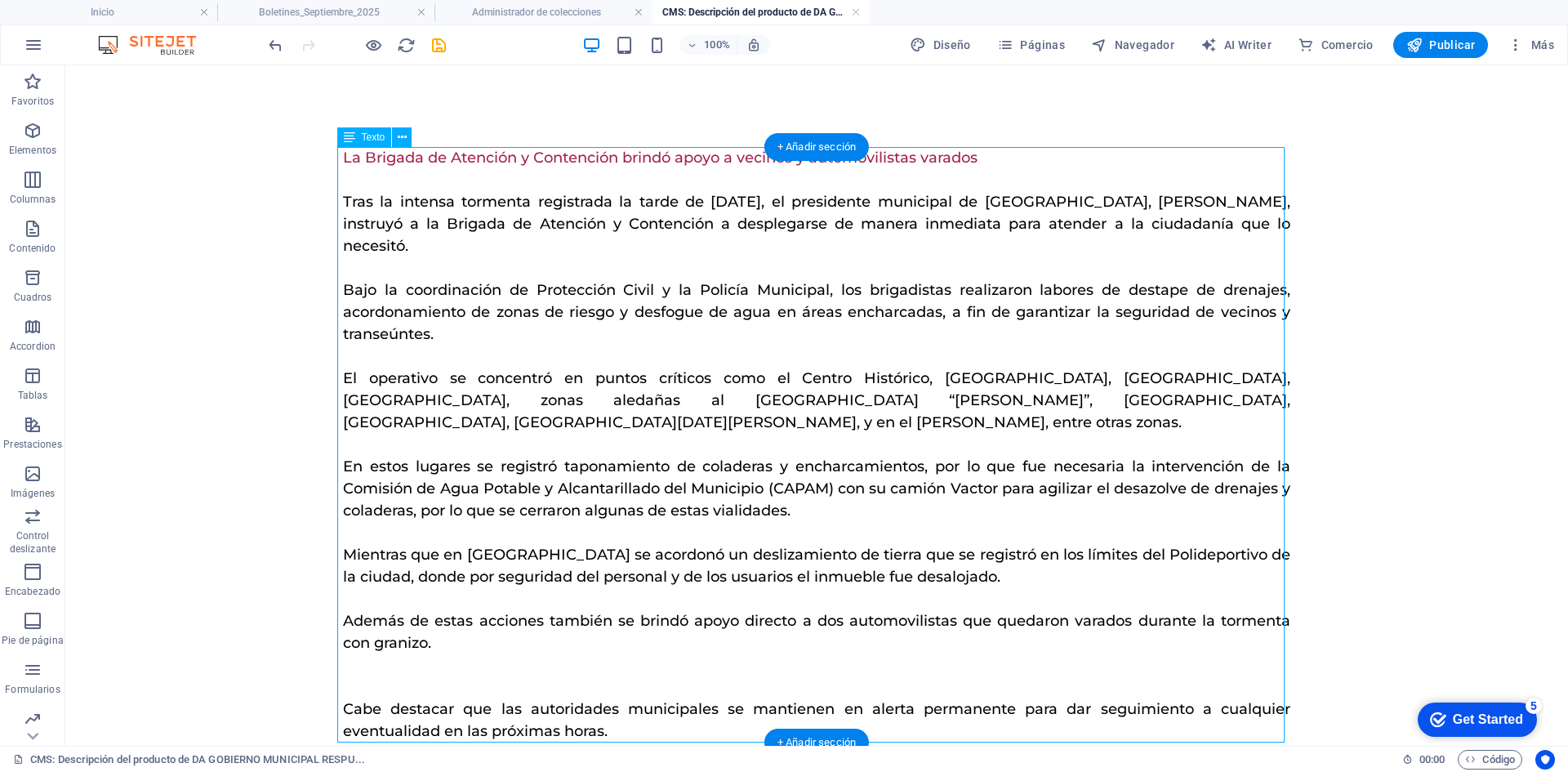
click at [965, 157] on div "La Brigada de Atención y Contención brindó apoyo a vecinos y automovilistas var…" at bounding box center [817, 444] width 947 height 596
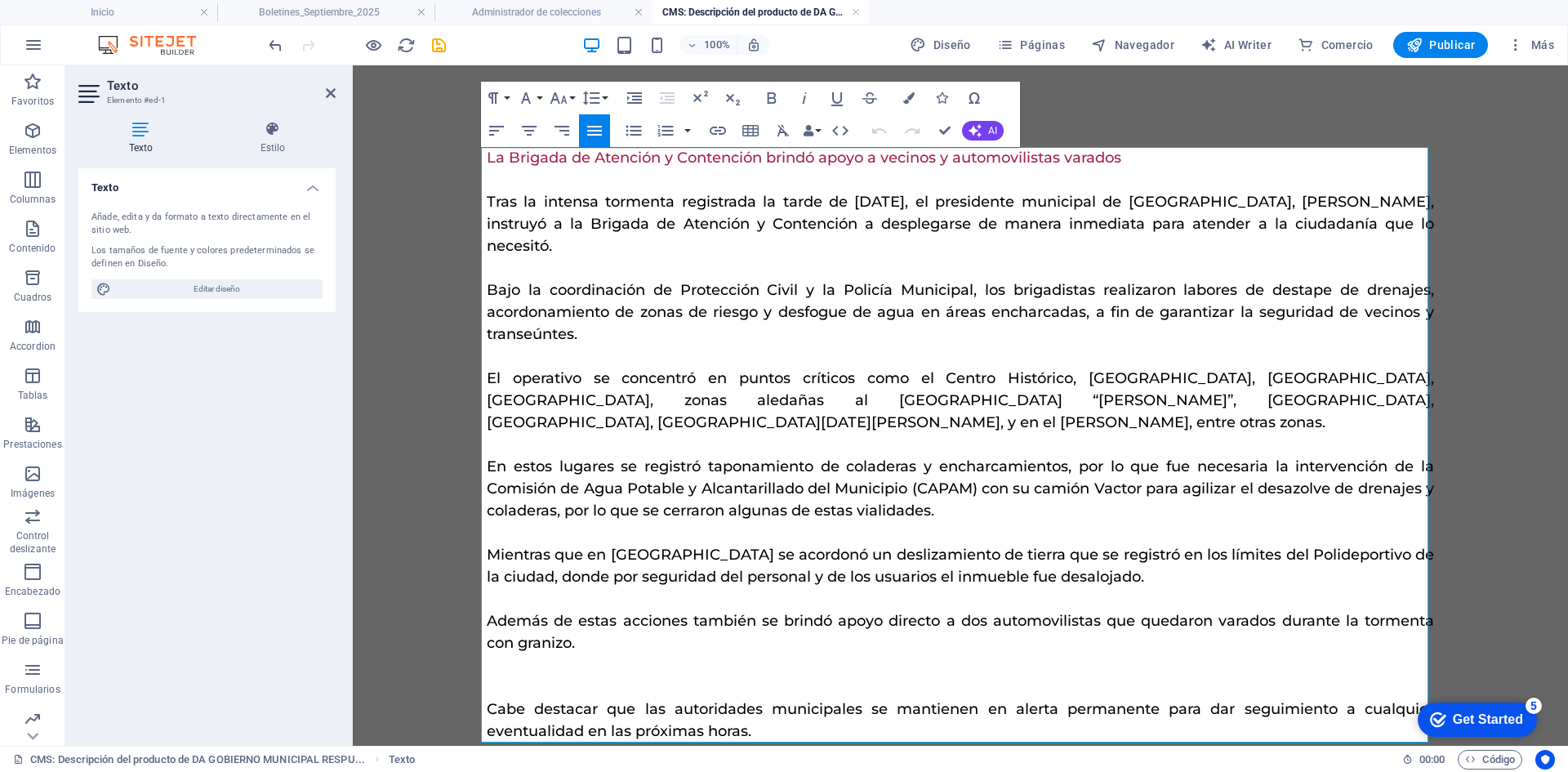
click at [1129, 153] on p "La Brigada de Atención y Contención brindó apoyo a vecinos y automovilistas var…" at bounding box center [960, 157] width 947 height 22
drag, startPoint x: 1129, startPoint y: 157, endPoint x: 484, endPoint y: 146, distance: 645.1
click at [484, 146] on div "La Brigada de Atención y Contención brindó apoyo a vecinos y automovilistas var…" at bounding box center [959, 444] width 973 height 759
click at [894, 97] on button "Colors" at bounding box center [909, 98] width 31 height 33
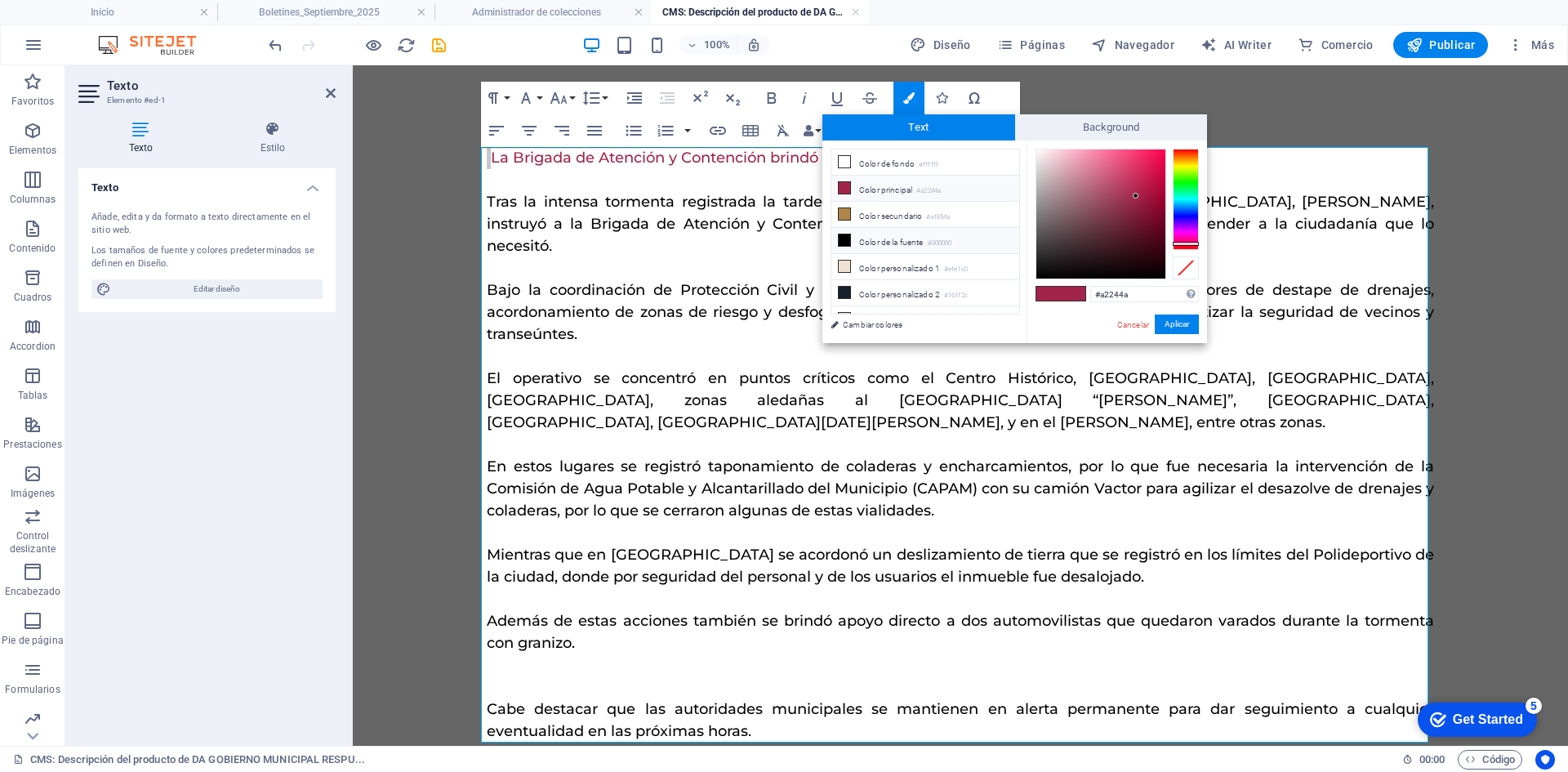
click at [879, 236] on li "Color de la fuente #000000" at bounding box center [925, 241] width 188 height 26
type input "#000000"
drag, startPoint x: 1174, startPoint y: 323, endPoint x: 787, endPoint y: 258, distance: 392.4
click at [1174, 323] on button "Aplicar" at bounding box center [1176, 324] width 44 height 19
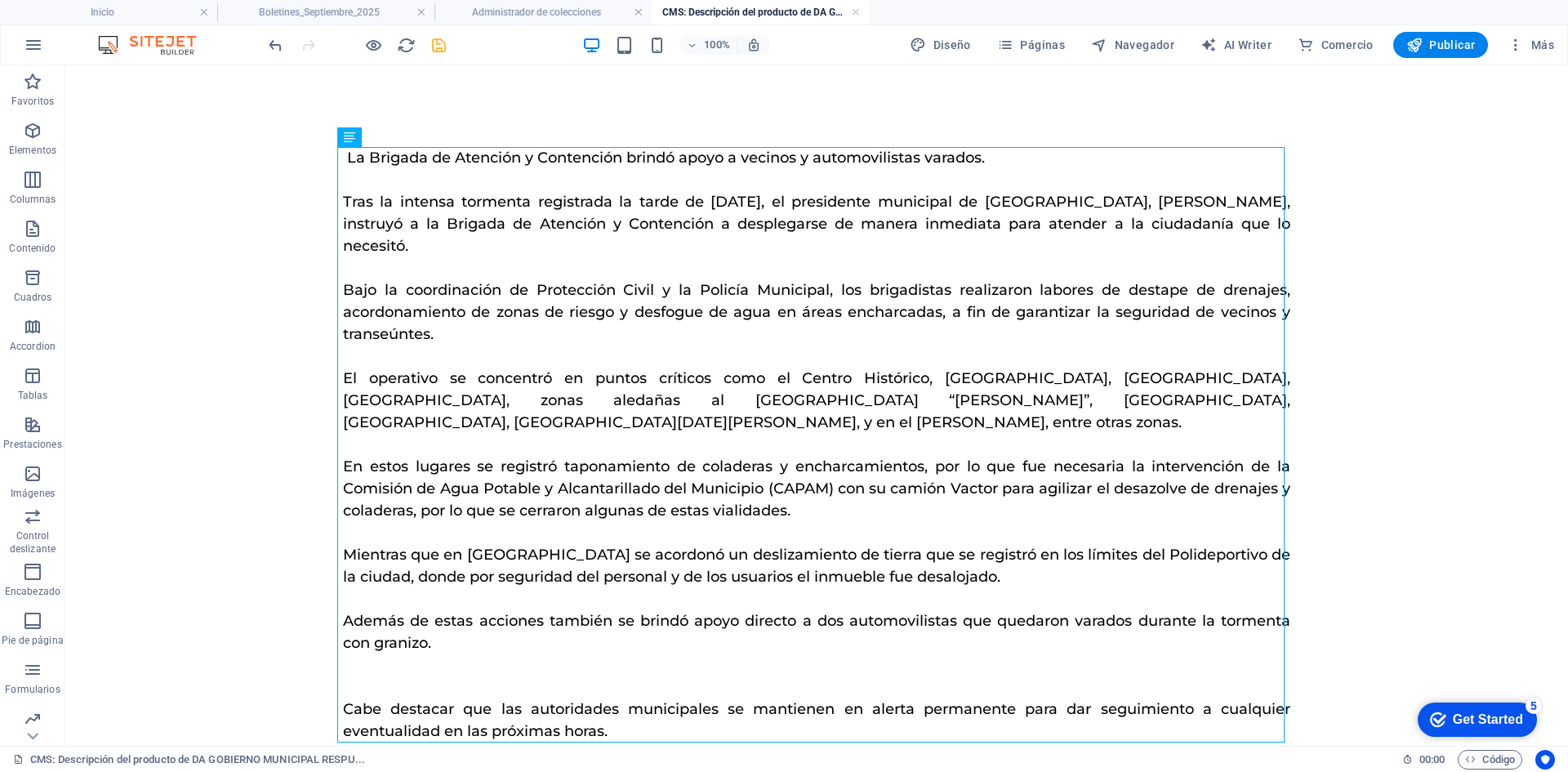
click at [438, 45] on icon "save" at bounding box center [439, 45] width 19 height 19
click at [858, 11] on link at bounding box center [856, 12] width 10 height 15
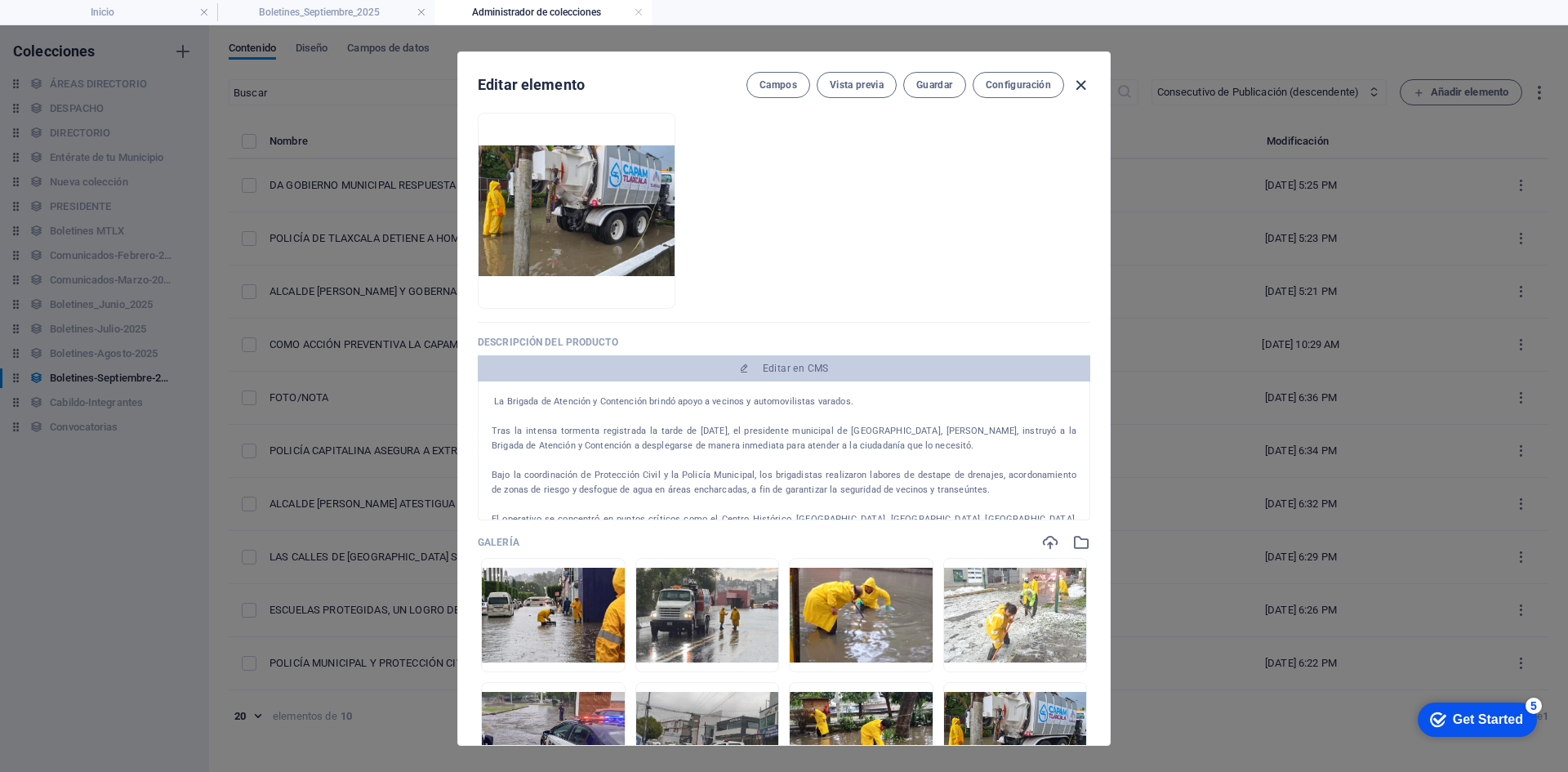
click at [1077, 82] on icon "button" at bounding box center [1081, 85] width 19 height 19
type input "da-gobierno-municipal-respuesta-inmediata-ante-efectos-de-fuerte-lluvia-y-grani…"
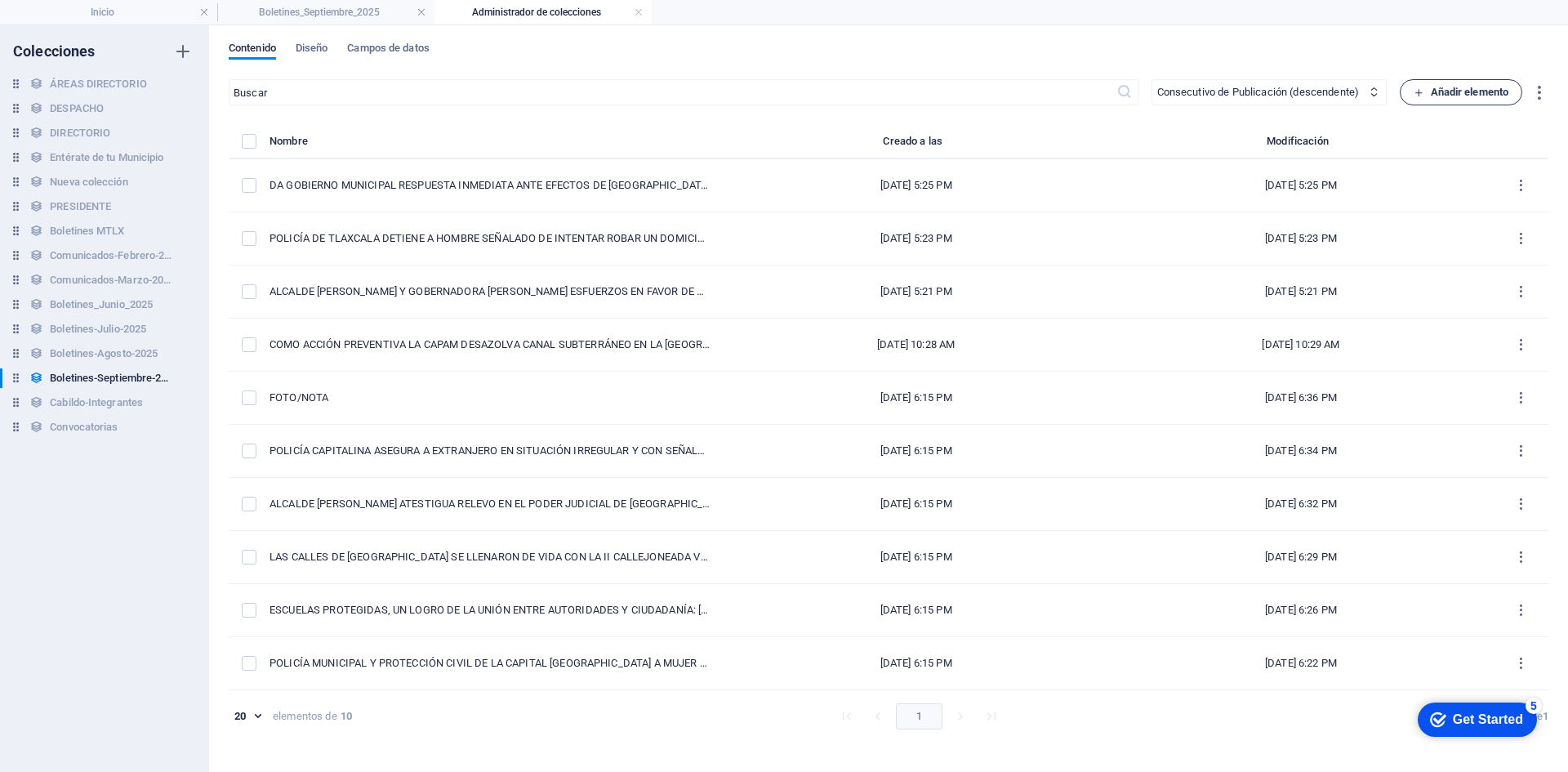
click at [1464, 93] on span "Añadir elemento" at bounding box center [1462, 92] width 96 height 19
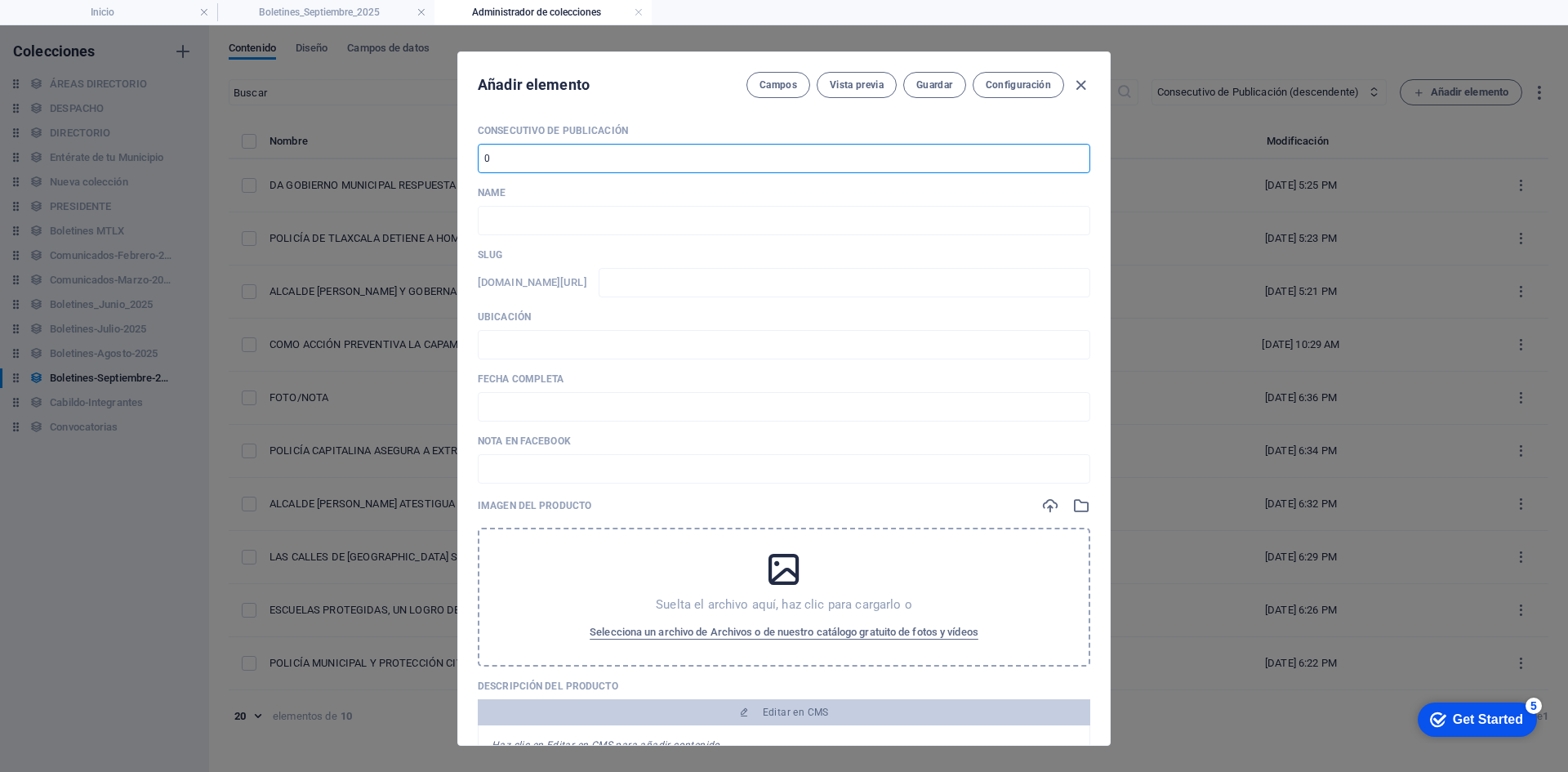
click at [514, 155] on input "number" at bounding box center [783, 158] width 612 height 30
type input "11"
click at [541, 223] on input "text" at bounding box center [783, 221] width 612 height 30
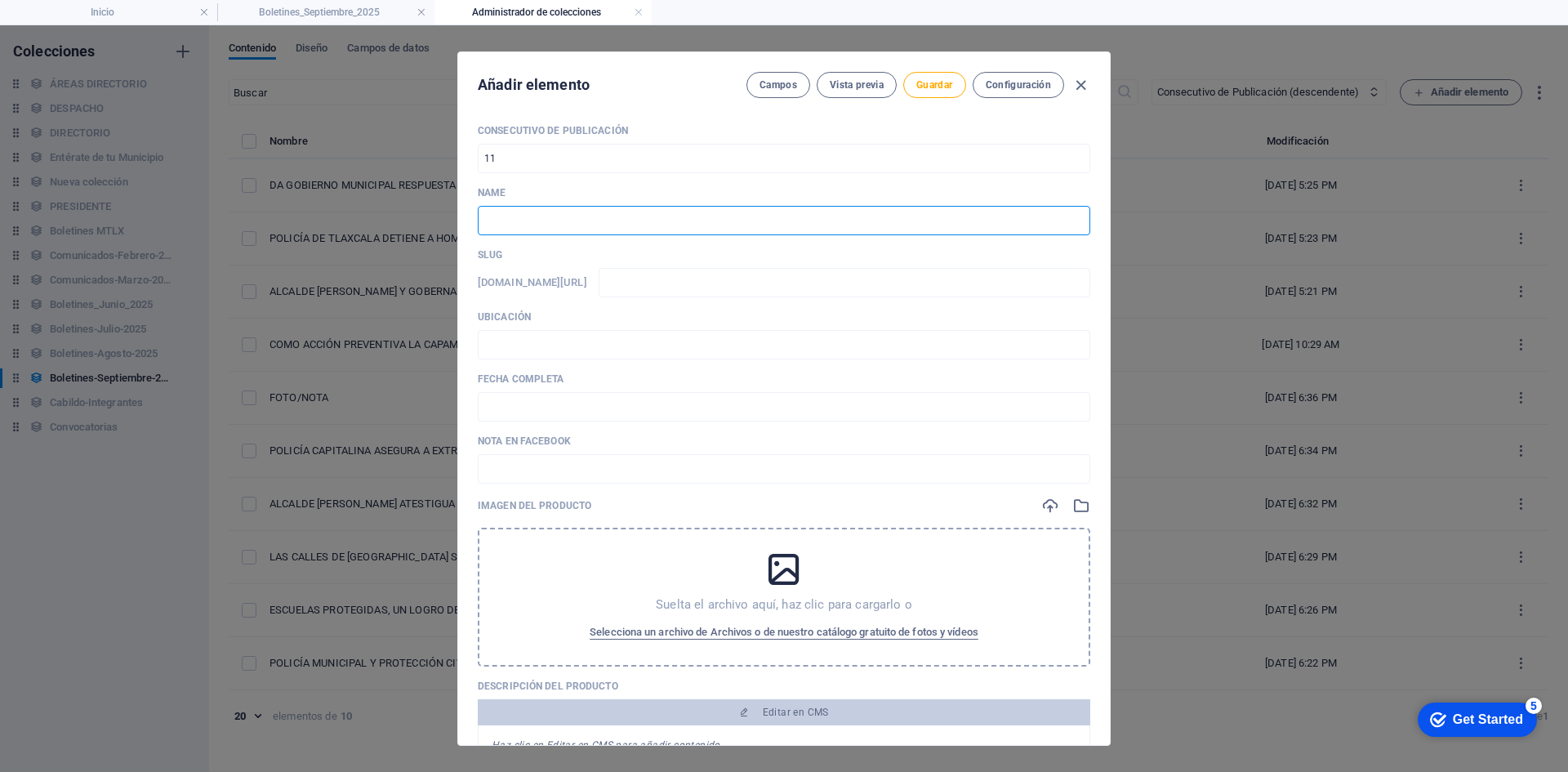
paste input "POLICÍA MUNICIPAL DE [GEOGRAPHIC_DATA] RESGUARDA PATRIMONIO DE COMERCIANTES"
type input "POLICÍA MUNICIPAL DE [GEOGRAPHIC_DATA] RESGUARDA PATRIMONIO DE COMERCIANTES"
type input "policia-municipal-de-[GEOGRAPHIC_DATA]-resguarda-patrimonio-de-comerciantes"
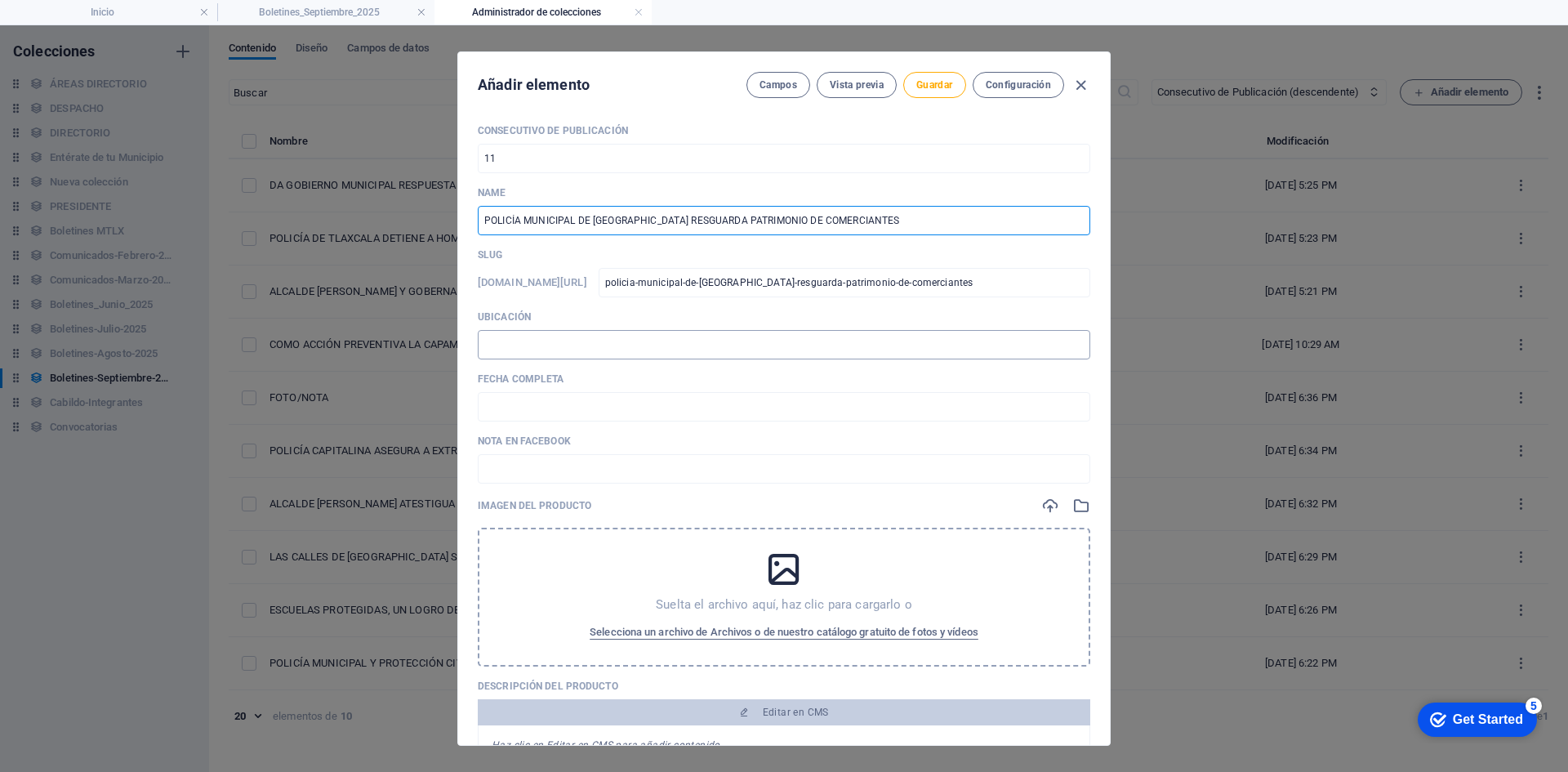
type input "POLICÍA MUNICIPAL DE [GEOGRAPHIC_DATA] RESGUARDA PATRIMONIO DE COMERCIANTES"
click at [552, 342] on input "text" at bounding box center [783, 344] width 612 height 30
type input "📍 TLAXCALA [PERSON_NAME]"
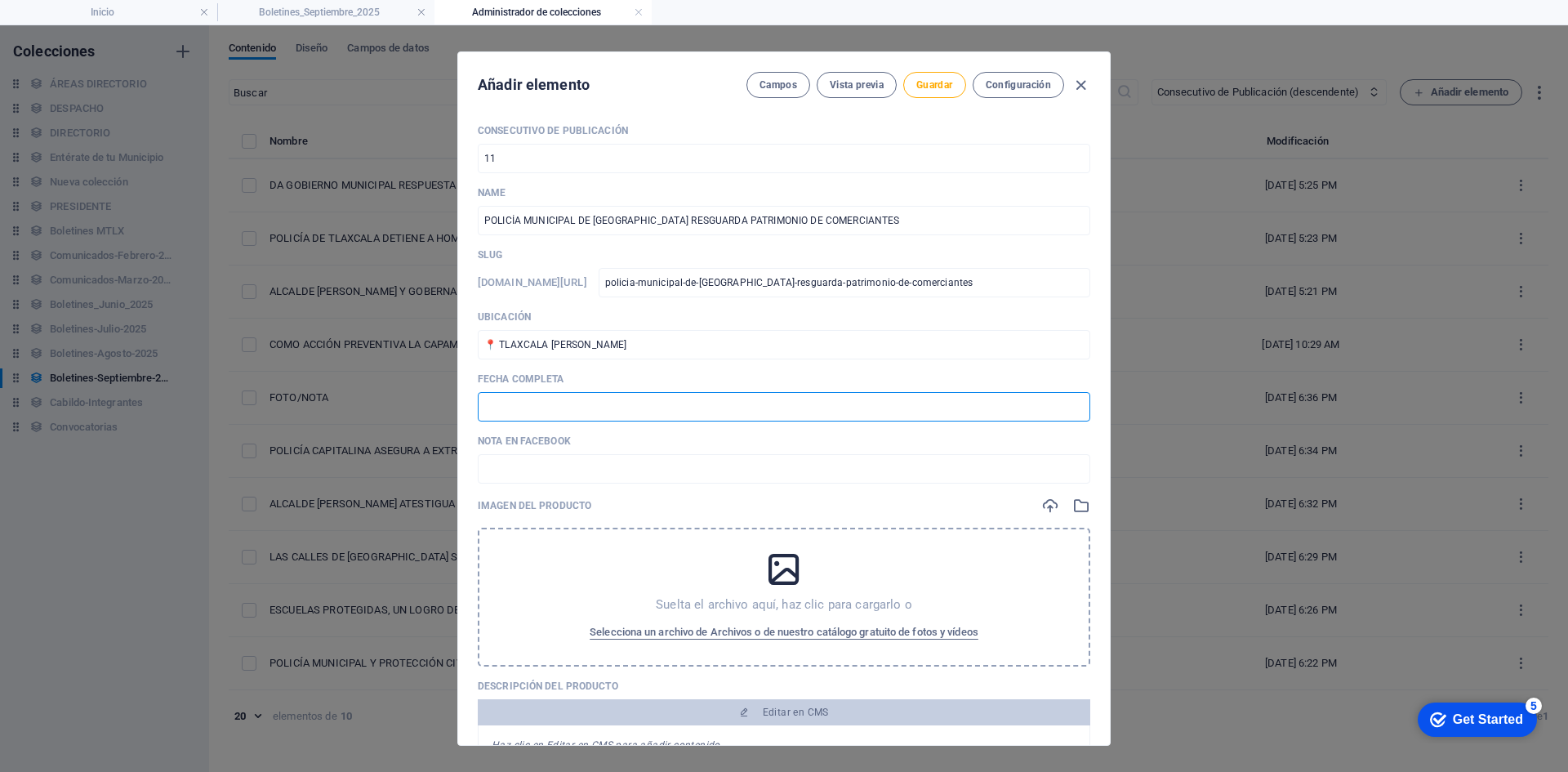
click at [549, 406] on input "text" at bounding box center [783, 407] width 612 height 30
drag, startPoint x: 566, startPoint y: 406, endPoint x: 501, endPoint y: 404, distance: 65.0
click at [501, 404] on input "🗓️ [DATE][PERSON_NAME]" at bounding box center [783, 407] width 612 height 30
type input "🗓️ [DATE]"
click at [691, 477] on input "text" at bounding box center [783, 469] width 612 height 30
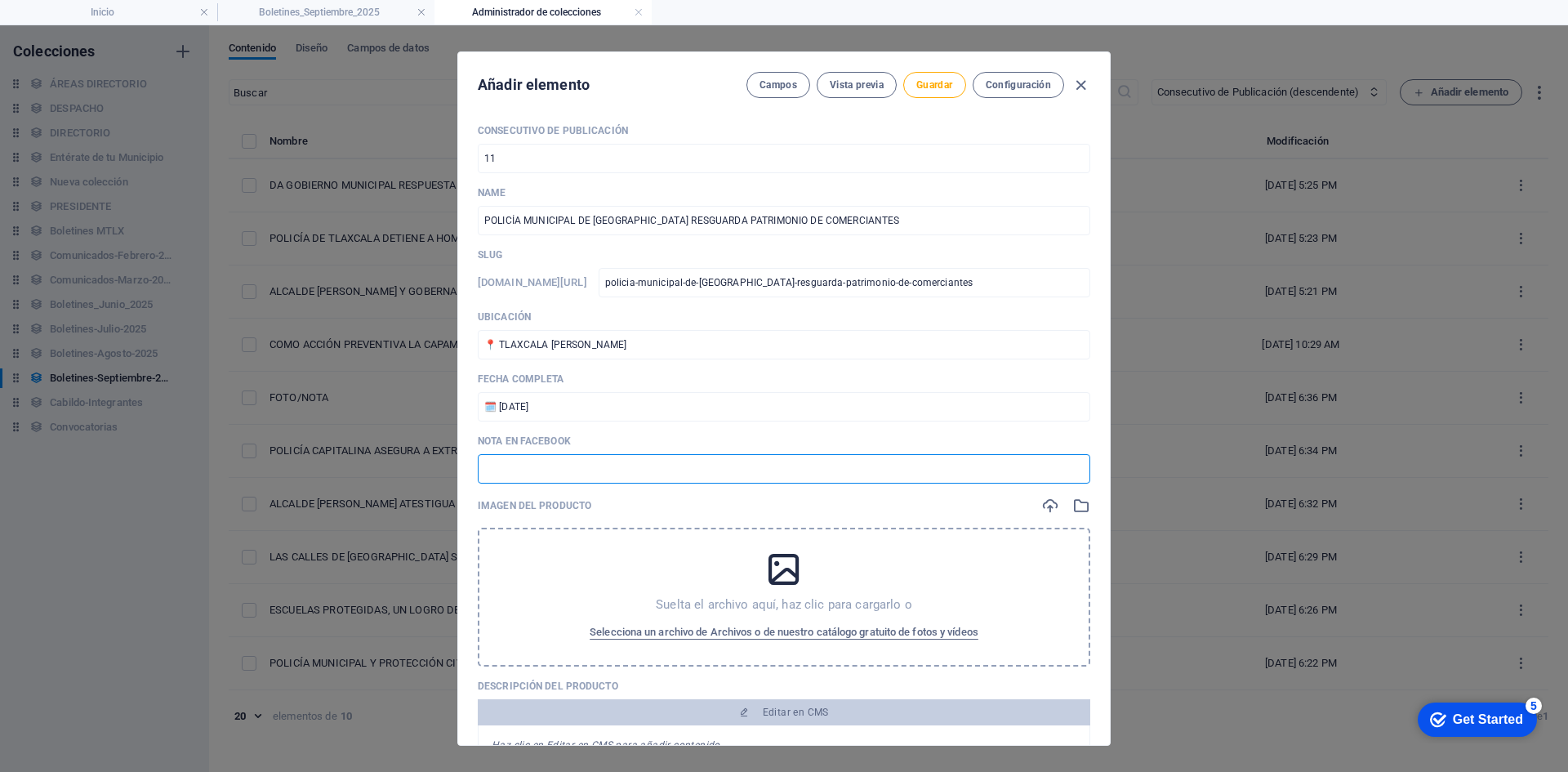
paste input "[URL][DOMAIN_NAME]"
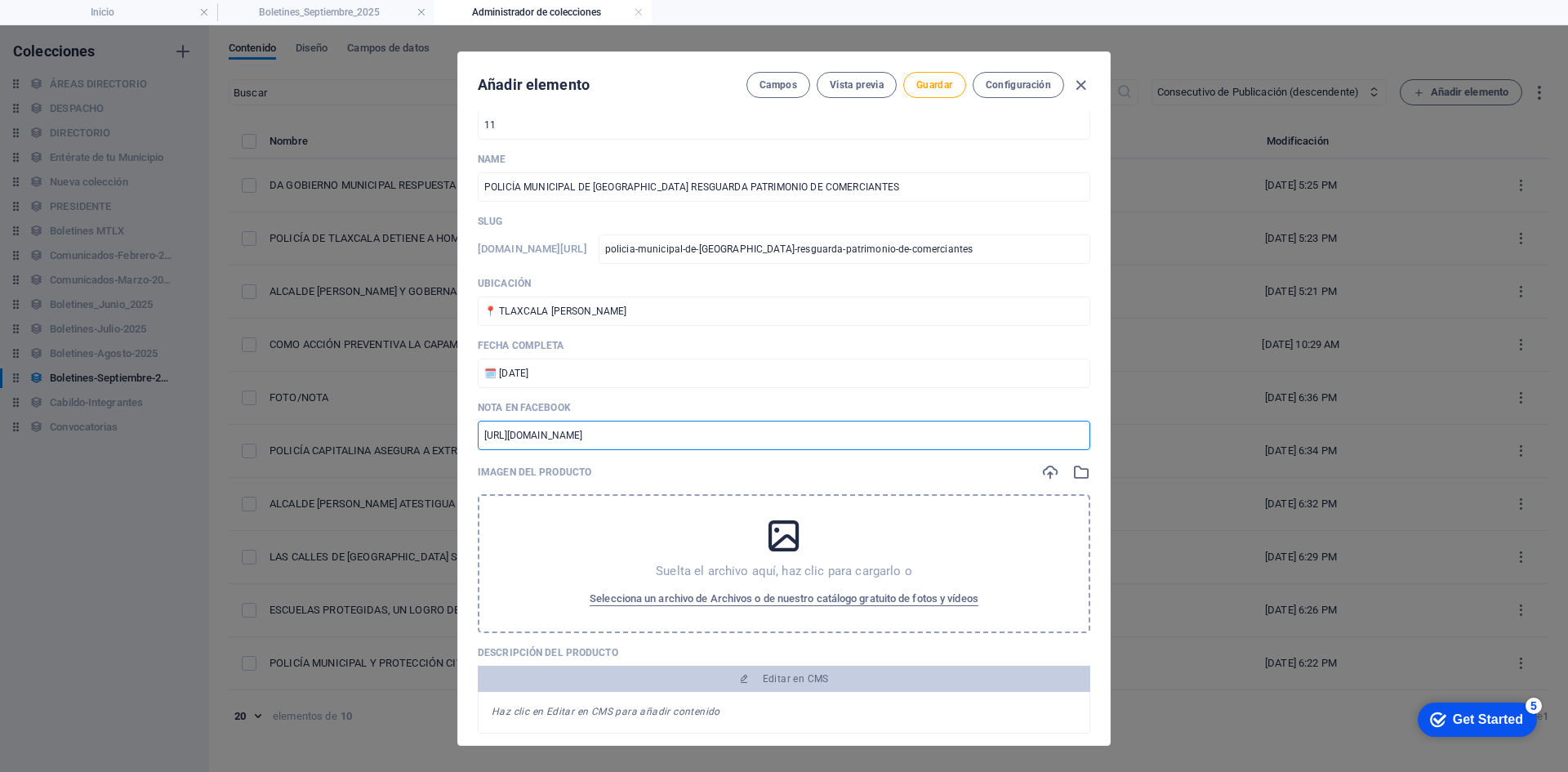
scroll to position [82, 0]
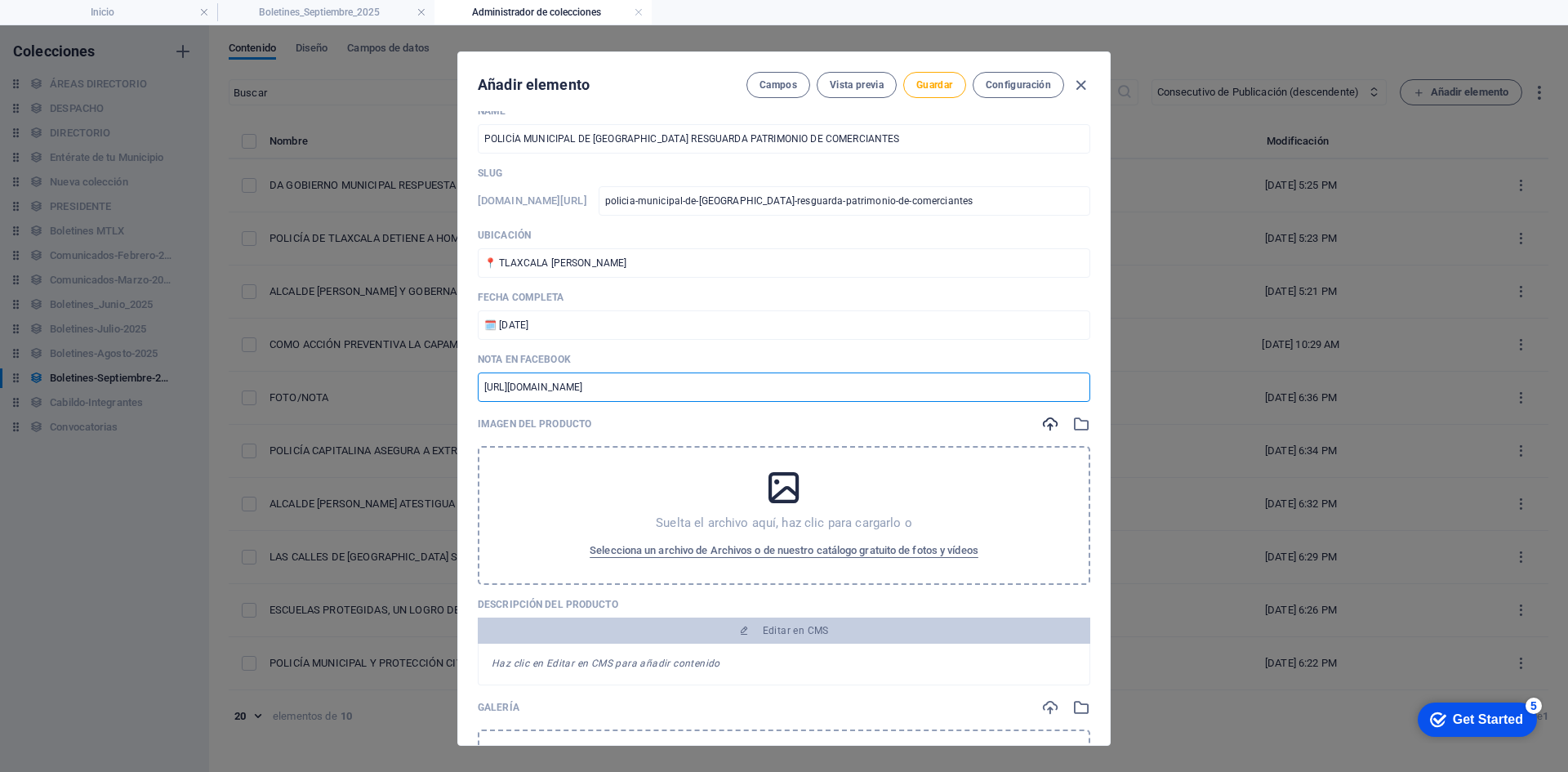
type input "[URL][DOMAIN_NAME]"
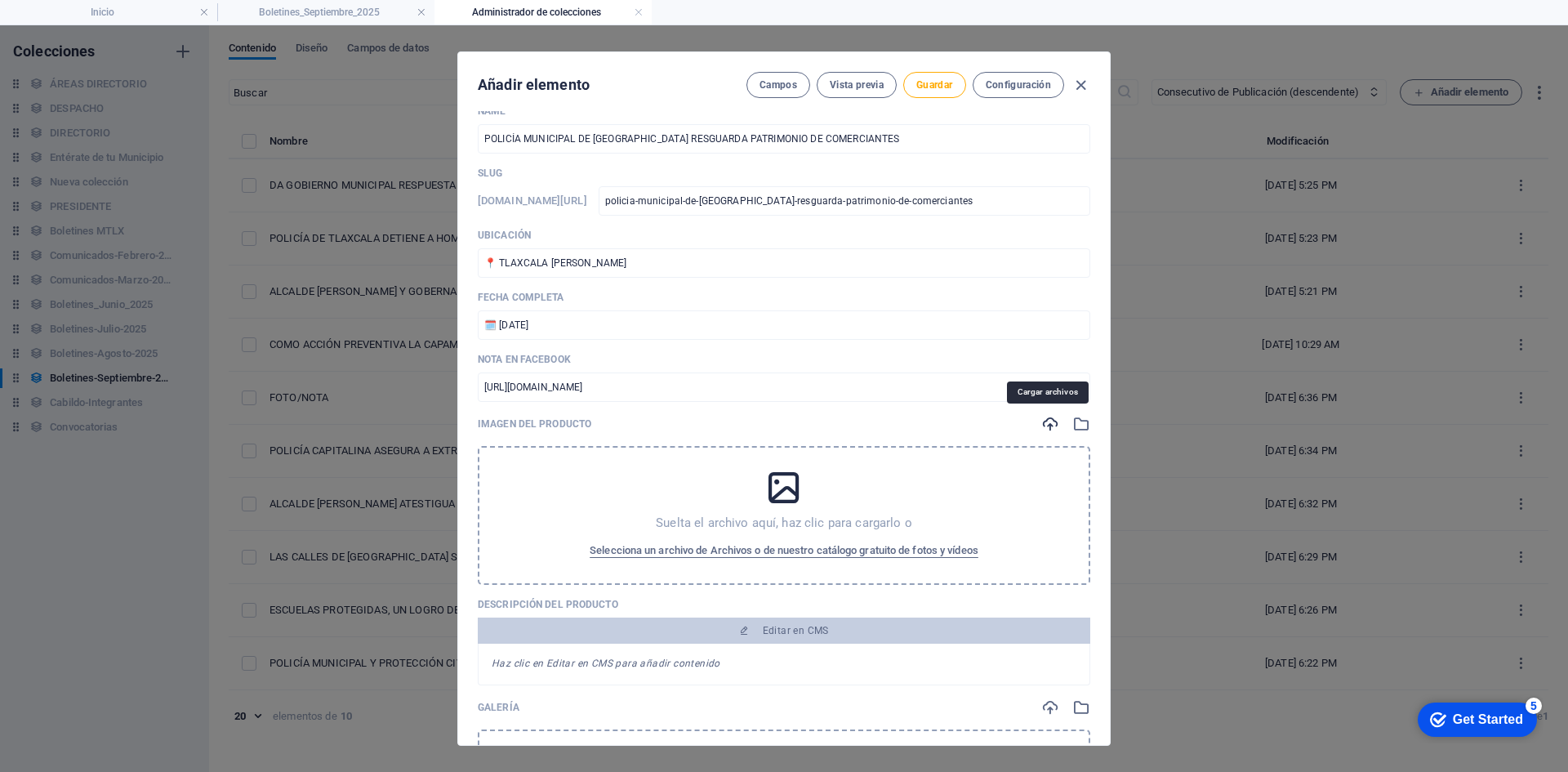
click at [1050, 422] on icon "button" at bounding box center [1049, 424] width 18 height 18
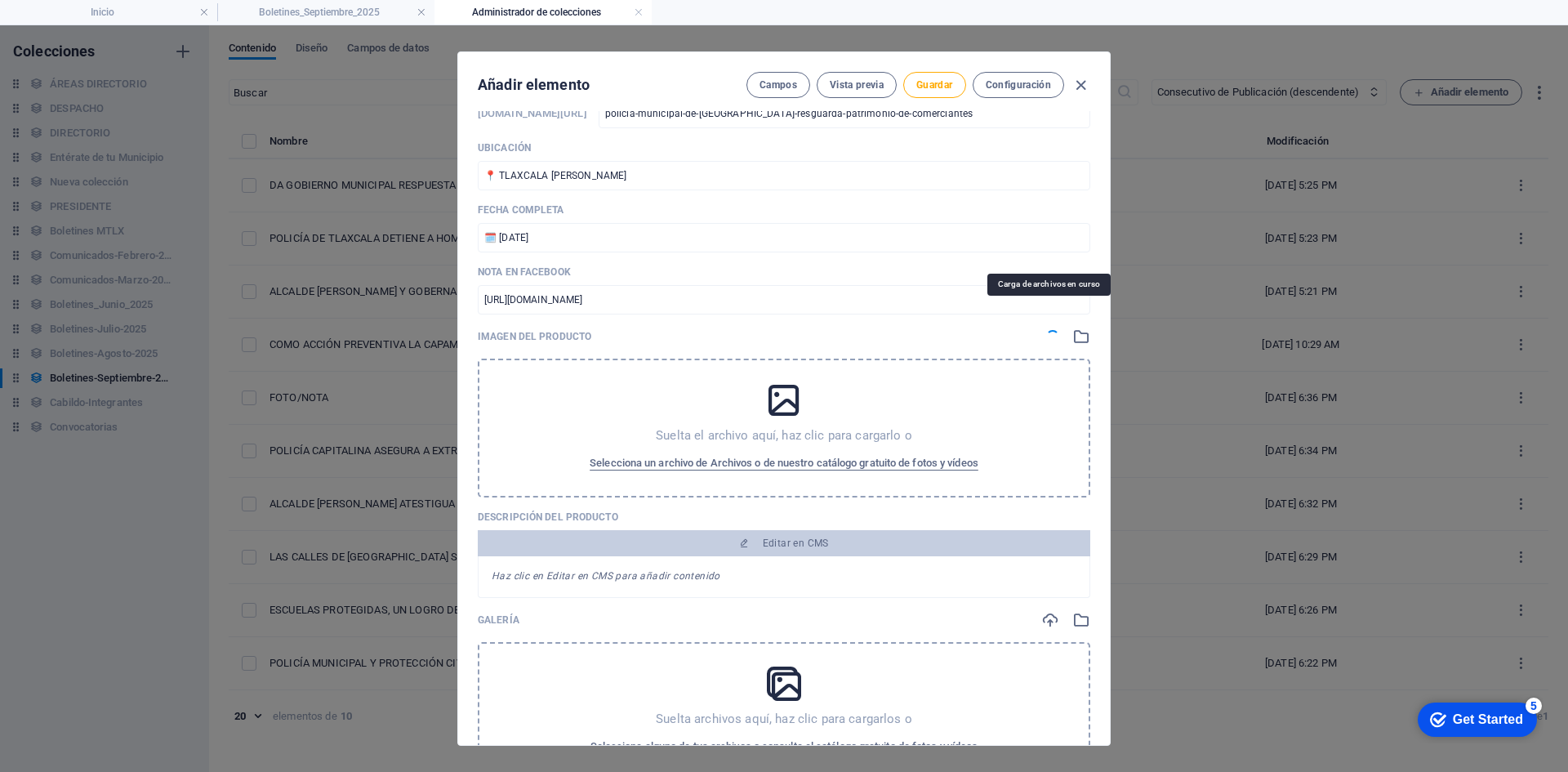
scroll to position [246, 0]
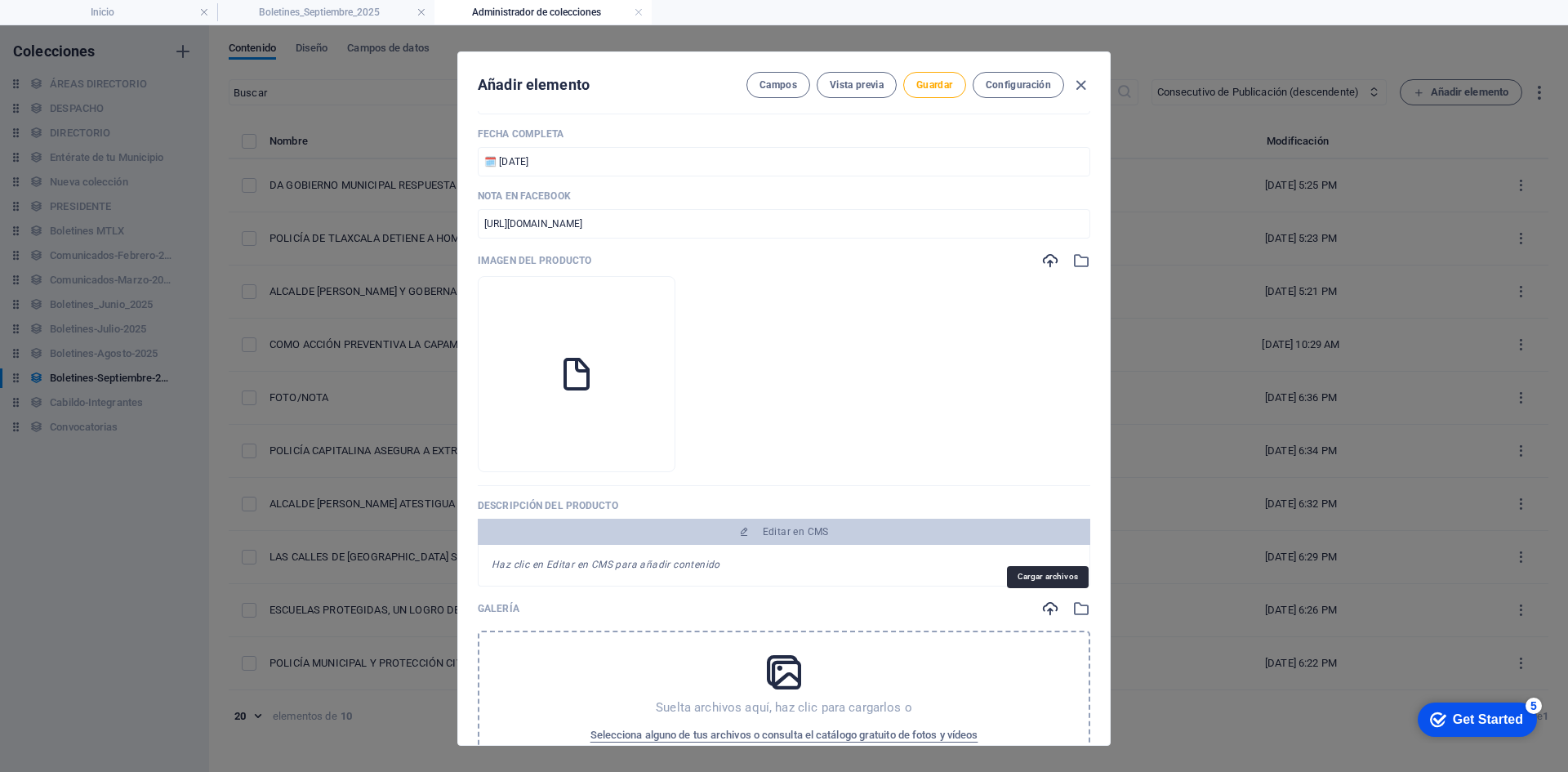
click at [1049, 609] on icon "button" at bounding box center [1049, 608] width 18 height 18
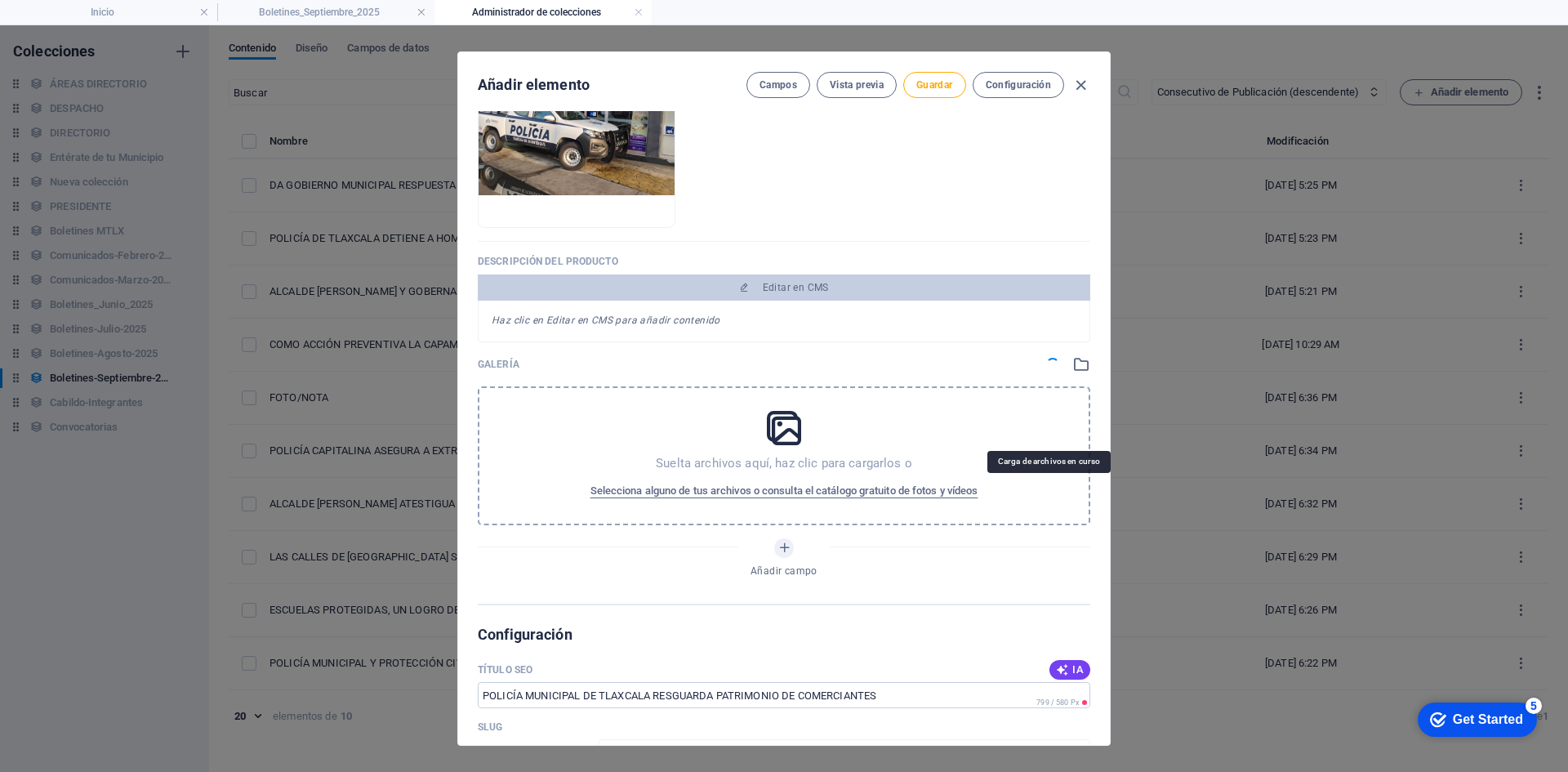
scroll to position [490, 0]
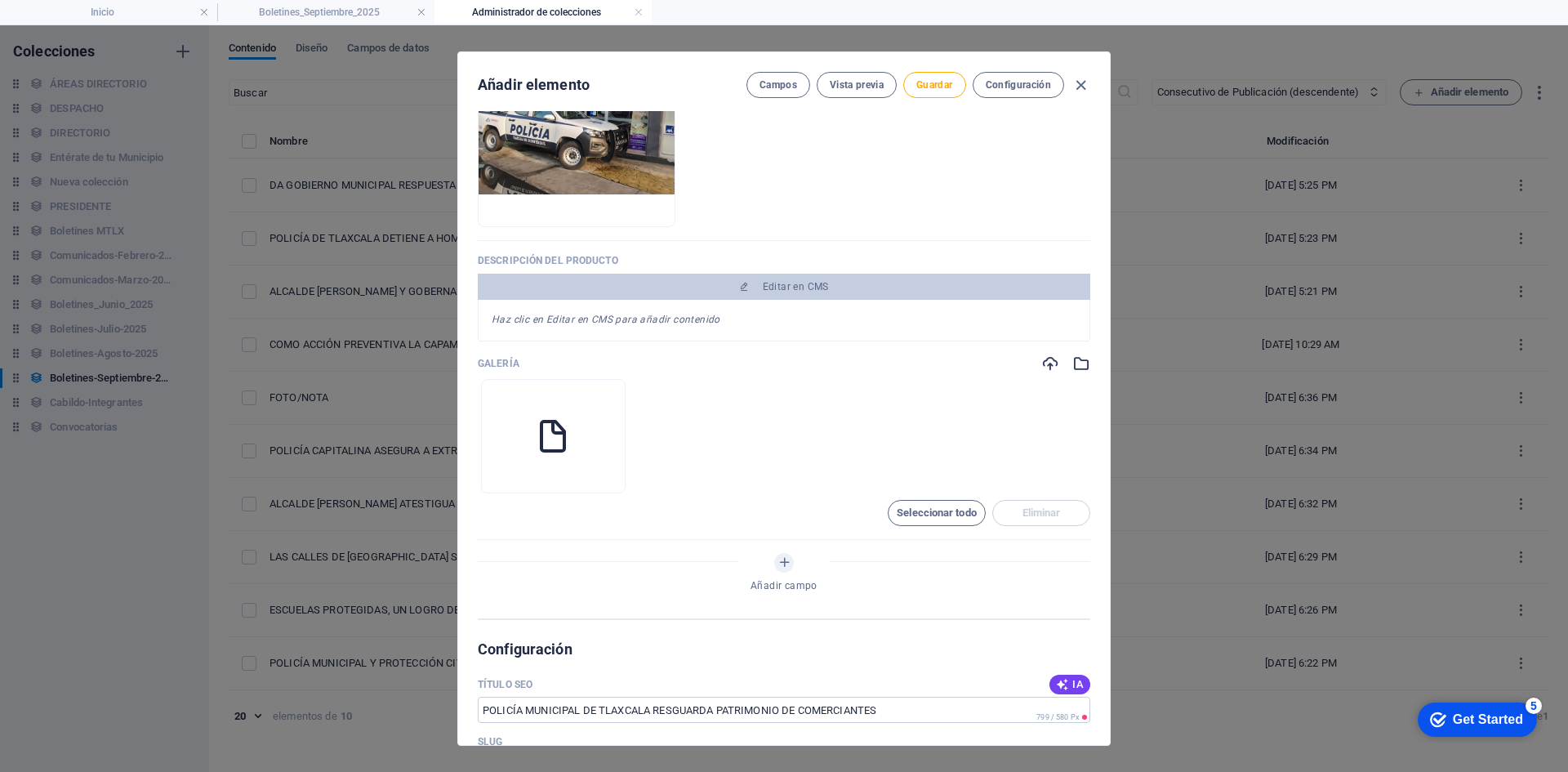
click at [1077, 365] on icon "button" at bounding box center [1080, 363] width 18 height 18
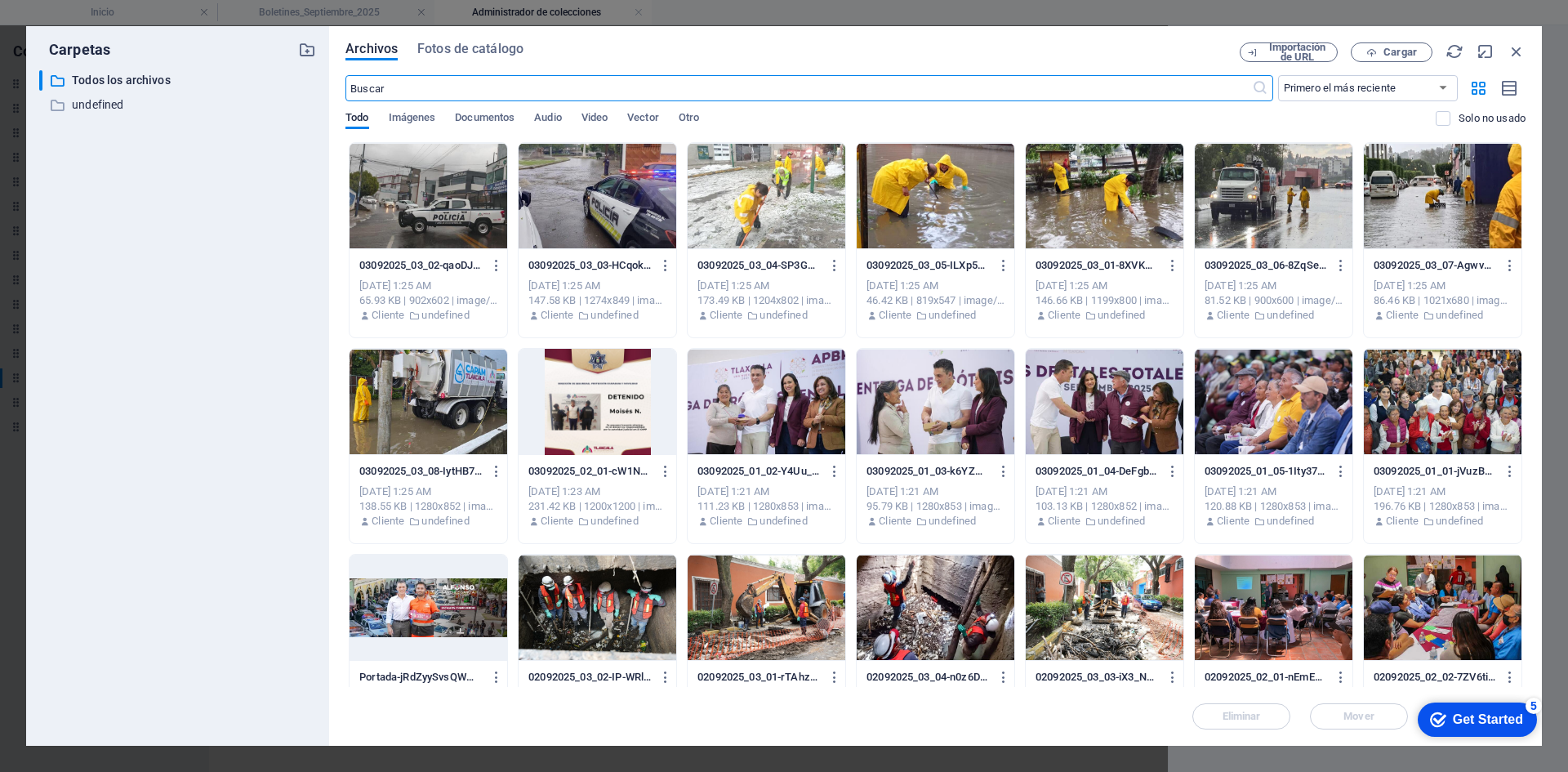
click at [1453, 58] on icon "button" at bounding box center [1454, 51] width 18 height 18
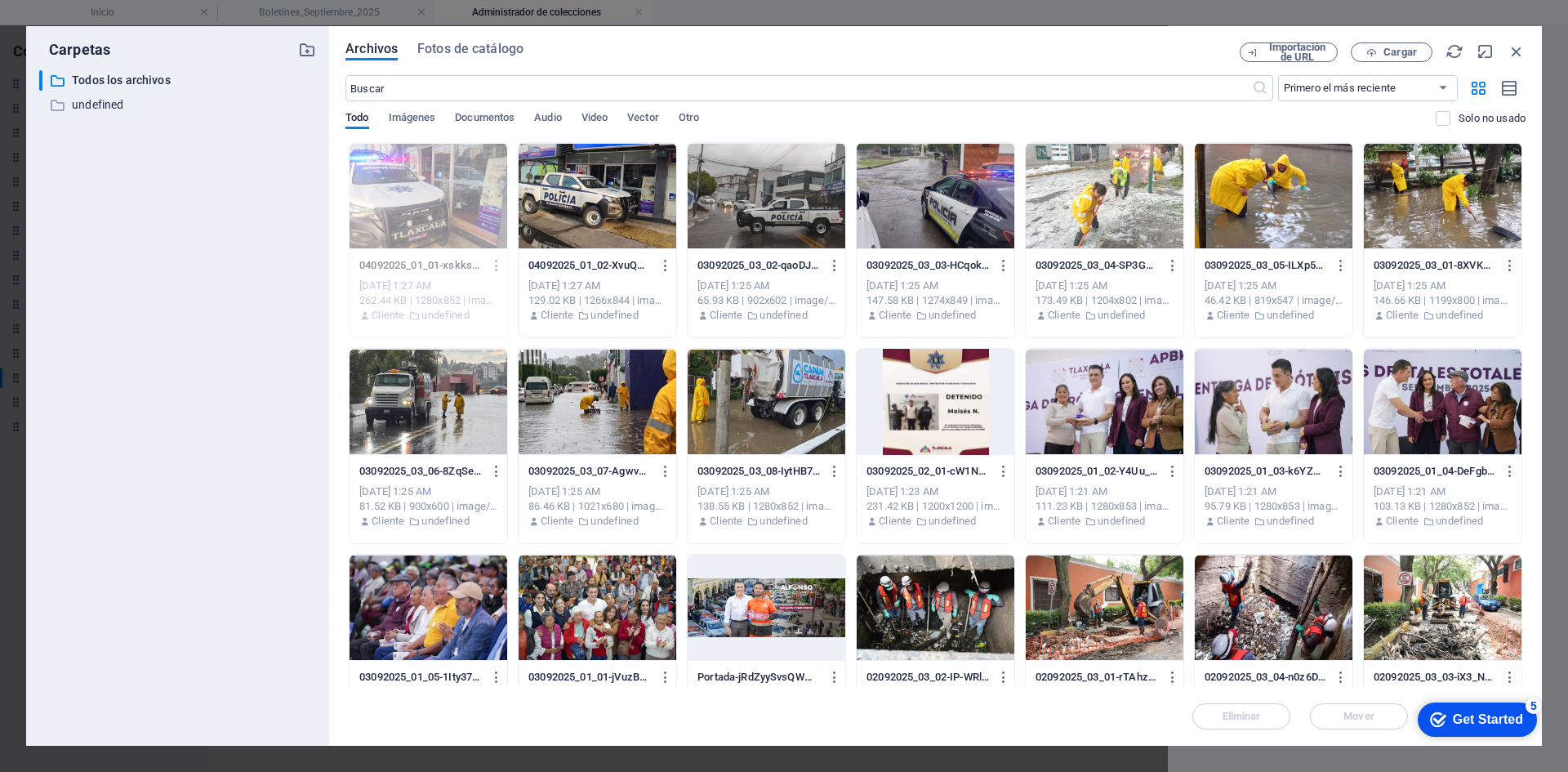
click at [617, 207] on div at bounding box center [597, 196] width 157 height 106
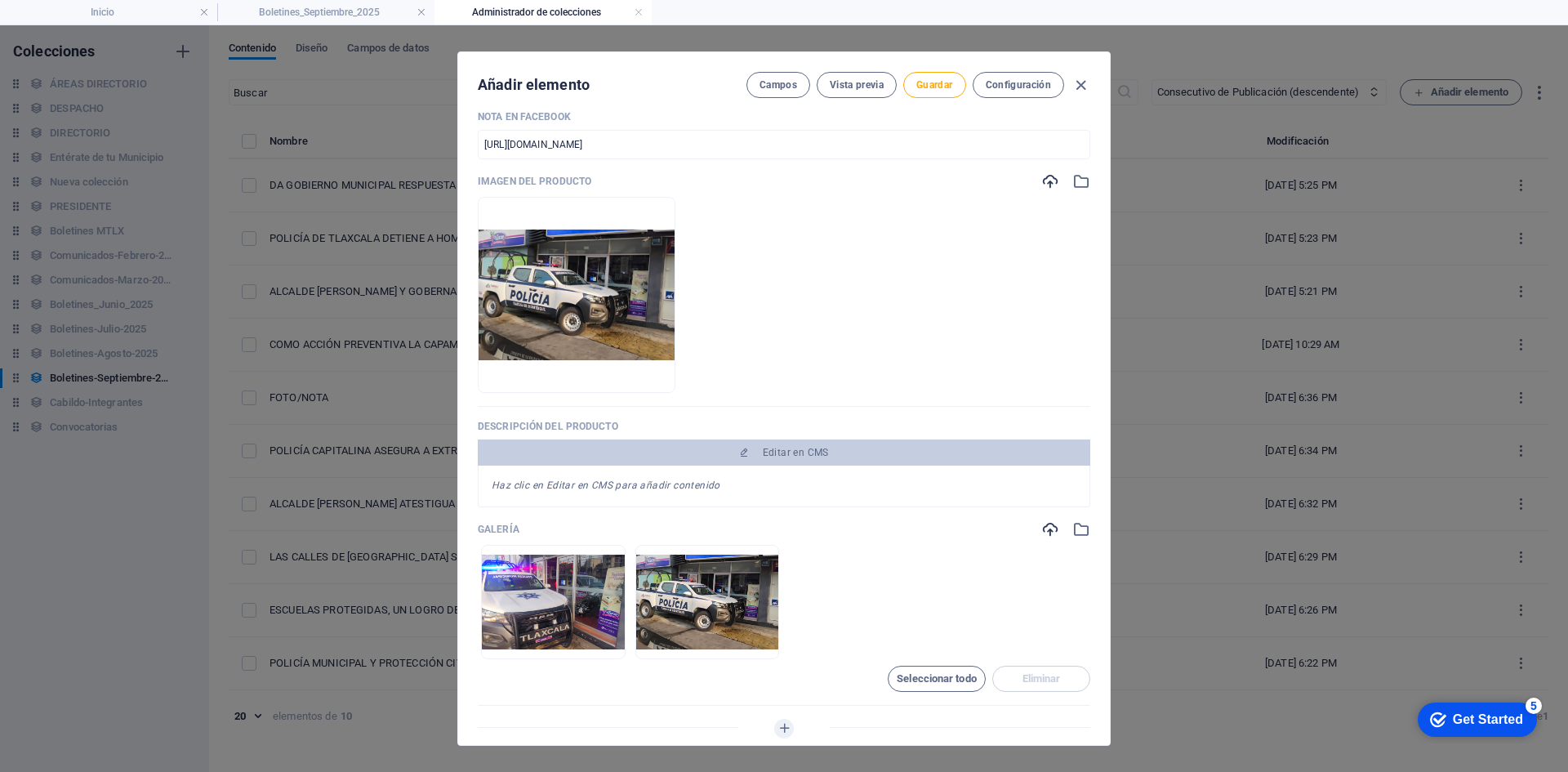
scroll to position [246, 0]
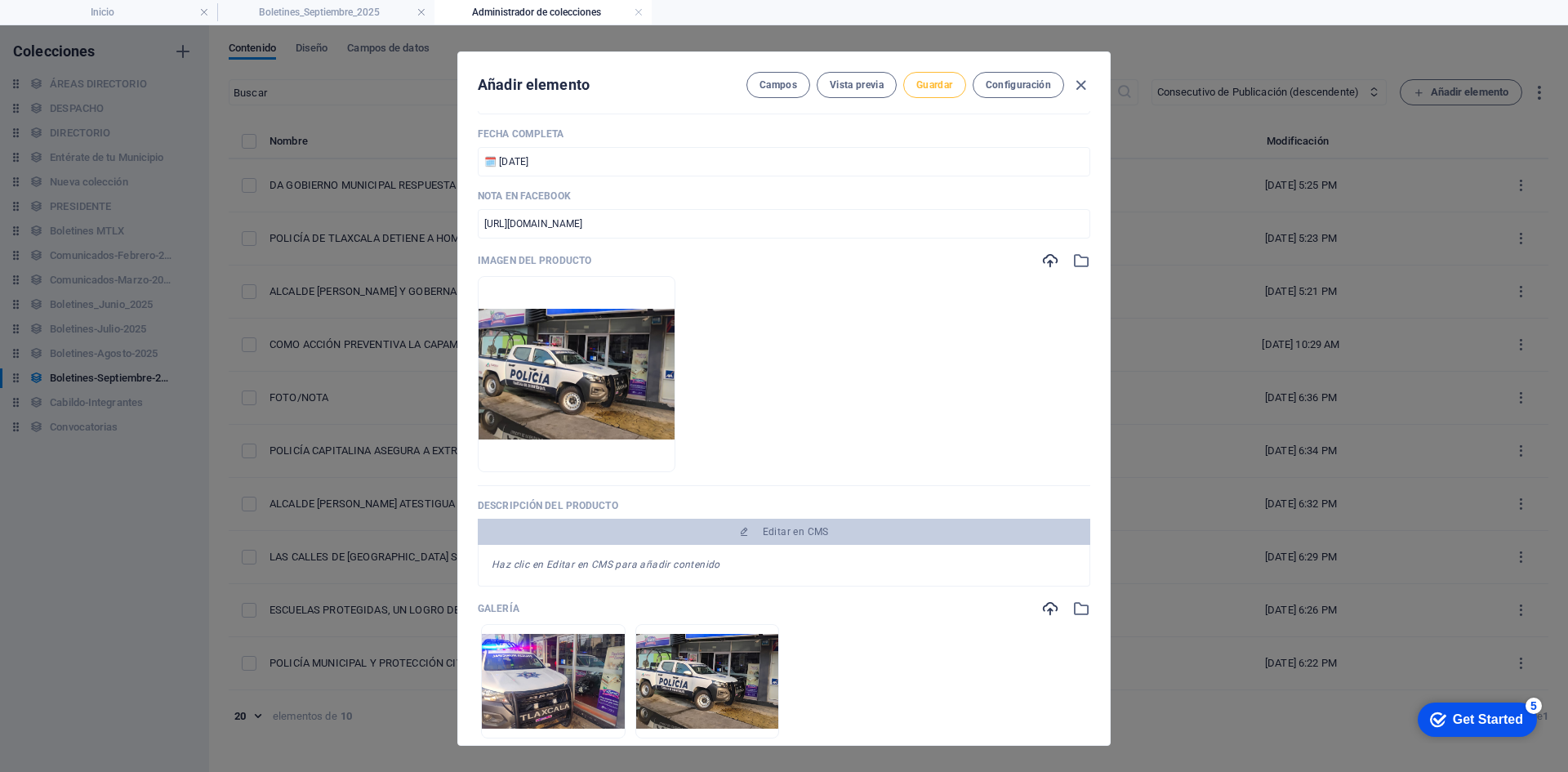
click at [929, 87] on span "Guardar" at bounding box center [934, 85] width 35 height 13
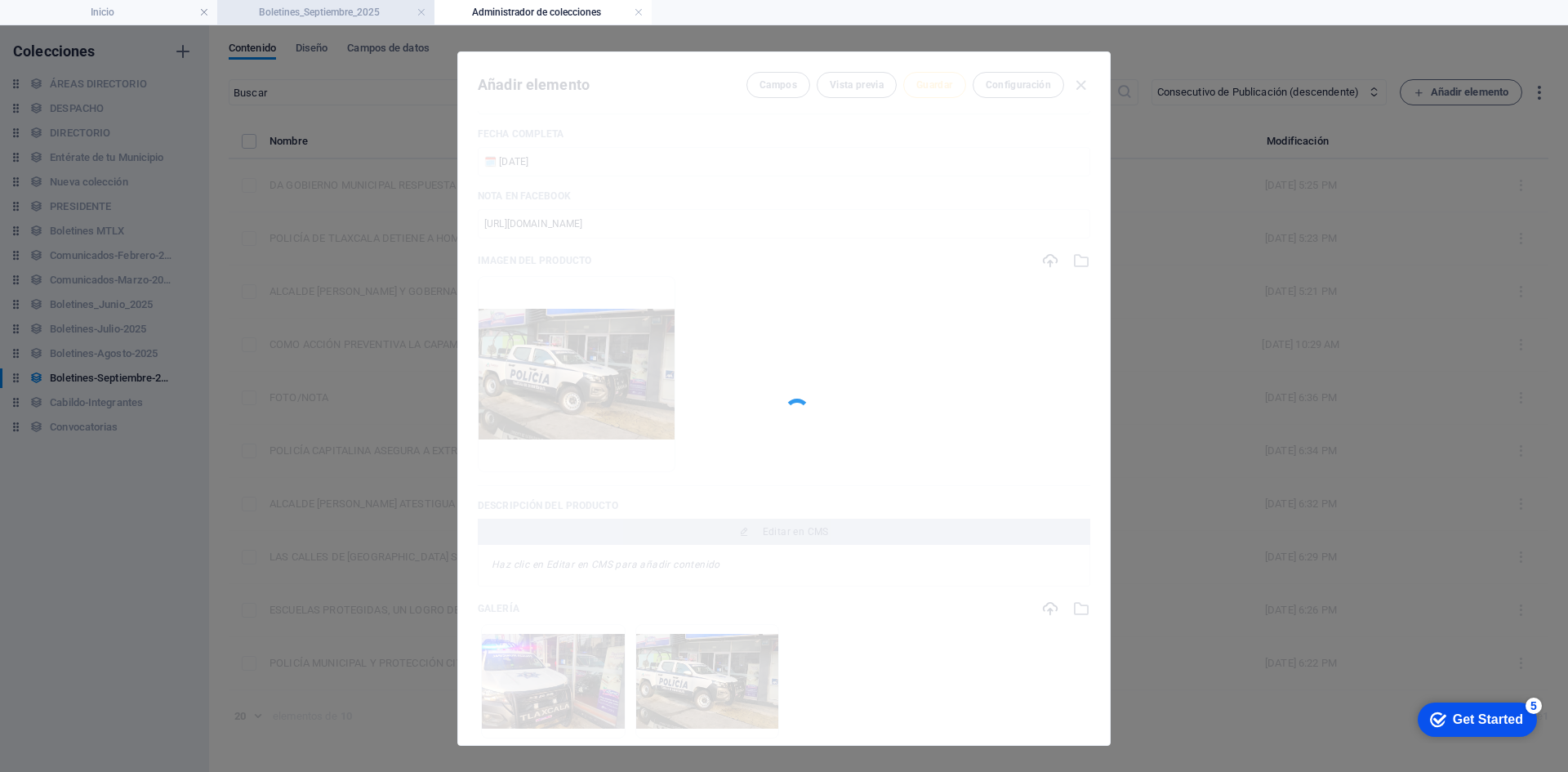
type input "policia-municipal-de-[GEOGRAPHIC_DATA]-resguarda-patrimonio-de-comerciantes"
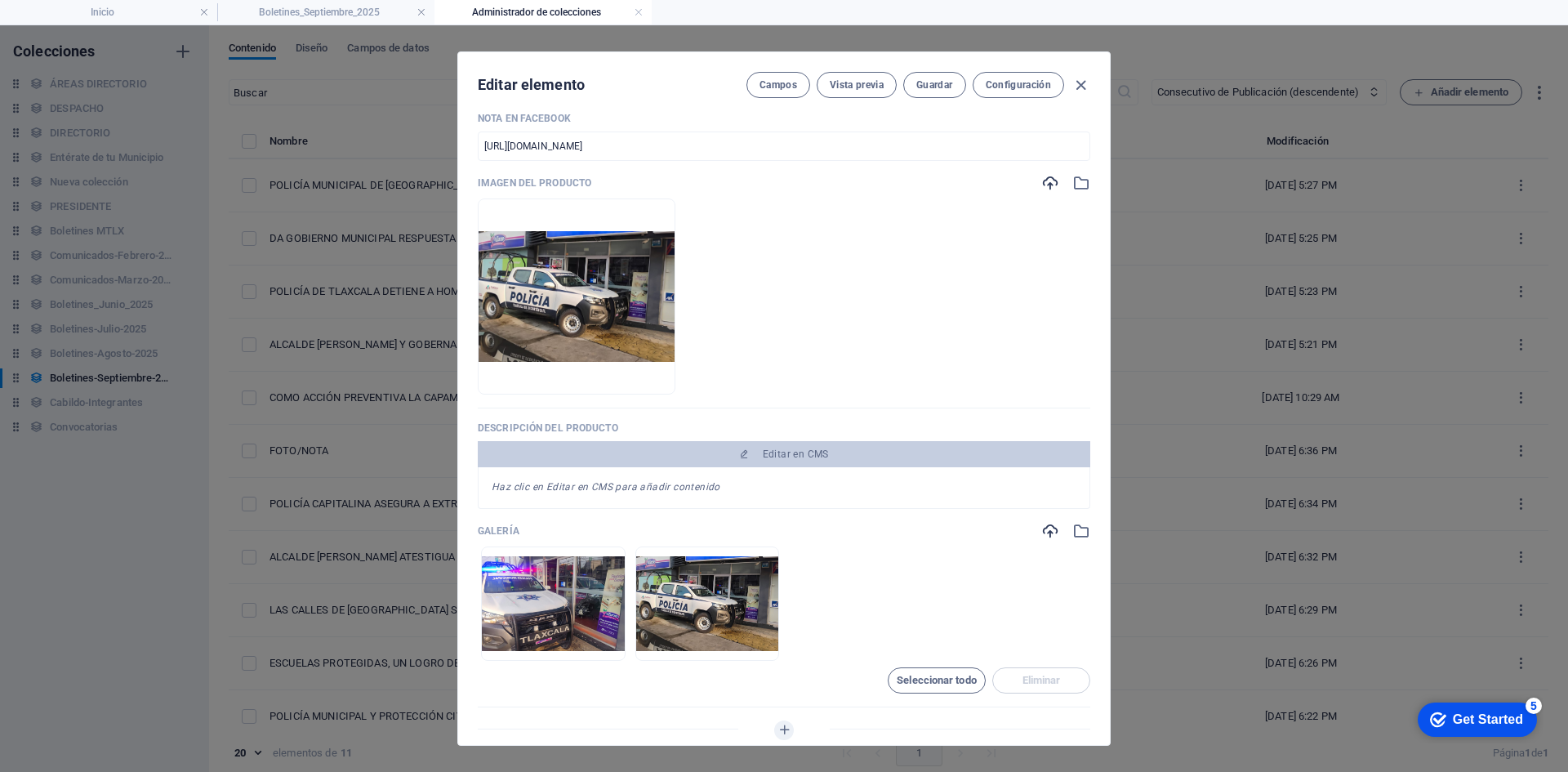
scroll to position [490, 0]
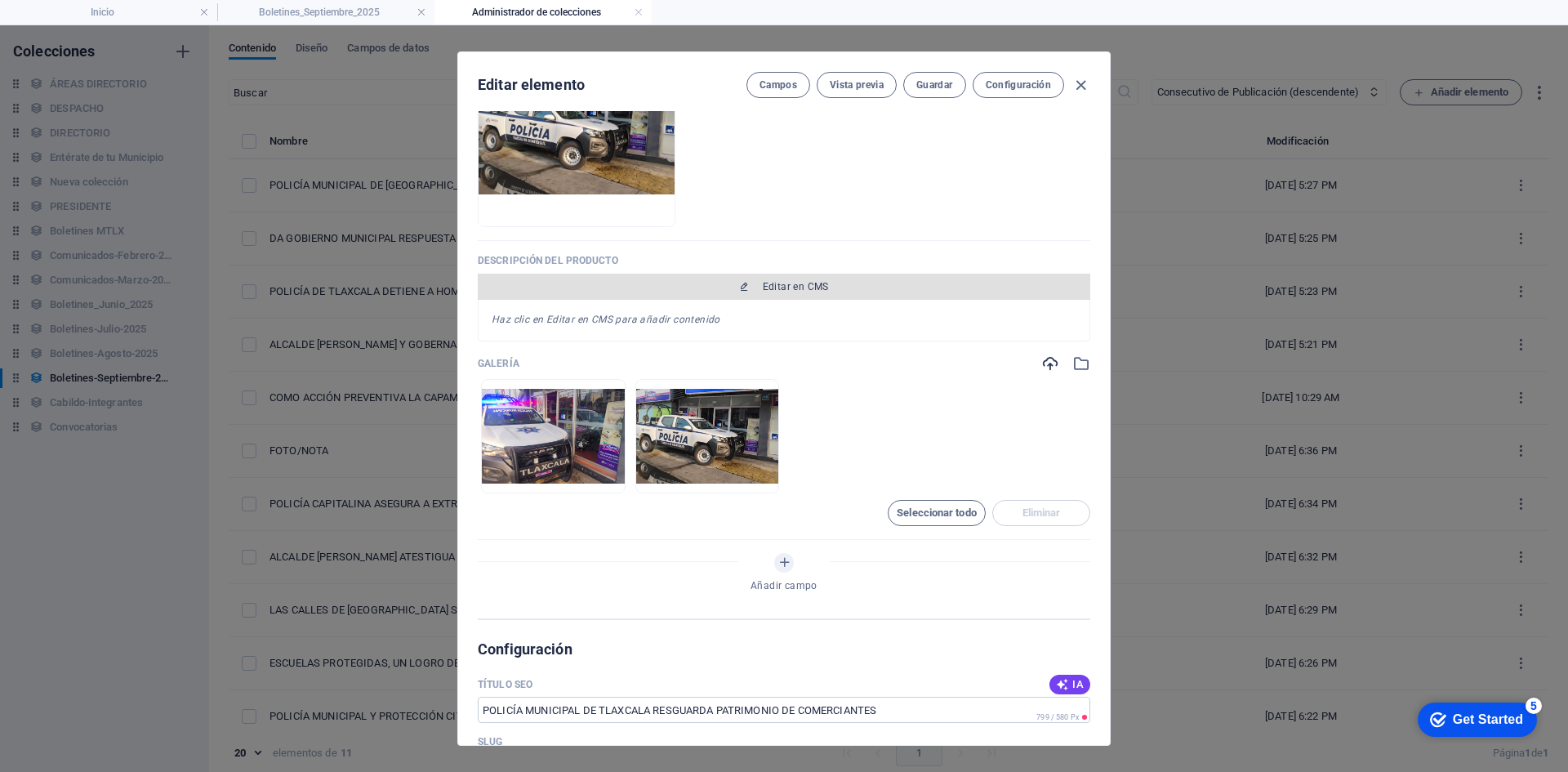
click at [765, 292] on span "Editar en CMS" at bounding box center [796, 287] width 66 height 13
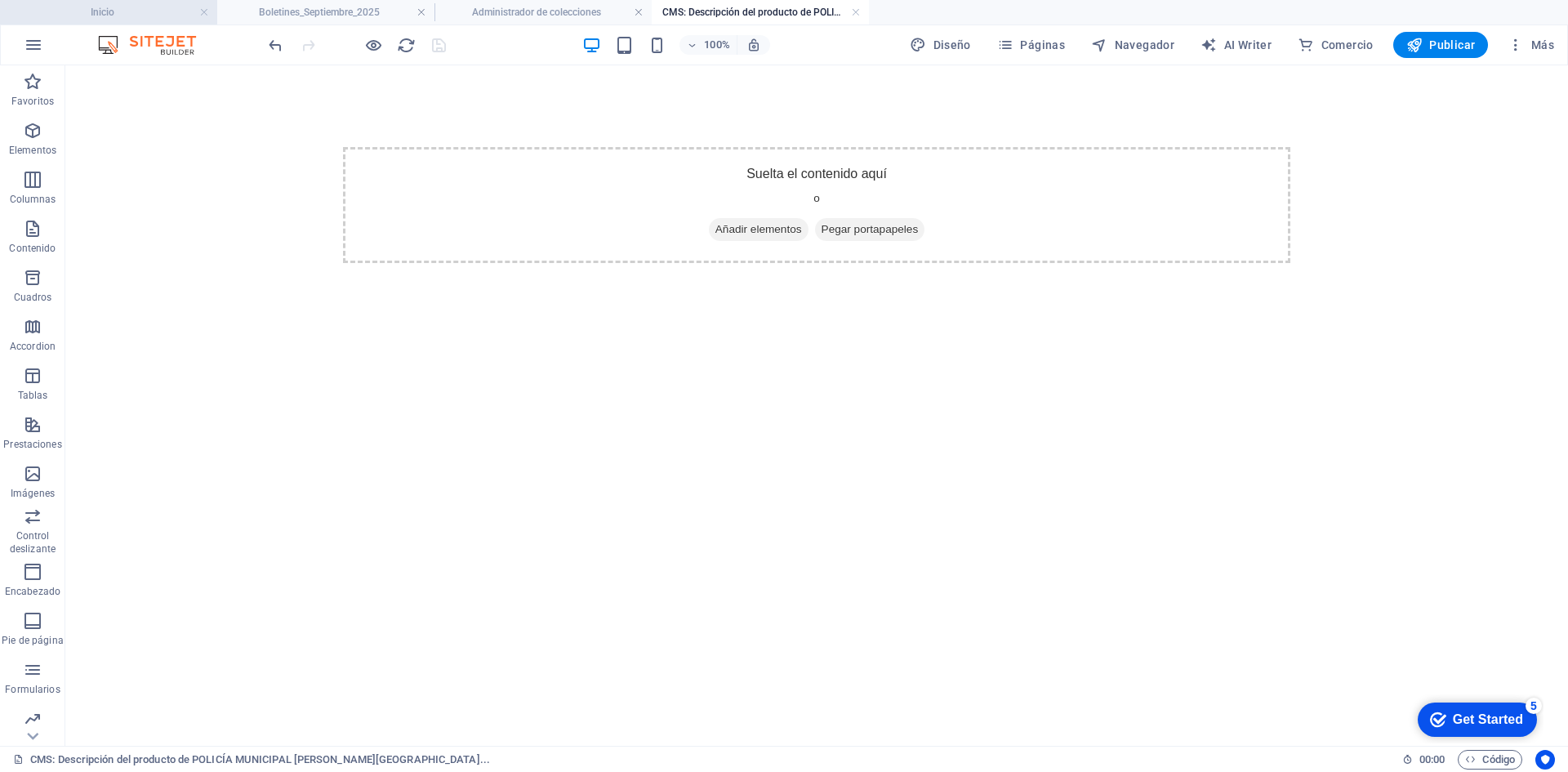
scroll to position [0, 0]
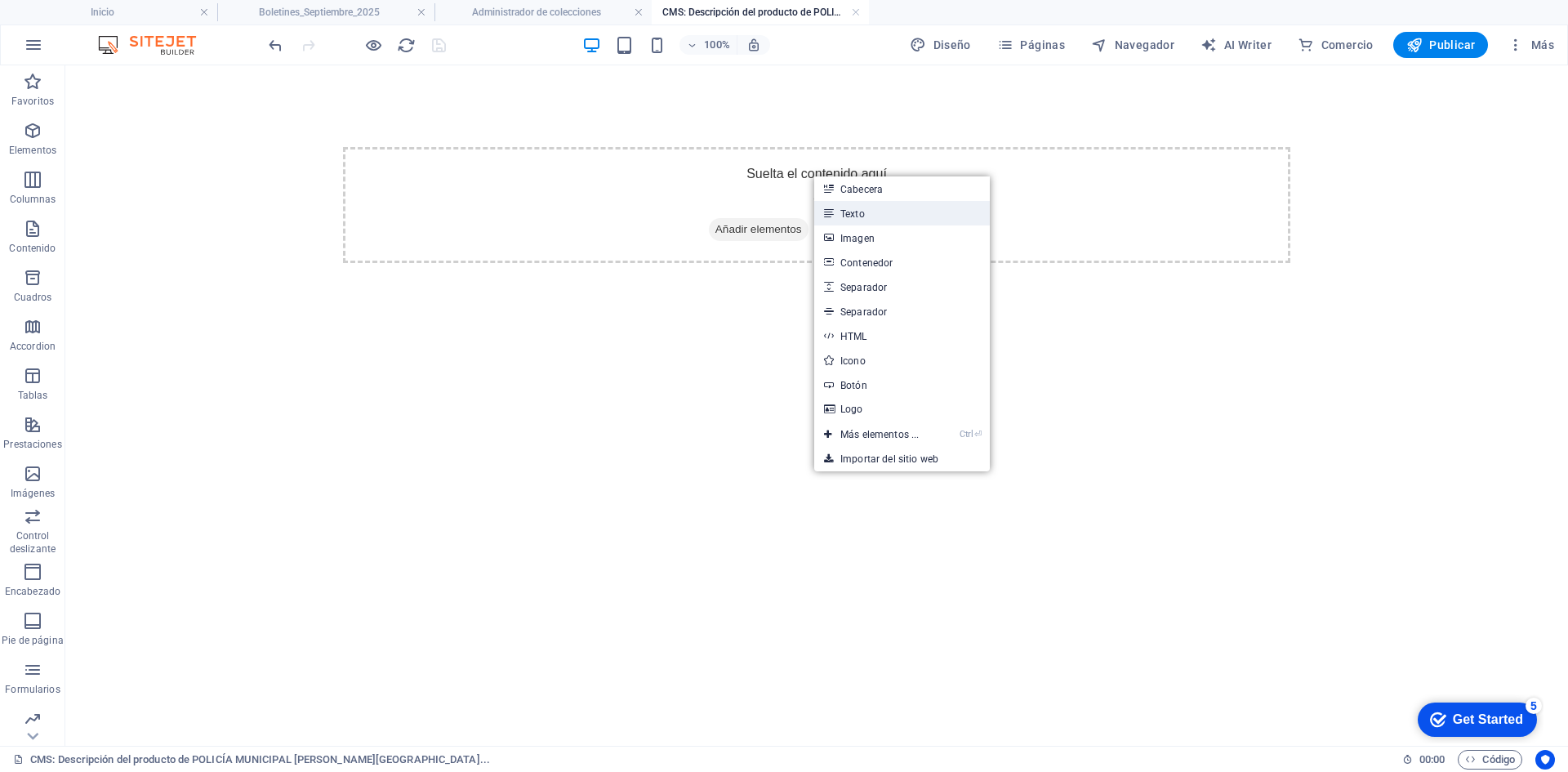
click at [873, 217] on link "Texto" at bounding box center [901, 214] width 175 height 25
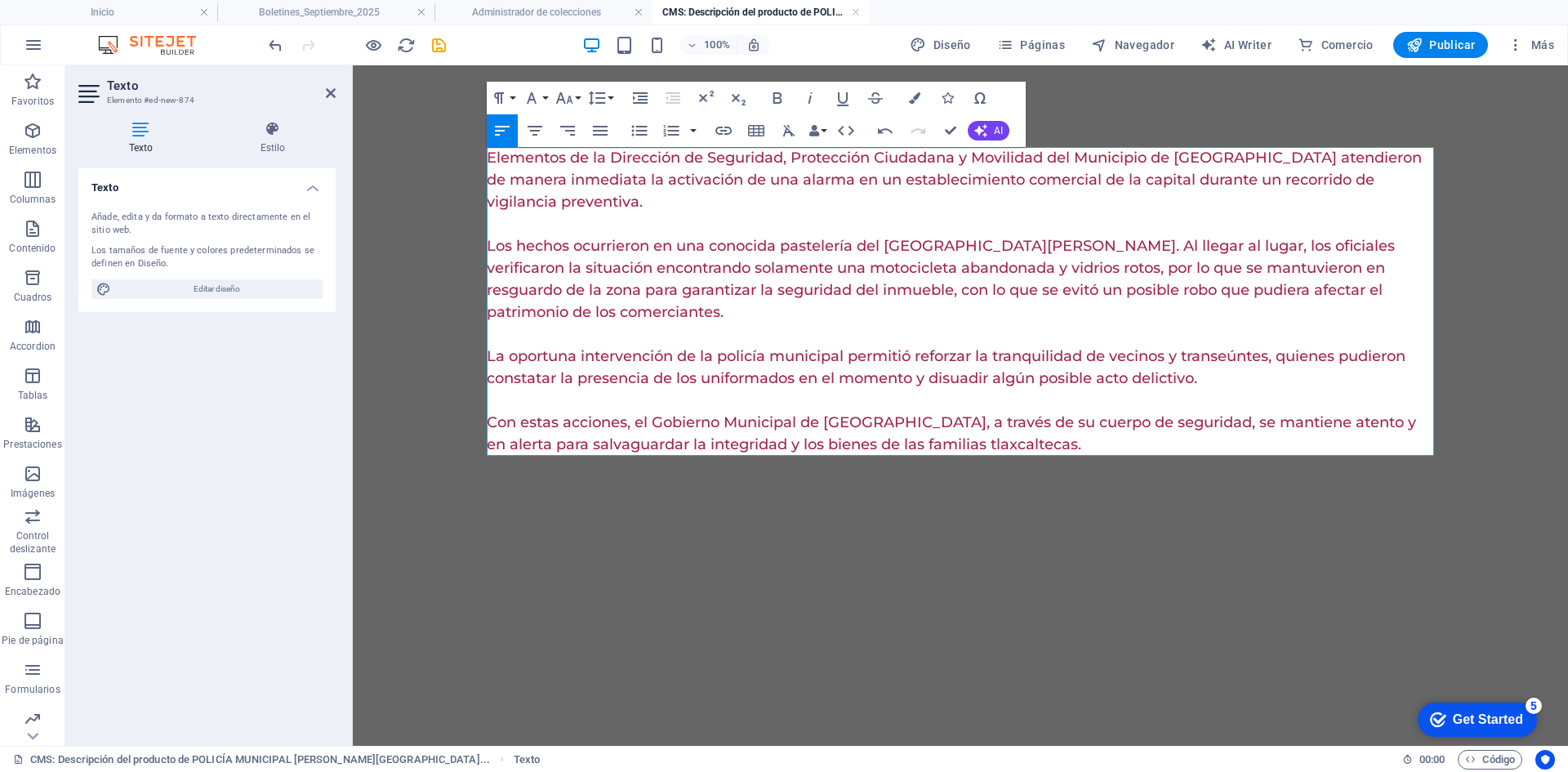
scroll to position [17909, 3]
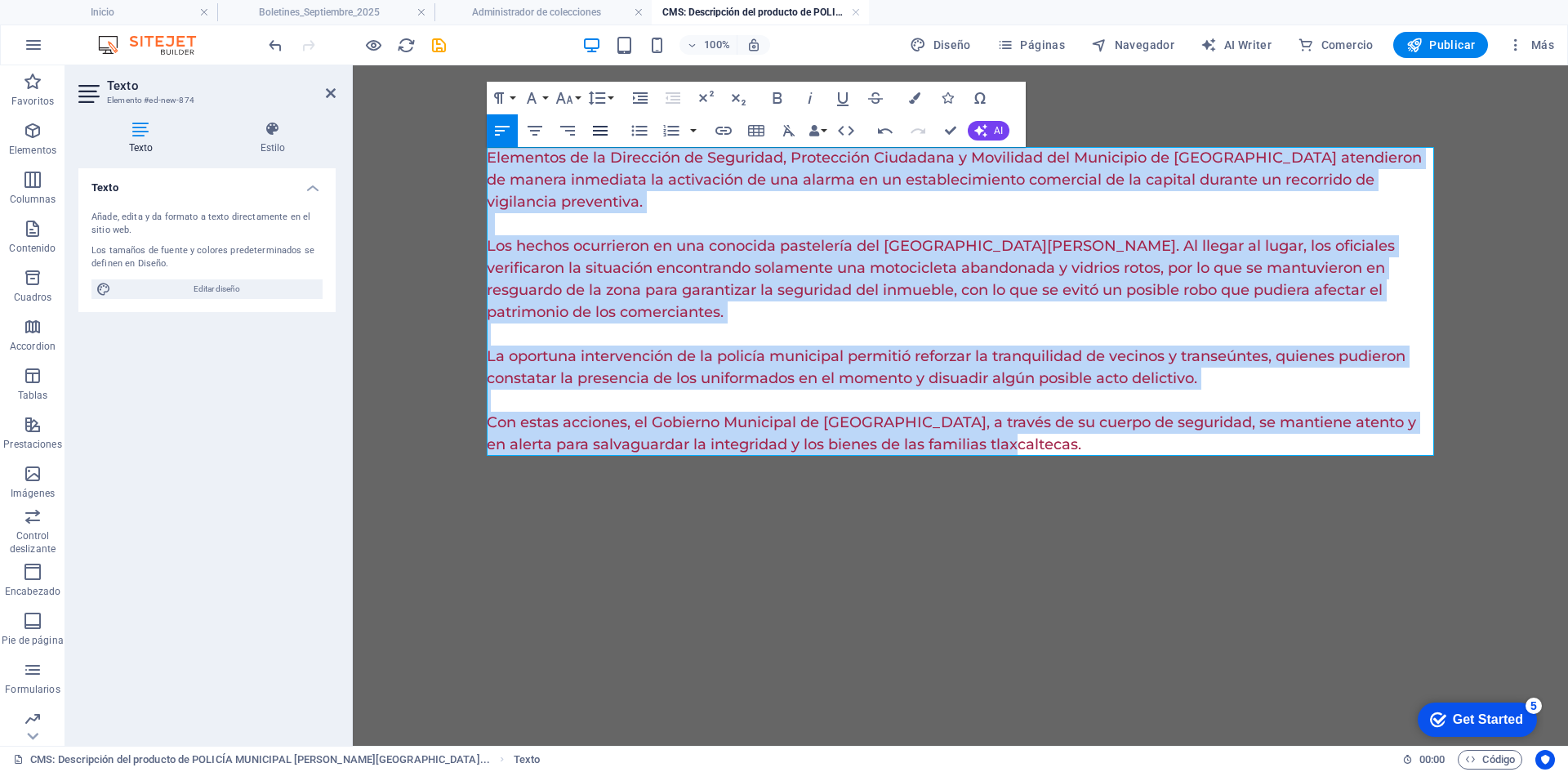
click at [599, 129] on icon "button" at bounding box center [599, 130] width 14 height 10
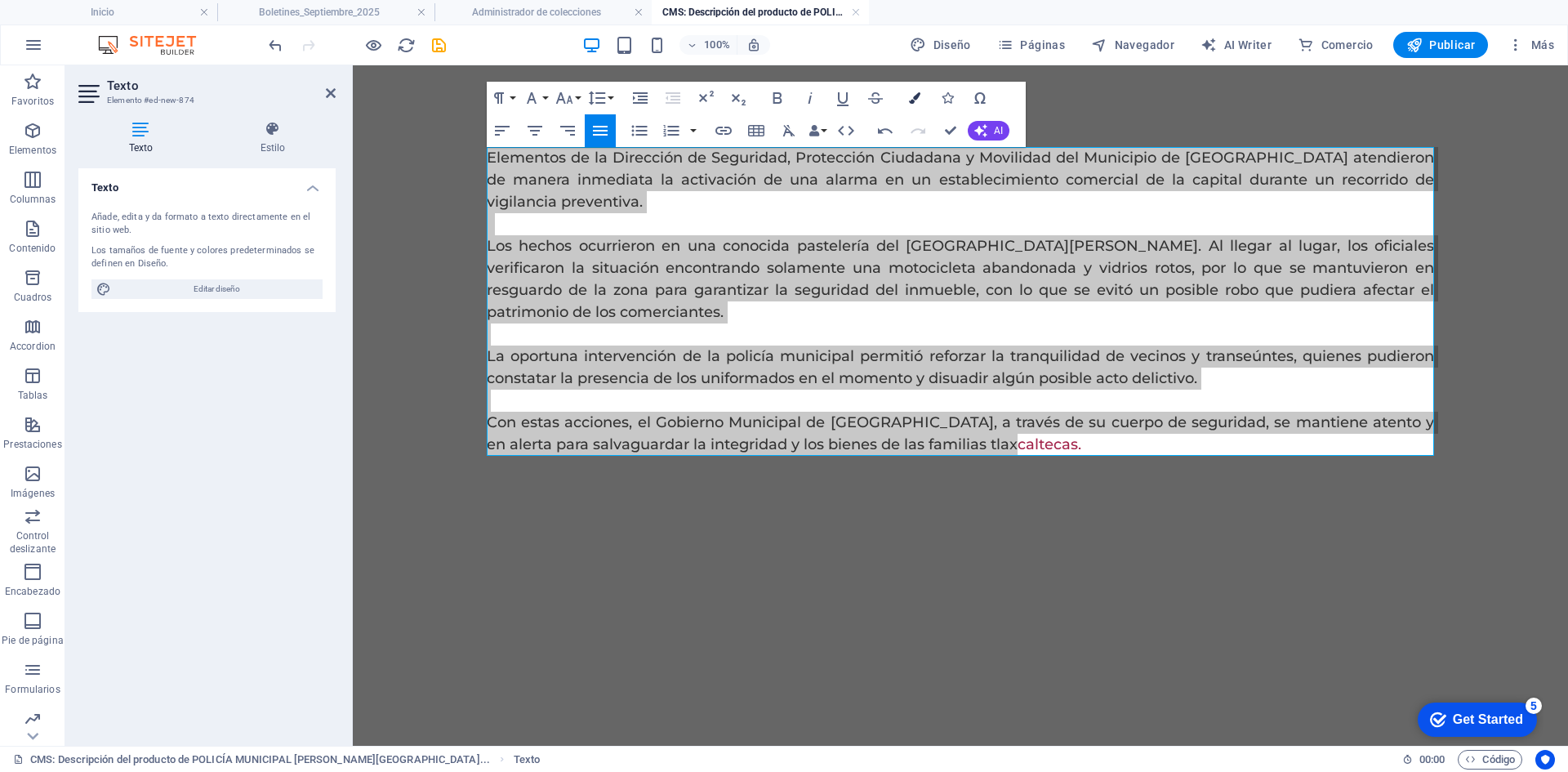
click at [912, 99] on icon "button" at bounding box center [914, 98] width 12 height 12
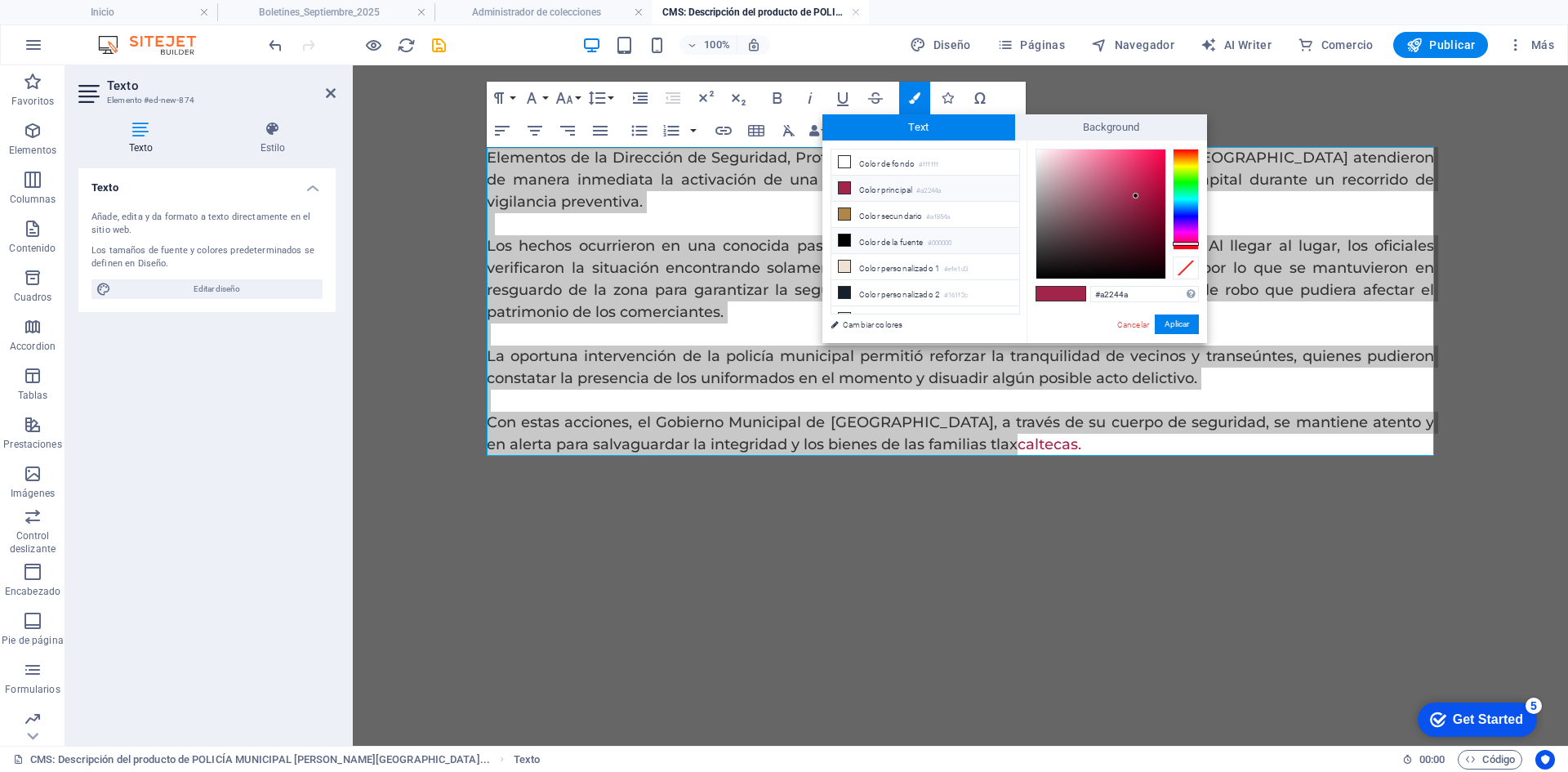
click at [905, 246] on li "Color de la fuente #000000" at bounding box center [925, 241] width 188 height 26
type input "#000000"
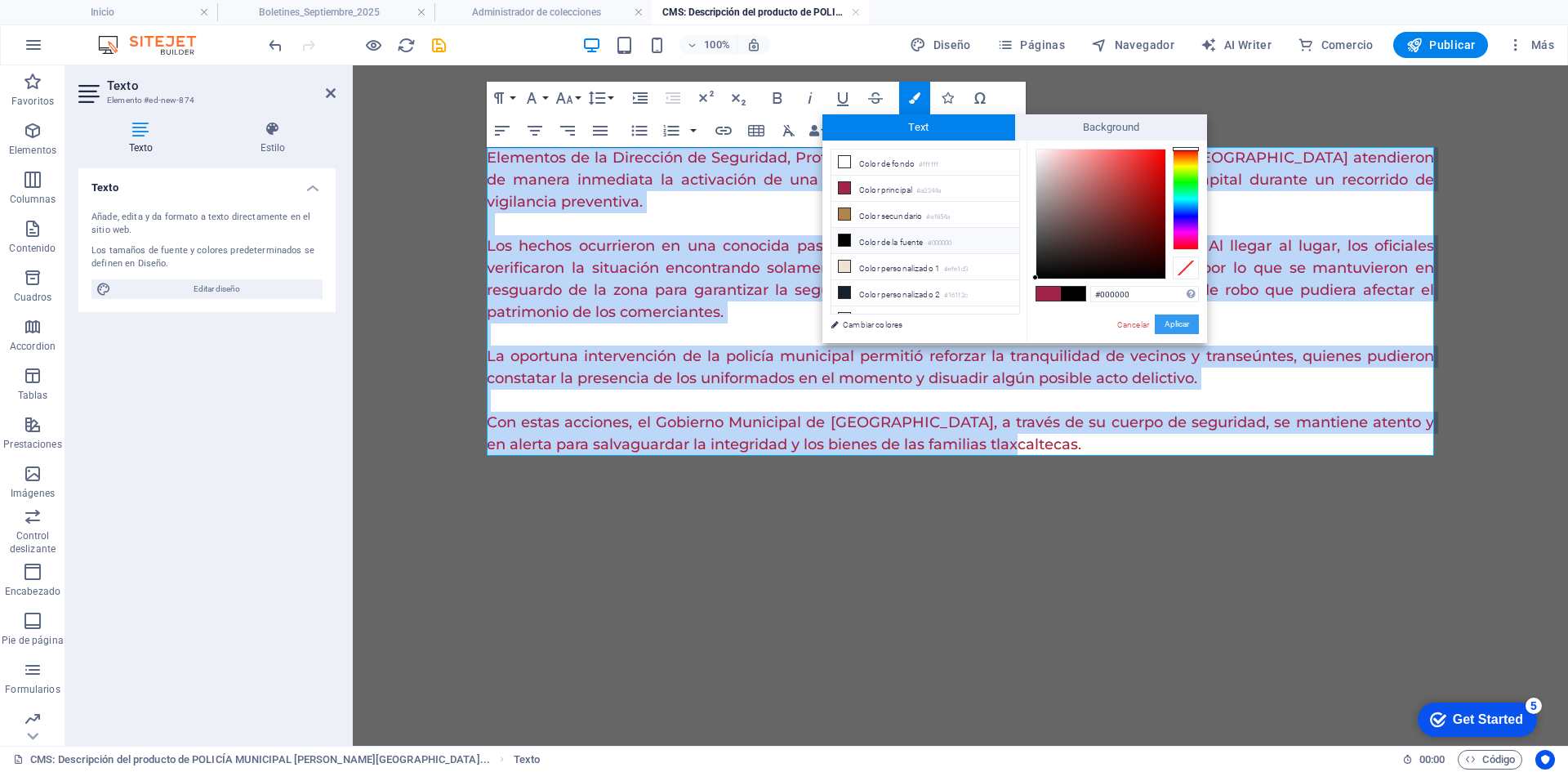
click at [1187, 326] on button "Aplicar" at bounding box center [1176, 324] width 44 height 19
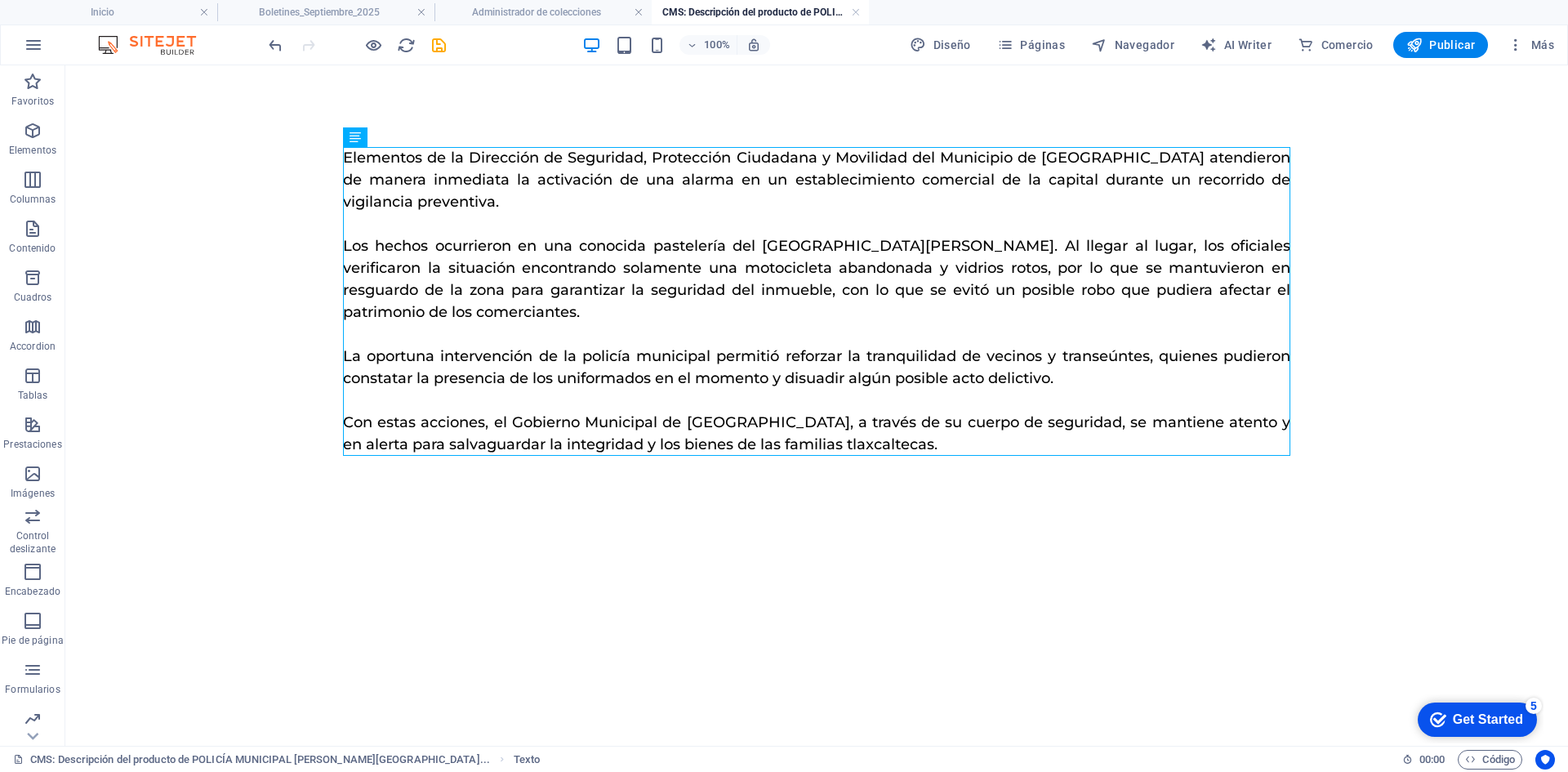
click at [427, 48] on div at bounding box center [357, 44] width 183 height 26
click at [432, 42] on icon "save" at bounding box center [439, 45] width 19 height 19
click at [856, 12] on link at bounding box center [856, 12] width 10 height 15
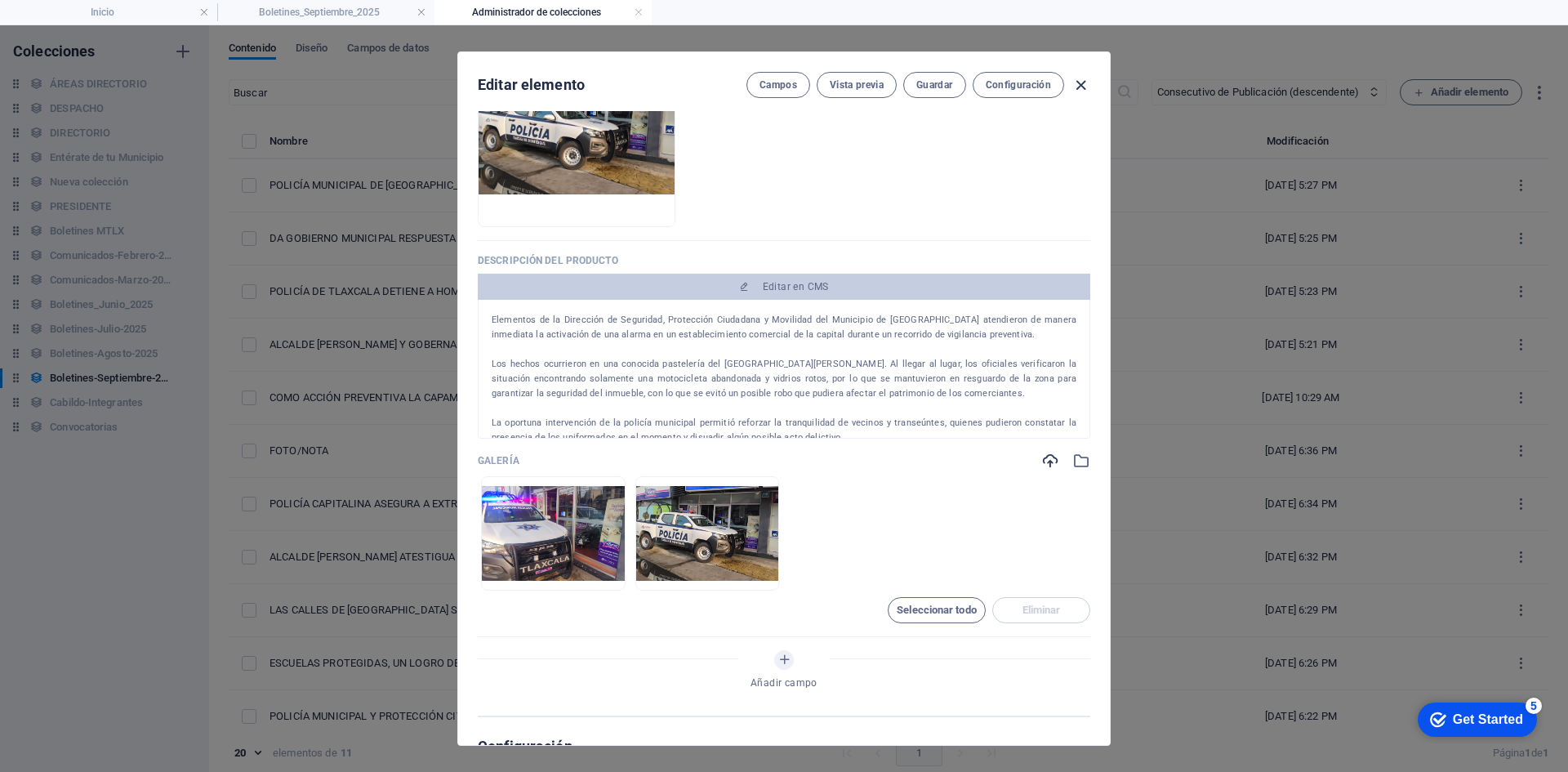
click at [1078, 80] on icon "button" at bounding box center [1081, 85] width 19 height 19
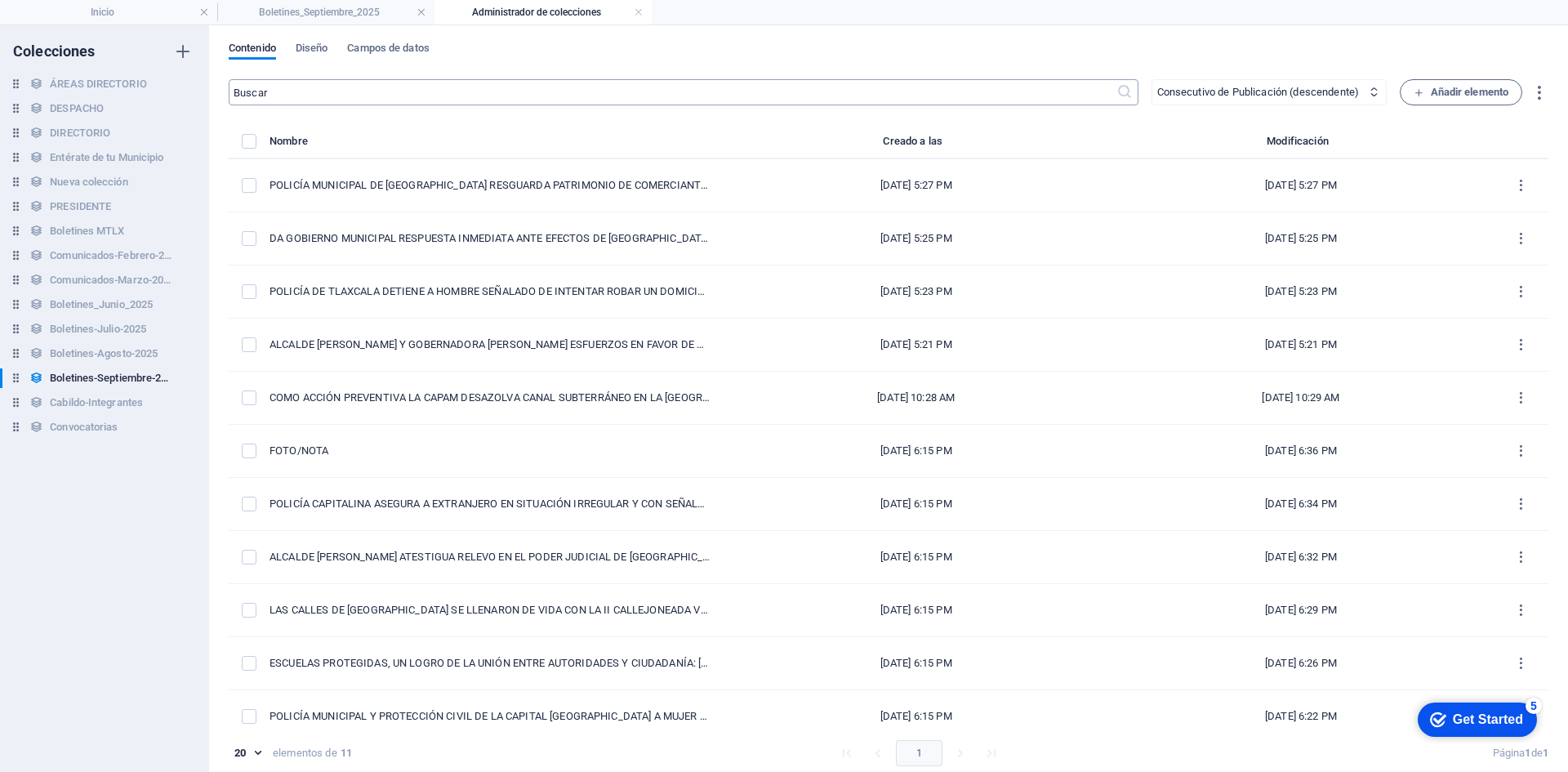
type input "policia-municipal-de-[GEOGRAPHIC_DATA]-resguarda-patrimonio-de-comerciantes"
click at [1430, 85] on span "Añadir elemento" at bounding box center [1462, 92] width 96 height 19
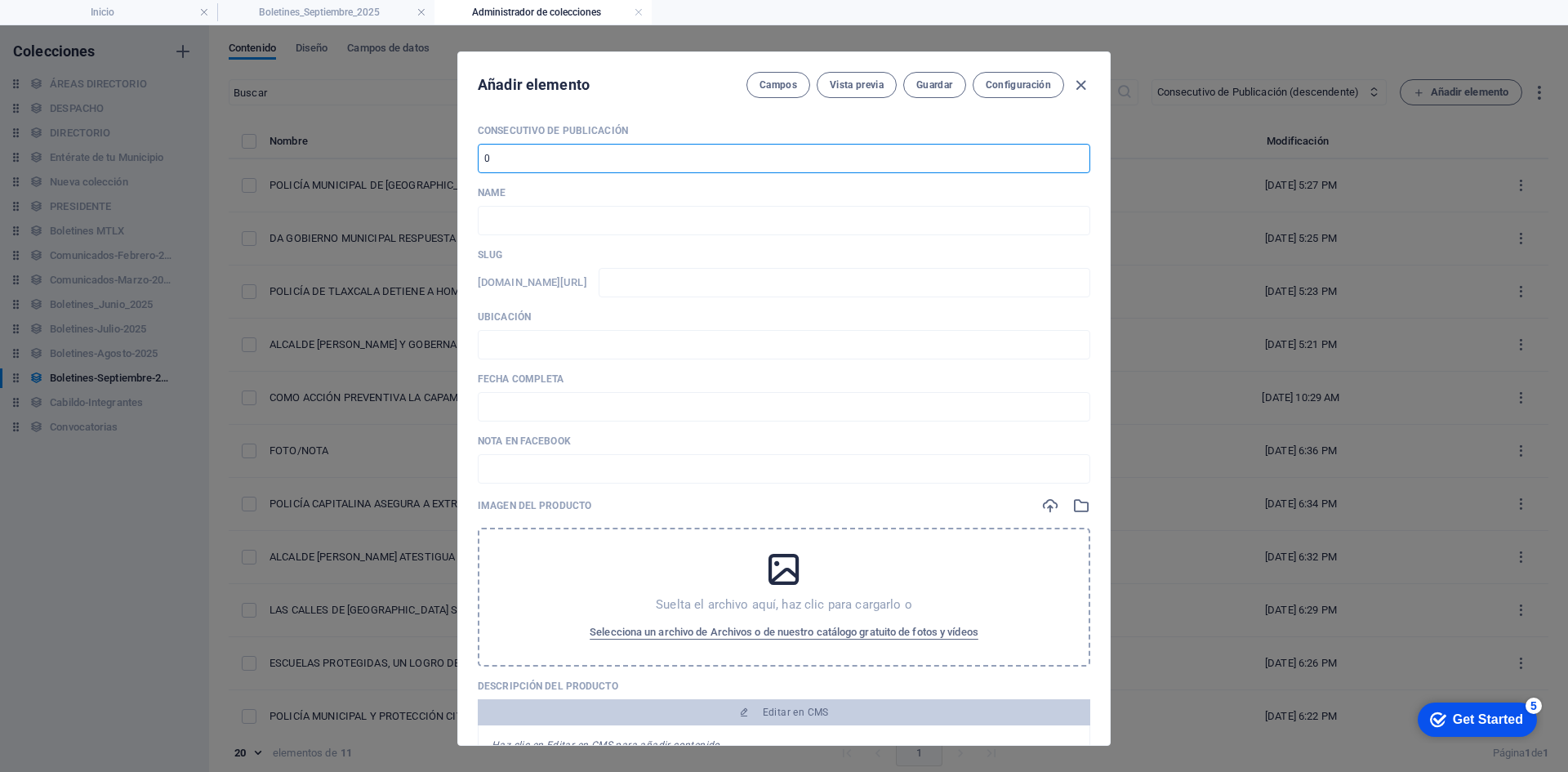
click at [586, 152] on input "number" at bounding box center [783, 158] width 612 height 30
type input "12"
click at [573, 232] on input "text" at bounding box center [783, 221] width 612 height 30
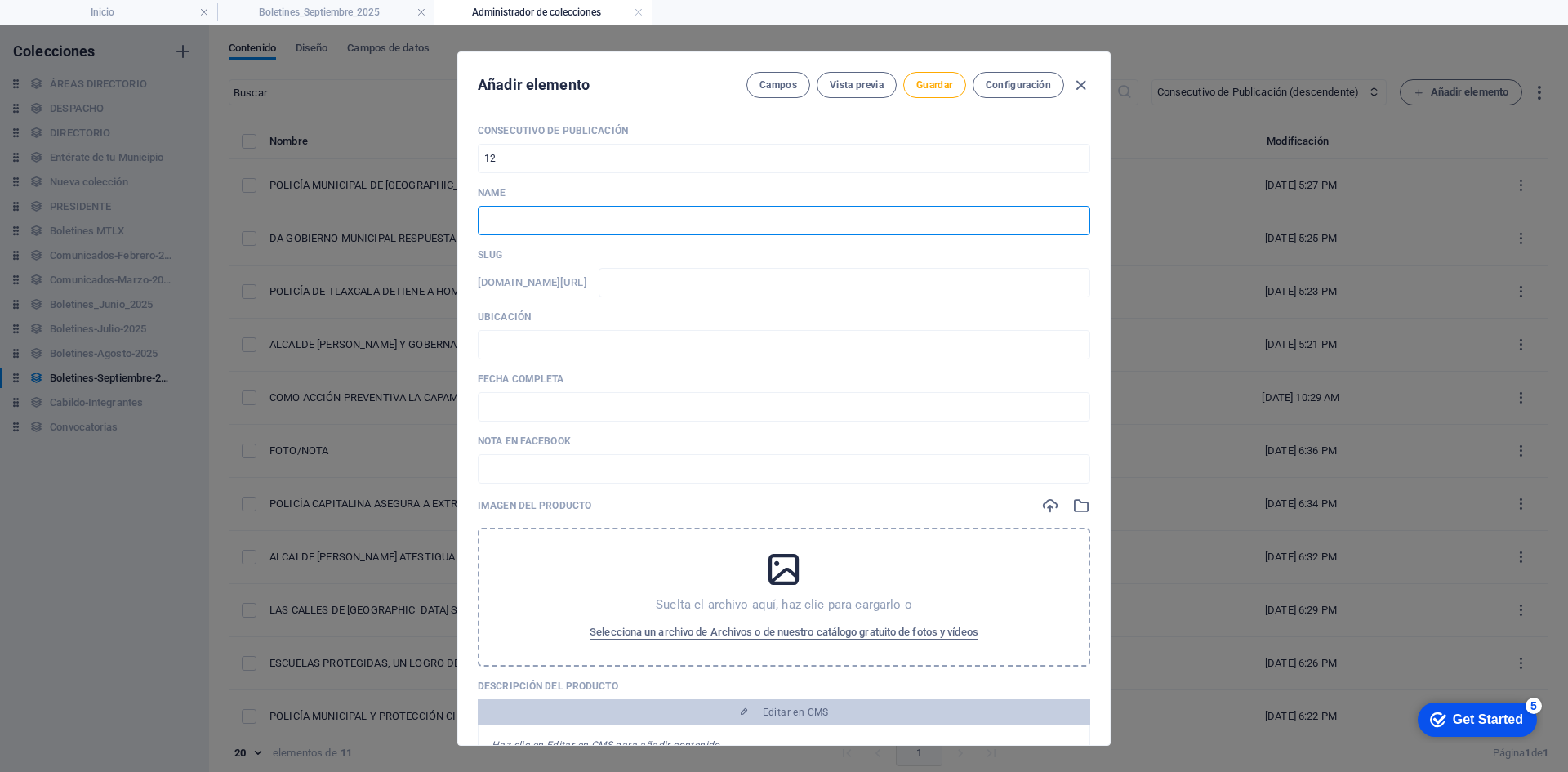
paste input "RECONOCE TITULAR NACIONAL DEL CONOCER AL ALCALDE [PERSON_NAME] POR FORTALECER L…"
type input "RECONOCE TITULAR NACIONAL DEL CONOCER AL ALCALDE [PERSON_NAME] POR FORTALECER L…"
type input "reconoce-titular-nacional-del-conocer-al-alcalde-[PERSON_NAME]-por-fortalecer-l…"
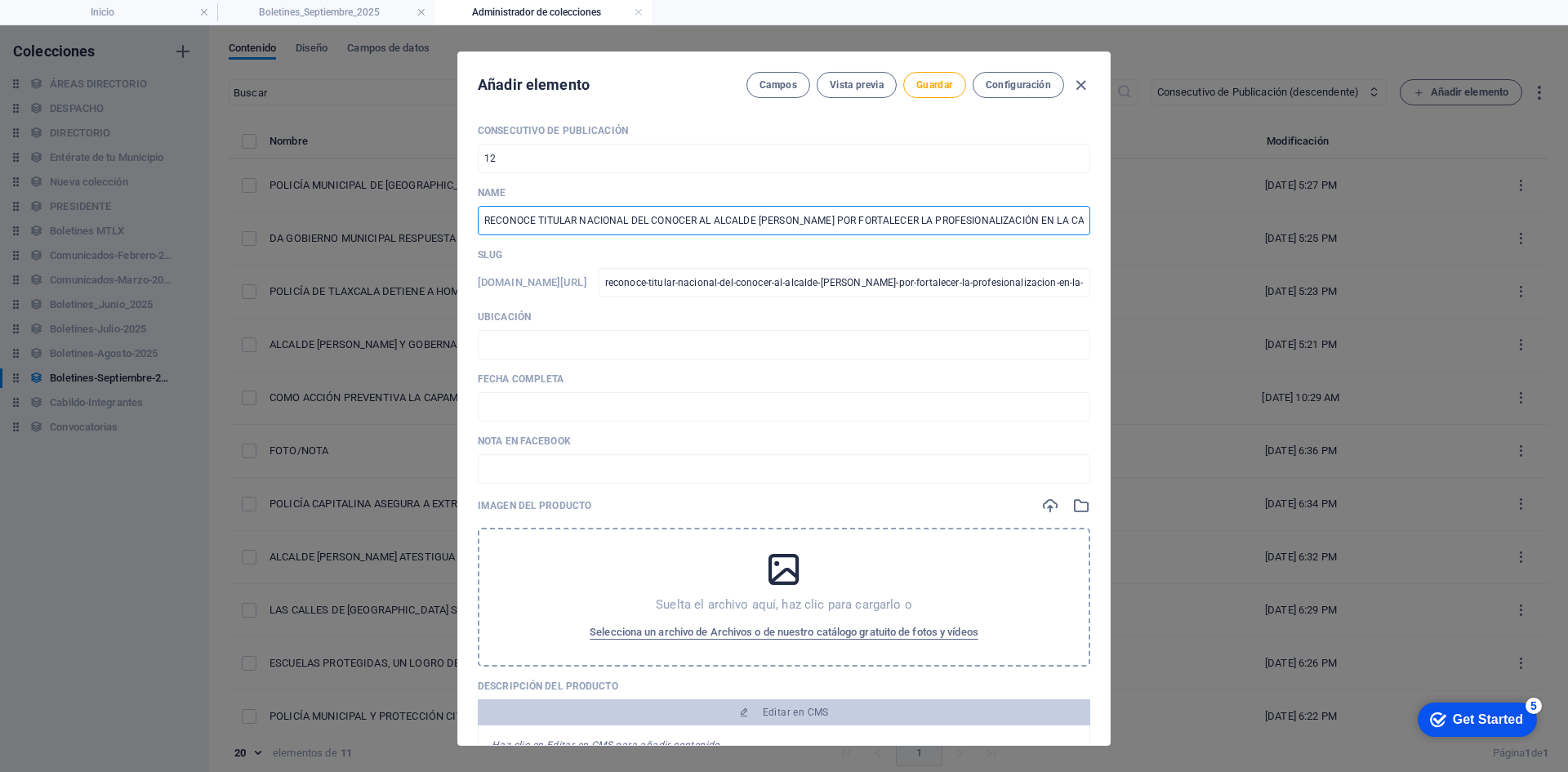
scroll to position [0, 84]
type input "RECONOCE TITULAR NACIONAL DEL CONOCER AL ALCALDE [PERSON_NAME] POR FORTALECER L…"
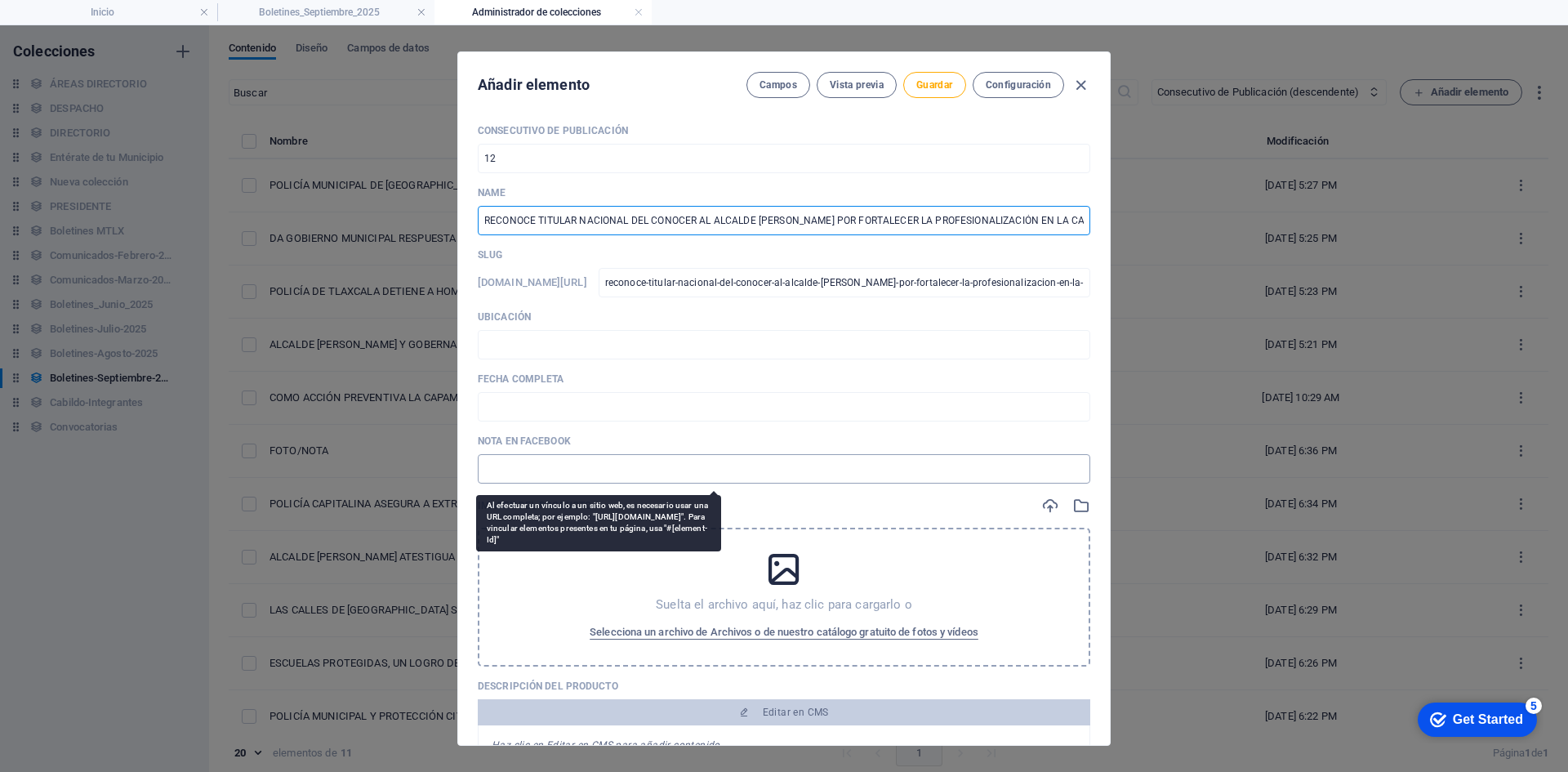
click at [578, 473] on input "text" at bounding box center [783, 469] width 612 height 30
paste input "[URL][DOMAIN_NAME]"
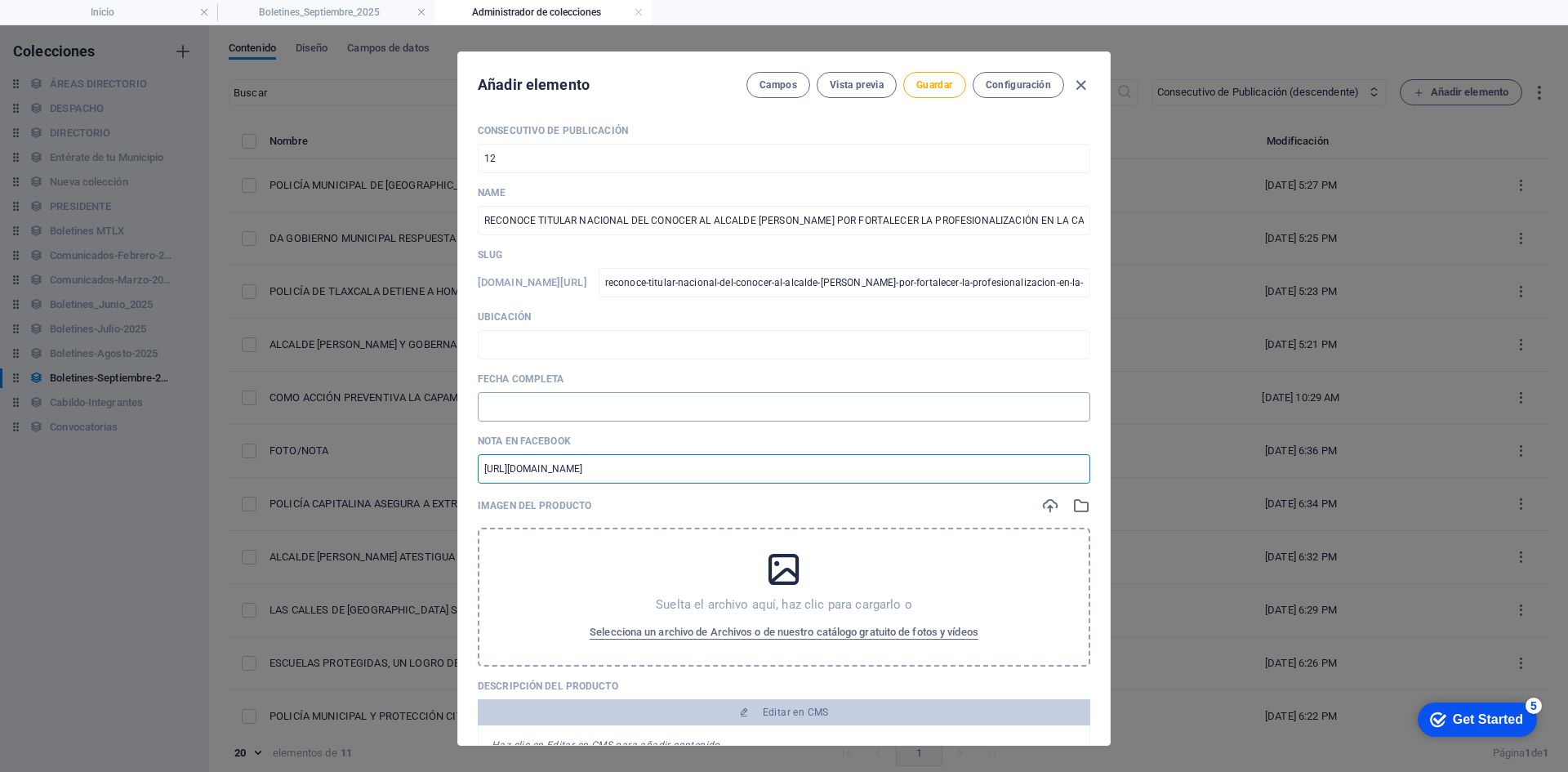
type input "[URL][DOMAIN_NAME]"
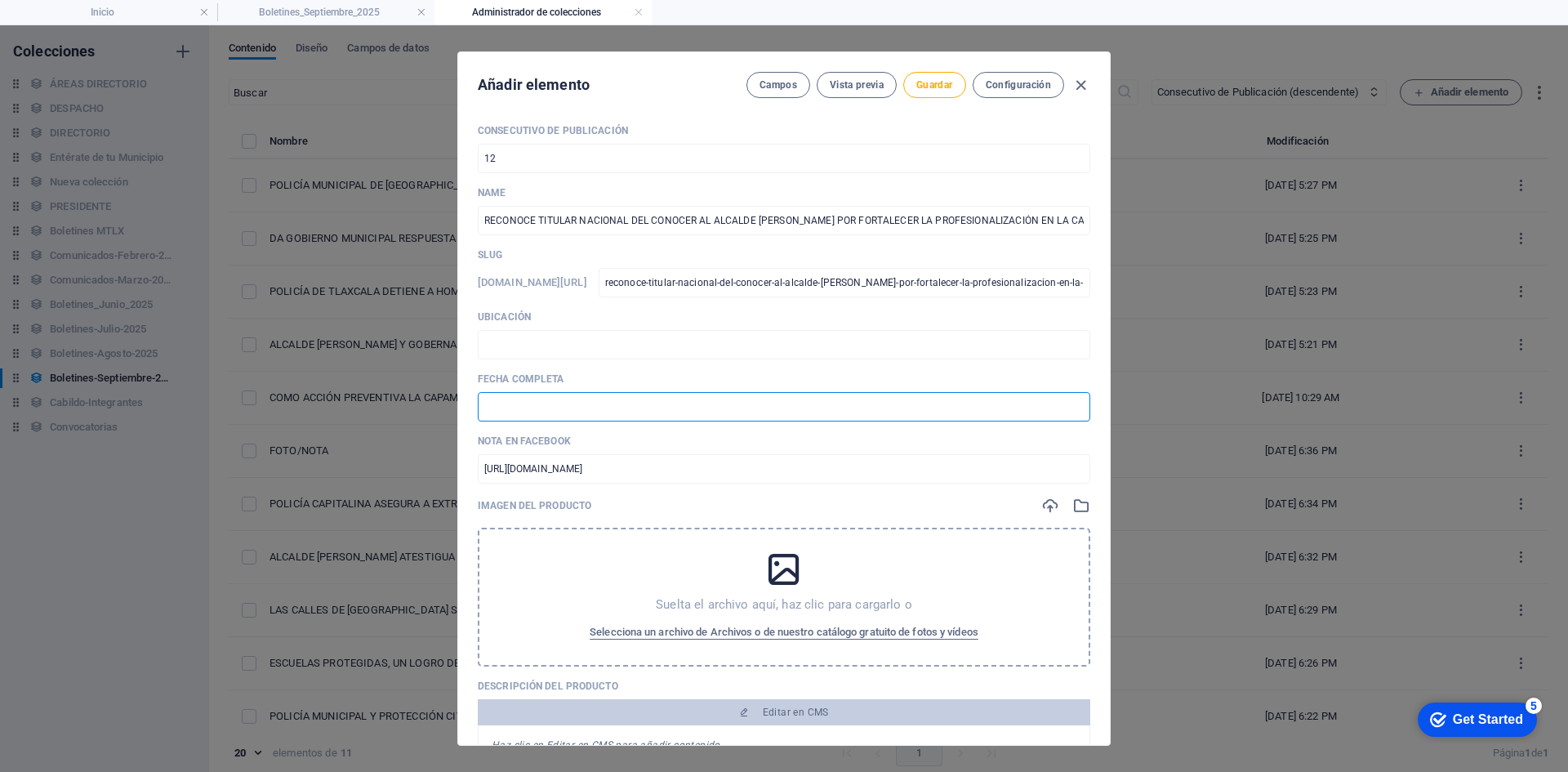
click at [554, 409] on input "text" at bounding box center [783, 407] width 612 height 30
drag, startPoint x: 554, startPoint y: 409, endPoint x: 528, endPoint y: 410, distance: 26.0
click at [528, 410] on input "🗓️ [DATE]" at bounding box center [783, 407] width 612 height 30
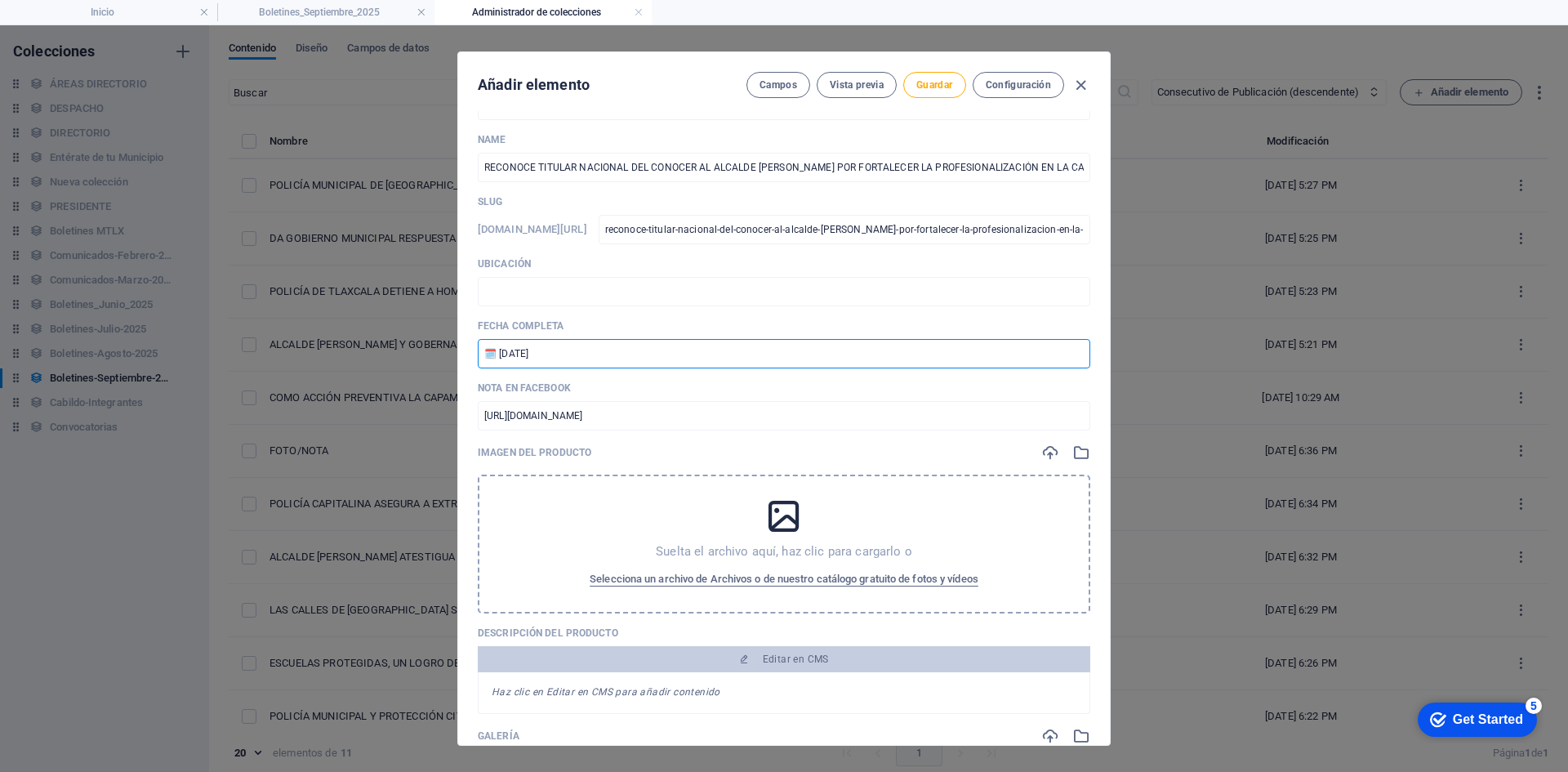
scroll to position [82, 0]
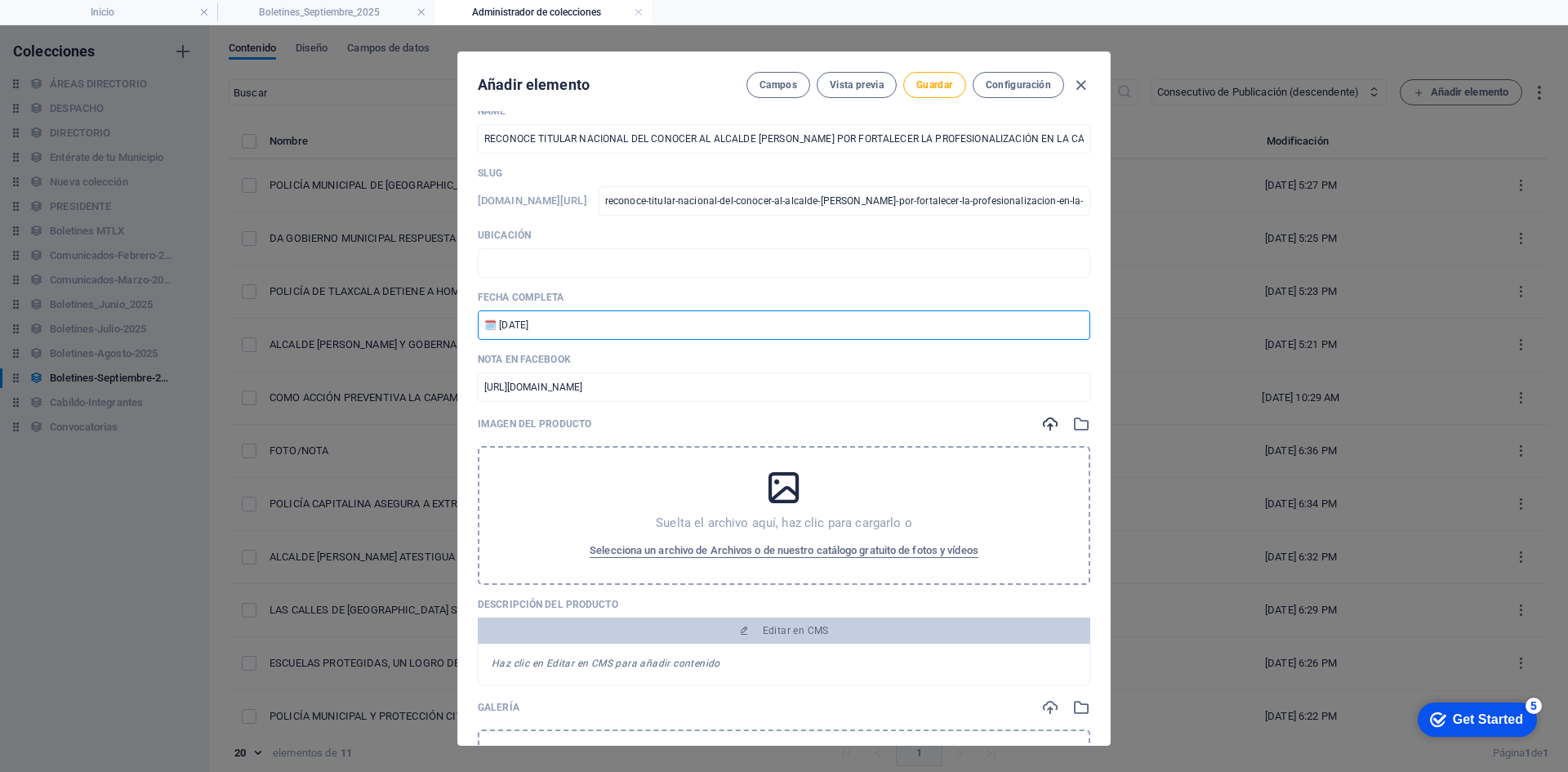
type input "🗓️ [DATE]"
click at [1041, 428] on icon "button" at bounding box center [1049, 424] width 18 height 18
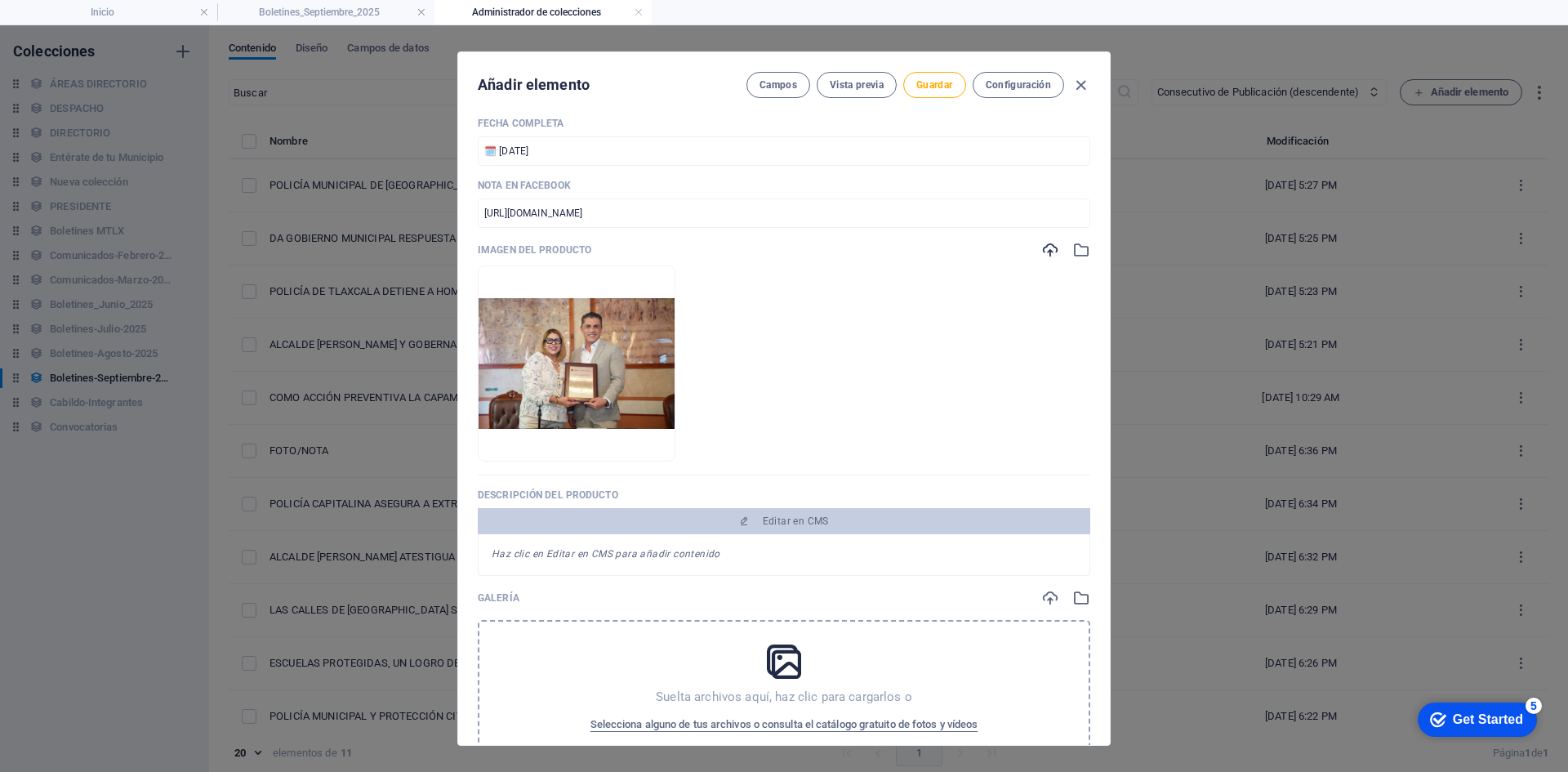
scroll to position [327, 0]
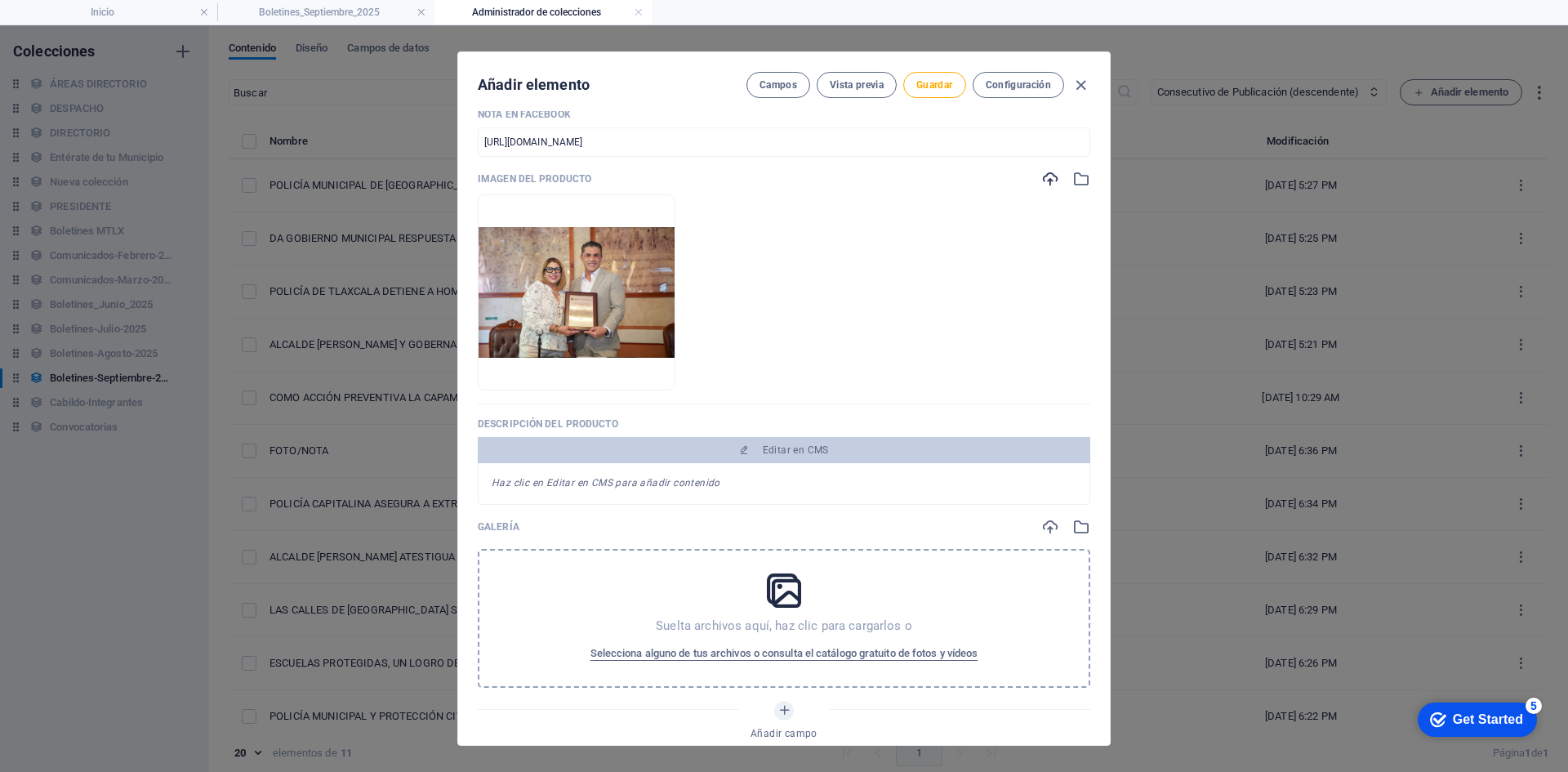
click at [1048, 537] on div "Galería Suelta archivos aquí, haz clic para cargarlos o Selecciona alguno de tu…" at bounding box center [783, 602] width 612 height 170
click at [1048, 528] on icon "button" at bounding box center [1049, 526] width 18 height 18
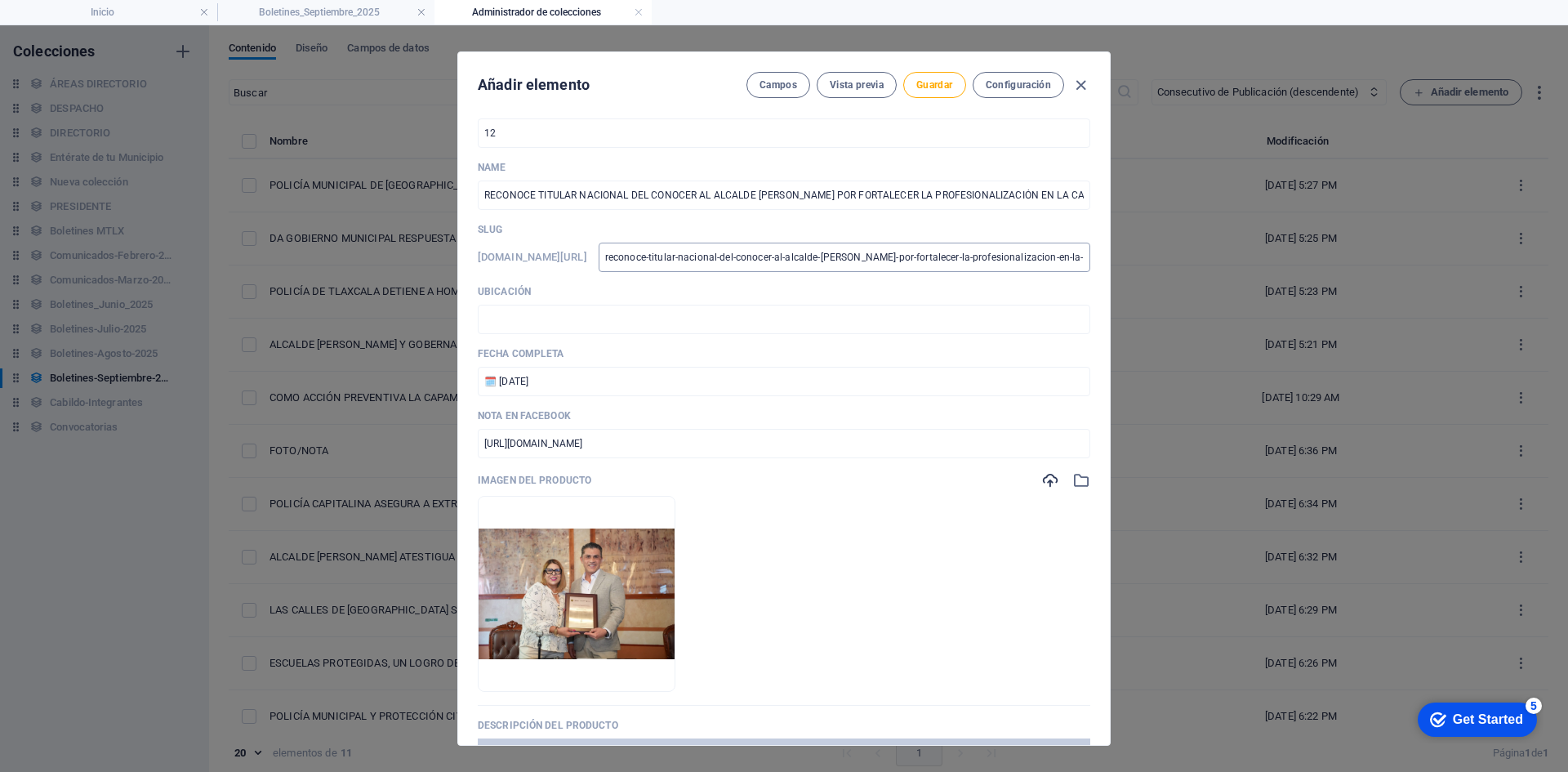
scroll to position [0, 0]
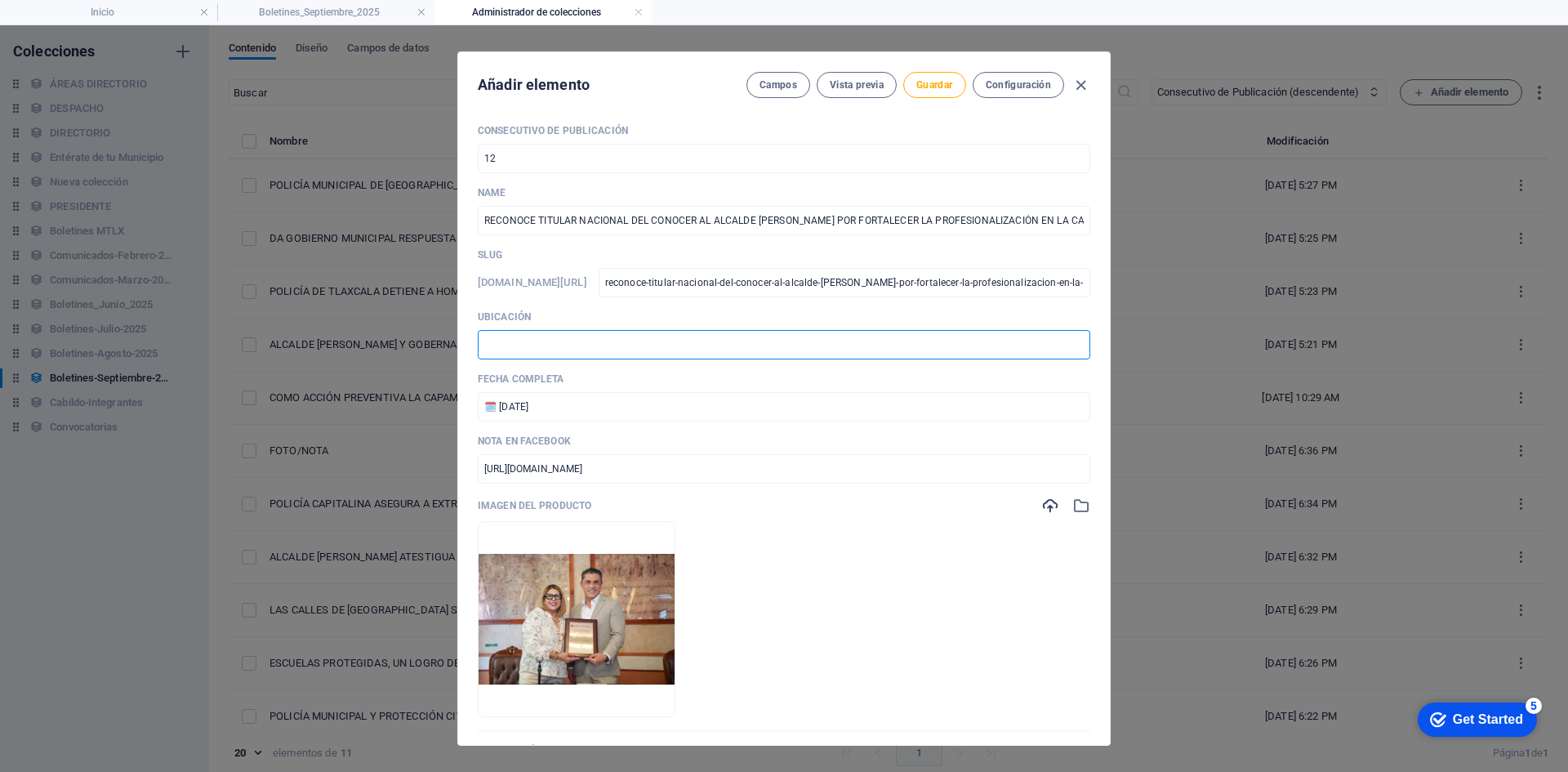
click at [597, 335] on input "text" at bounding box center [783, 344] width 612 height 30
type input "📍 PRESIDENCIA MUNICIPAL, TLAXCALA [PERSON_NAME]"
click at [934, 90] on span "Guardar" at bounding box center [934, 85] width 35 height 13
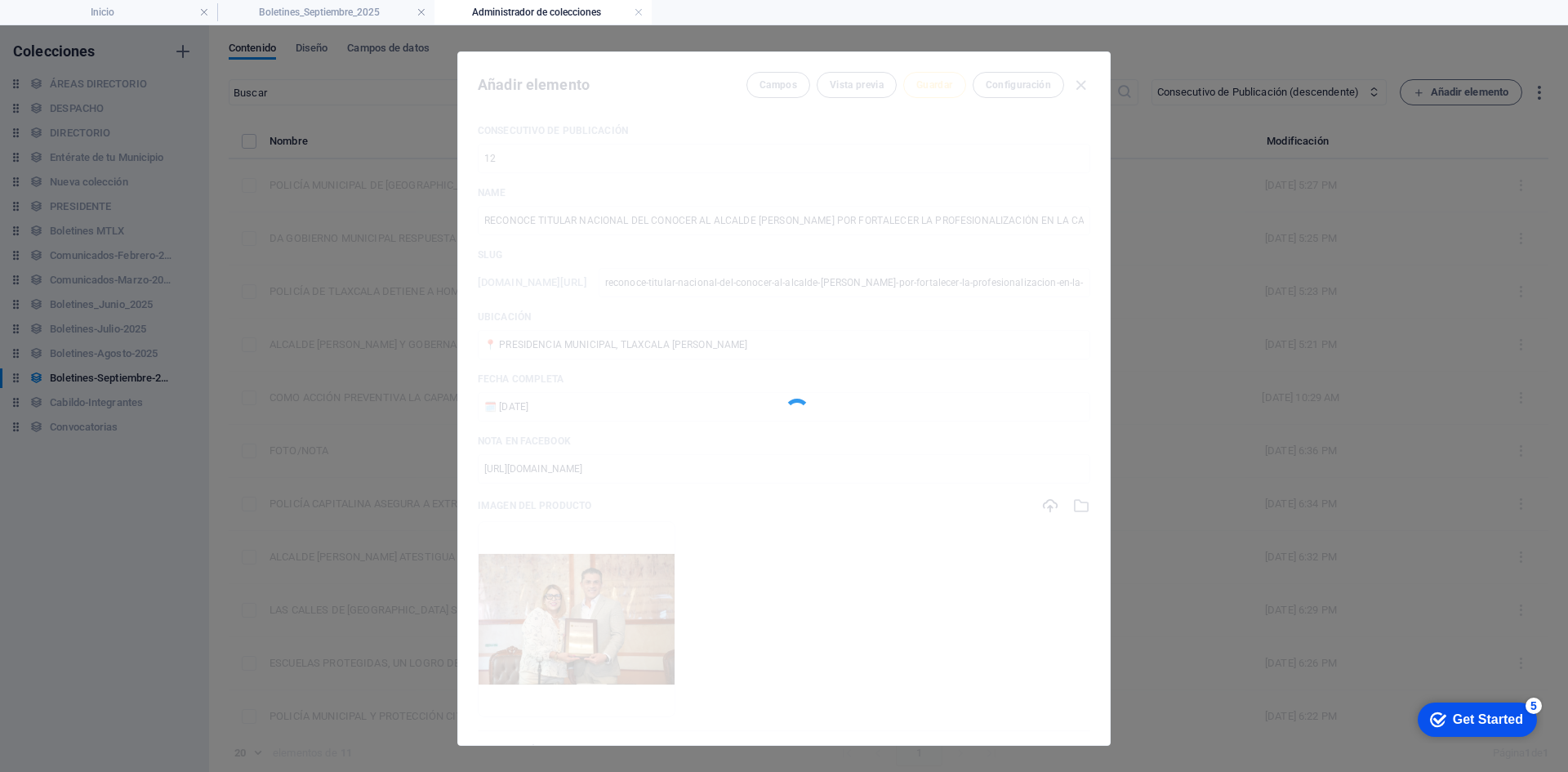
type input "reconoce-titular-nacional-del-conocer-al-alcalde-[PERSON_NAME]-por-fortalecer-l…"
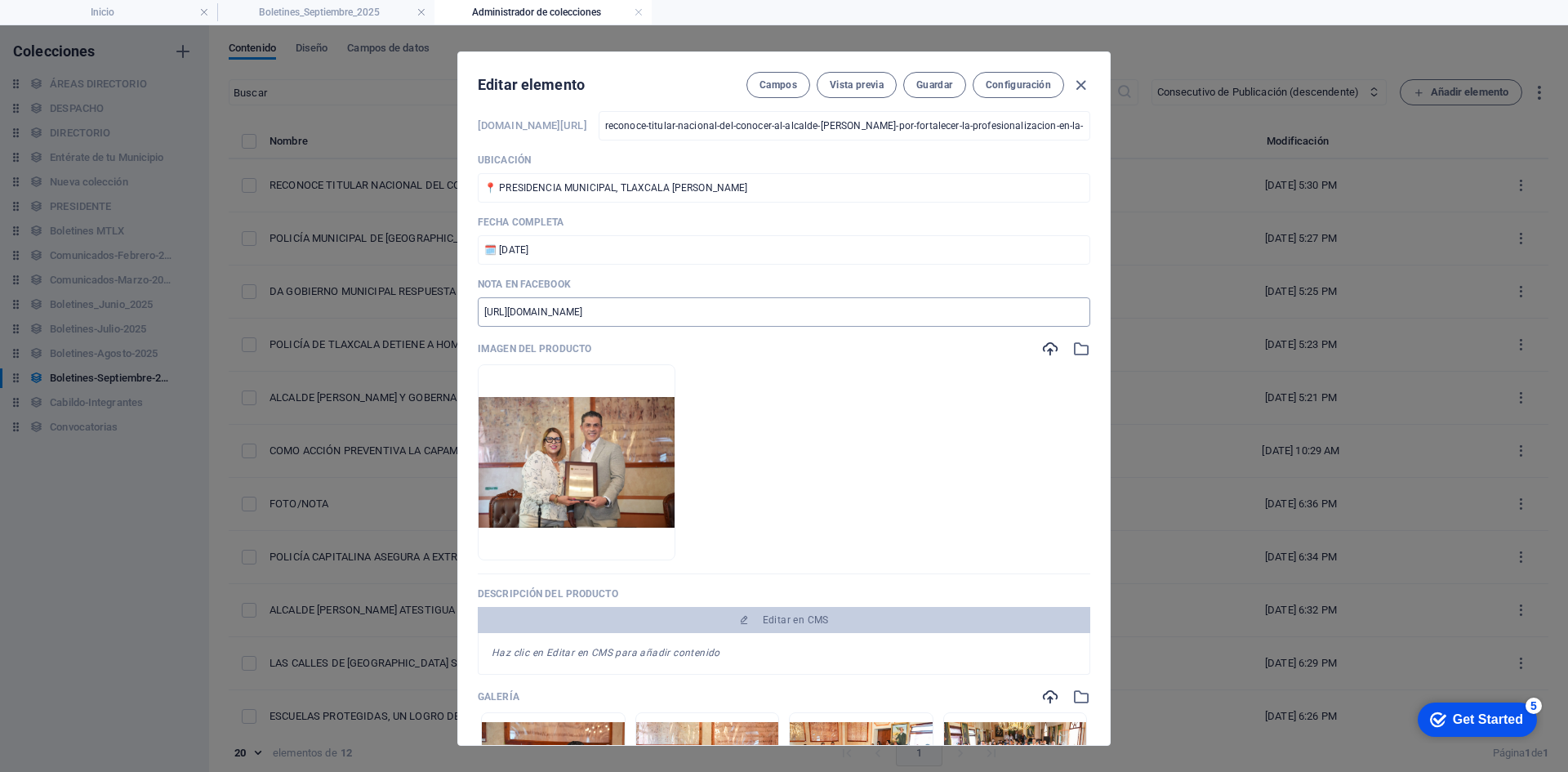
scroll to position [327, 0]
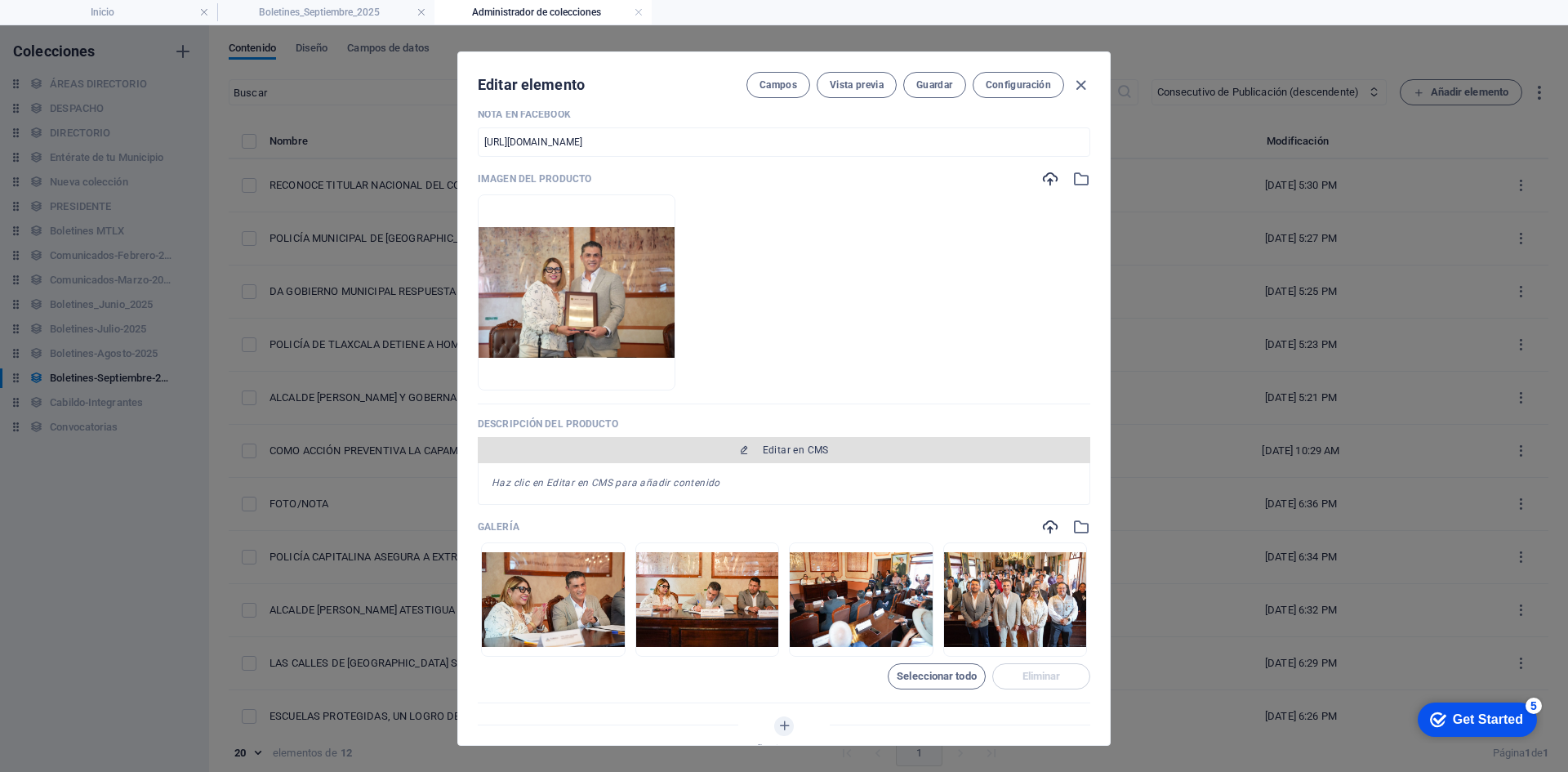
click at [784, 455] on span "Editar en CMS" at bounding box center [796, 451] width 66 height 13
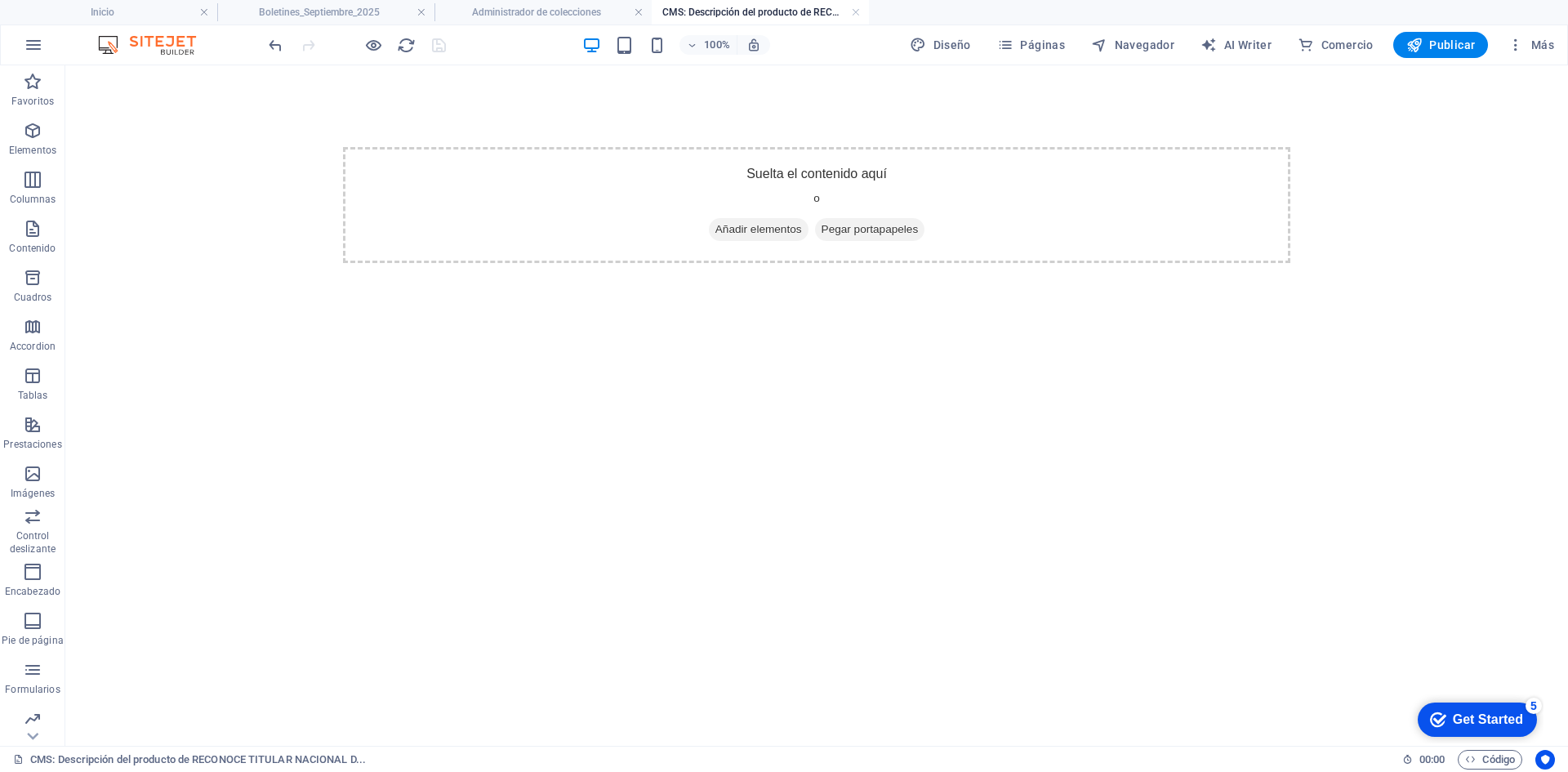
scroll to position [0, 0]
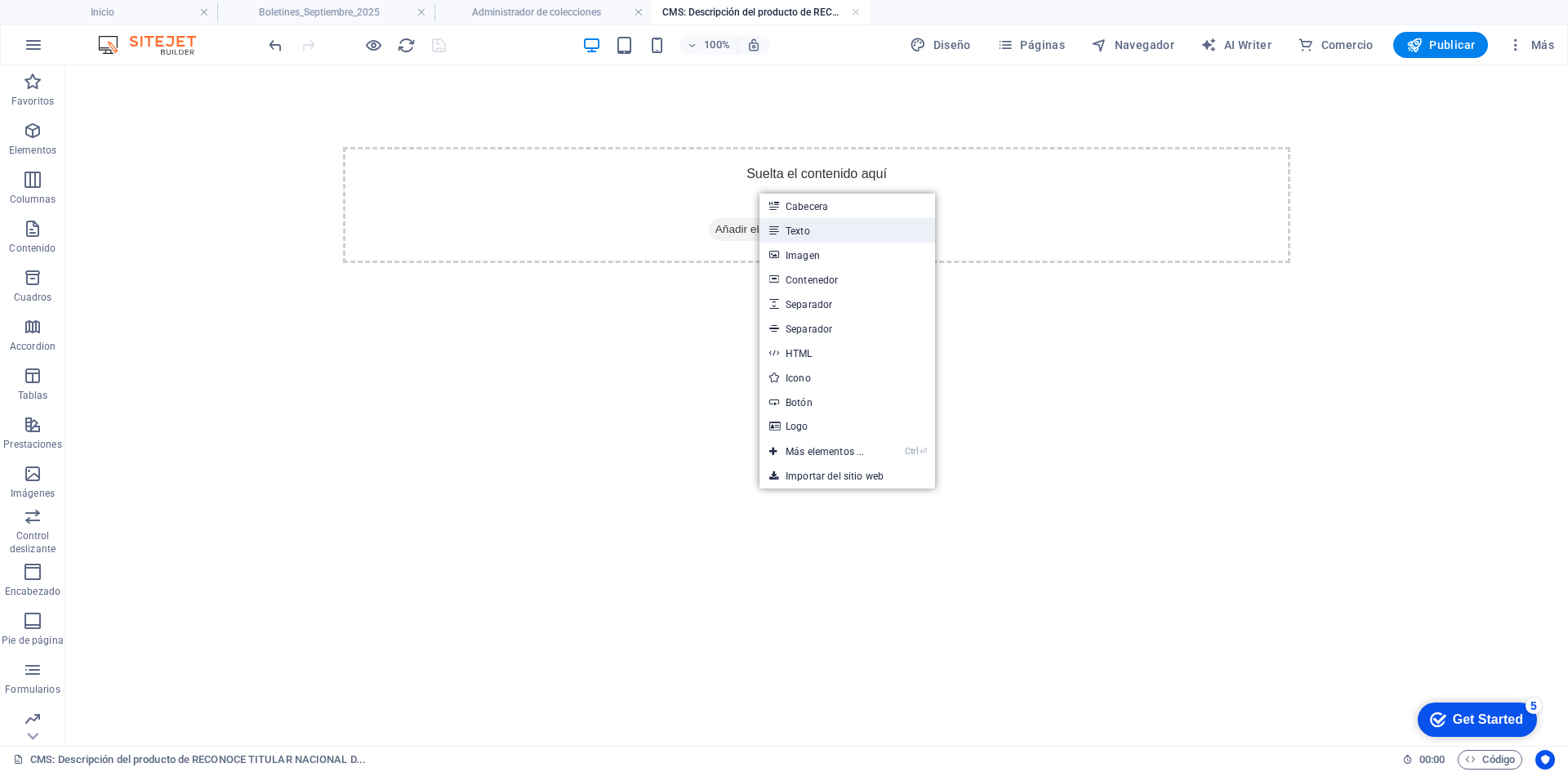
click at [803, 231] on link "Texto" at bounding box center [846, 230] width 175 height 25
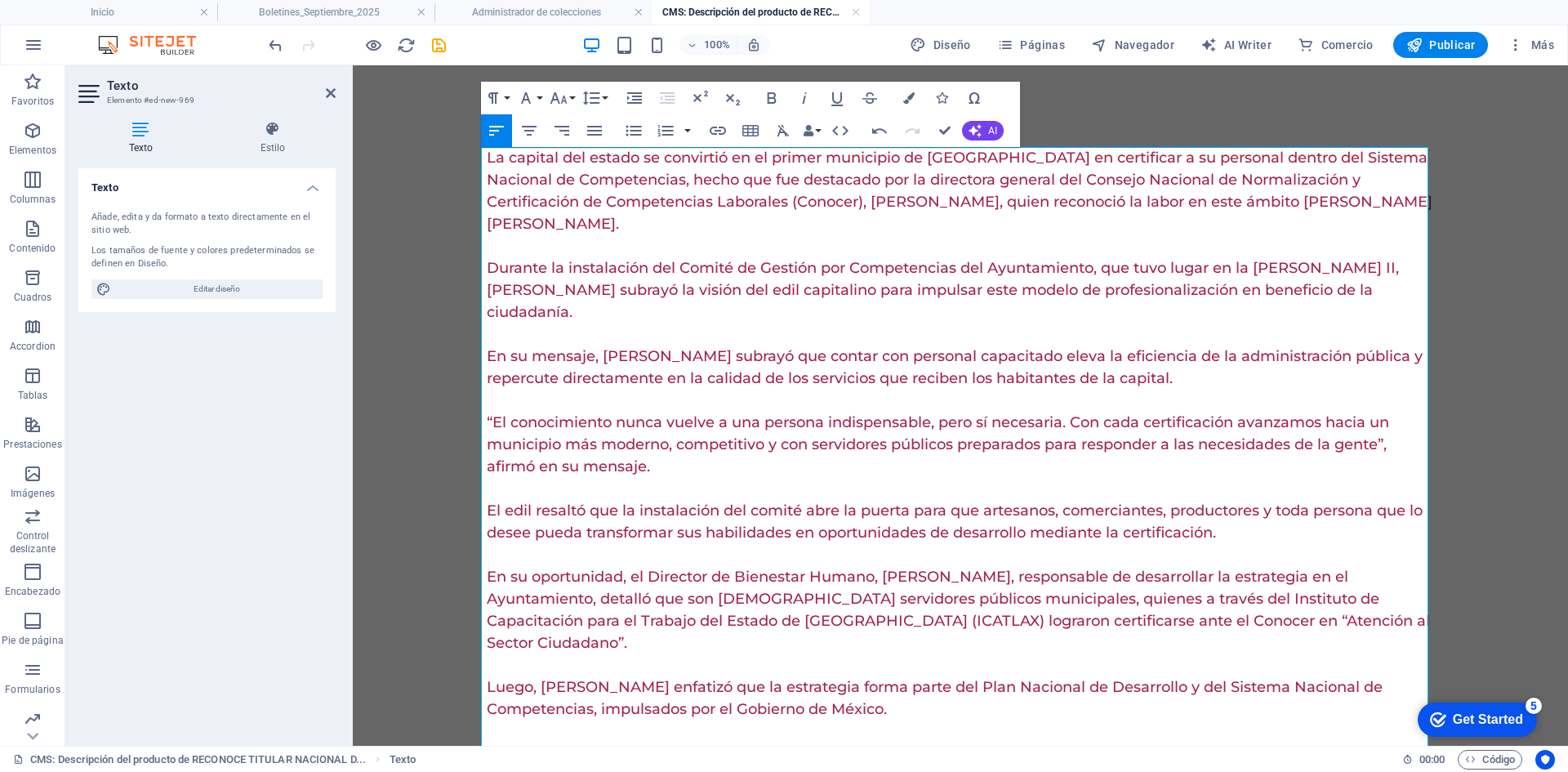
scroll to position [44324, 3]
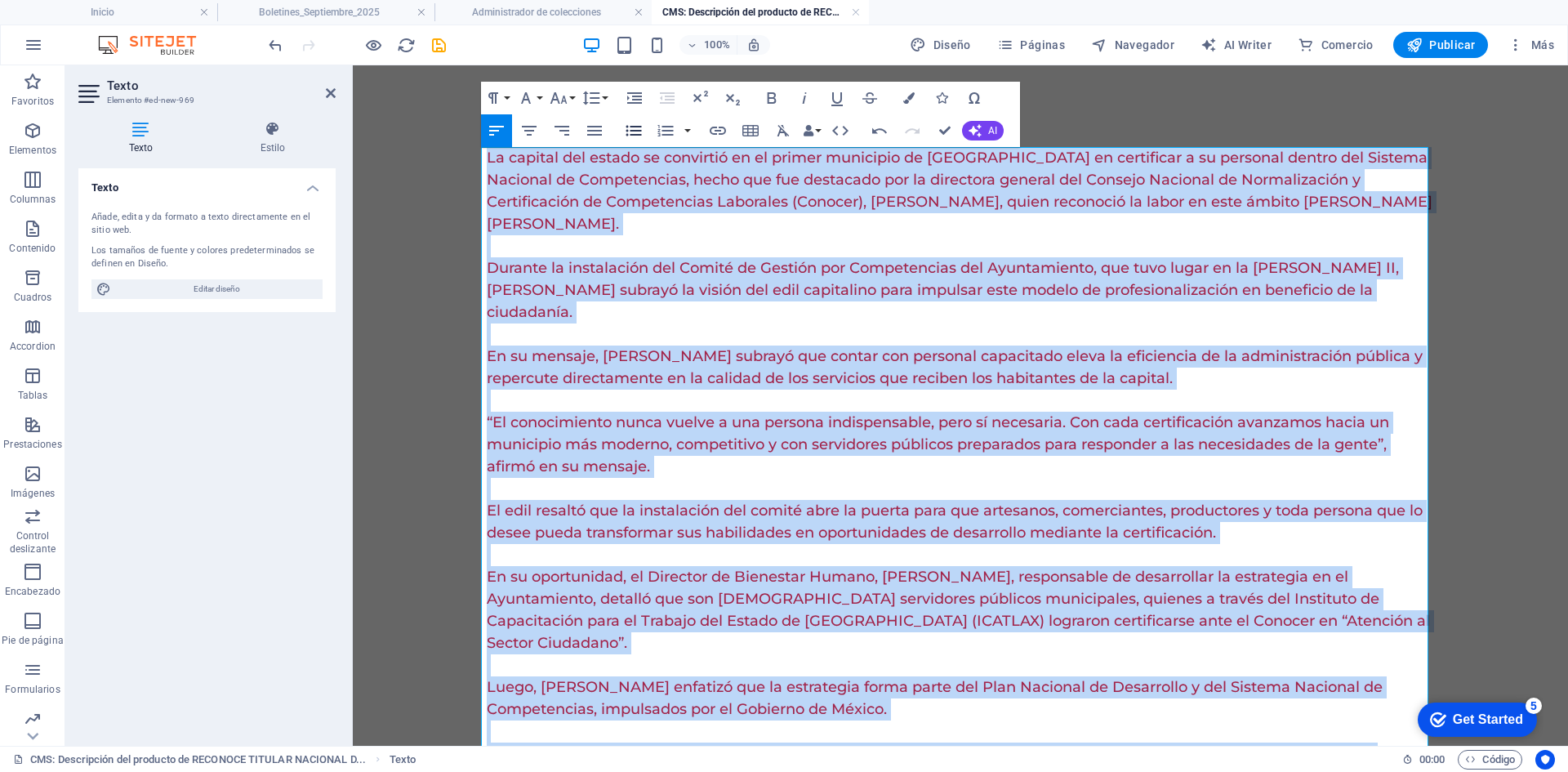
click at [640, 133] on icon "button" at bounding box center [634, 130] width 19 height 19
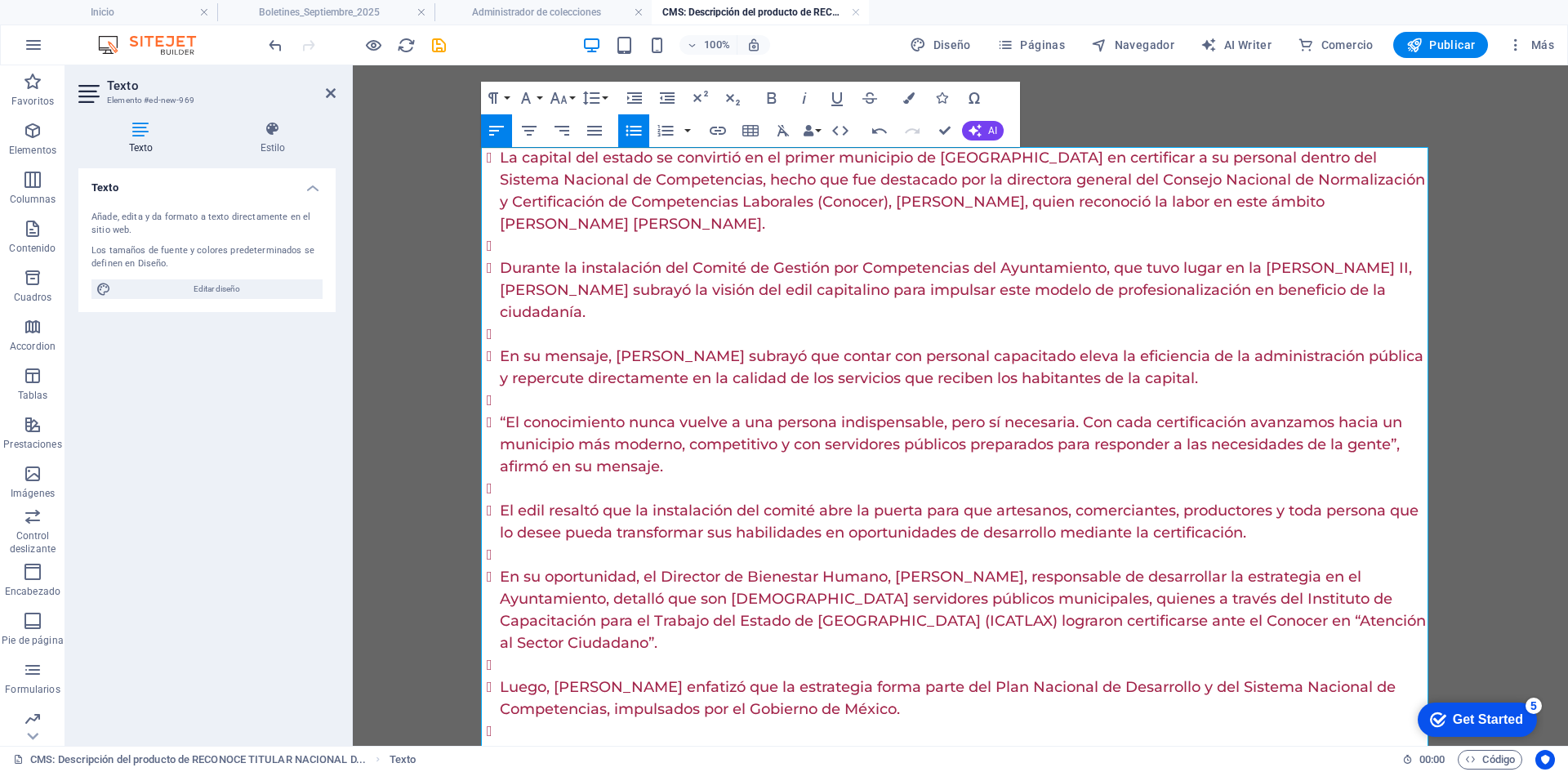
click at [628, 132] on icon "button" at bounding box center [634, 130] width 19 height 19
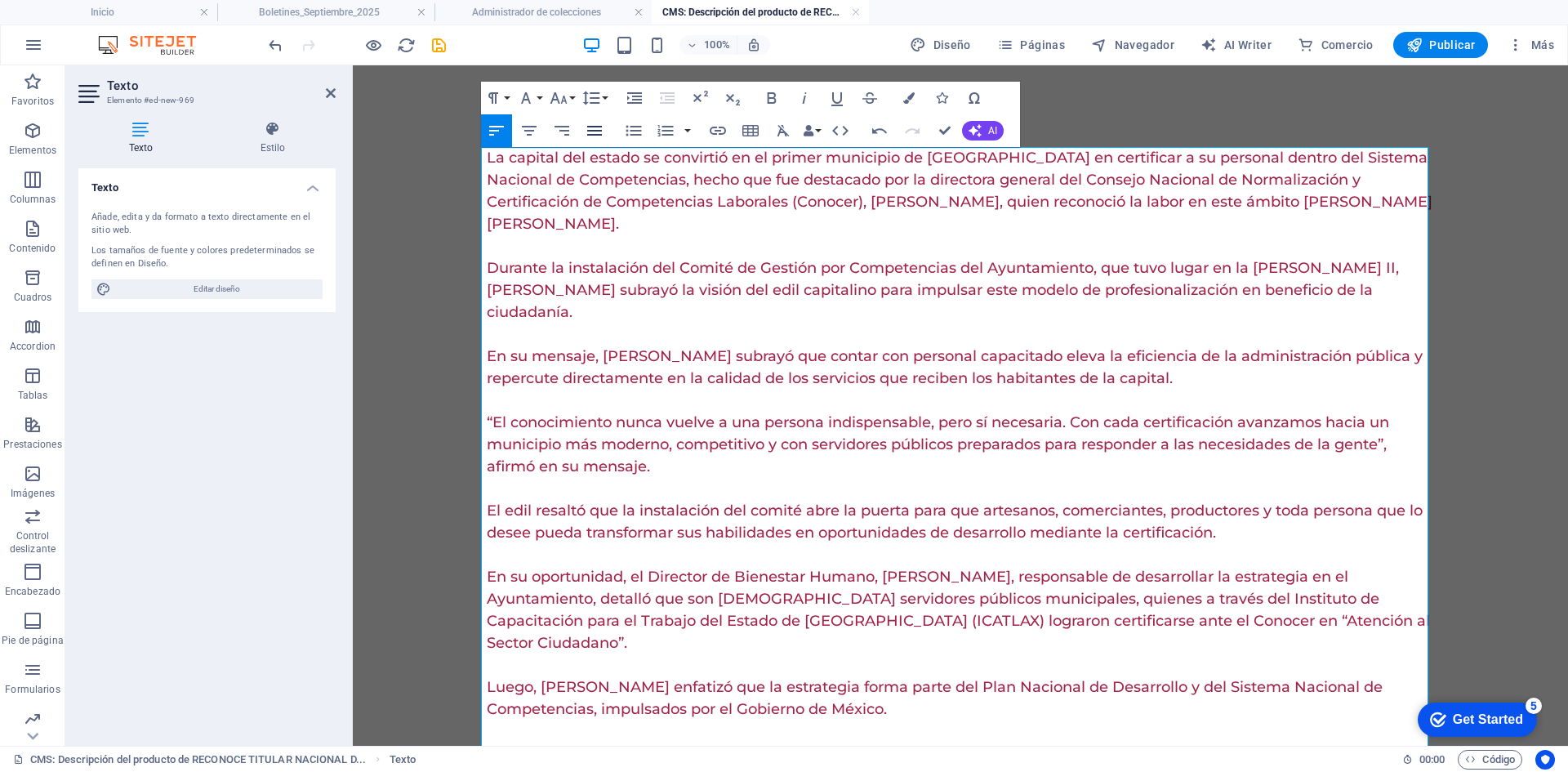
click at [606, 132] on button "Align Justify" at bounding box center [594, 130] width 31 height 33
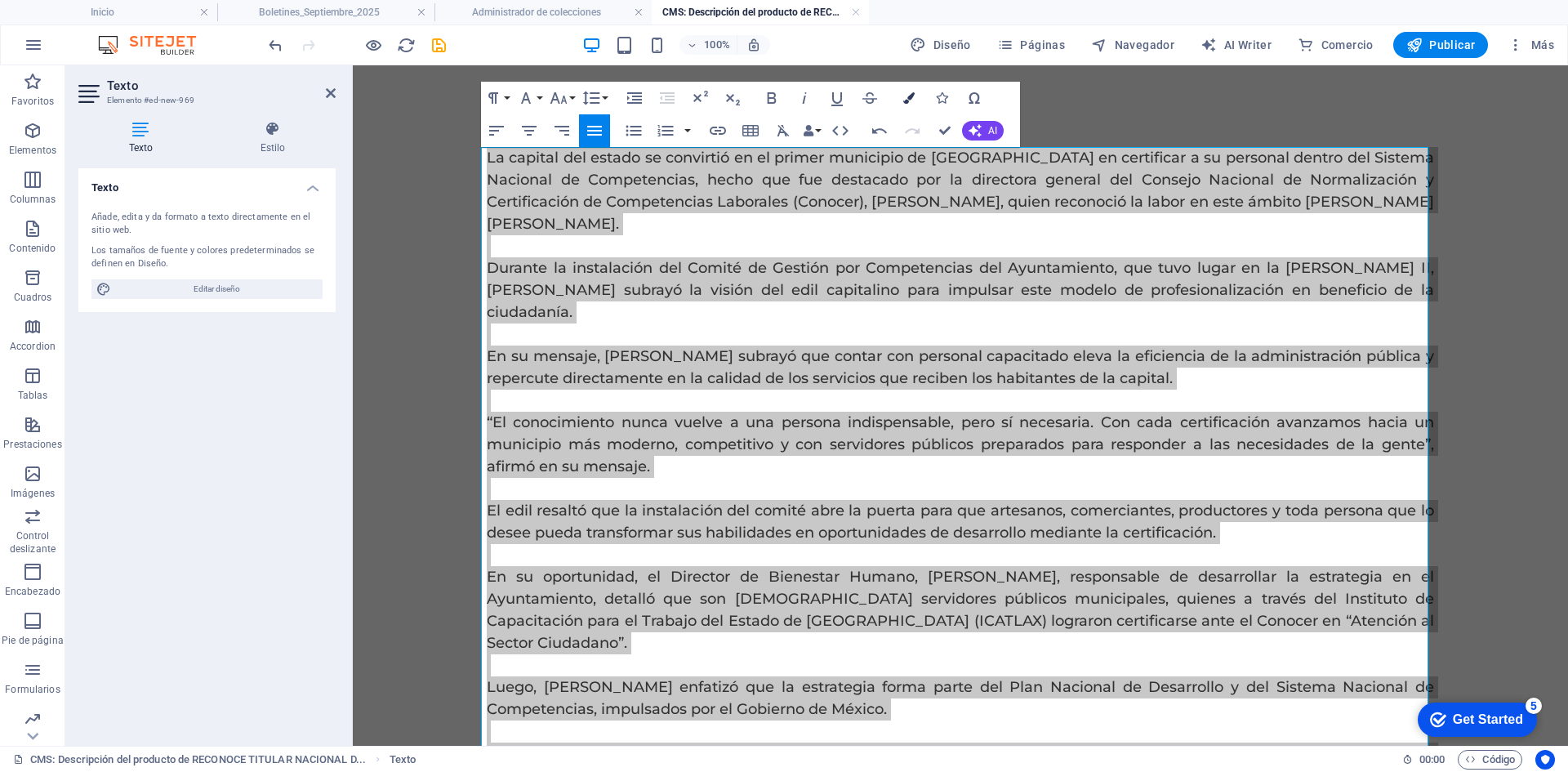
click at [905, 97] on icon "button" at bounding box center [909, 98] width 12 height 12
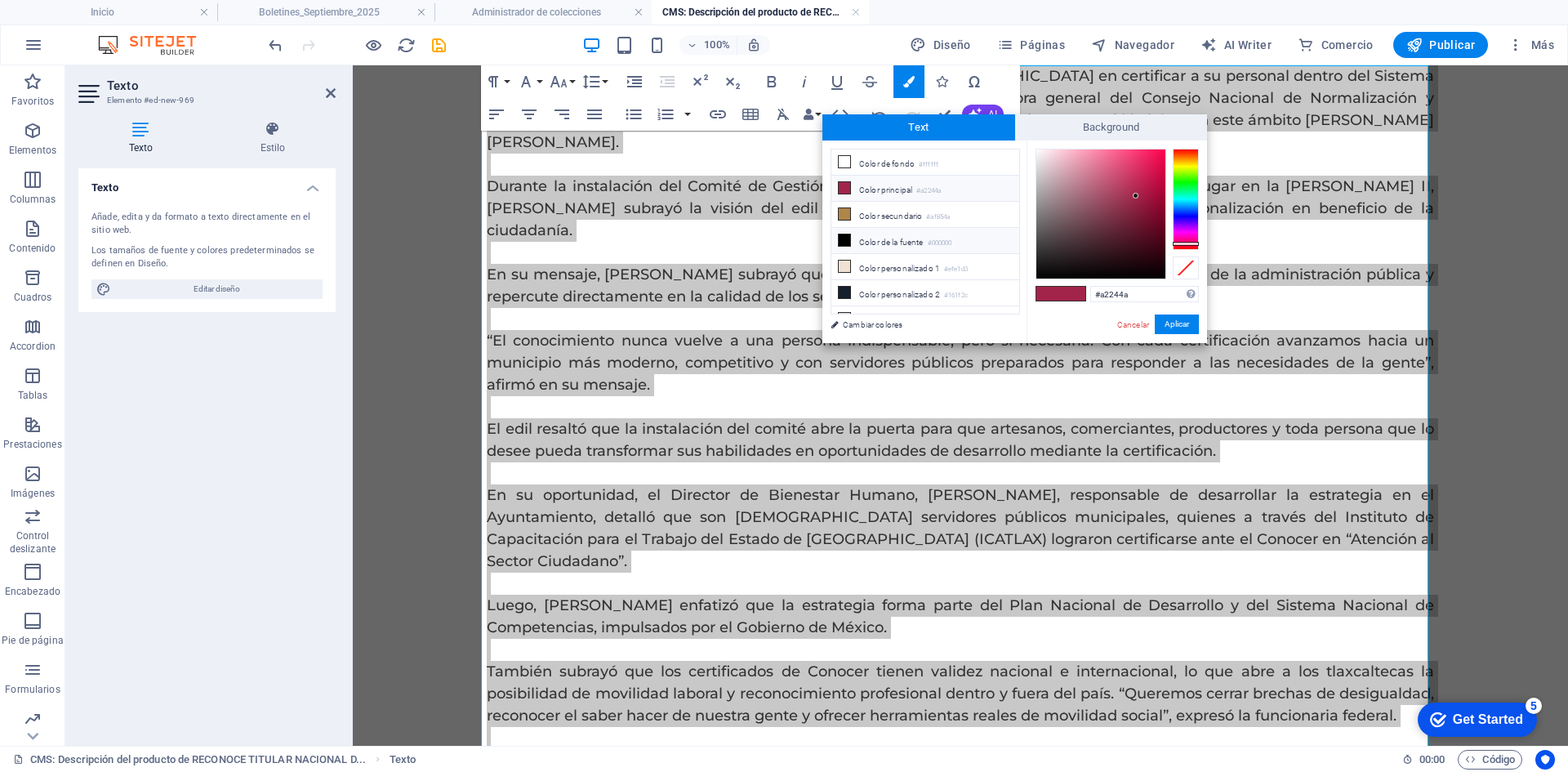
click at [922, 234] on li "Color de la fuente #000000" at bounding box center [925, 241] width 188 height 26
type input "#000000"
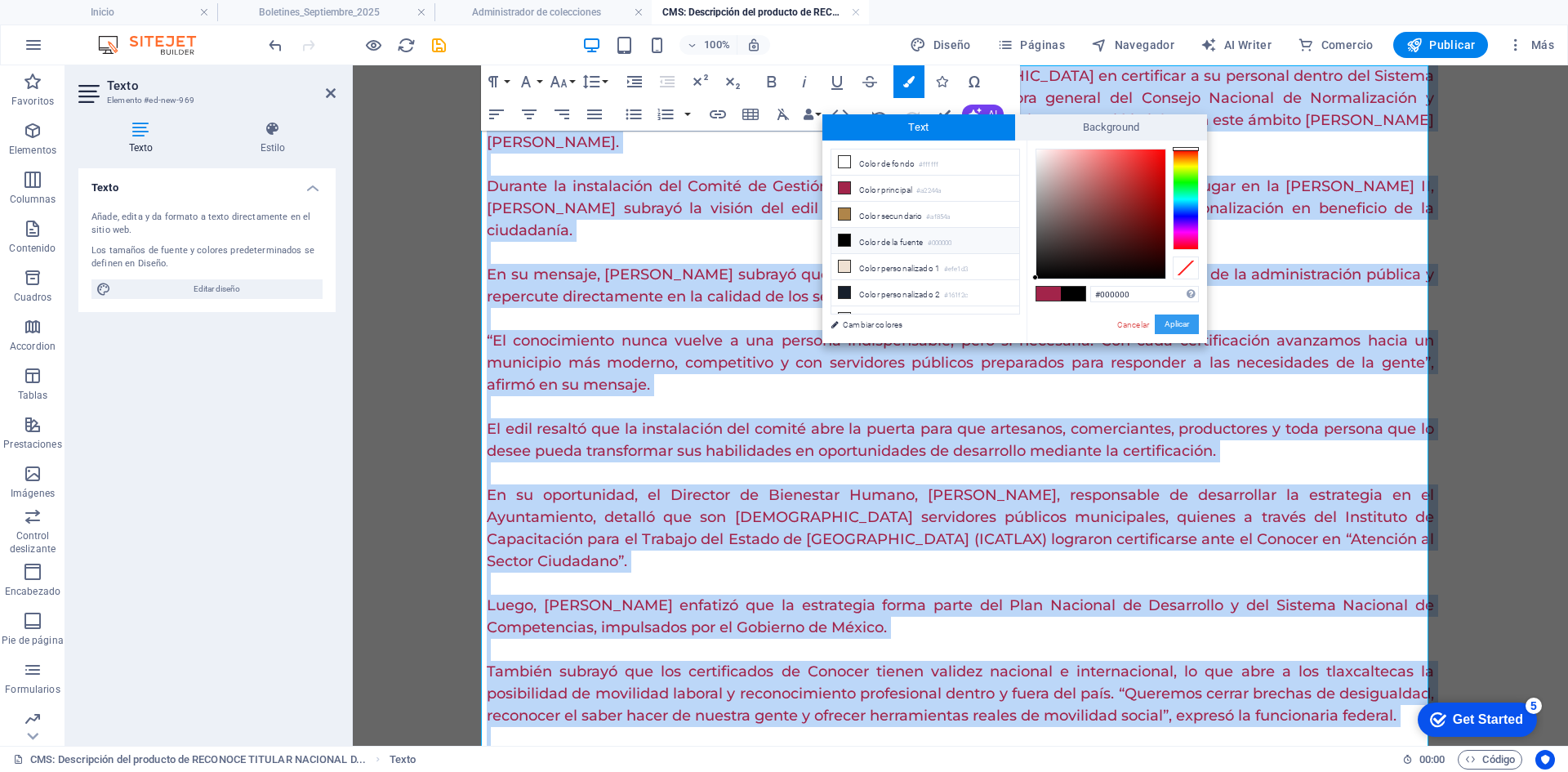
click at [1165, 327] on button "Aplicar" at bounding box center [1176, 324] width 44 height 19
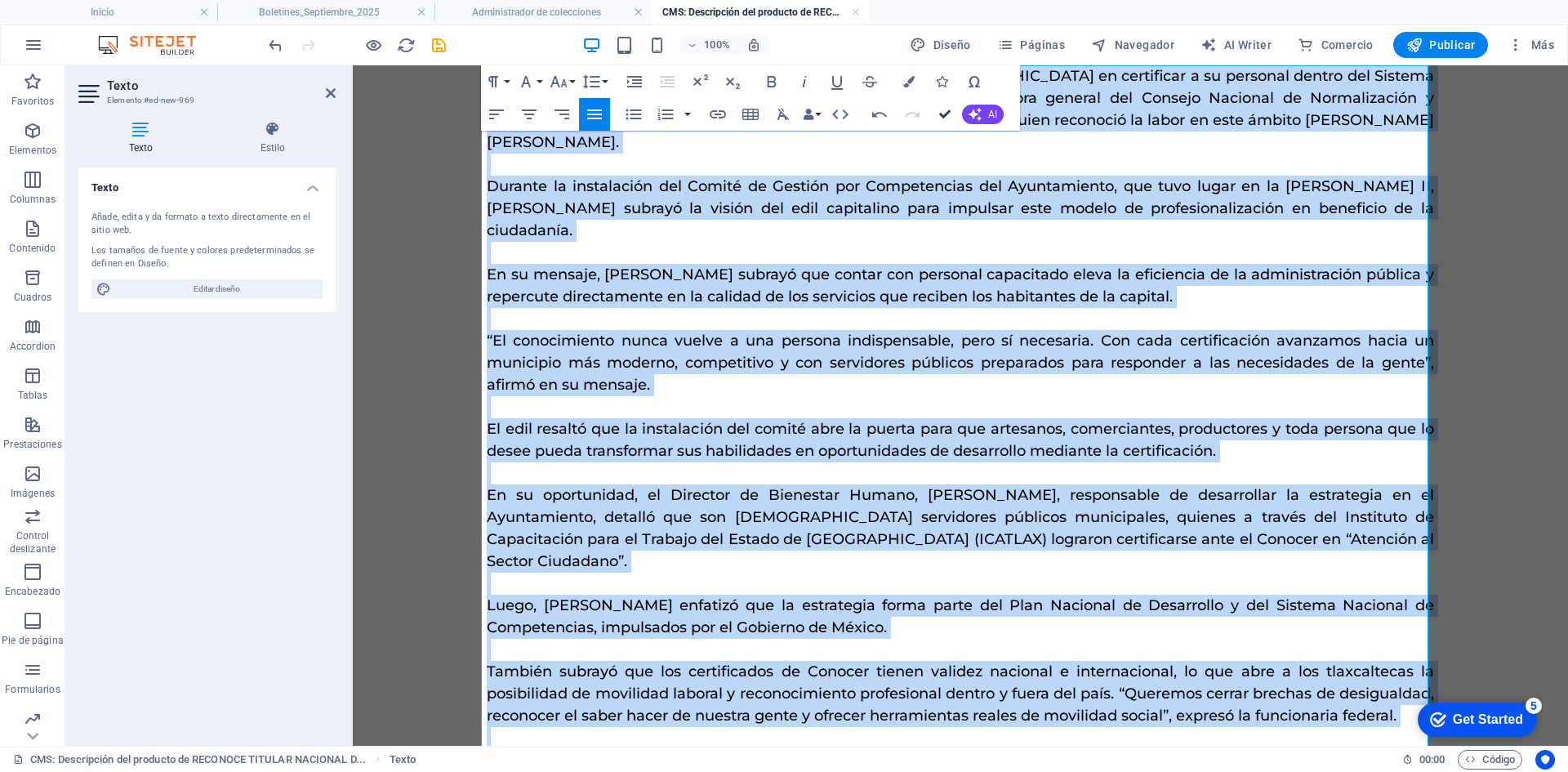
drag, startPoint x: 944, startPoint y: 119, endPoint x: 879, endPoint y: 112, distance: 65.4
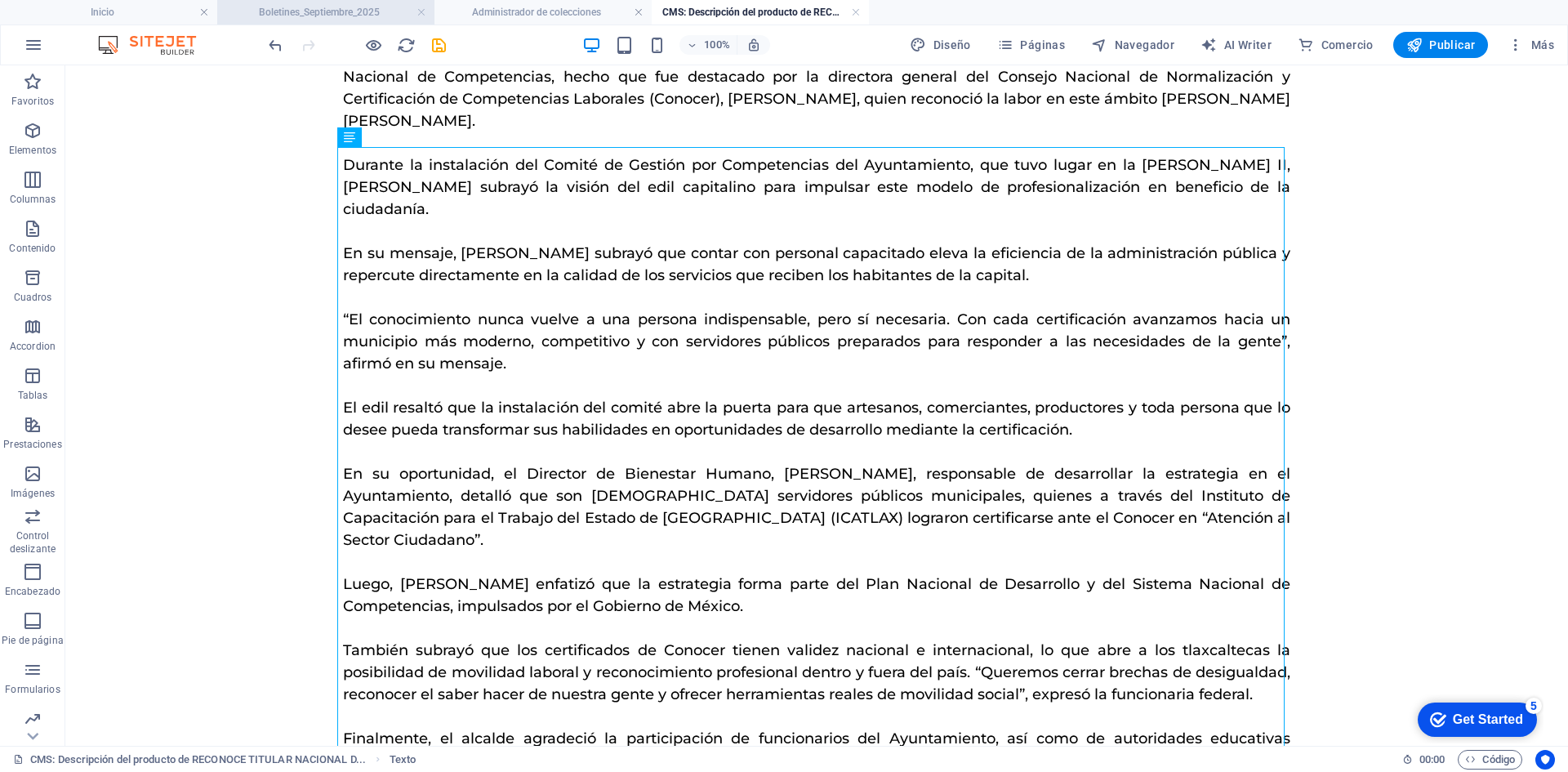
scroll to position [0, 0]
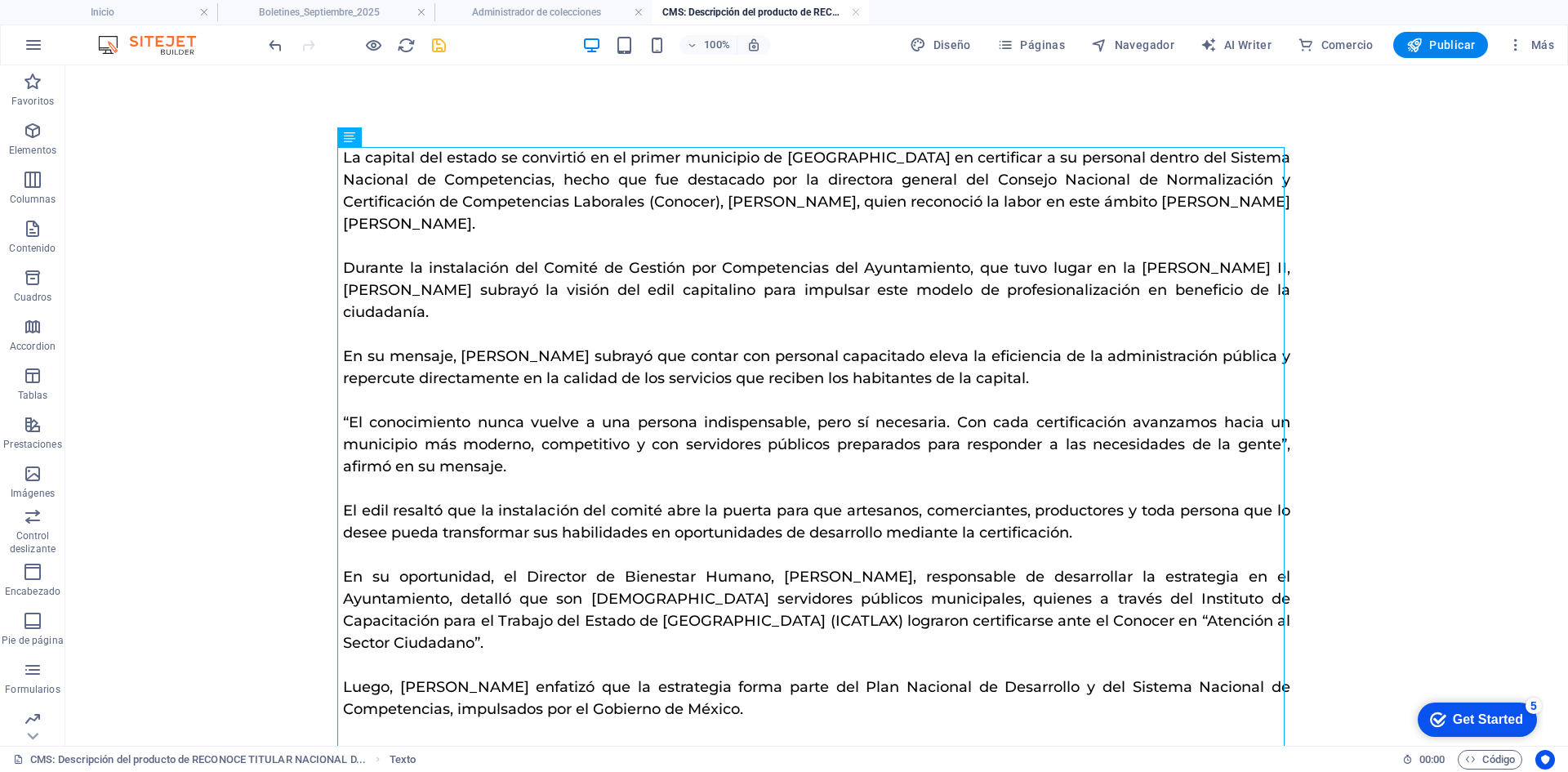
click at [438, 52] on icon "save" at bounding box center [439, 45] width 19 height 19
click at [854, 13] on link at bounding box center [856, 12] width 10 height 15
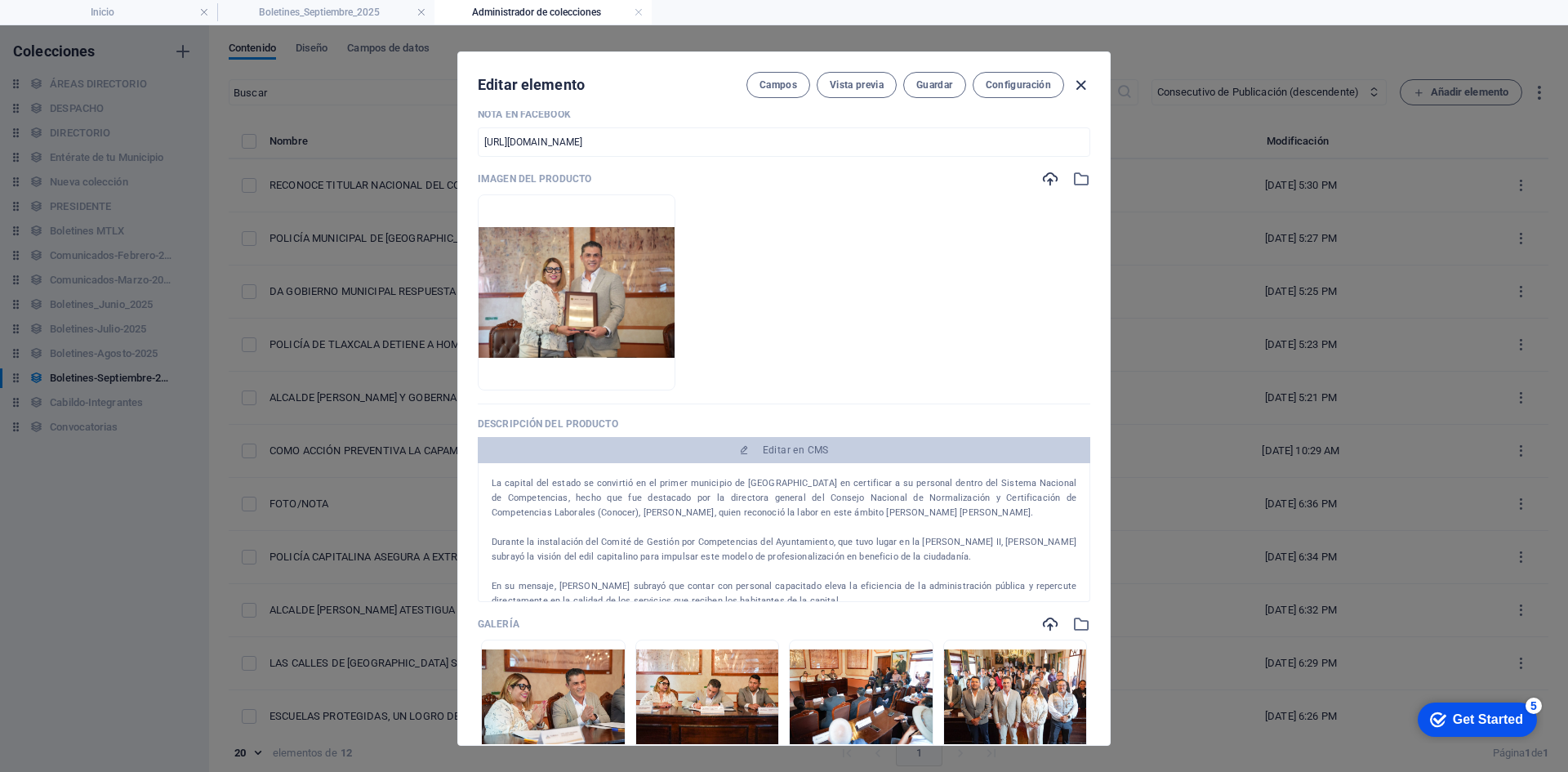
click at [1073, 83] on icon "button" at bounding box center [1081, 85] width 19 height 19
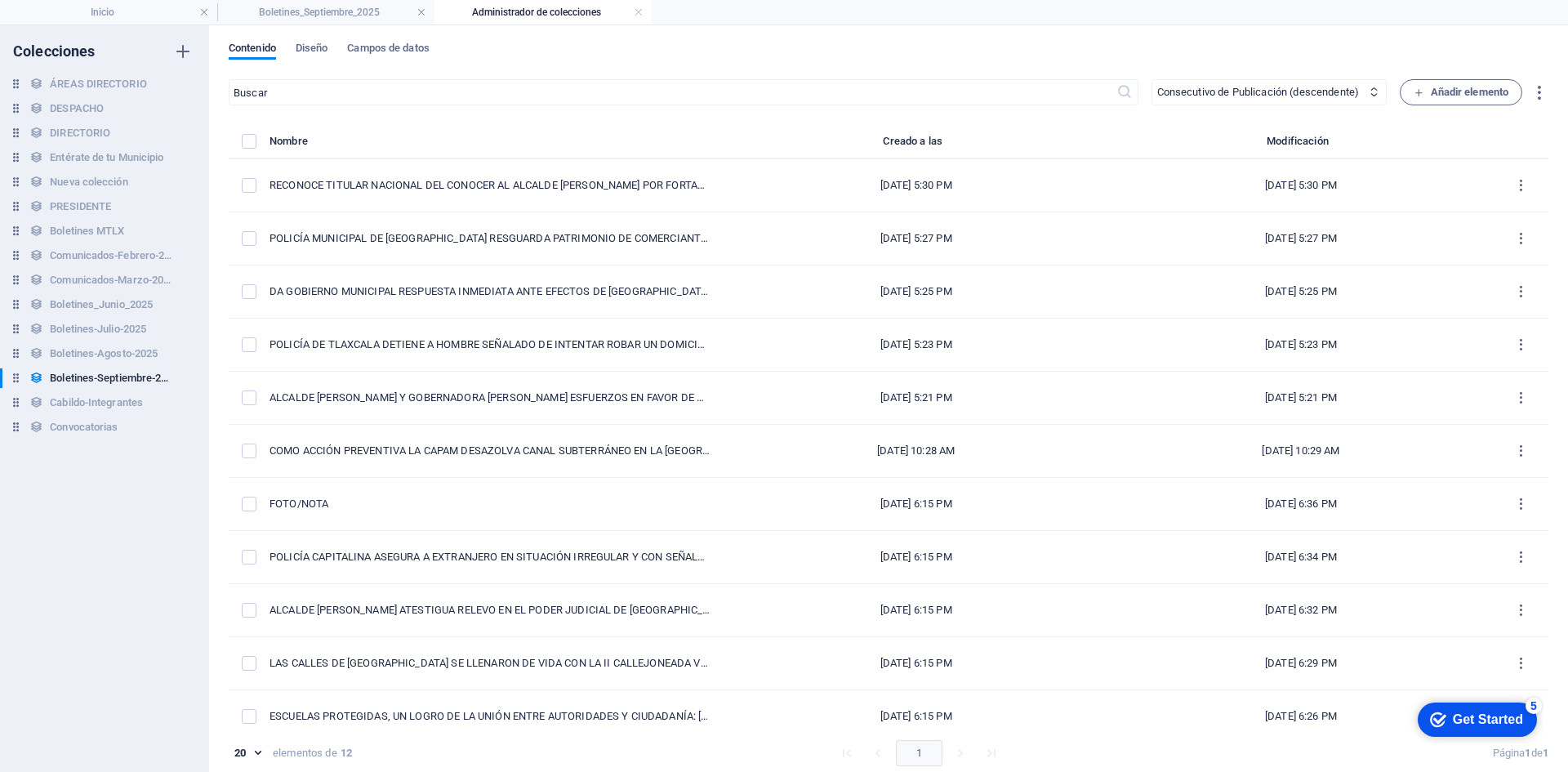
type input "reconoce-titular-nacional-del-conocer-al-alcalde-[PERSON_NAME]-por-fortalecer-l…"
